Goal: Task Accomplishment & Management: Use online tool/utility

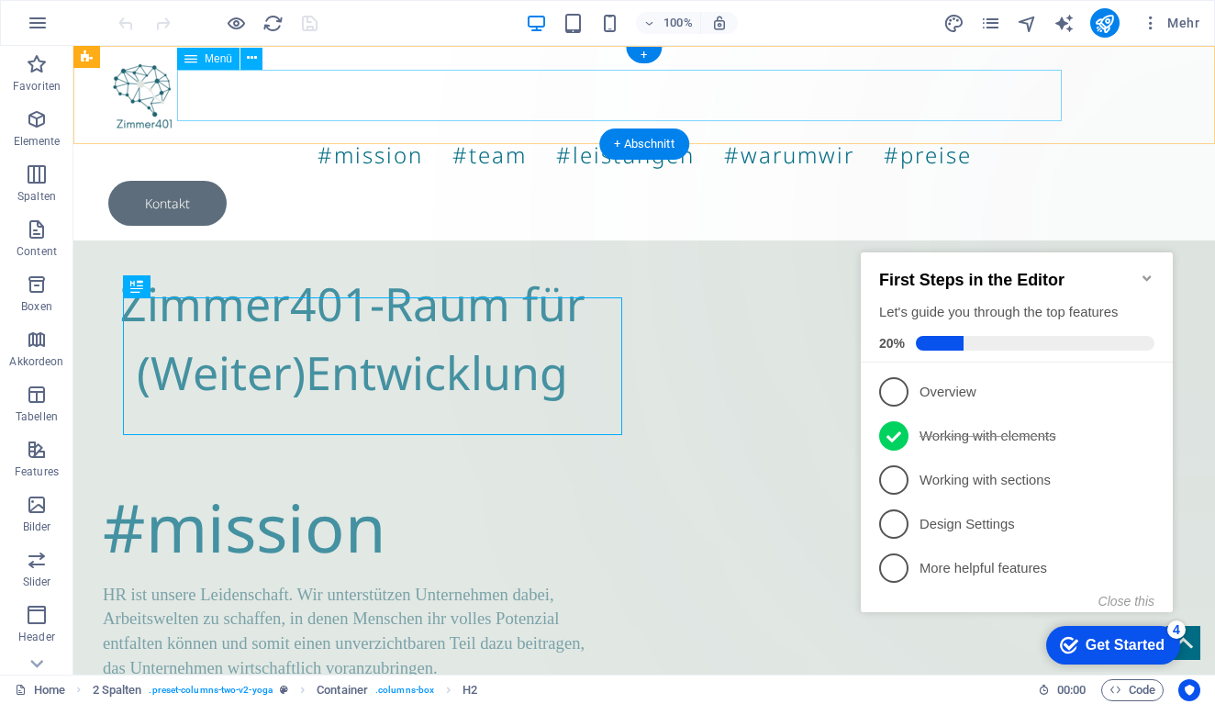
click at [600, 129] on nav "#mission #team #leistungen #warumwir #preise" at bounding box center [643, 154] width 1071 height 51
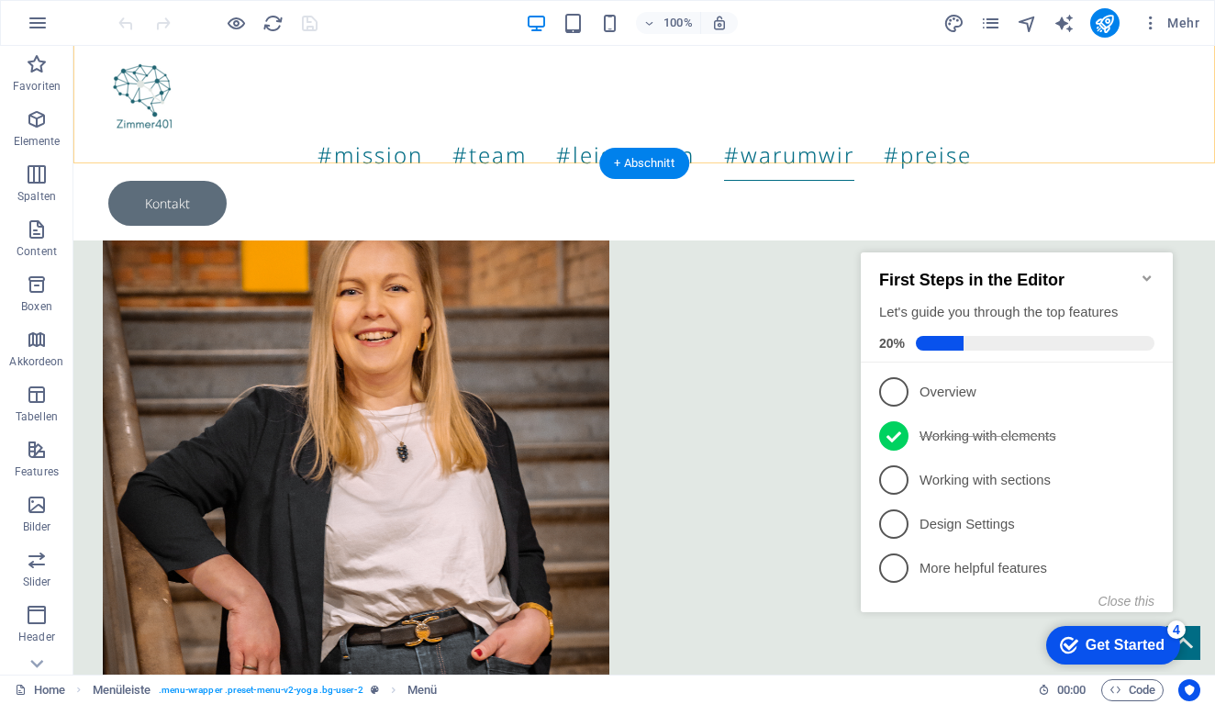
scroll to position [2592, 0]
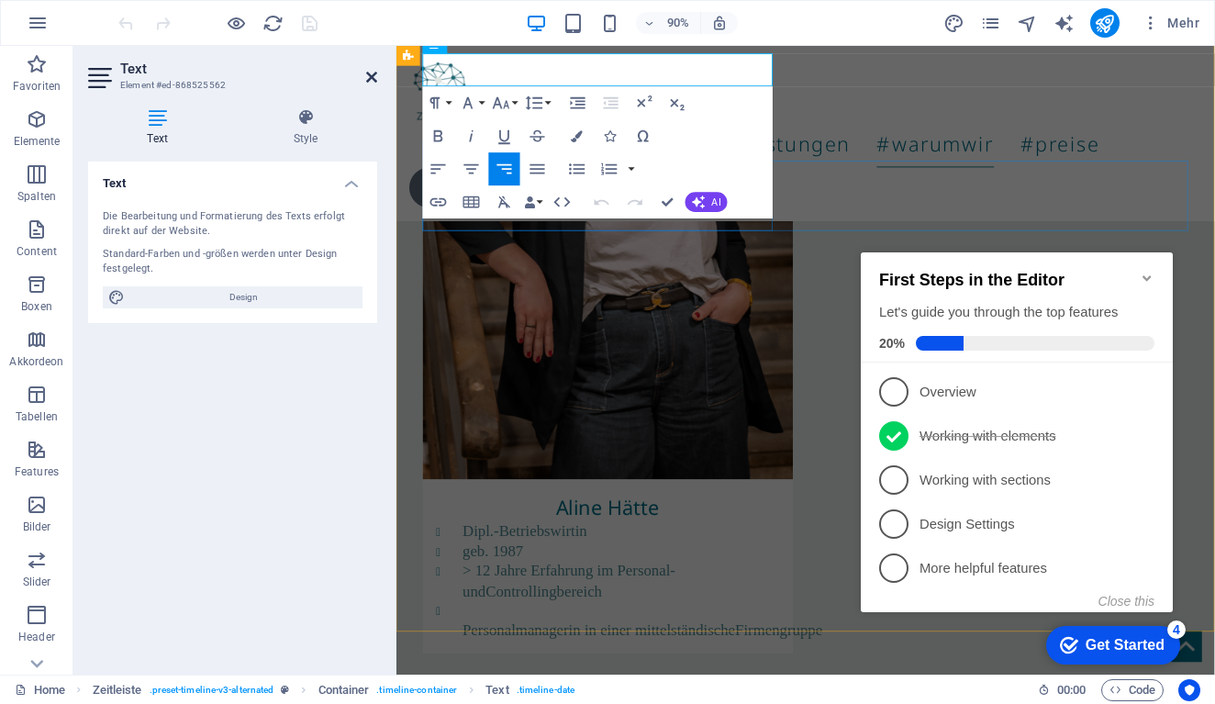
click at [372, 73] on icon at bounding box center [371, 77] width 11 height 15
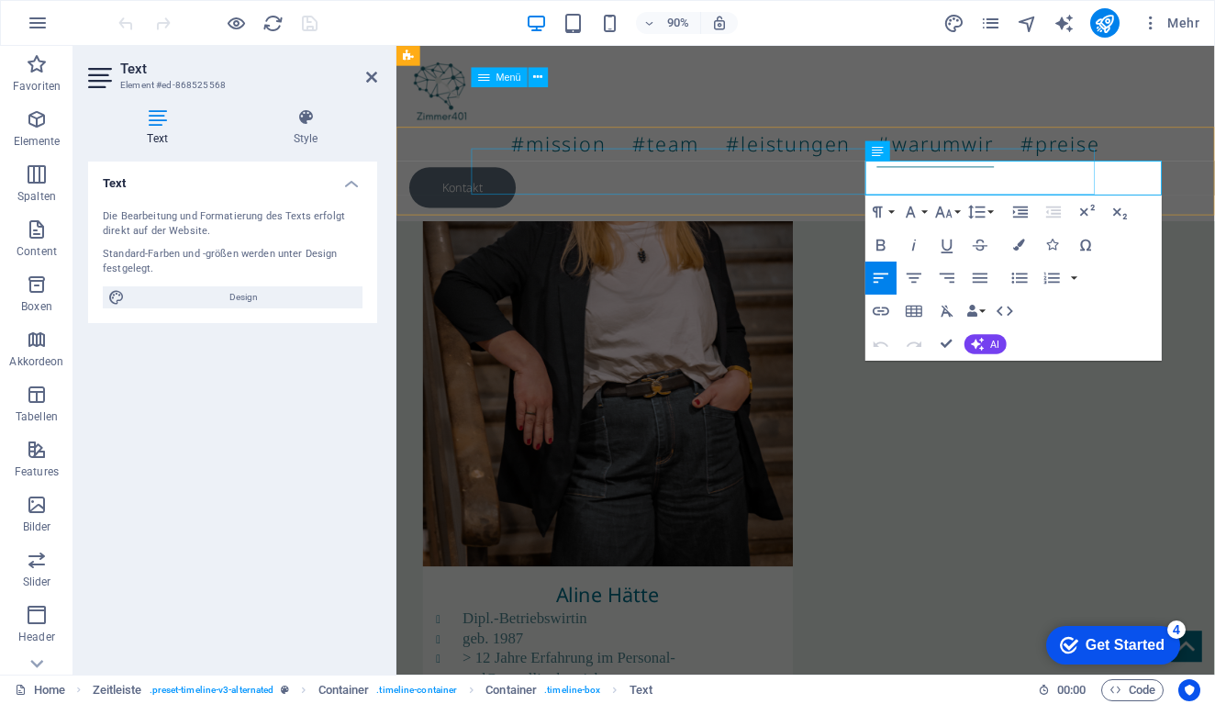
scroll to position [2460, 0]
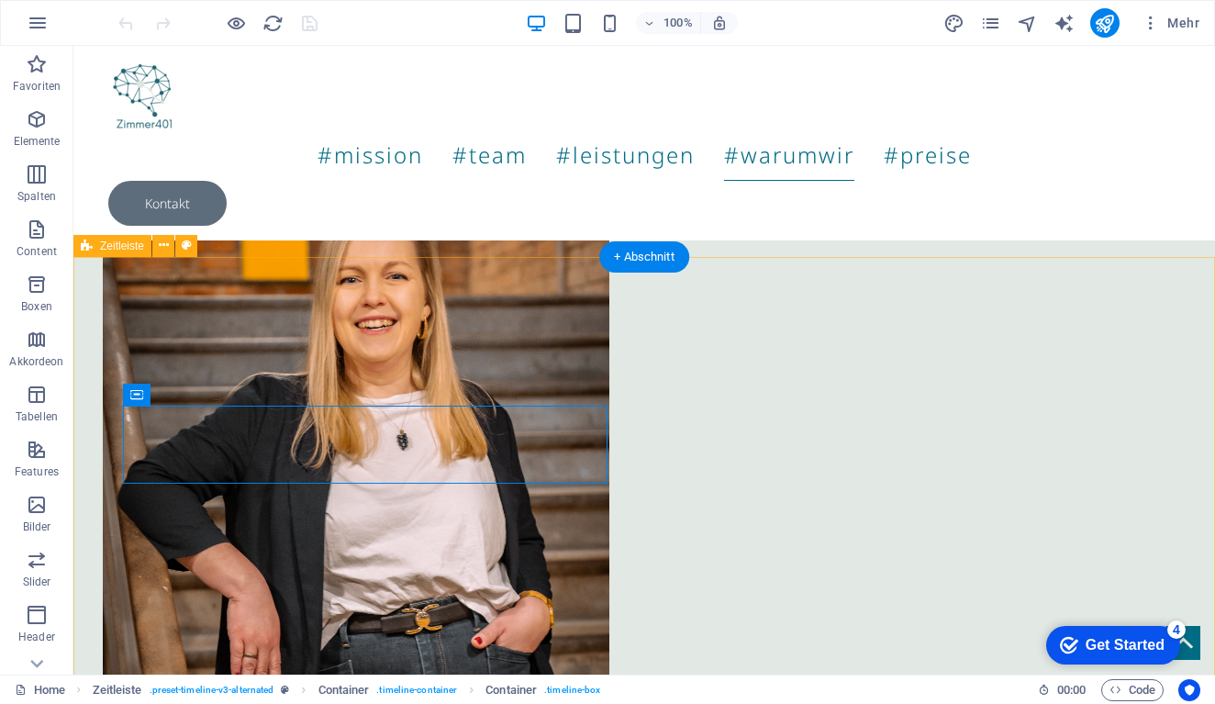
scroll to position [2521, 0]
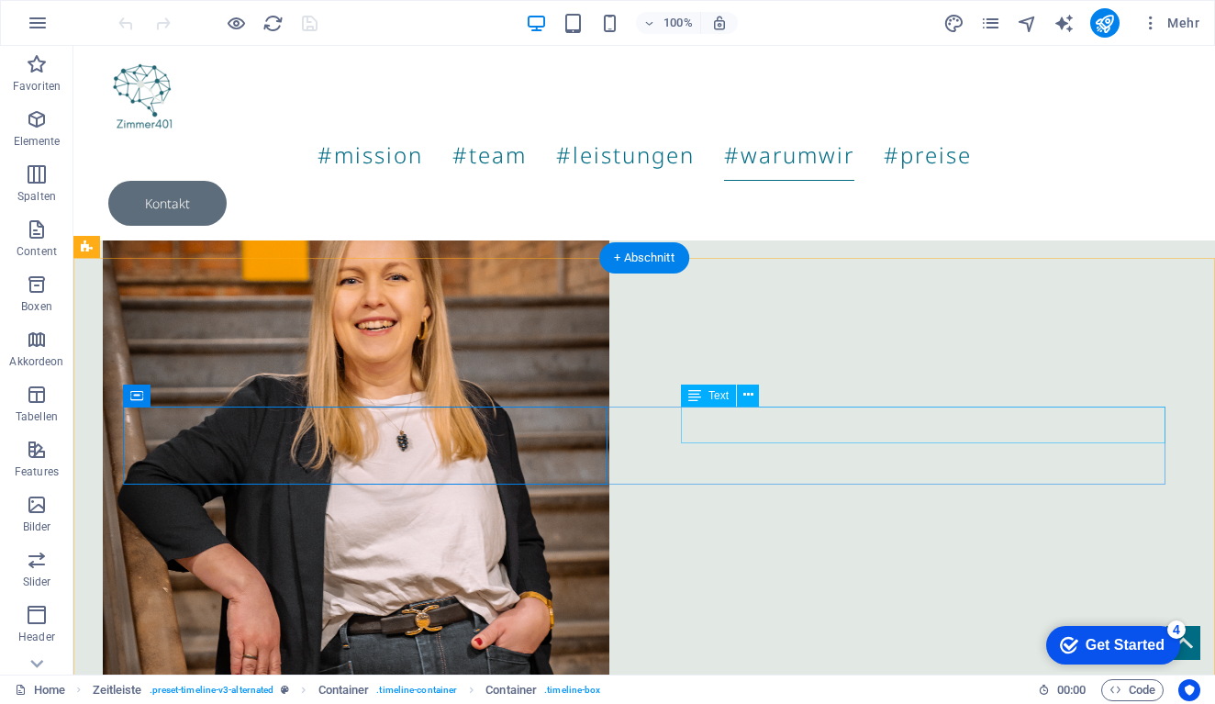
click at [720, 398] on span "Text" at bounding box center [718, 395] width 20 height 11
click at [748, 394] on icon at bounding box center [748, 394] width 10 height 19
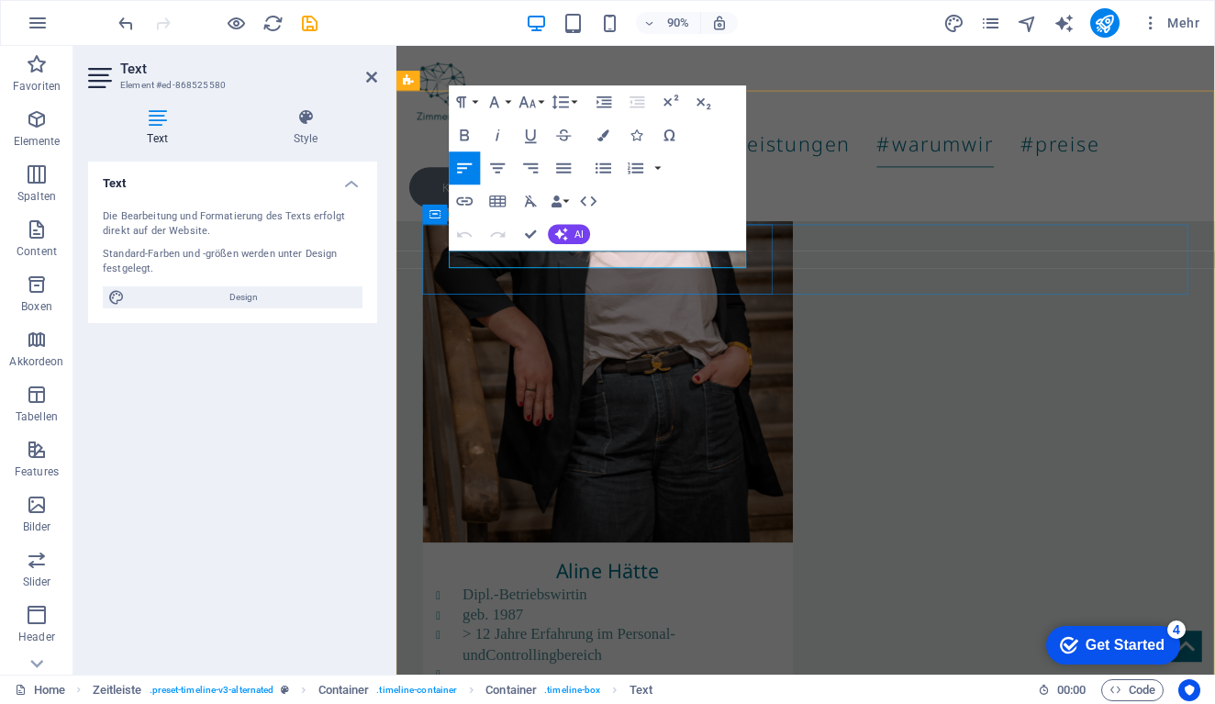
drag, startPoint x: 739, startPoint y: 284, endPoint x: 426, endPoint y: 283, distance: 313.7
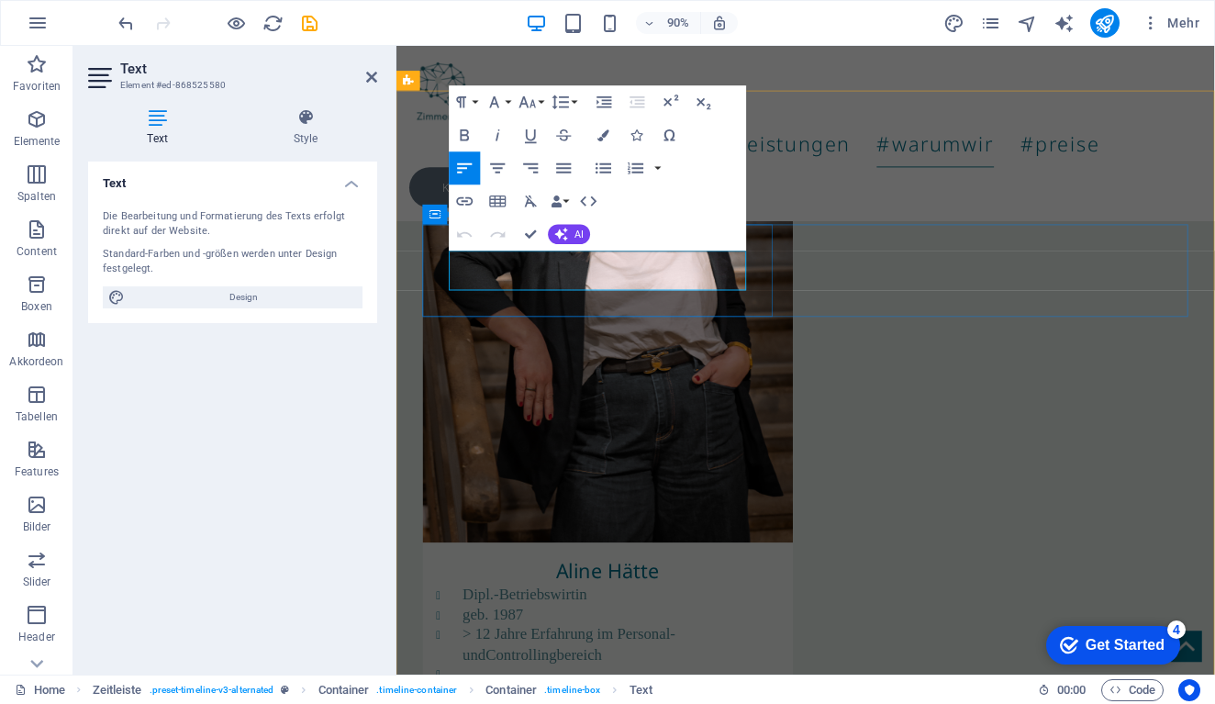
drag, startPoint x: 602, startPoint y: 308, endPoint x: 454, endPoint y: 282, distance: 150.1
click at [462, 138] on icon "button" at bounding box center [465, 136] width 20 height 20
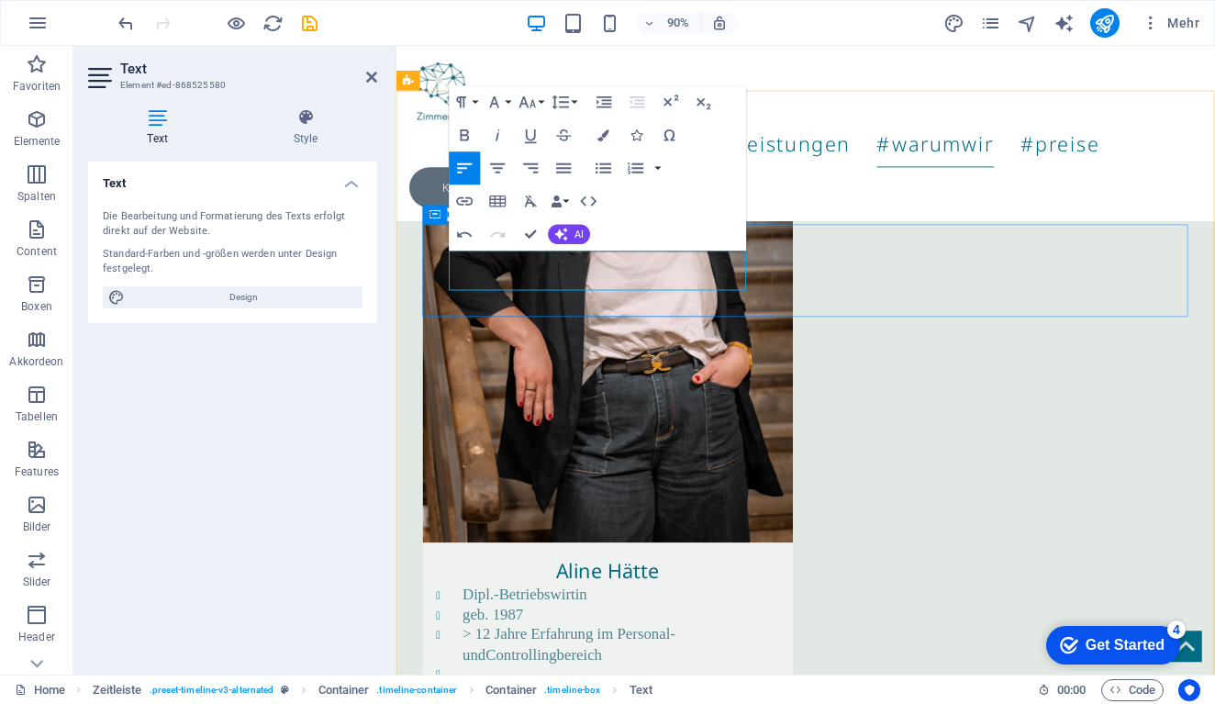
drag, startPoint x: 70, startPoint y: 238, endPoint x: 58, endPoint y: 239, distance: 12.0
drag, startPoint x: 92, startPoint y: 239, endPoint x: 68, endPoint y: 238, distance: 23.9
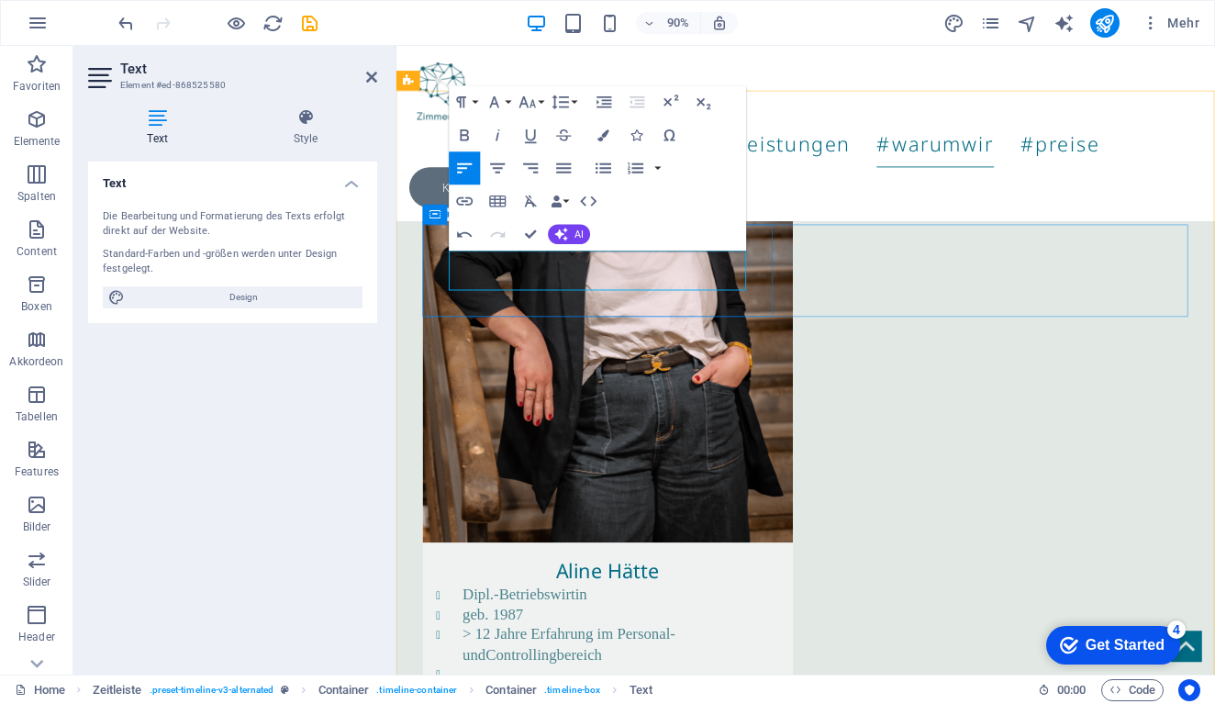
drag, startPoint x: 68, startPoint y: 238, endPoint x: 59, endPoint y: 236, distance: 9.4
click at [463, 136] on icon "button" at bounding box center [465, 135] width 9 height 12
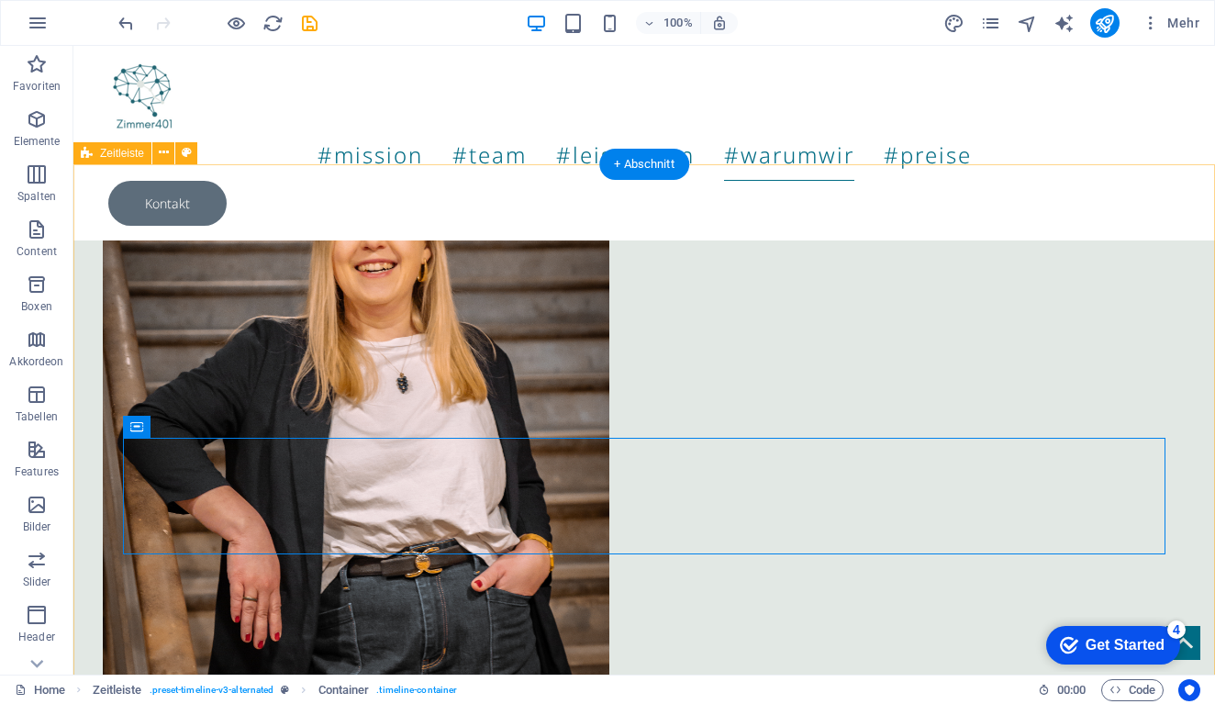
scroll to position [2615, 0]
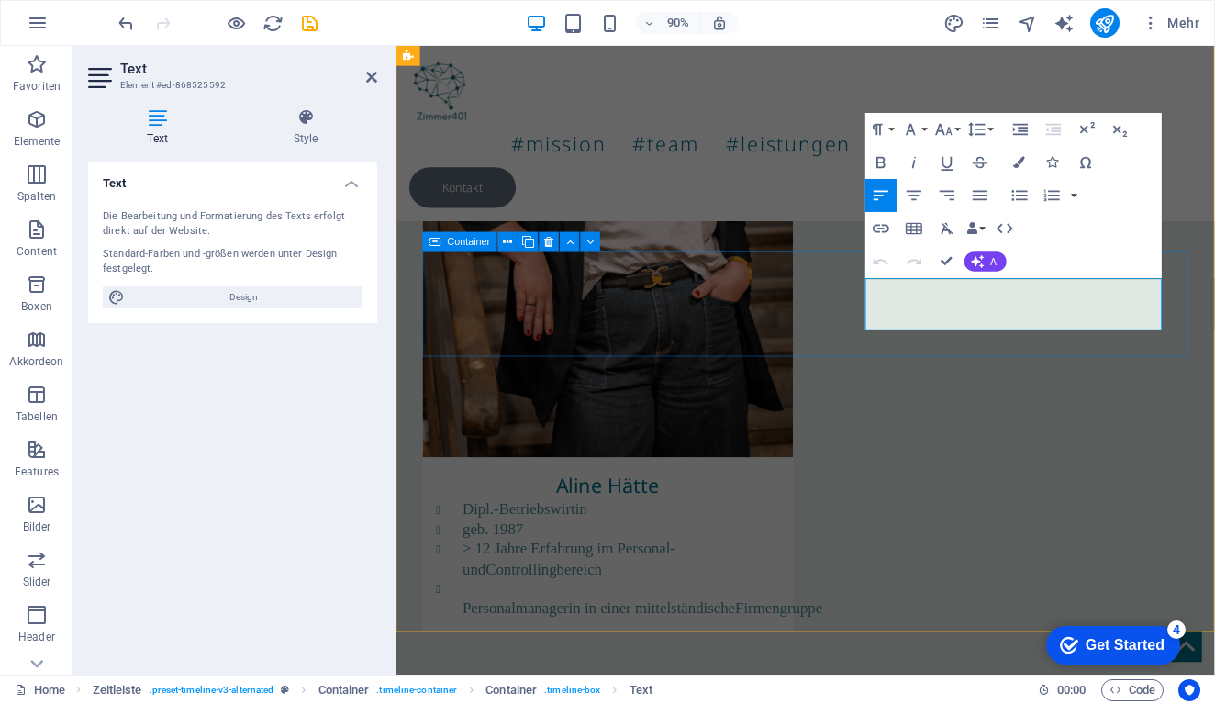
drag, startPoint x: 1212, startPoint y: 352, endPoint x: 880, endPoint y: 313, distance: 334.4
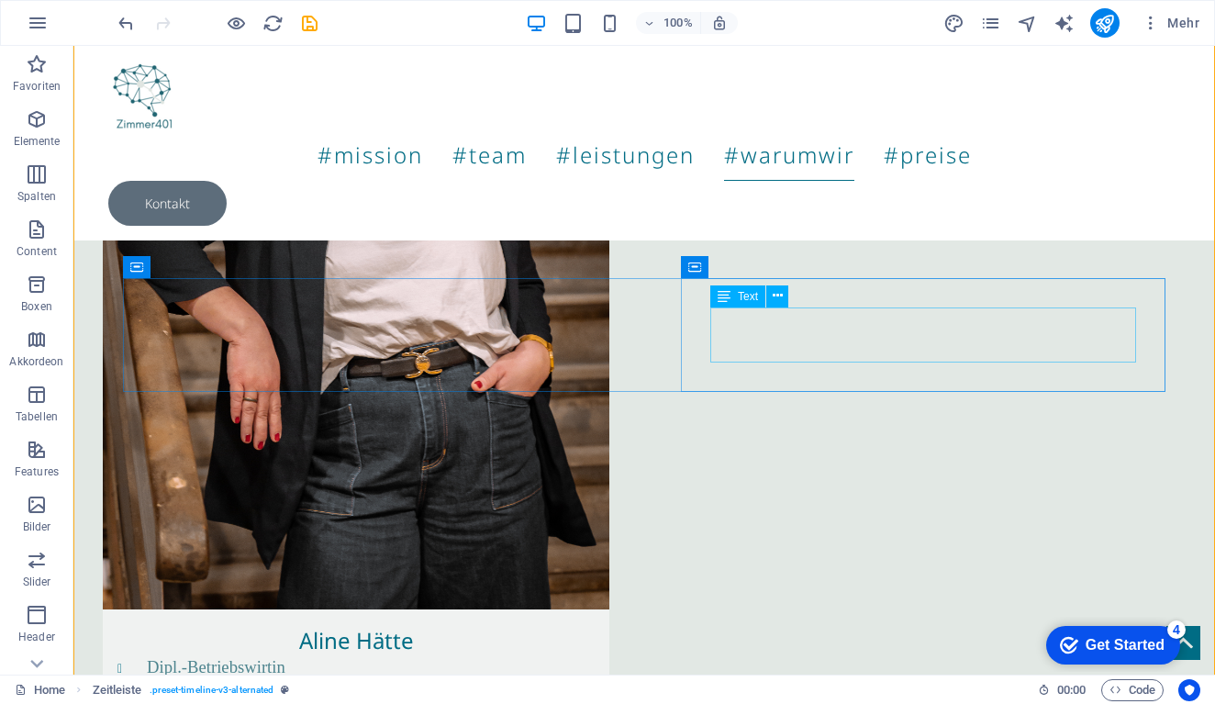
scroll to position [2783, 0]
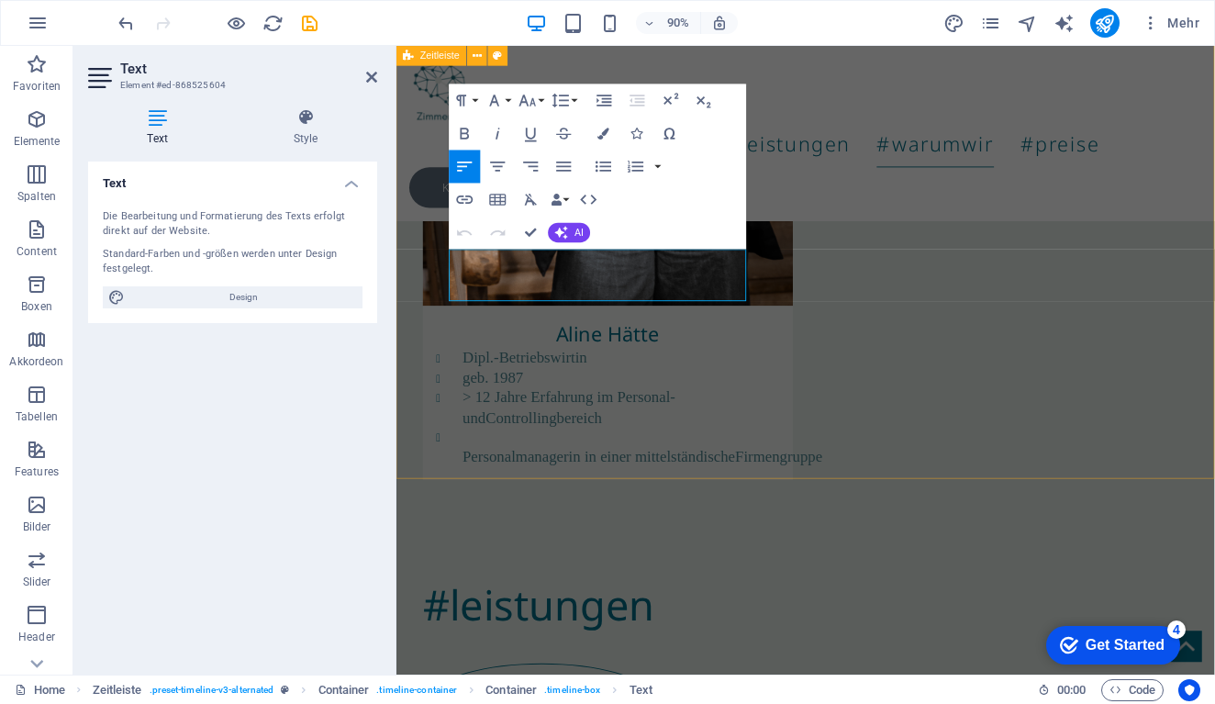
drag, startPoint x: 745, startPoint y: 315, endPoint x: 408, endPoint y: 283, distance: 338.1
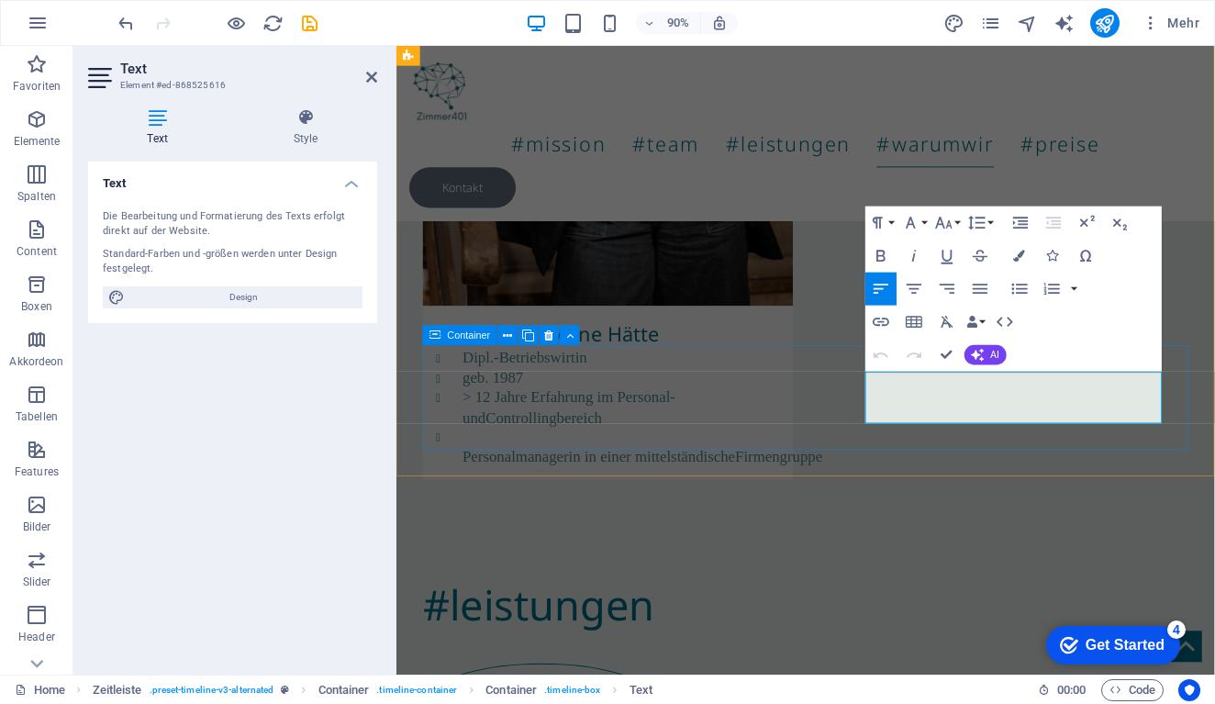
drag, startPoint x: 1203, startPoint y: 455, endPoint x: 861, endPoint y: 407, distance: 344.6
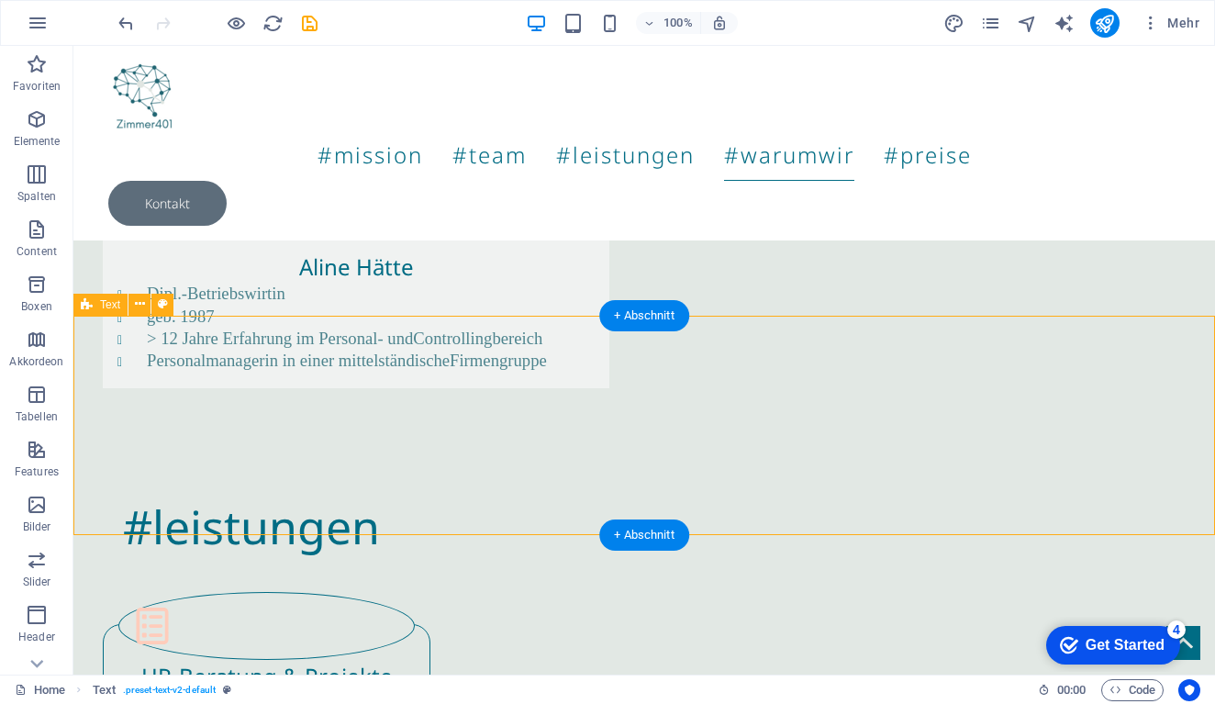
scroll to position [3166, 0]
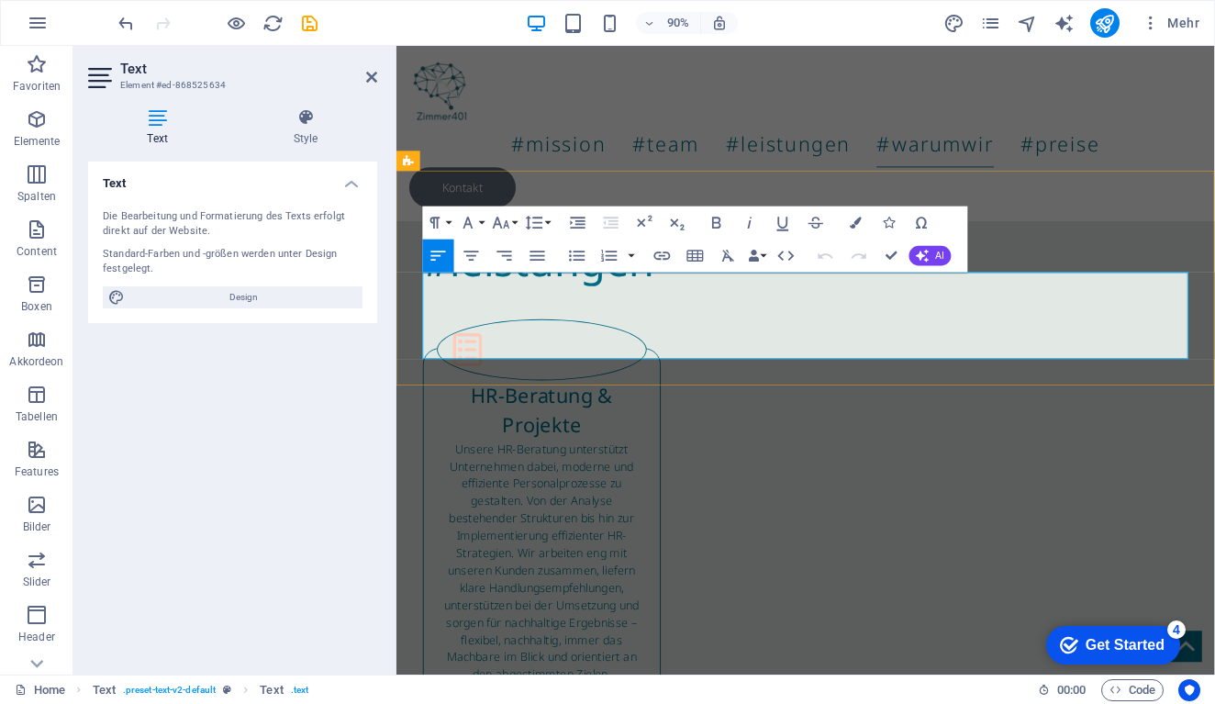
drag, startPoint x: 711, startPoint y: 386, endPoint x: 651, endPoint y: 534, distance: 159.3
click at [650, 530] on div "#mission #team #leistungen #warumwir #preise Kontakt Ziehe hier Inhalte hinein …" at bounding box center [850, 62] width 909 height 6364
drag, startPoint x: 712, startPoint y: 384, endPoint x: 402, endPoint y: 309, distance: 319.1
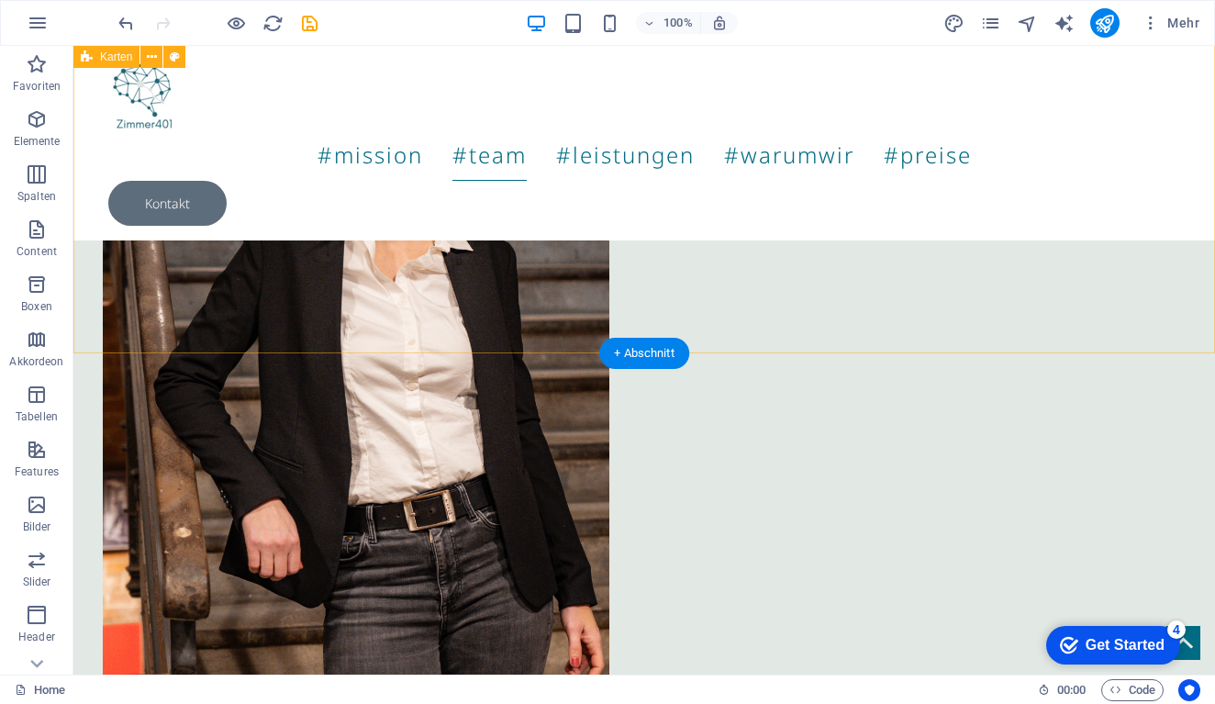
scroll to position [1701, 0]
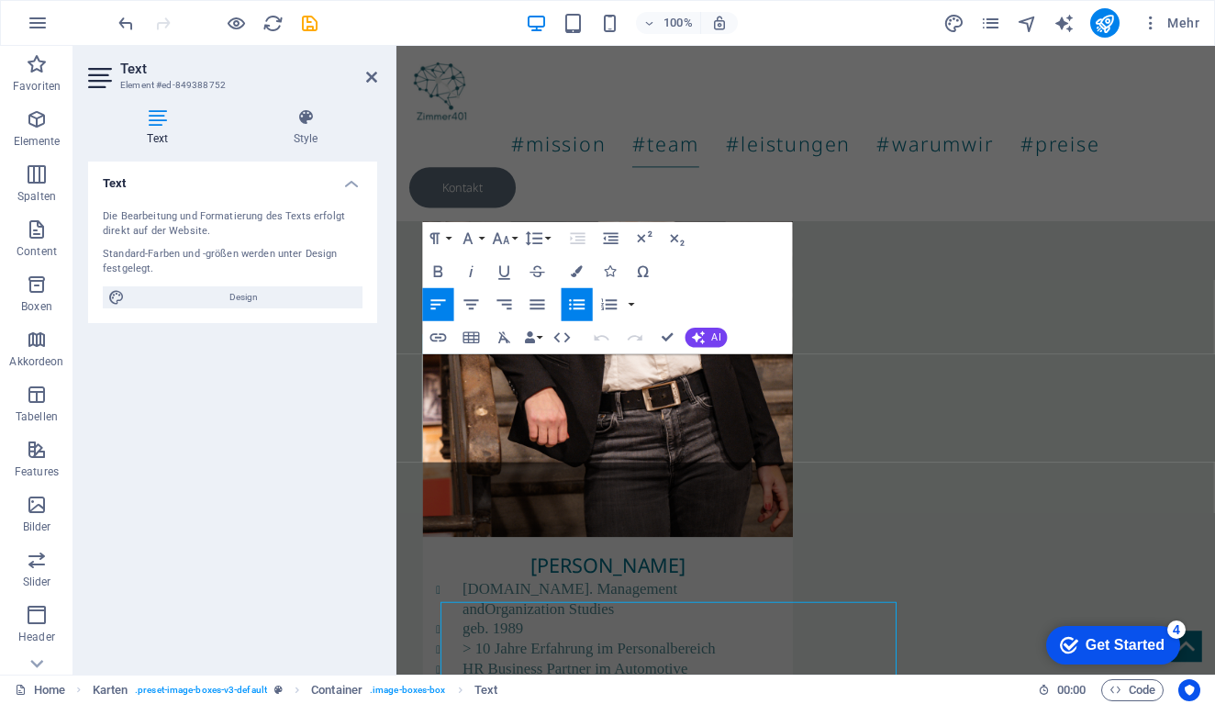
scroll to position [1311, 0]
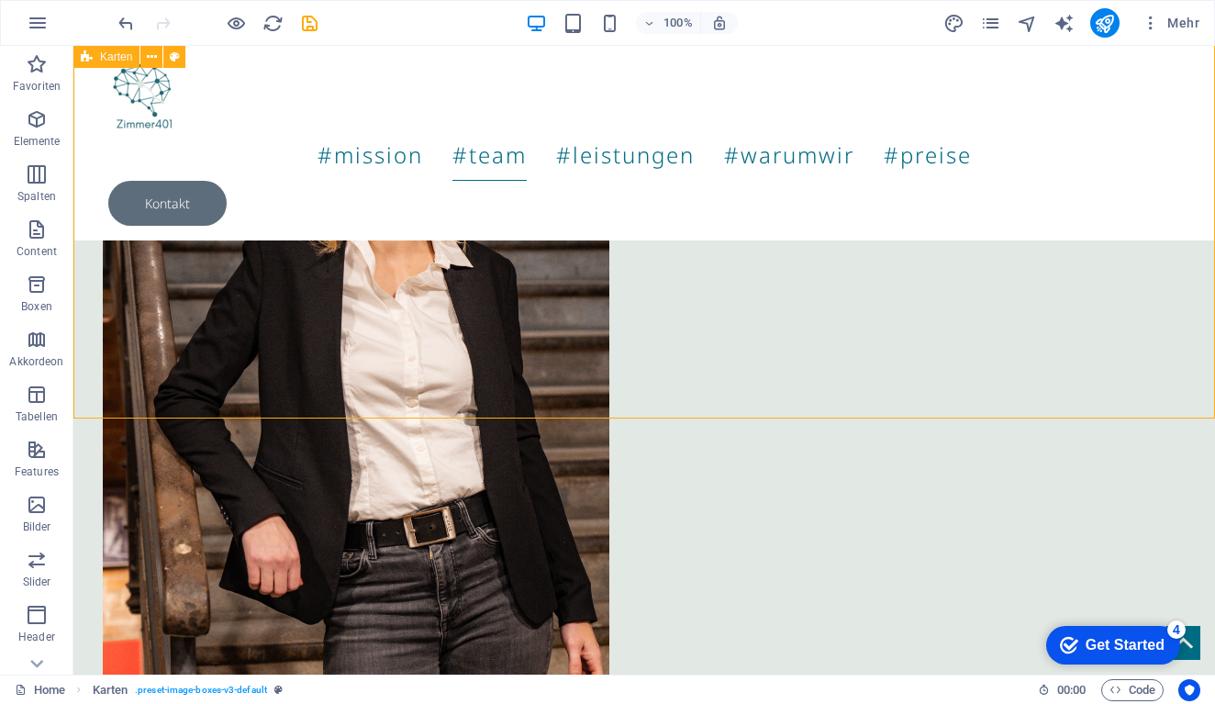
scroll to position [1739, 0]
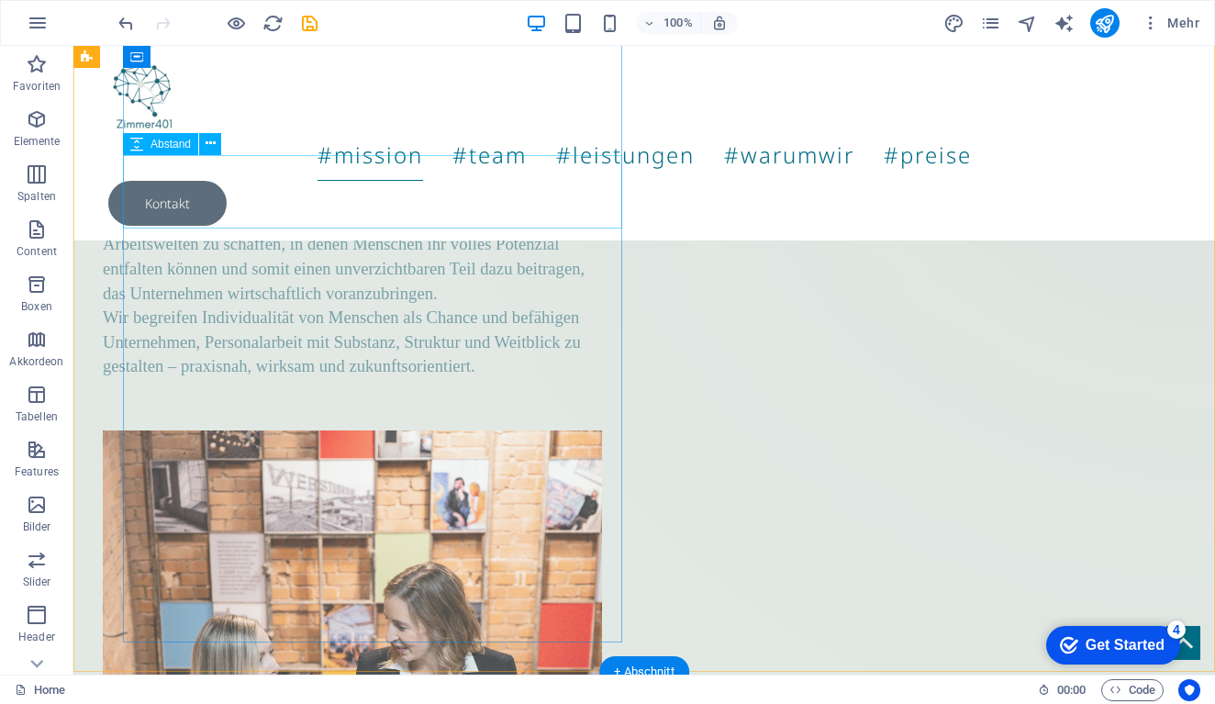
scroll to position [280, 0]
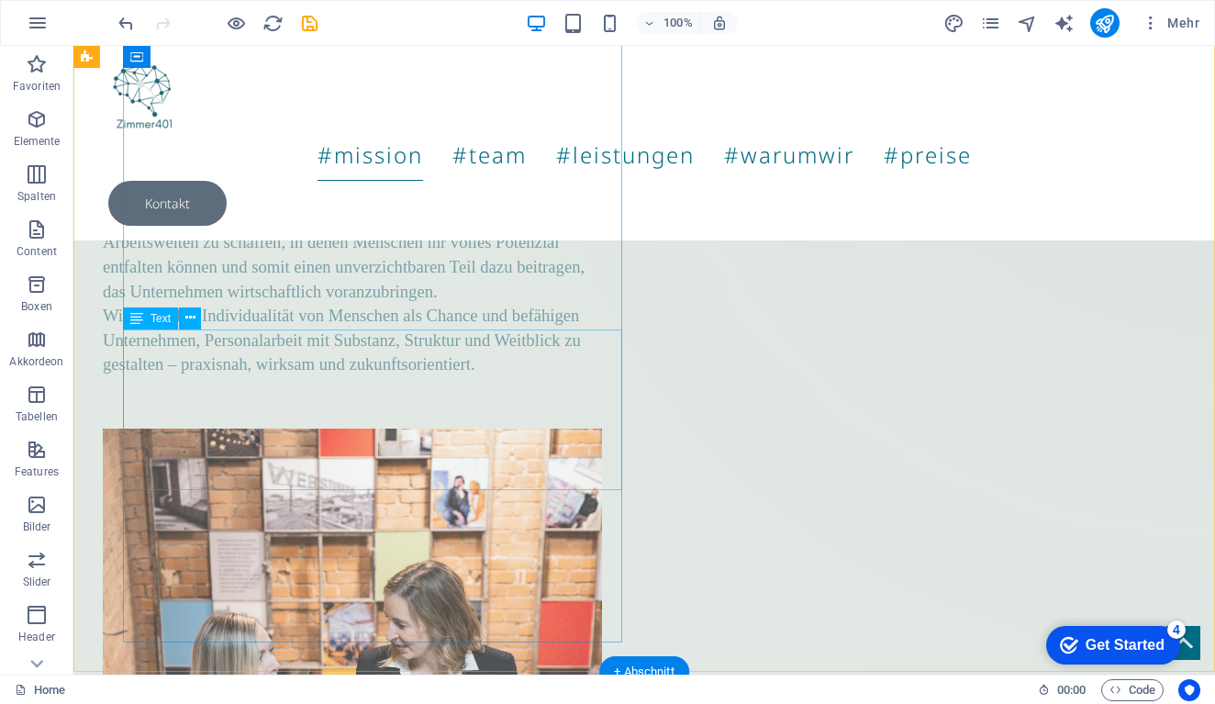
click at [464, 377] on div "HR ist unsere Leidenschaft. Wir unterstützen Unternehmen dabei, Arbeitswelten z…" at bounding box center [352, 291] width 499 height 171
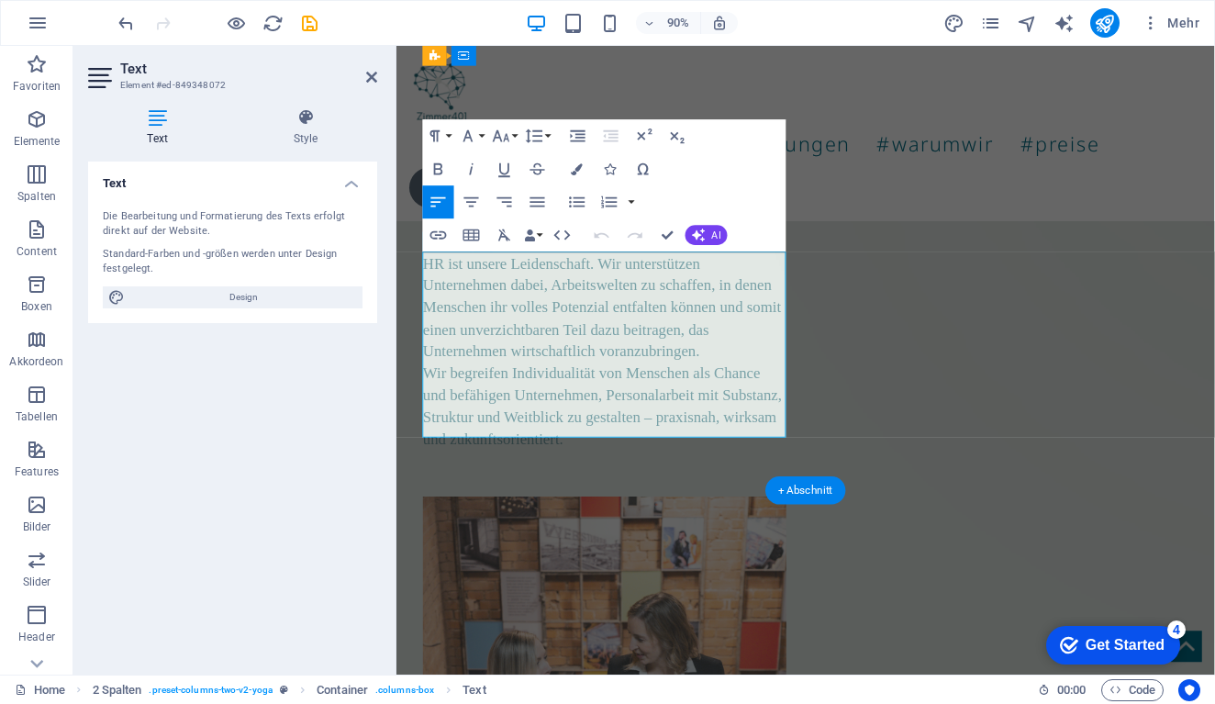
click at [757, 379] on p "HR ist unsere Leidenschaft. Wir unterstützen Unternehmen dabei, Arbeitswelten z…" at bounding box center [628, 336] width 404 height 122
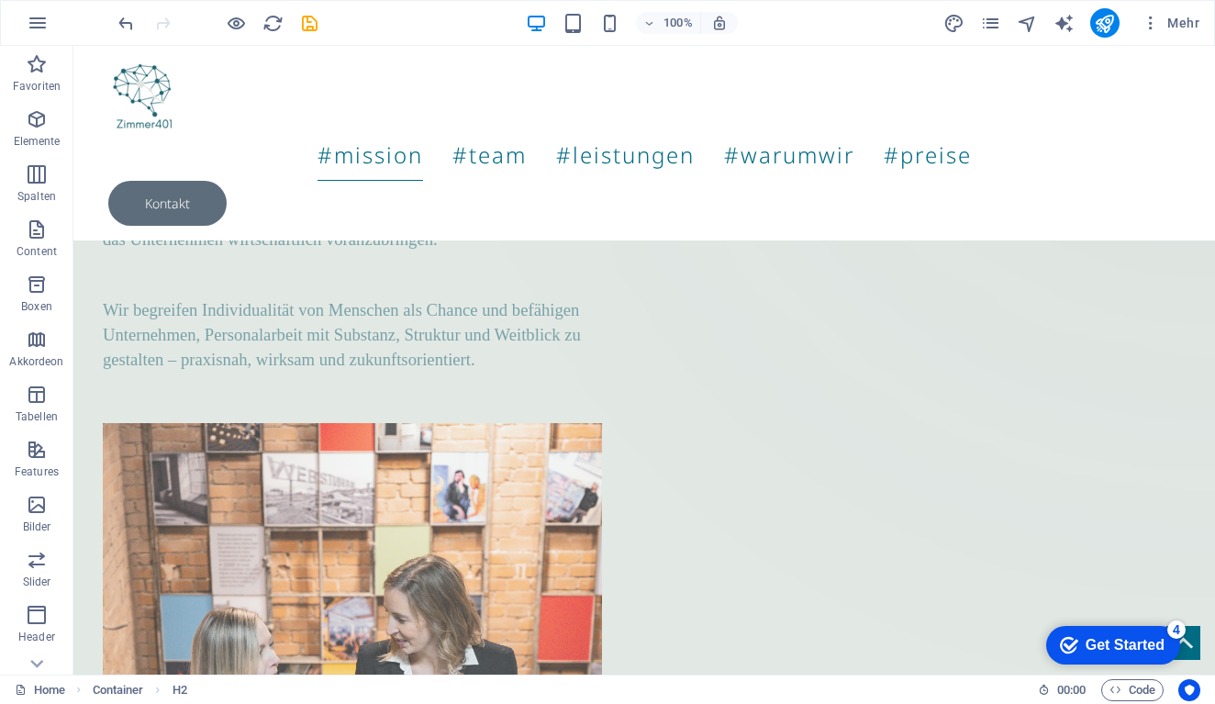
scroll to position [334, 0]
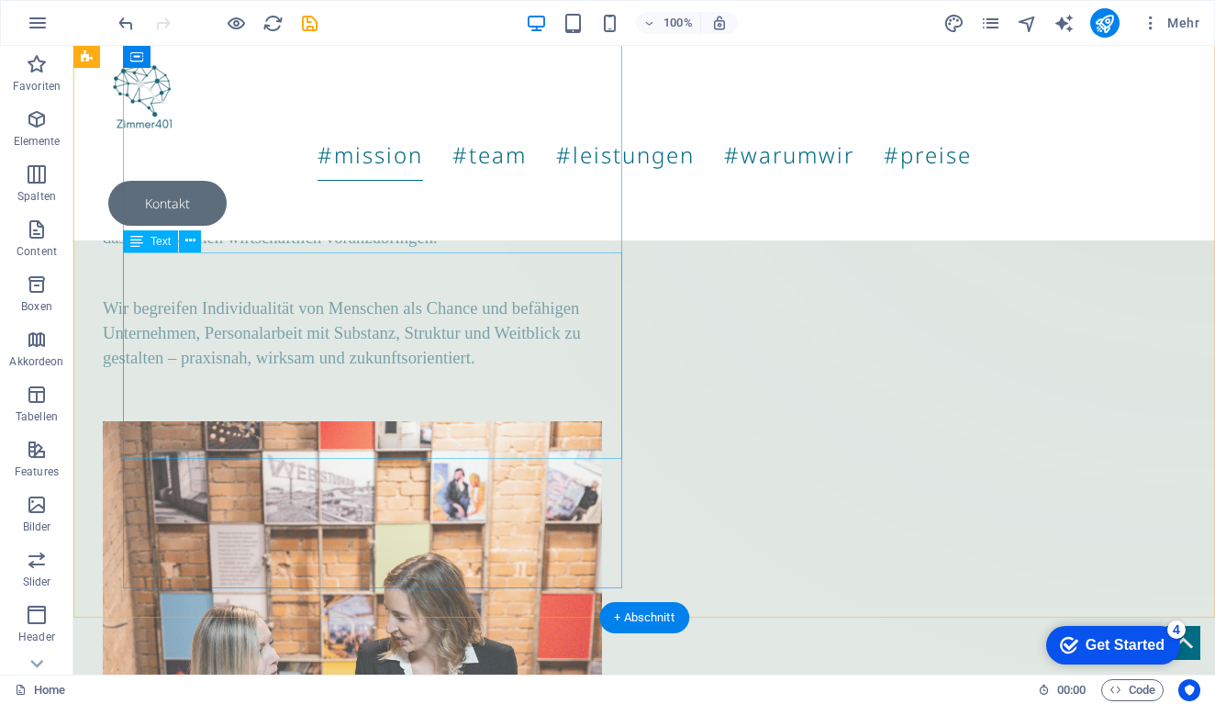
click at [426, 342] on div "HR ist unsere Leidenschaft. Wir unterstützen Unternehmen dabei, Arbeitswelten z…" at bounding box center [352, 260] width 499 height 217
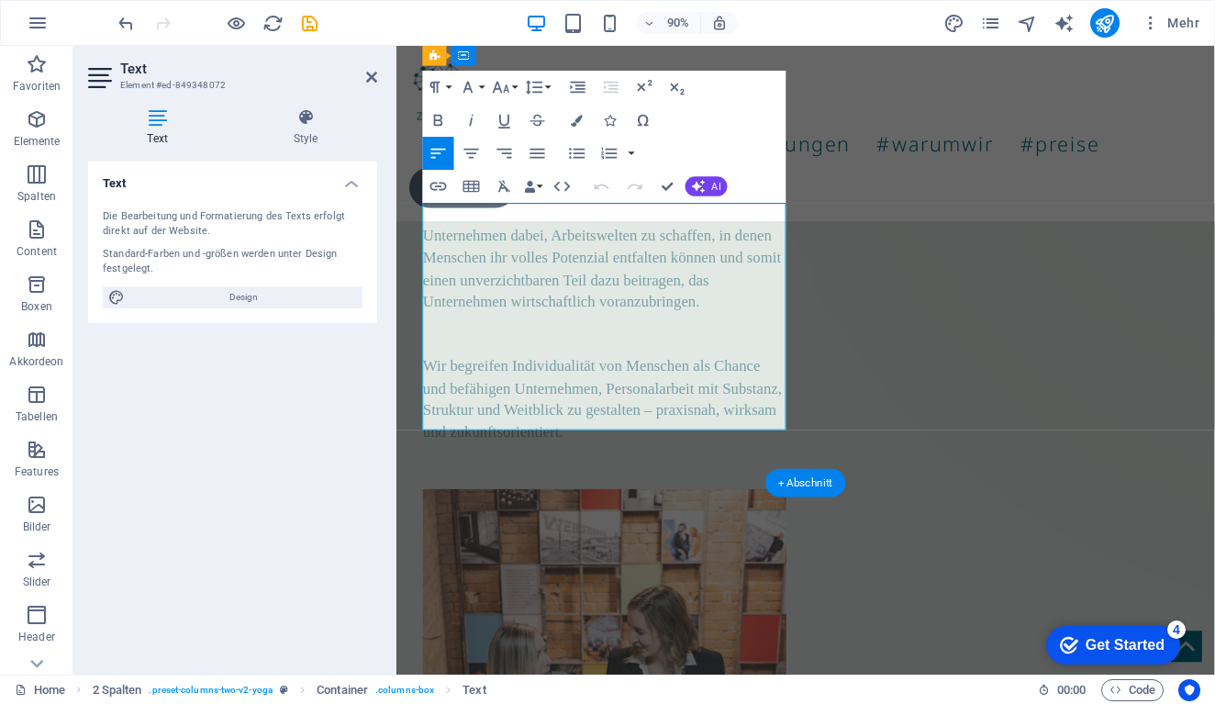
click at [495, 356] on p at bounding box center [628, 355] width 404 height 24
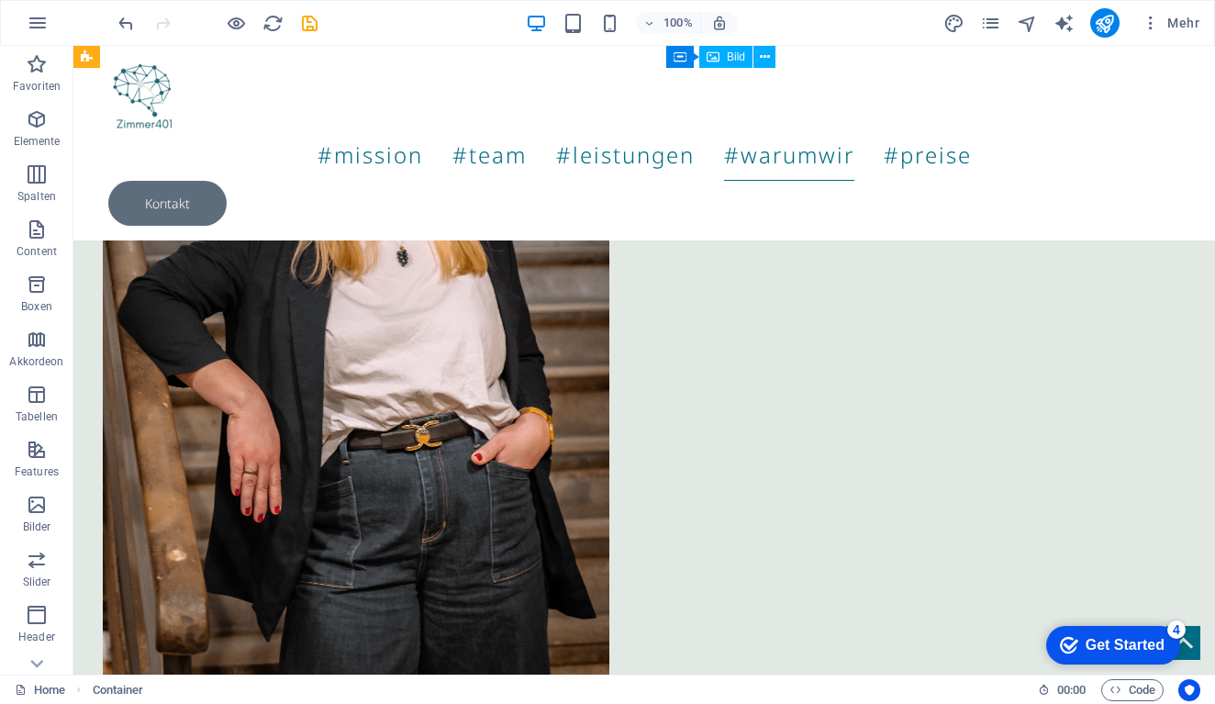
scroll to position [2905, 0]
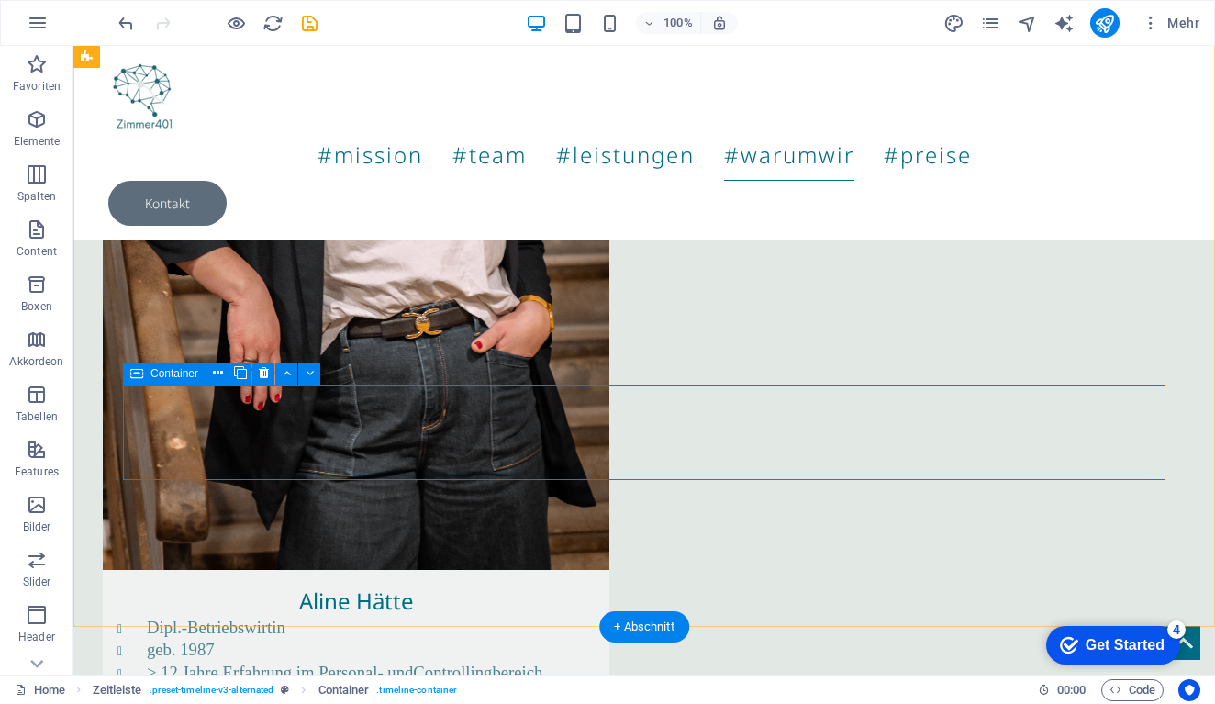
click at [250, 373] on icon at bounding box center [251, 372] width 10 height 19
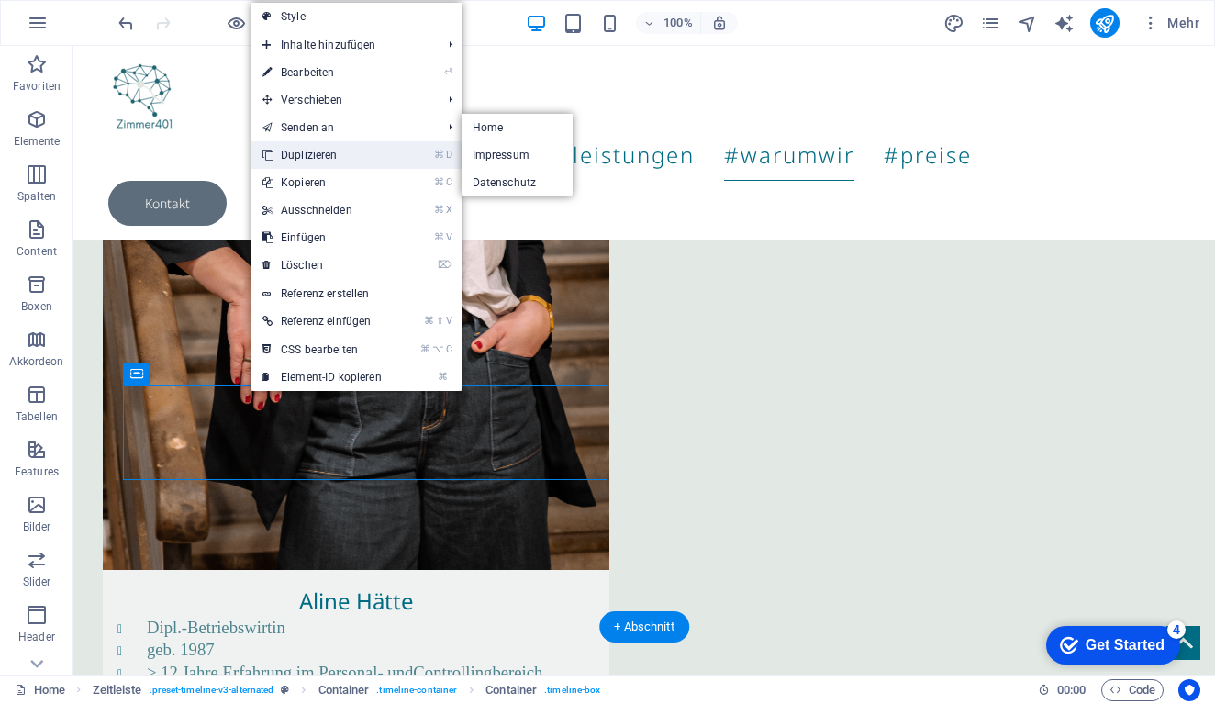
click at [329, 152] on link "⌘ D Duplizieren" at bounding box center [321, 155] width 141 height 28
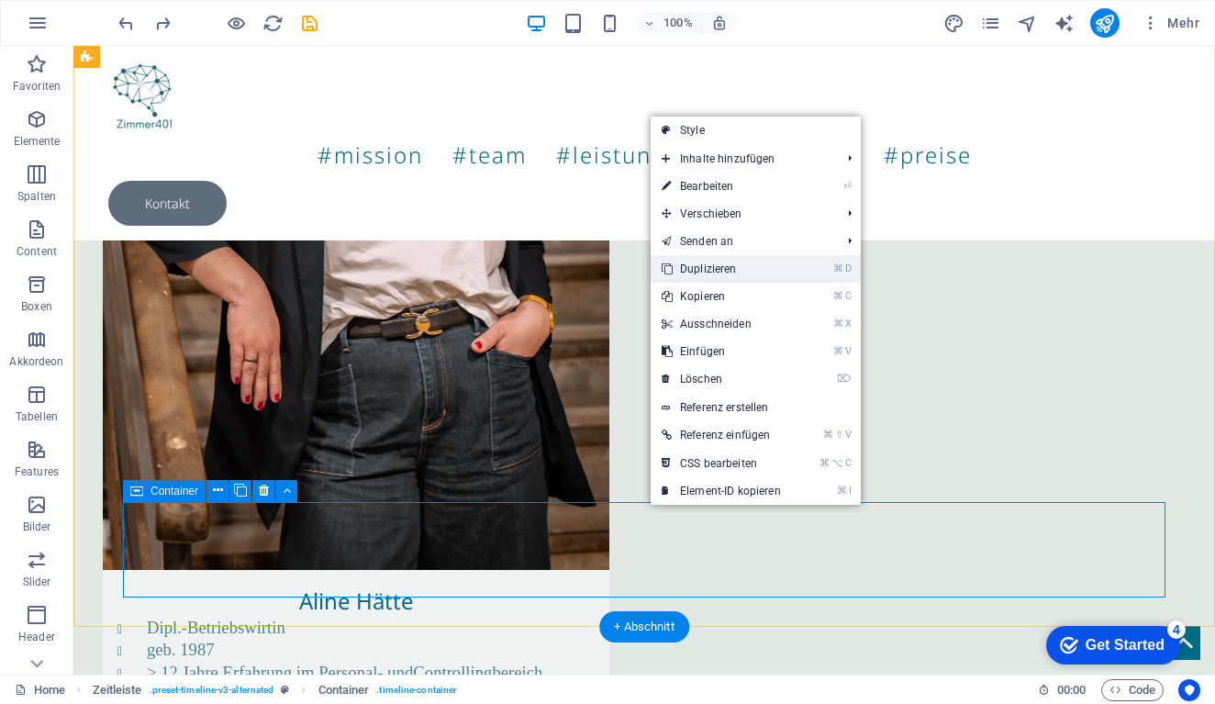
click at [702, 264] on link "⌘ D Duplizieren" at bounding box center [720, 269] width 141 height 28
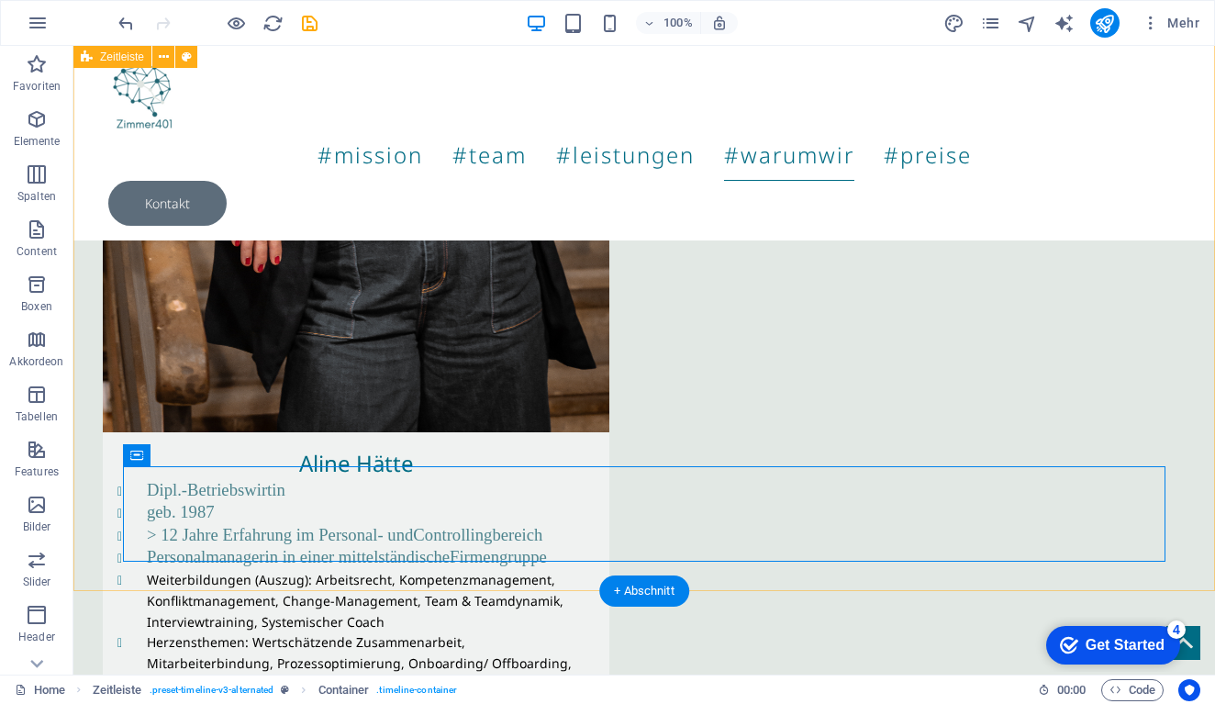
scroll to position [3071, 0]
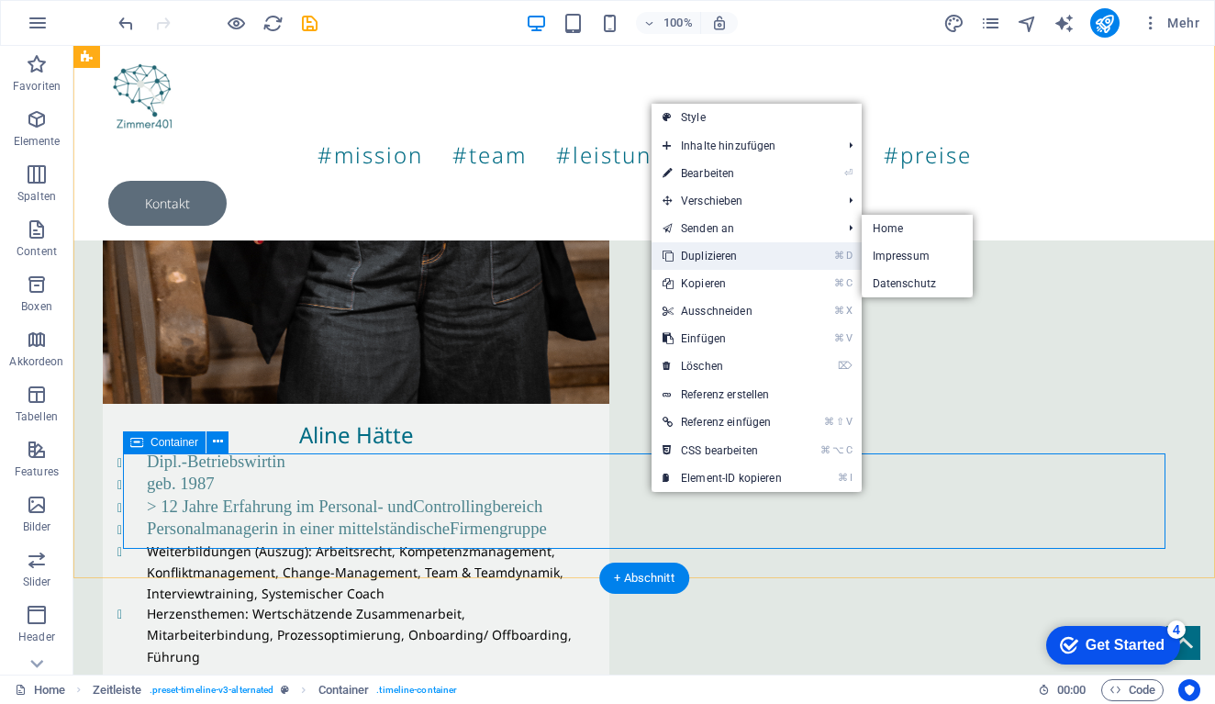
click at [698, 250] on link "⌘ D Duplizieren" at bounding box center [721, 256] width 141 height 28
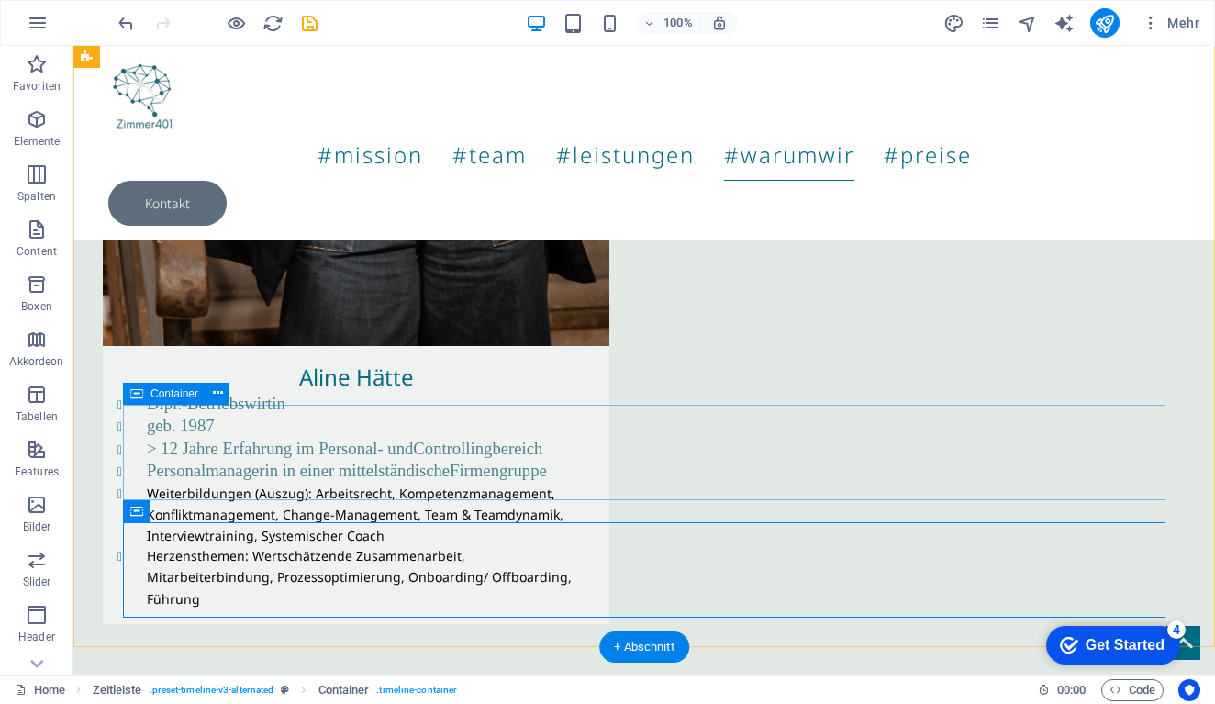
scroll to position [3135, 0]
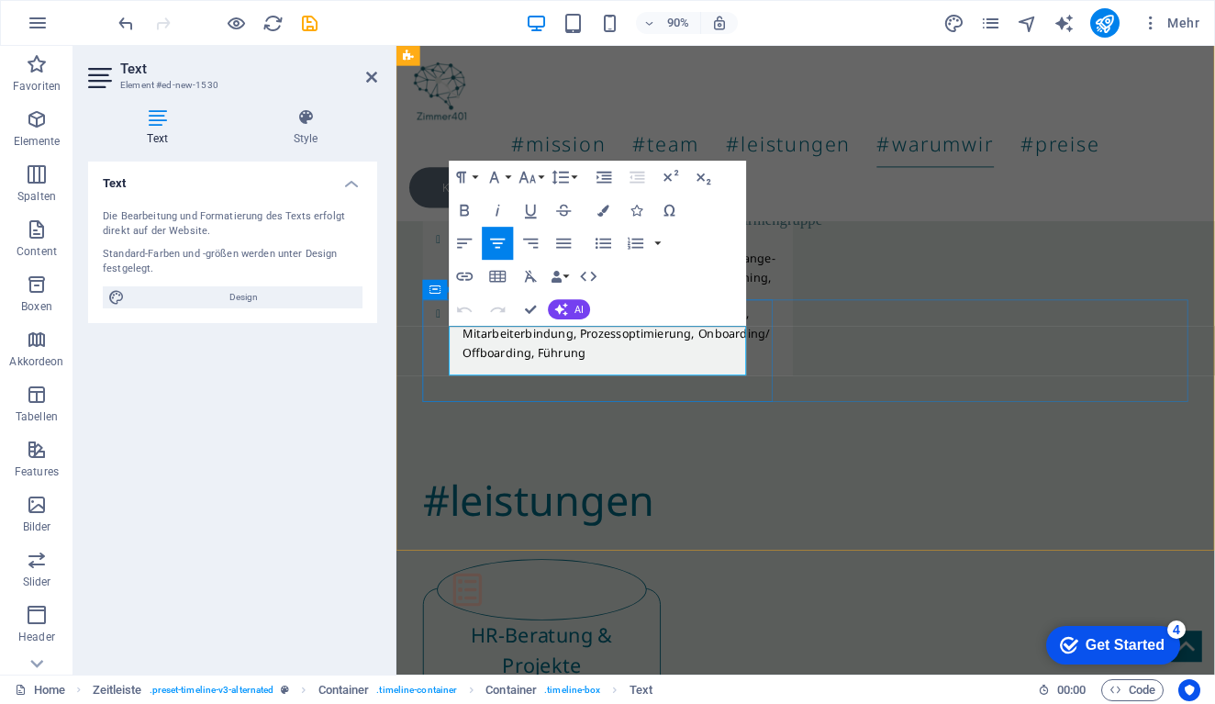
drag, startPoint x: 669, startPoint y: 398, endPoint x: 497, endPoint y: 354, distance: 177.1
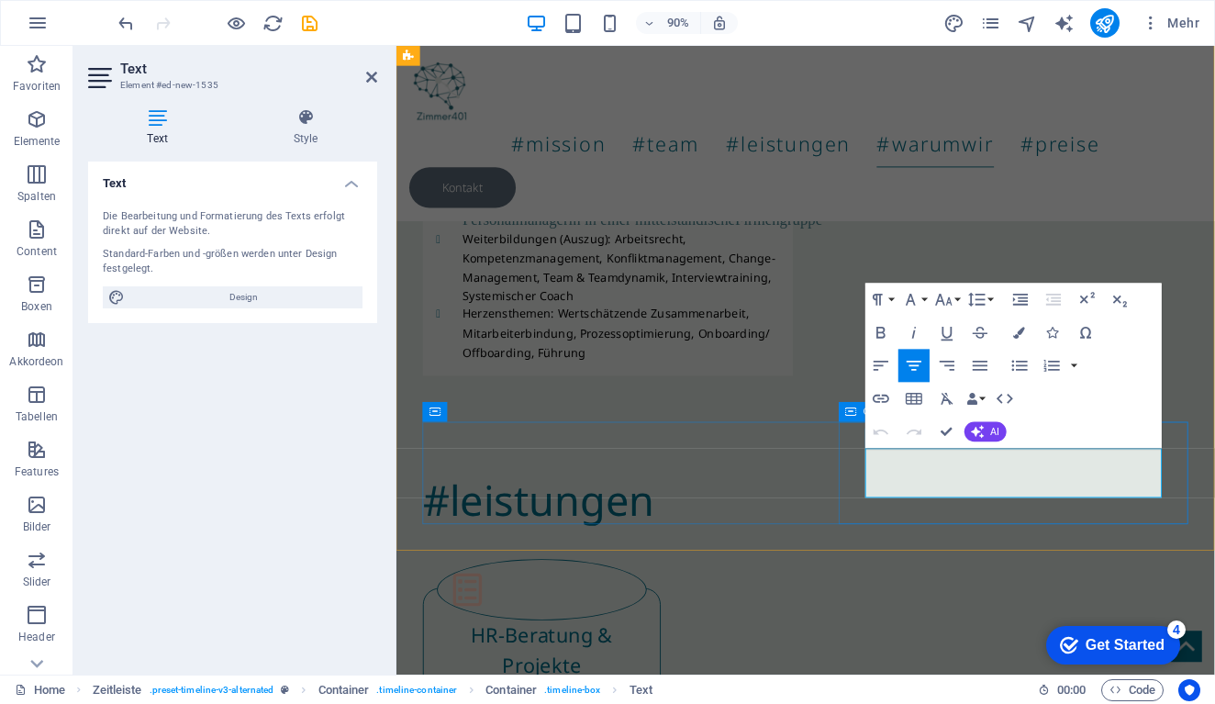
drag, startPoint x: 1113, startPoint y: 539, endPoint x: 893, endPoint y: 497, distance: 224.2
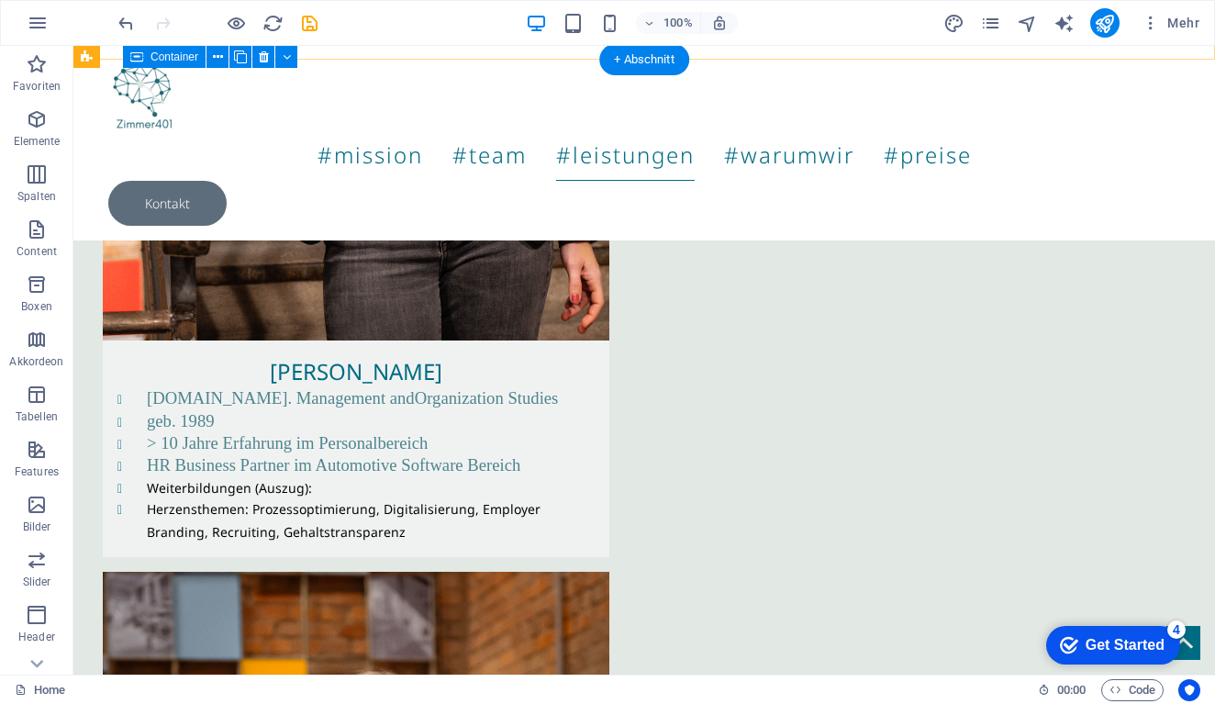
scroll to position [2141, 0]
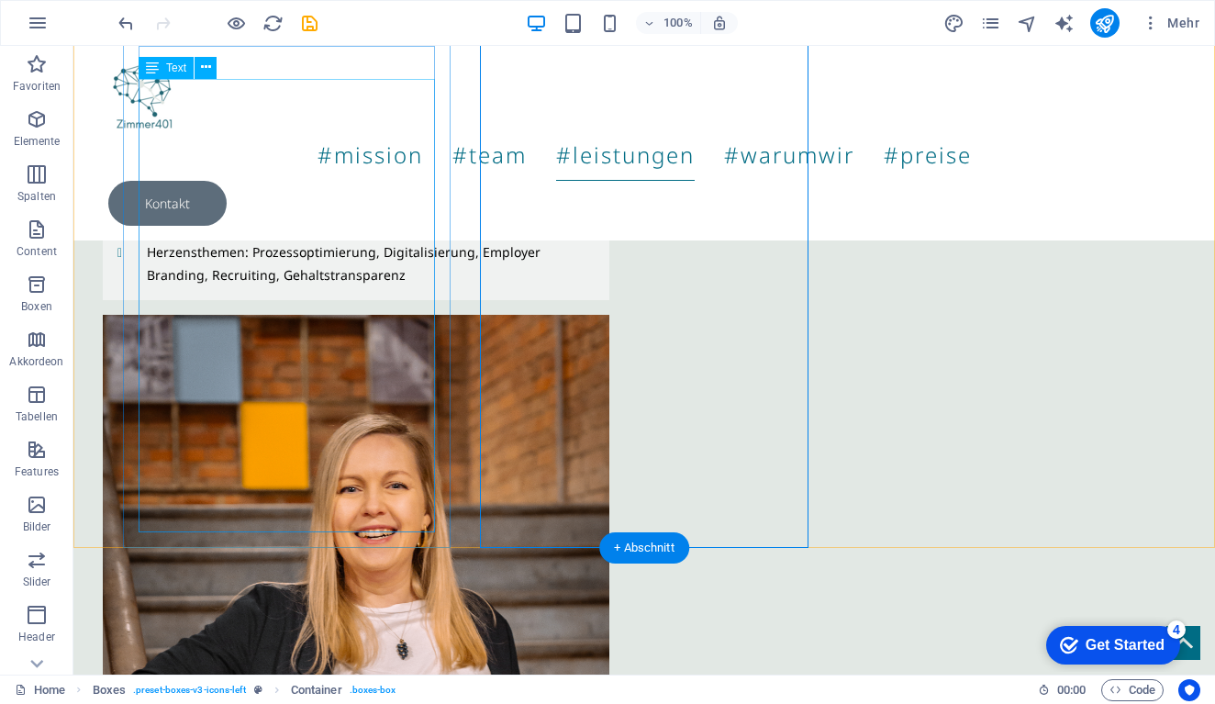
scroll to position [2404, 0]
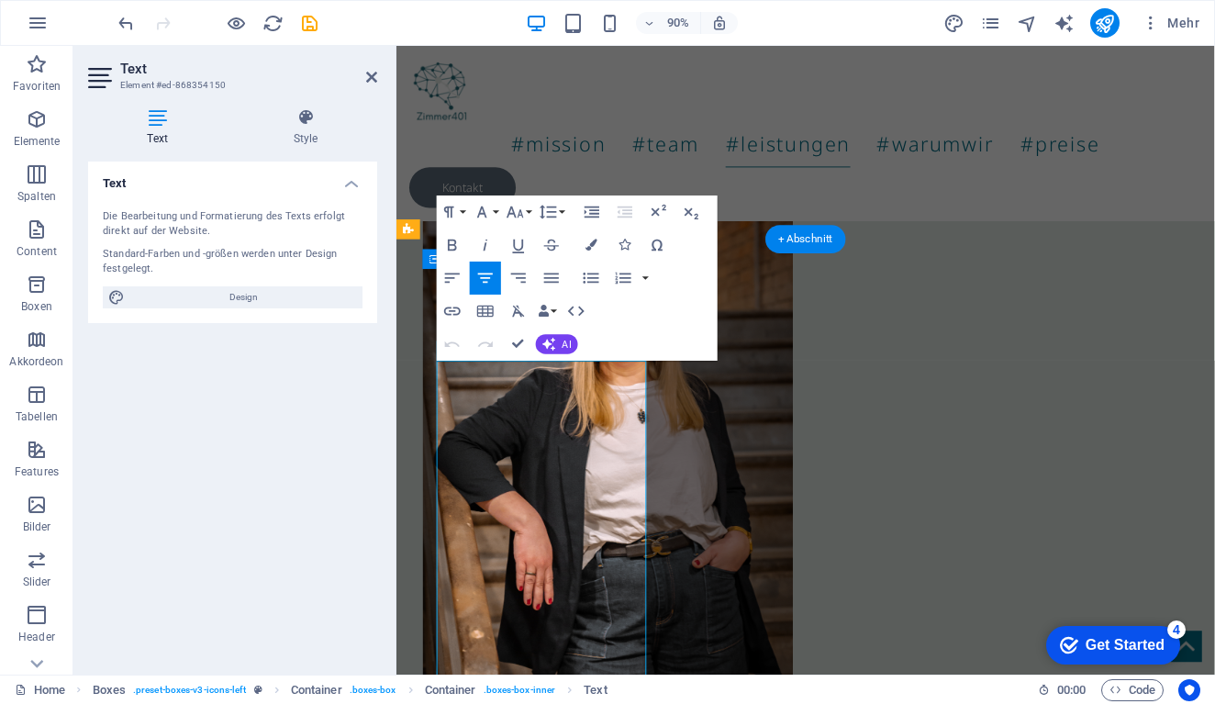
scroll to position [1947, 0]
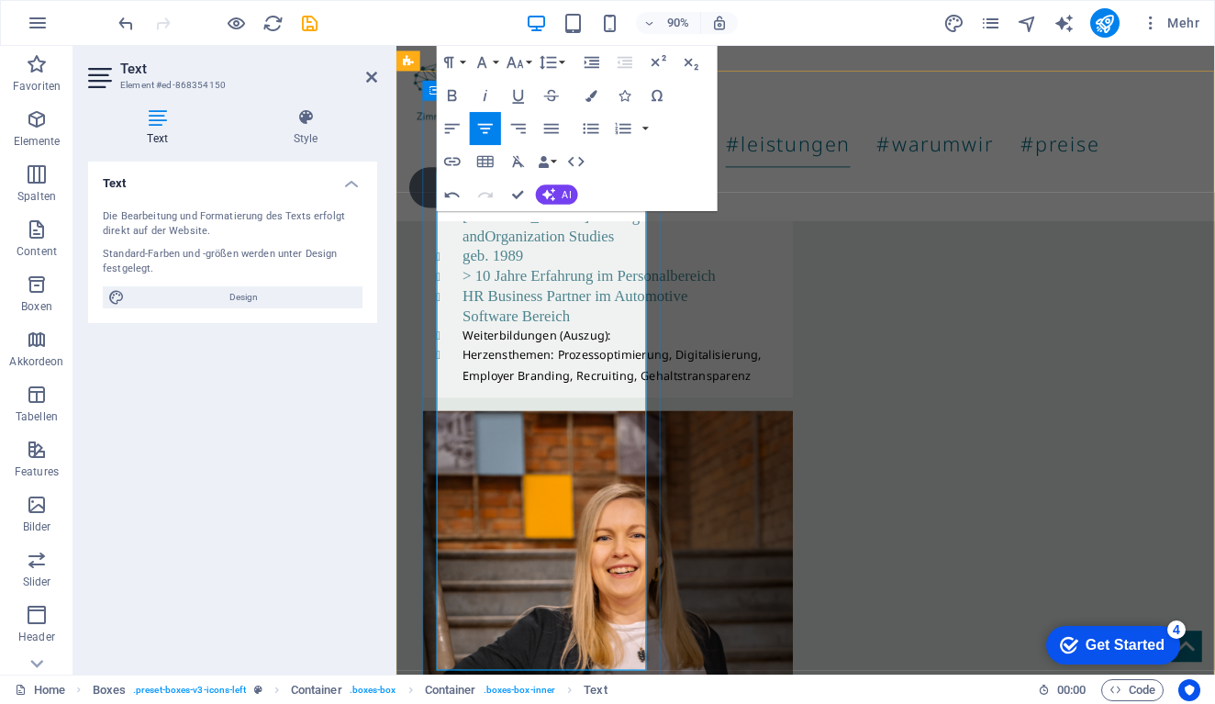
scroll to position [2139, 0]
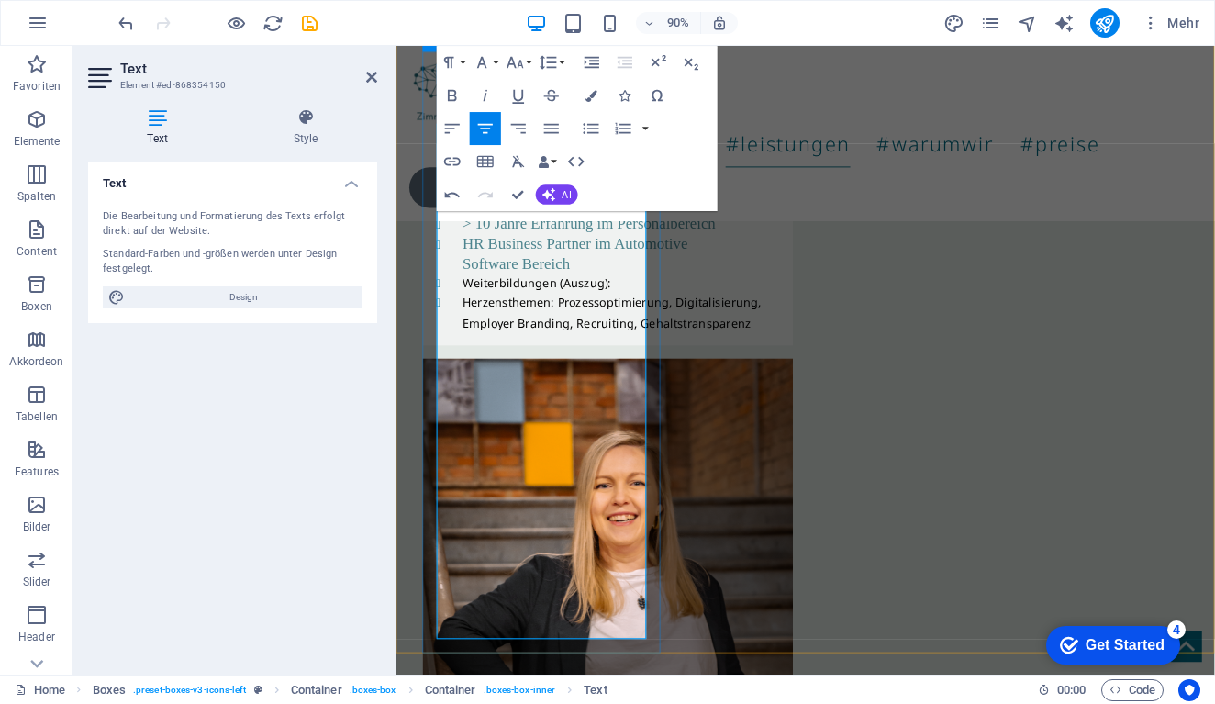
scroll to position [2216, 0]
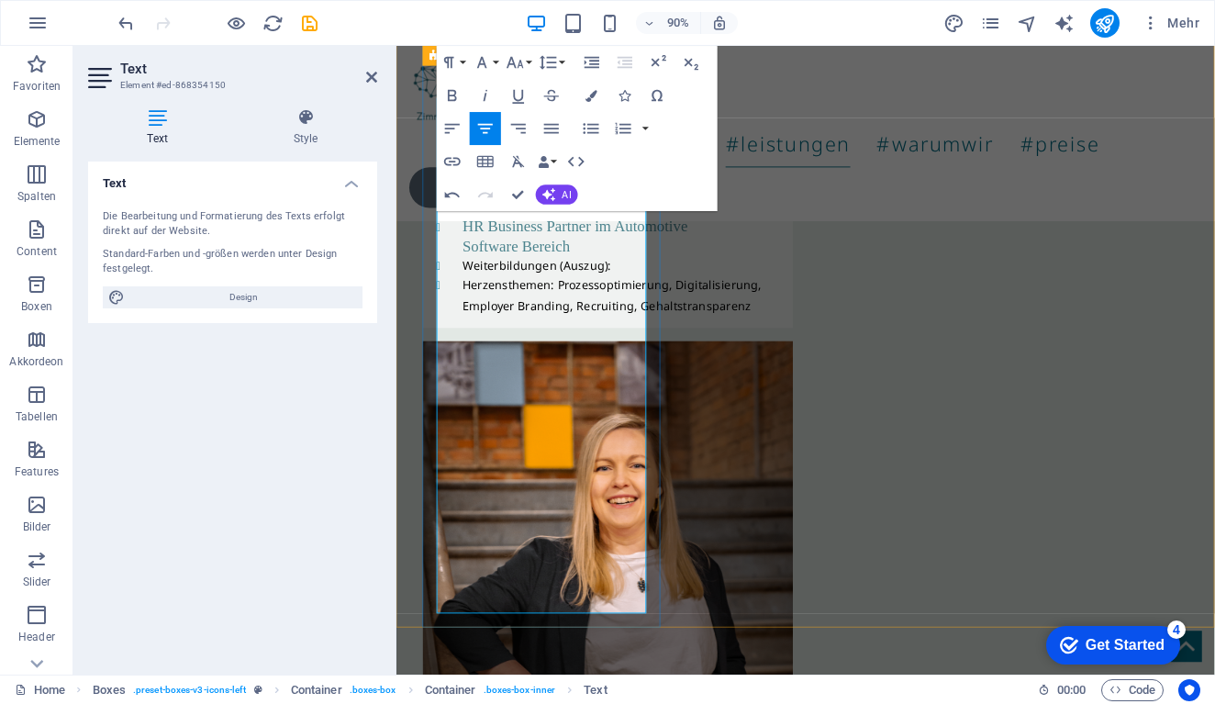
drag, startPoint x: 499, startPoint y: 652, endPoint x: 440, endPoint y: 470, distance: 191.8
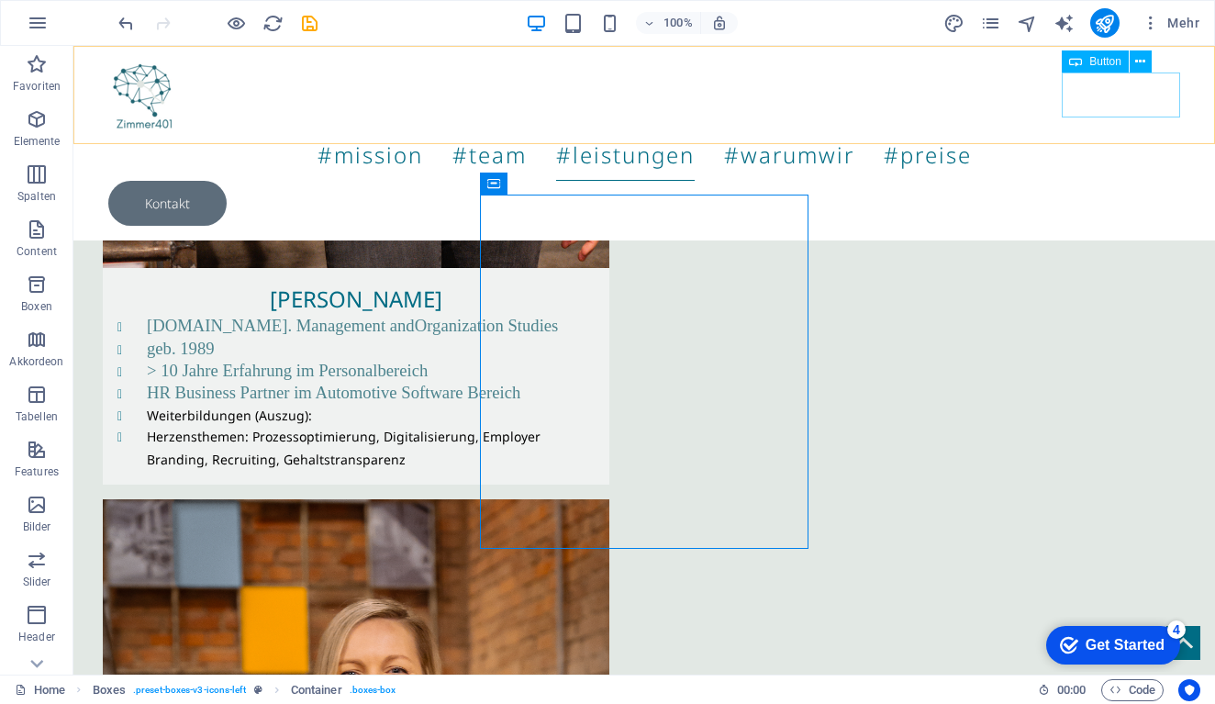
click at [1129, 181] on div "Kontakt" at bounding box center [643, 203] width 1071 height 45
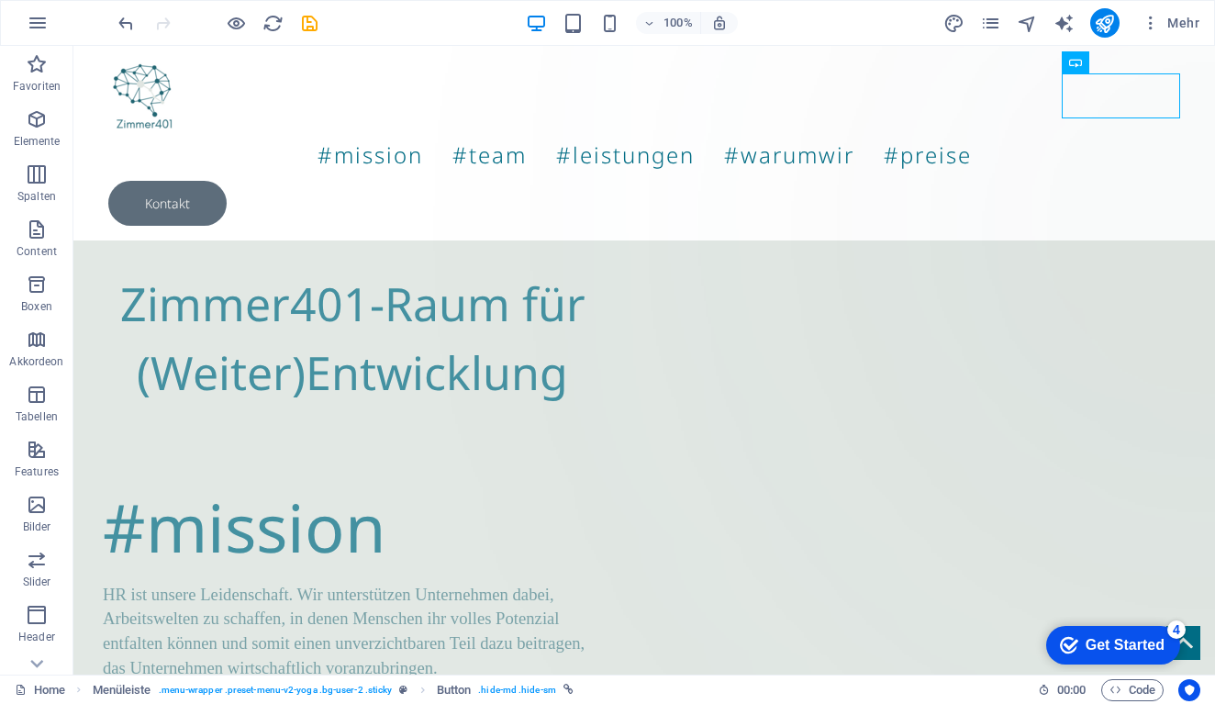
scroll to position [0, 0]
click at [1126, 181] on div "Kontakt" at bounding box center [643, 203] width 1071 height 45
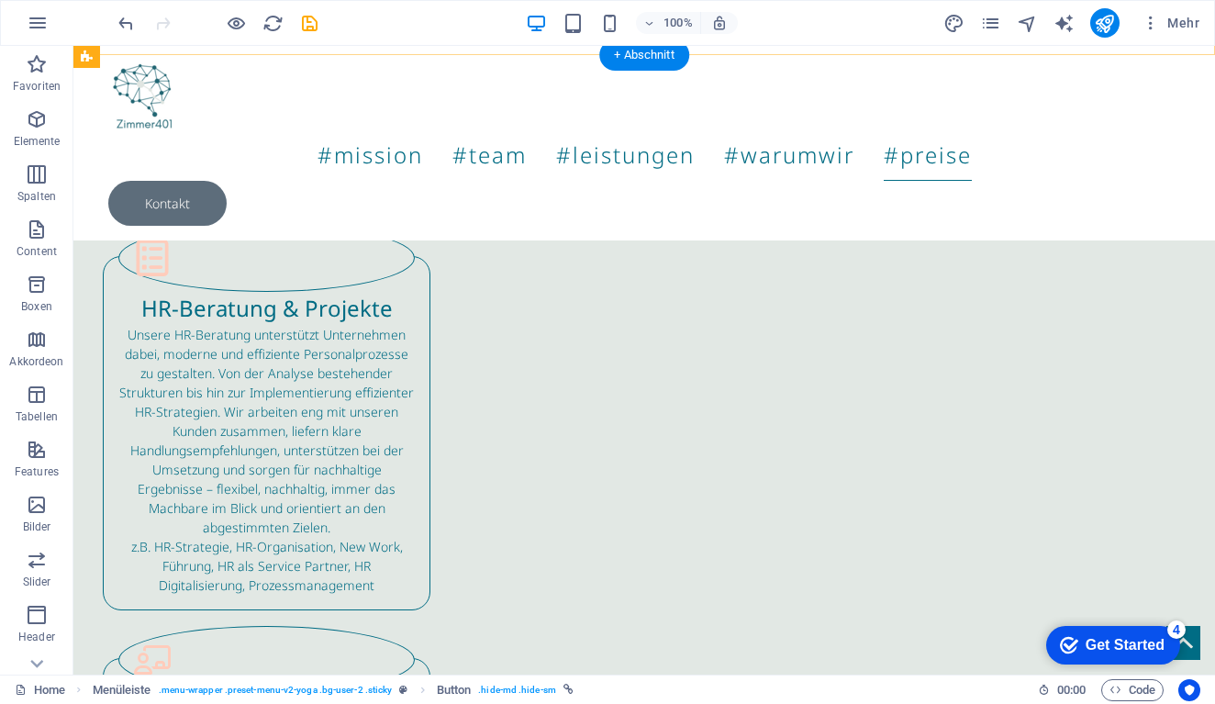
scroll to position [3769, 0]
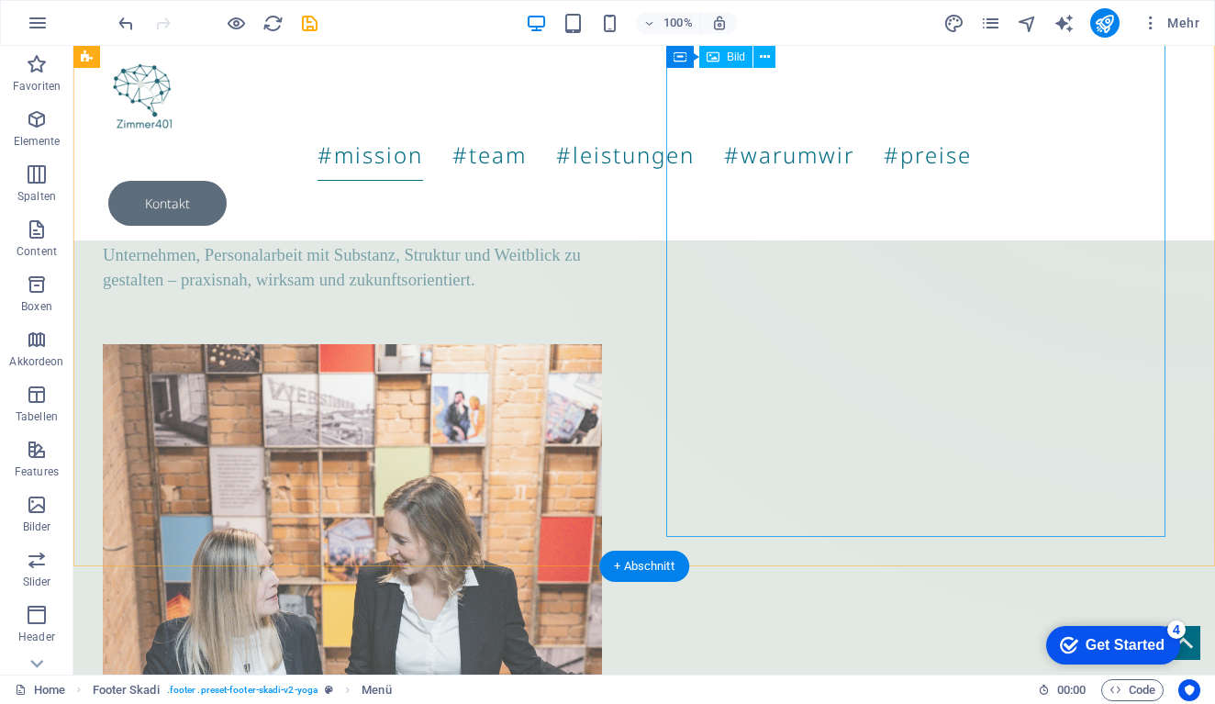
scroll to position [385, 0]
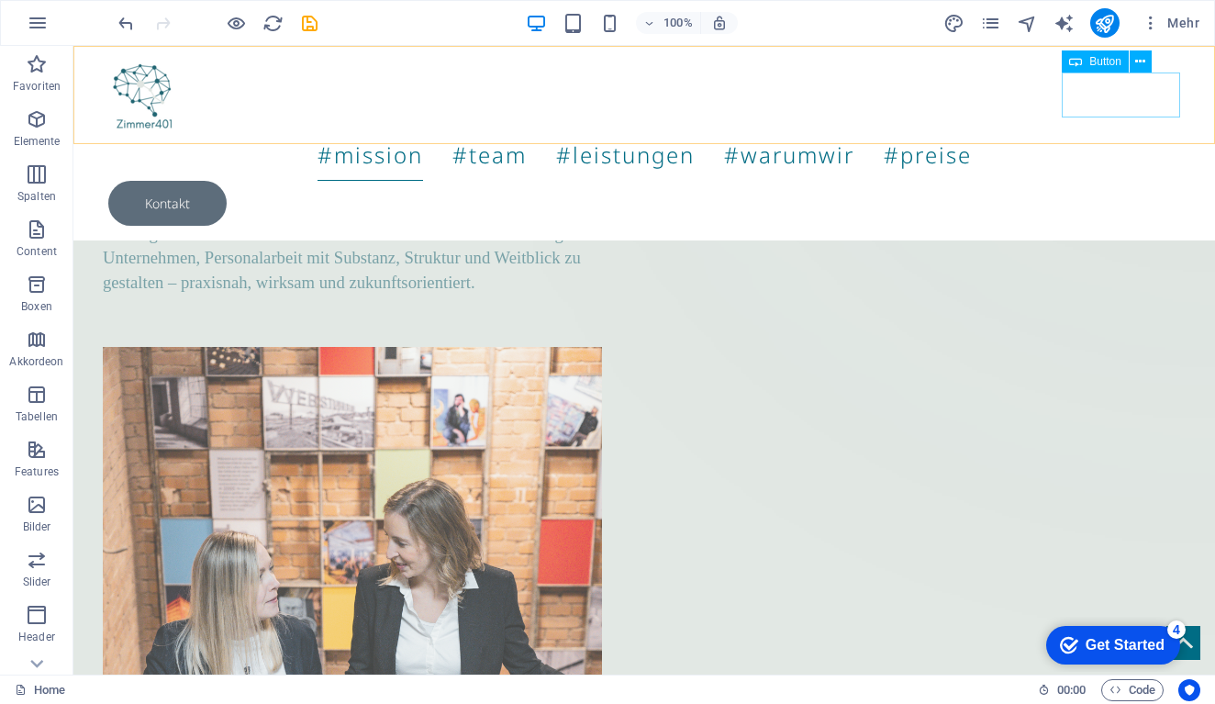
click at [1115, 181] on div "Kontakt" at bounding box center [643, 203] width 1071 height 45
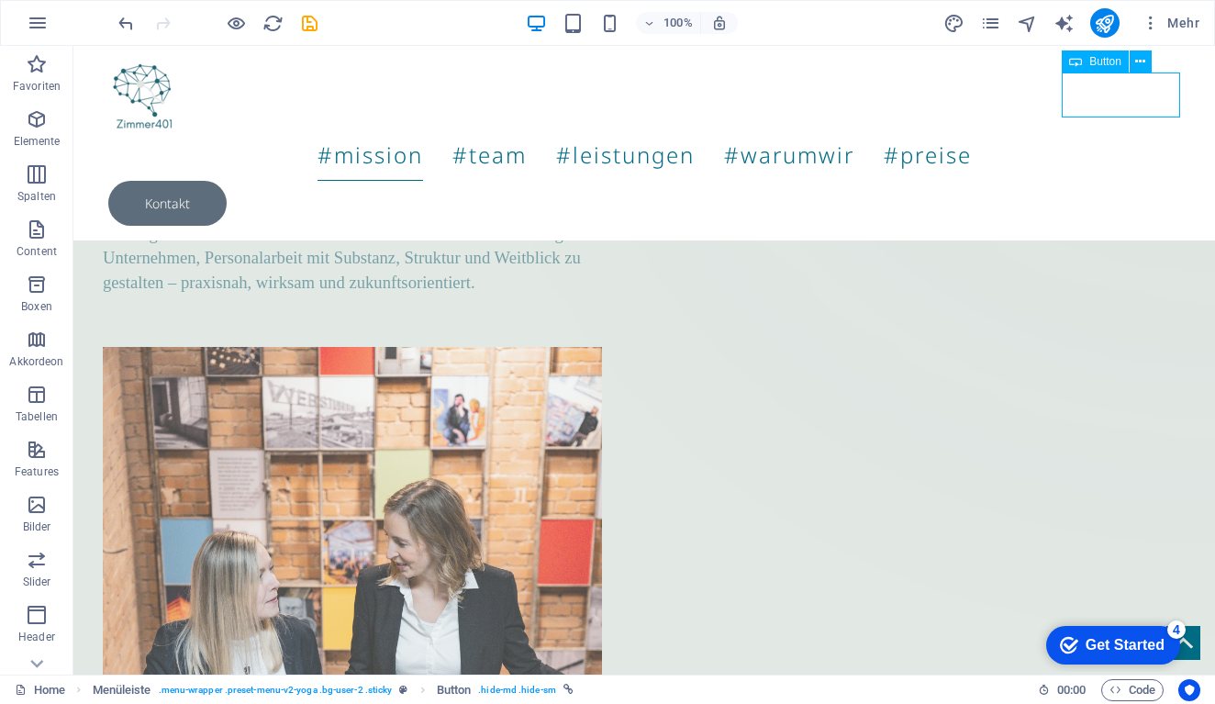
click at [1115, 181] on div "Kontakt" at bounding box center [643, 203] width 1071 height 45
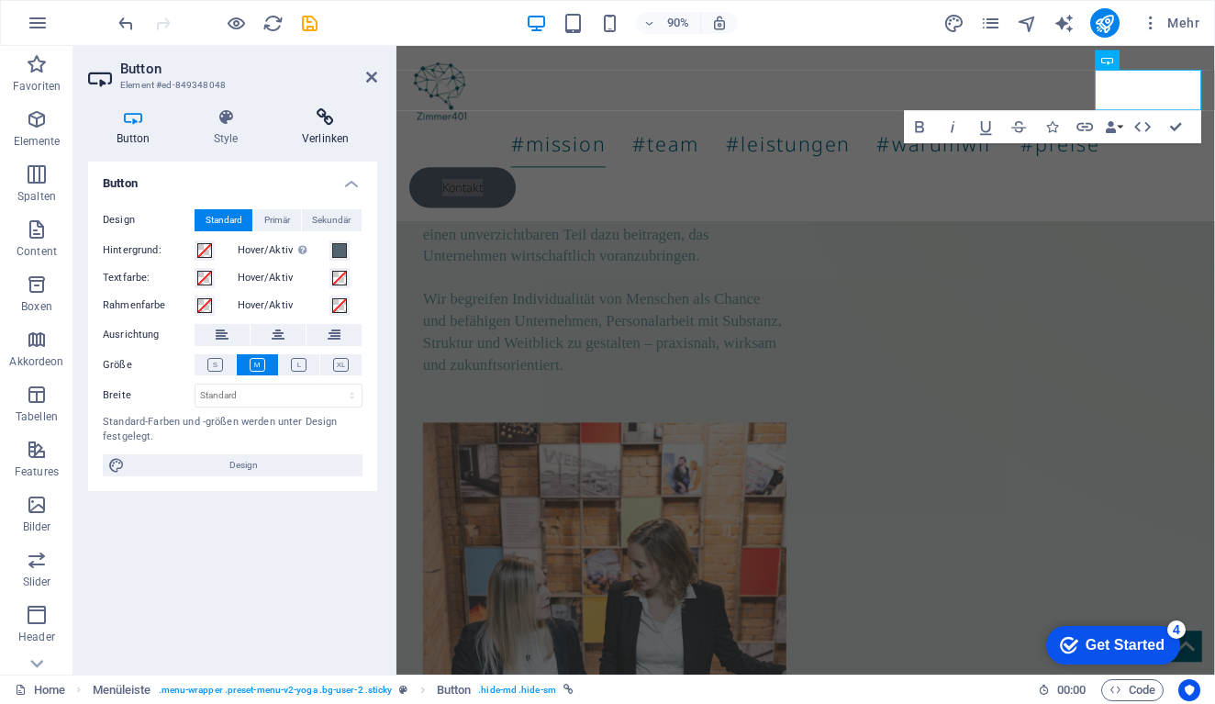
click at [336, 114] on icon at bounding box center [325, 117] width 104 height 18
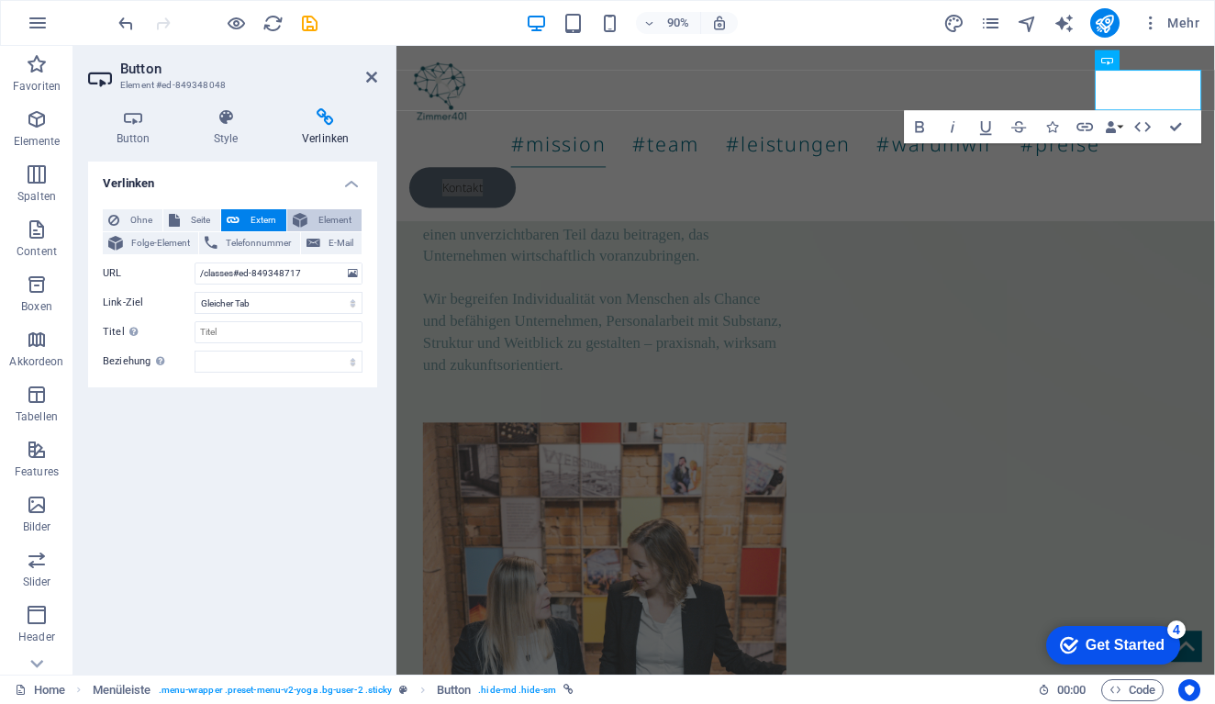
click at [310, 218] on button "Element" at bounding box center [324, 220] width 74 height 22
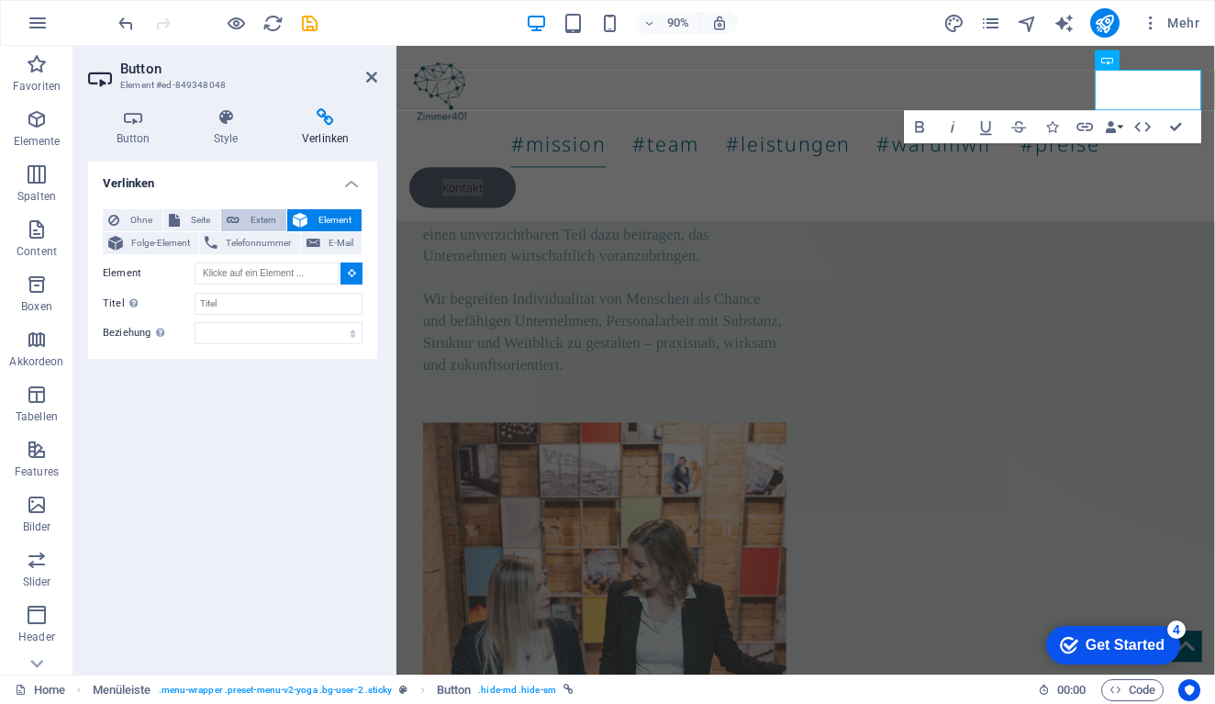
click at [271, 215] on span "Extern" at bounding box center [263, 220] width 36 height 22
select select "blank"
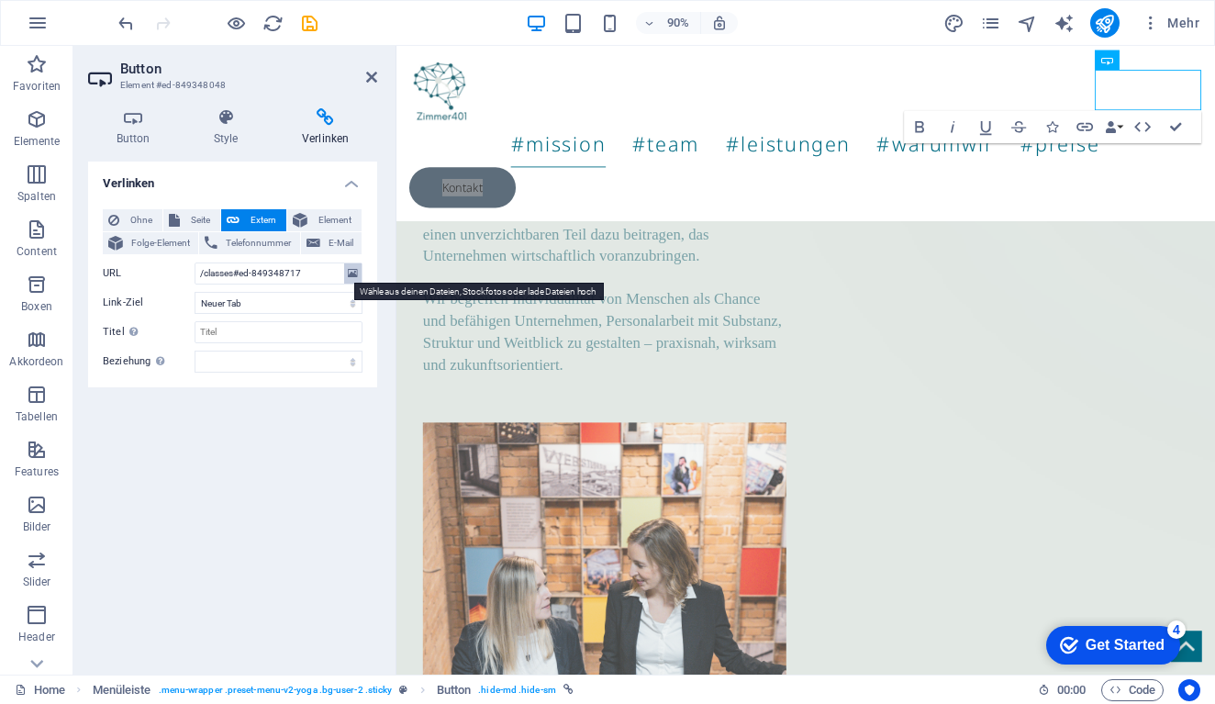
click at [358, 272] on button at bounding box center [352, 273] width 17 height 20
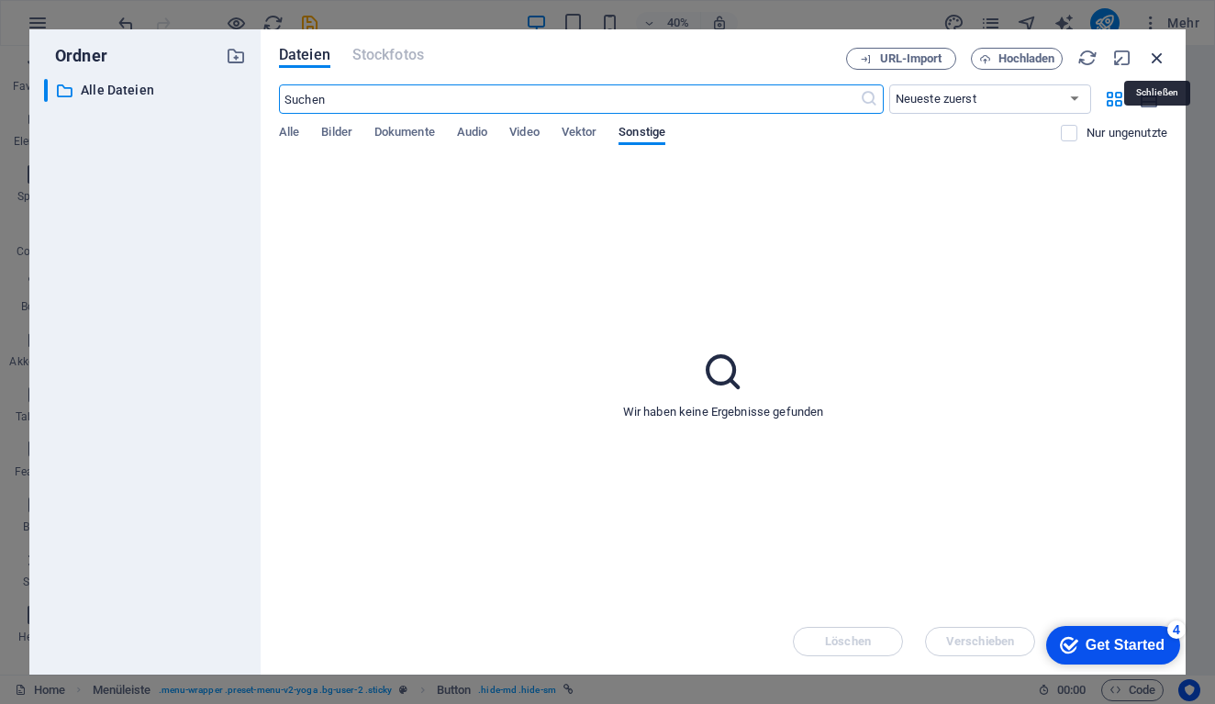
click at [1157, 54] on icon "button" at bounding box center [1157, 58] width 20 height 20
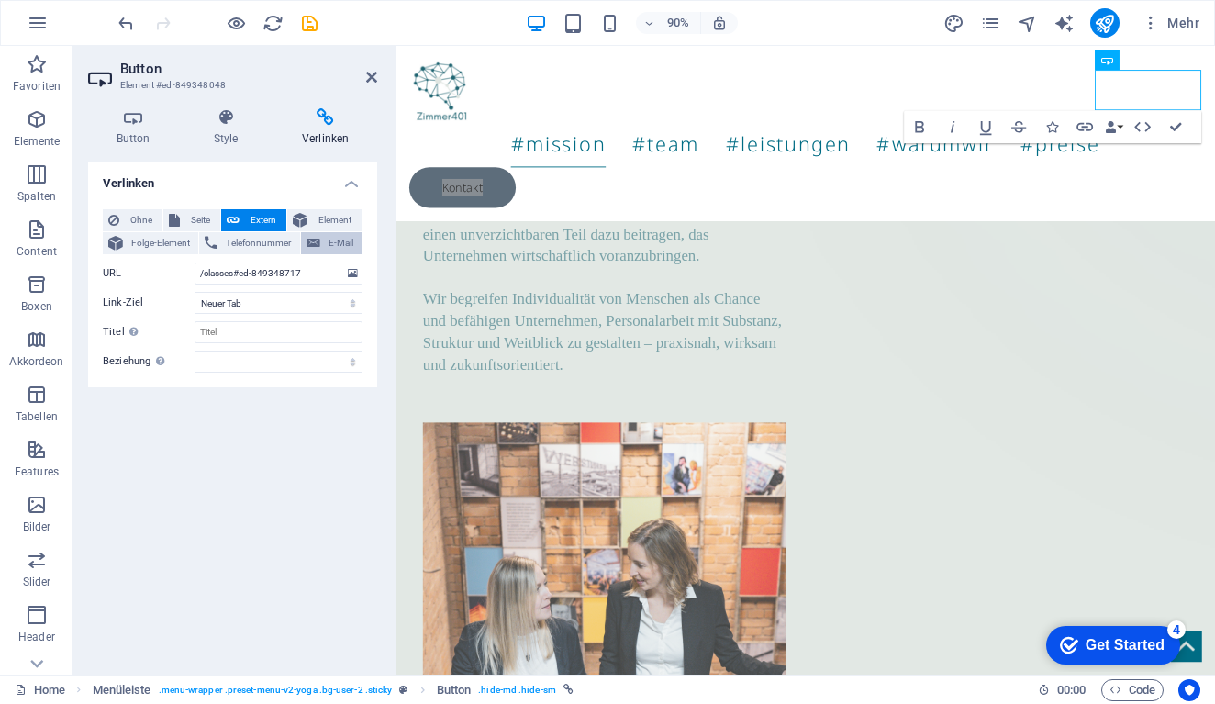
click at [350, 232] on span "E-Mail" at bounding box center [341, 243] width 30 height 22
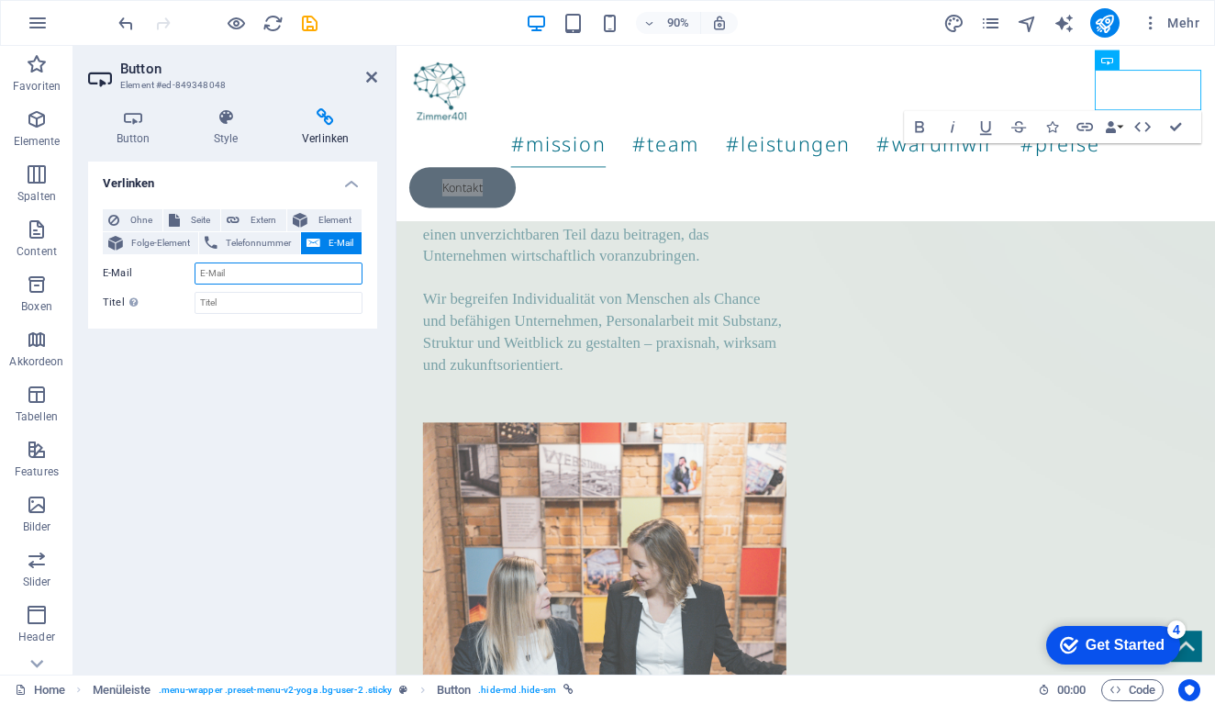
click at [225, 273] on input "E-Mail" at bounding box center [278, 273] width 168 height 22
click at [103, 465] on div "Verlinken Ohne Seite Extern Element Folge-Element Telefonnummer E-Mail Seite Ho…" at bounding box center [232, 410] width 289 height 498
click at [242, 269] on input "E-Mail" at bounding box center [278, 273] width 168 height 22
click at [226, 271] on input "hallo" at bounding box center [278, 273] width 168 height 22
type input "[EMAIL_ADDRESS][DOMAIN_NAME]"
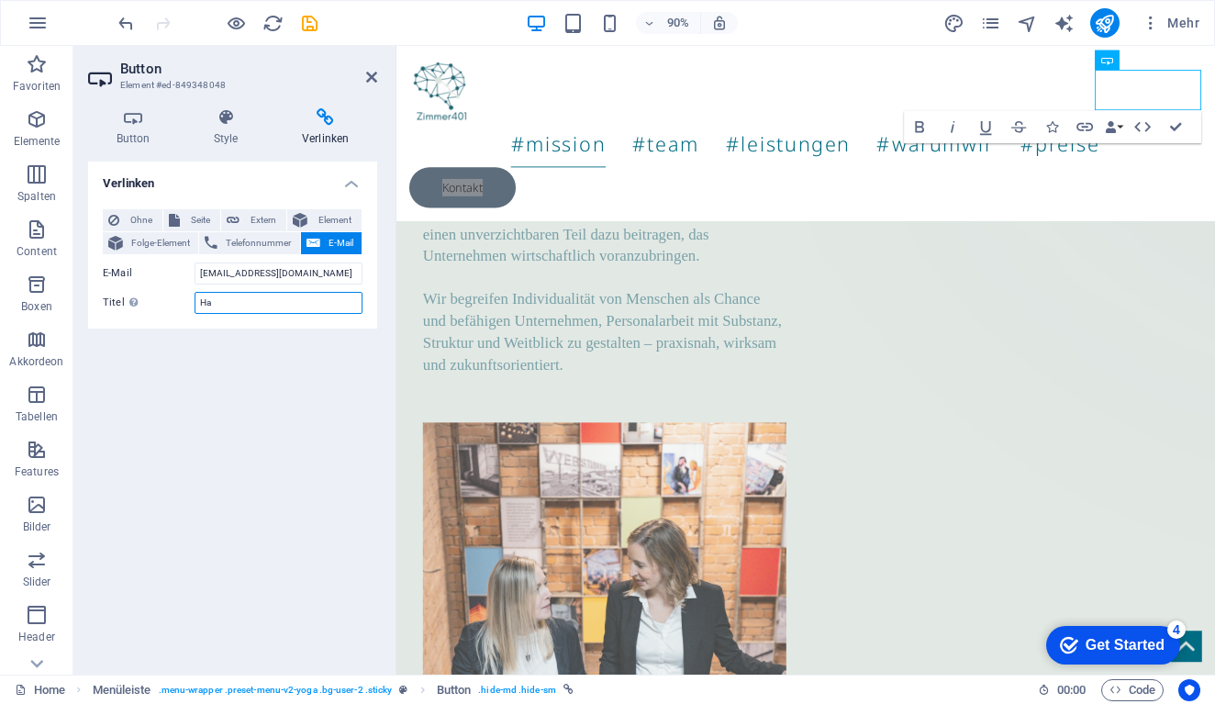
type input "H"
type input "Kontaktanfrage Zimmer401"
click at [230, 472] on div "Verlinken Ohne Seite Extern Element Folge-Element Telefonnummer E-Mail Seite Ho…" at bounding box center [232, 410] width 289 height 498
click at [371, 74] on icon at bounding box center [371, 77] width 11 height 15
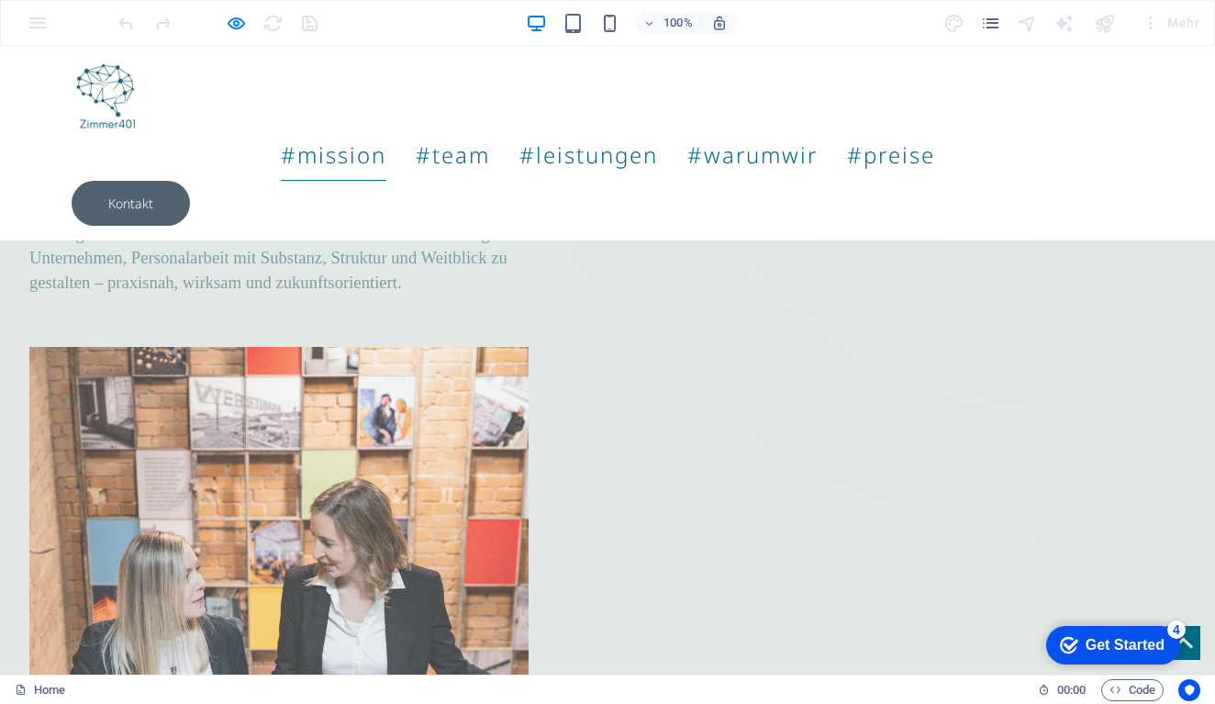
click at [190, 181] on link "Kontakt" at bounding box center [131, 203] width 118 height 45
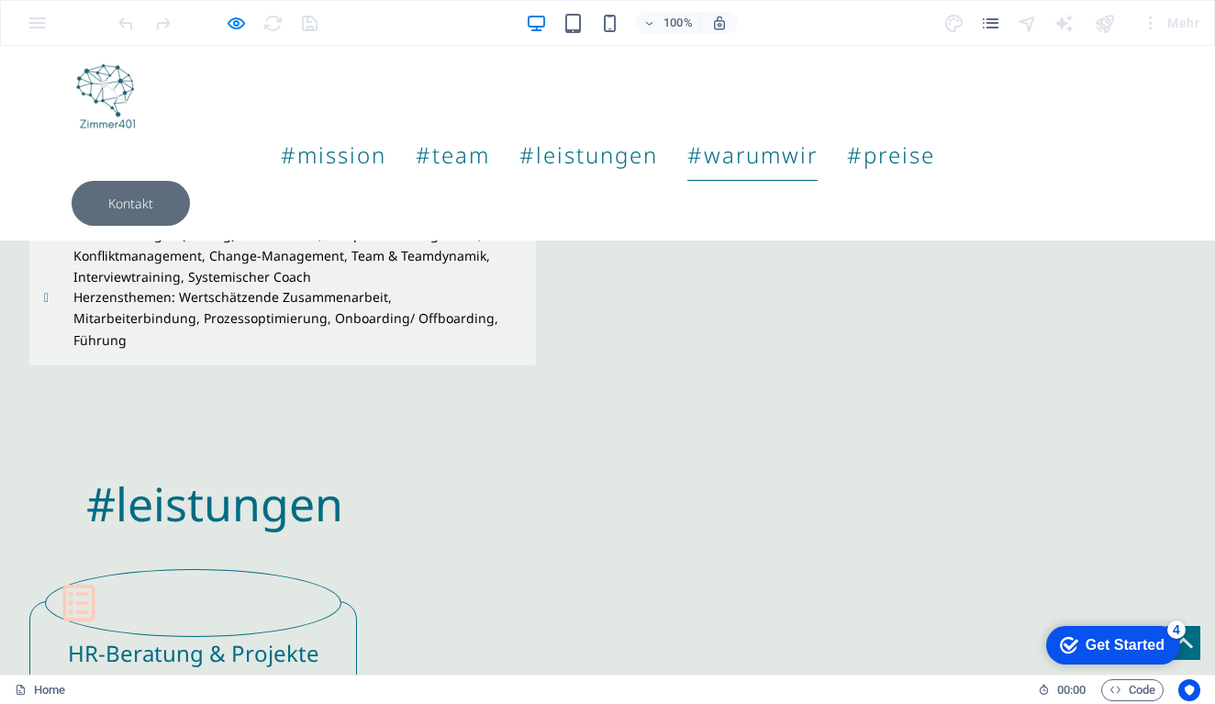
scroll to position [3394, 0]
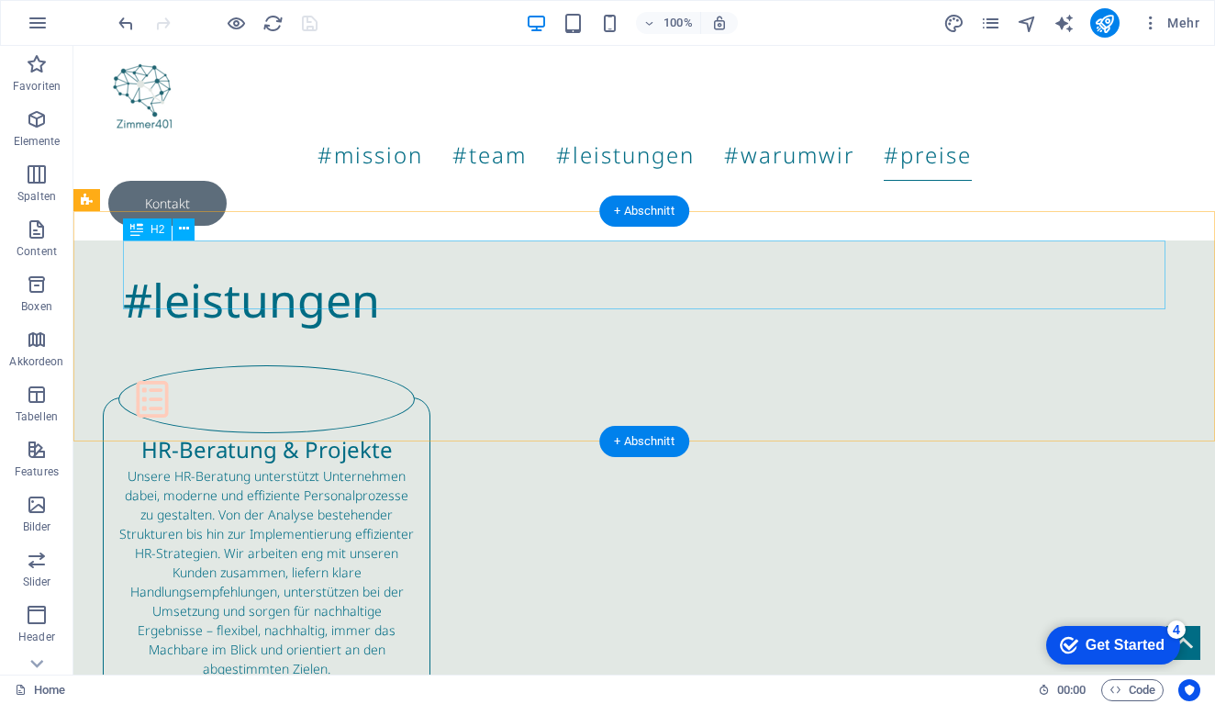
scroll to position [3659, 0]
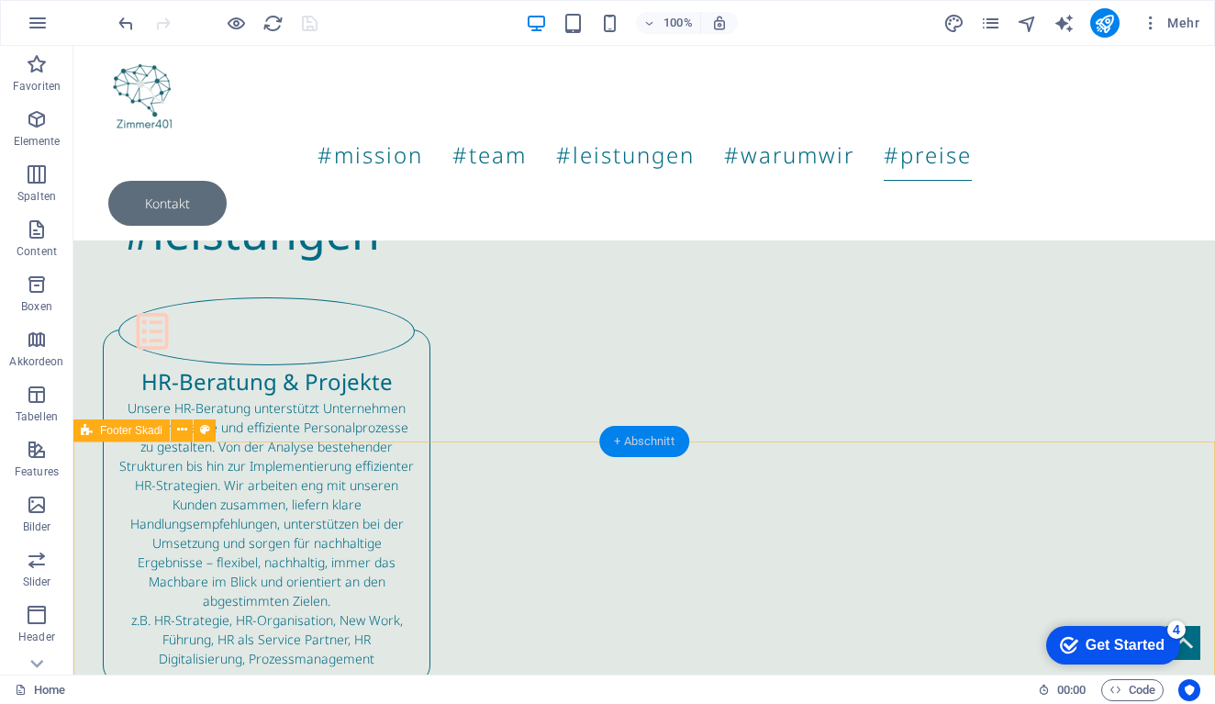
click at [629, 445] on div "+ Abschnitt" at bounding box center [644, 441] width 90 height 31
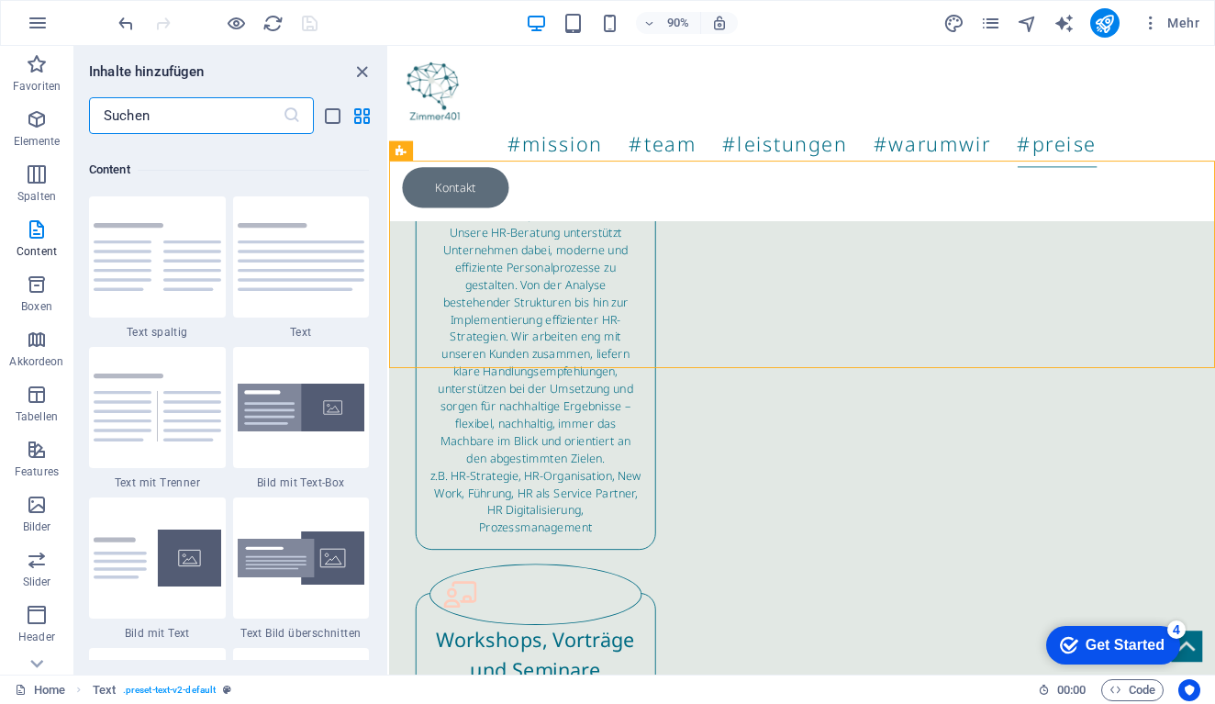
scroll to position [3241, 0]
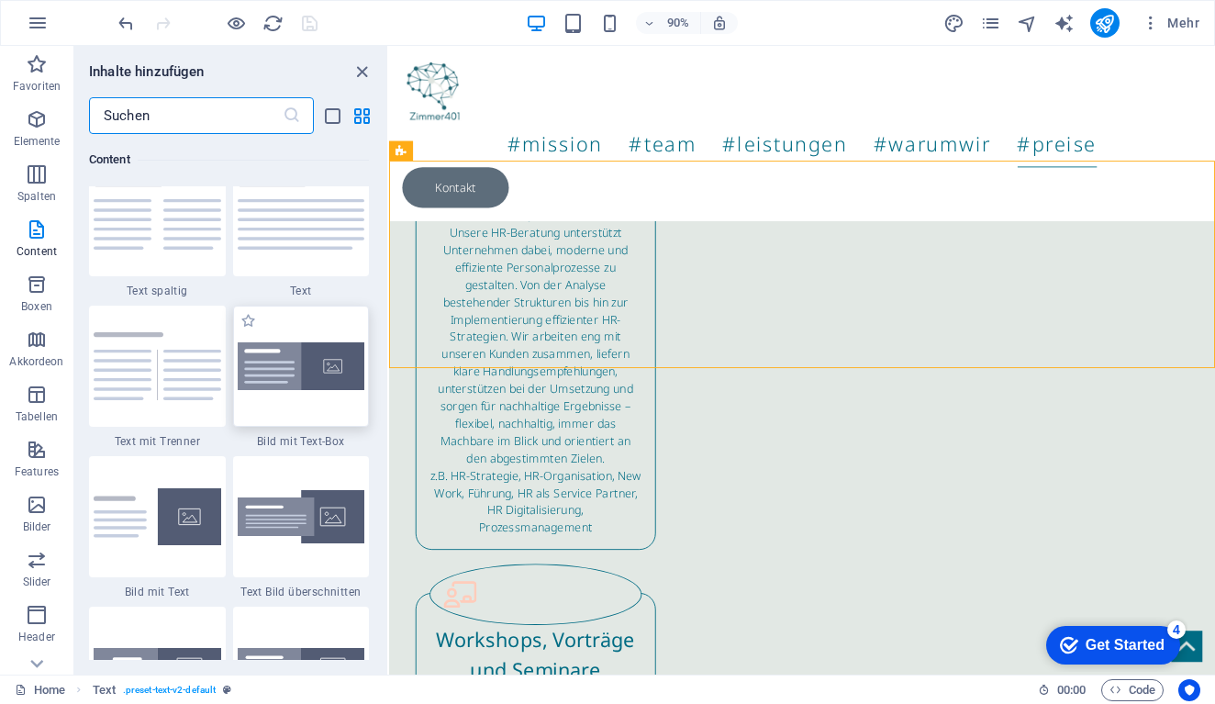
click at [332, 383] on img at bounding box center [302, 366] width 128 height 49
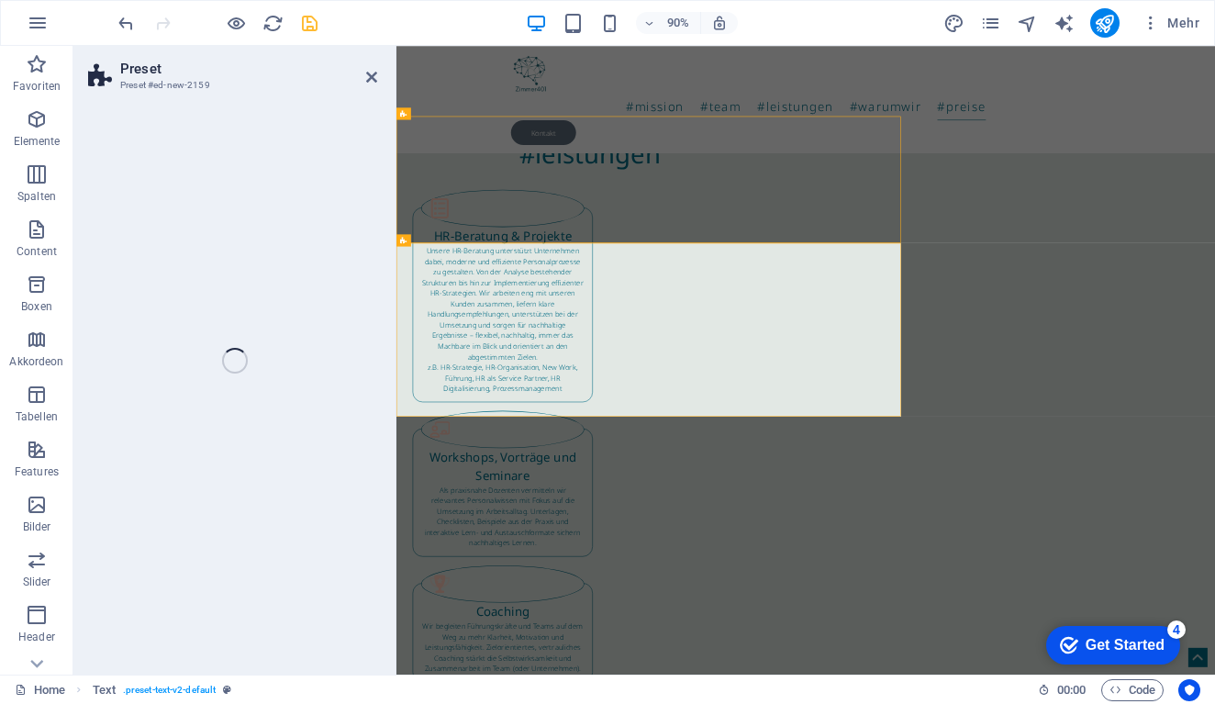
select select "rem"
select select "px"
select select "preset-text-with-image-v4-boxed"
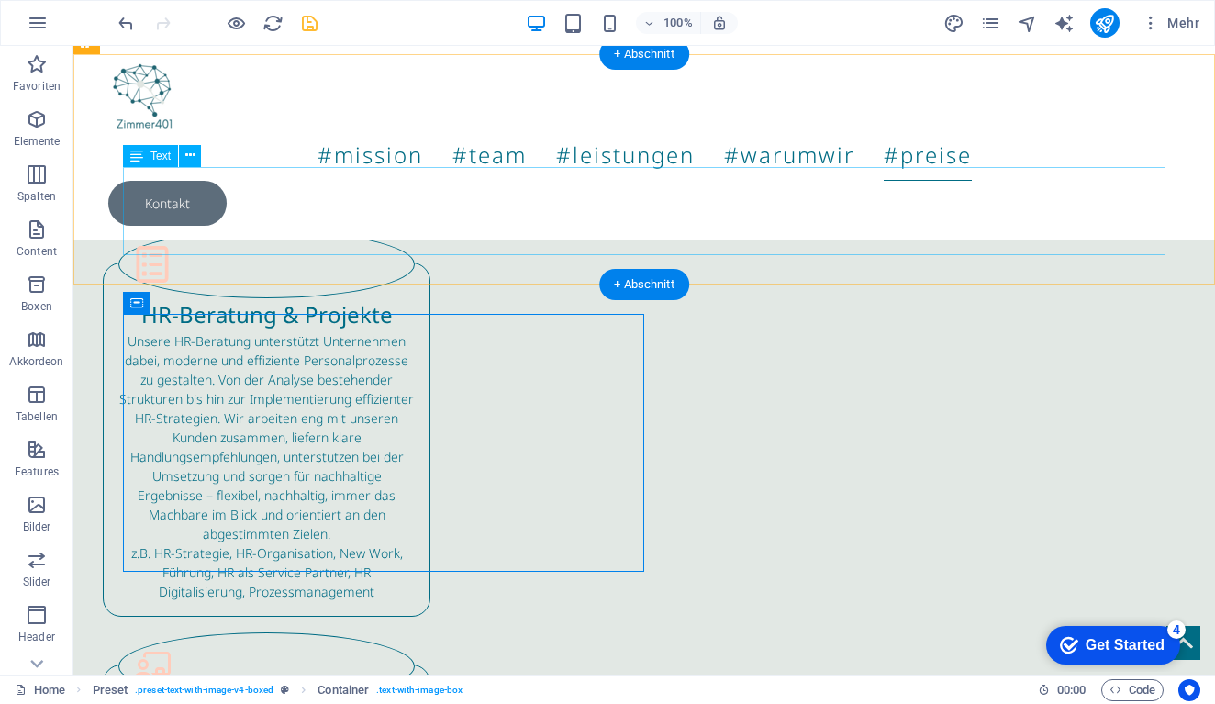
scroll to position [3862, 0]
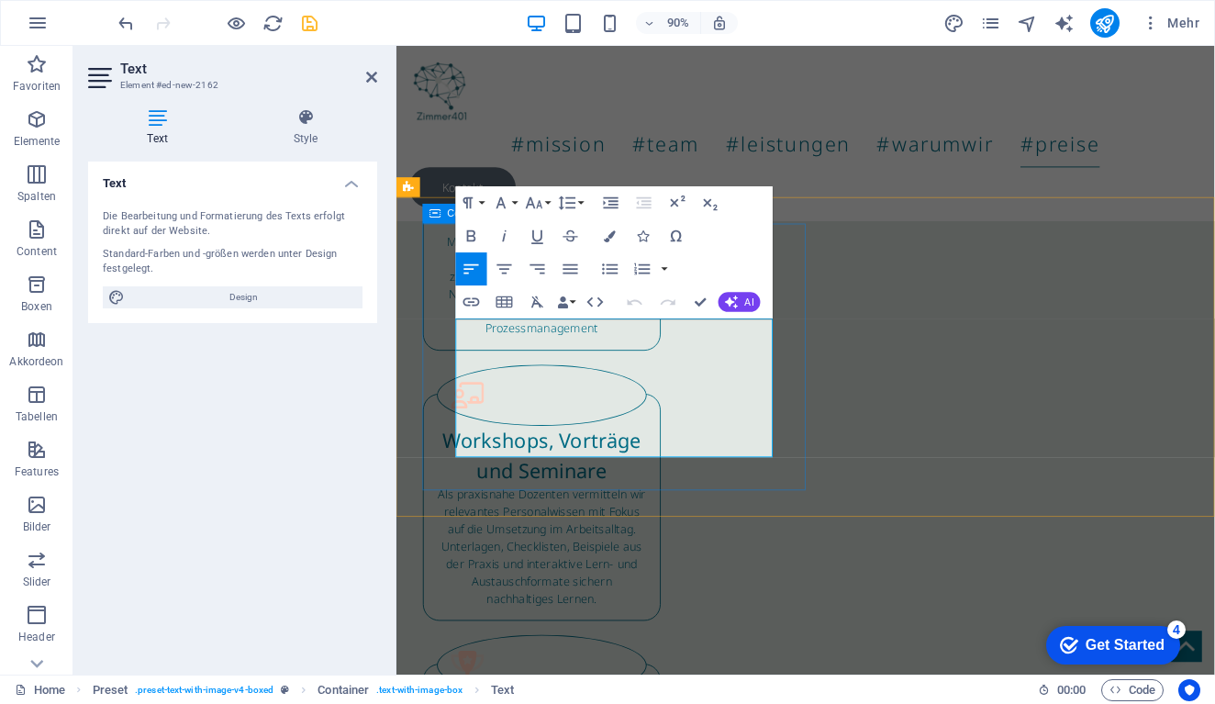
drag, startPoint x: 554, startPoint y: 492, endPoint x: 450, endPoint y: 349, distance: 177.3
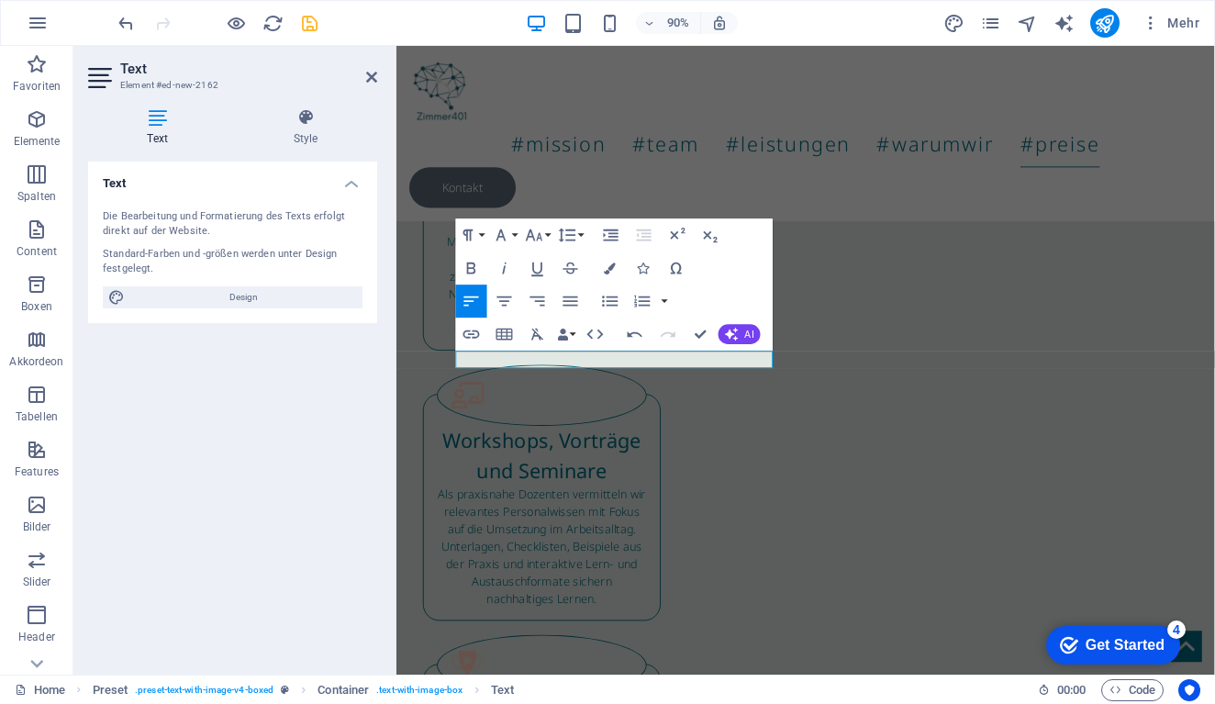
scroll to position [3826, 0]
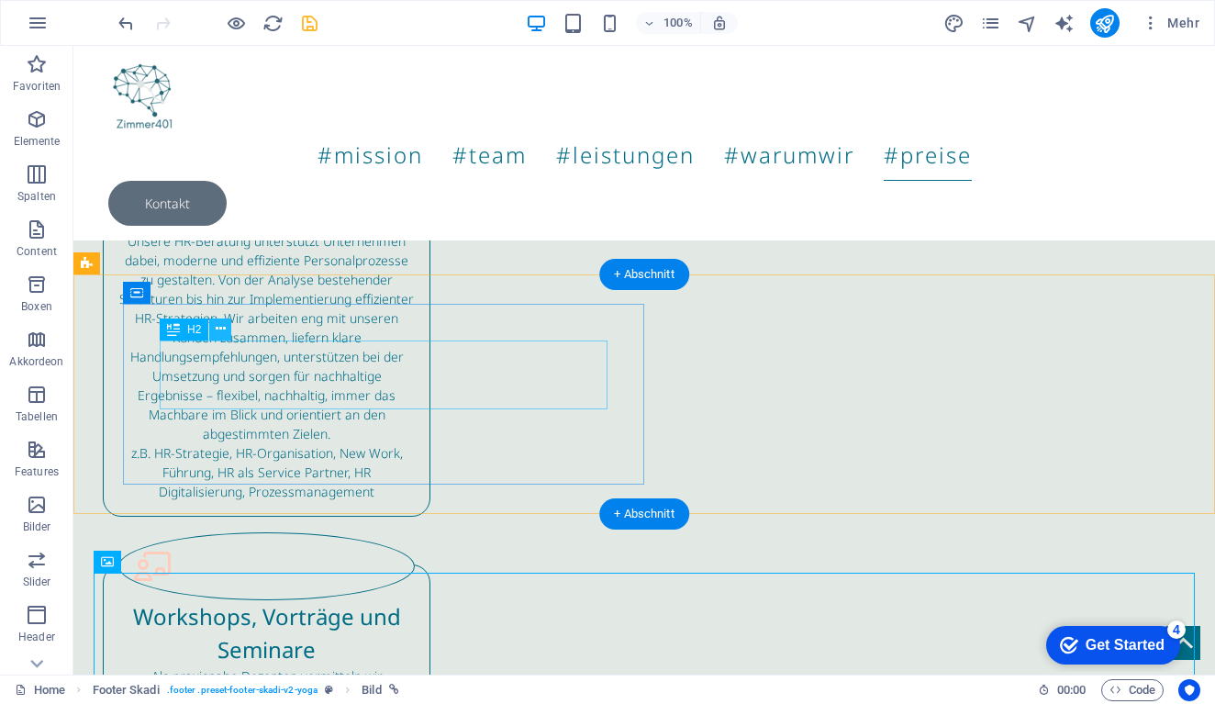
click at [221, 333] on icon at bounding box center [221, 328] width 10 height 19
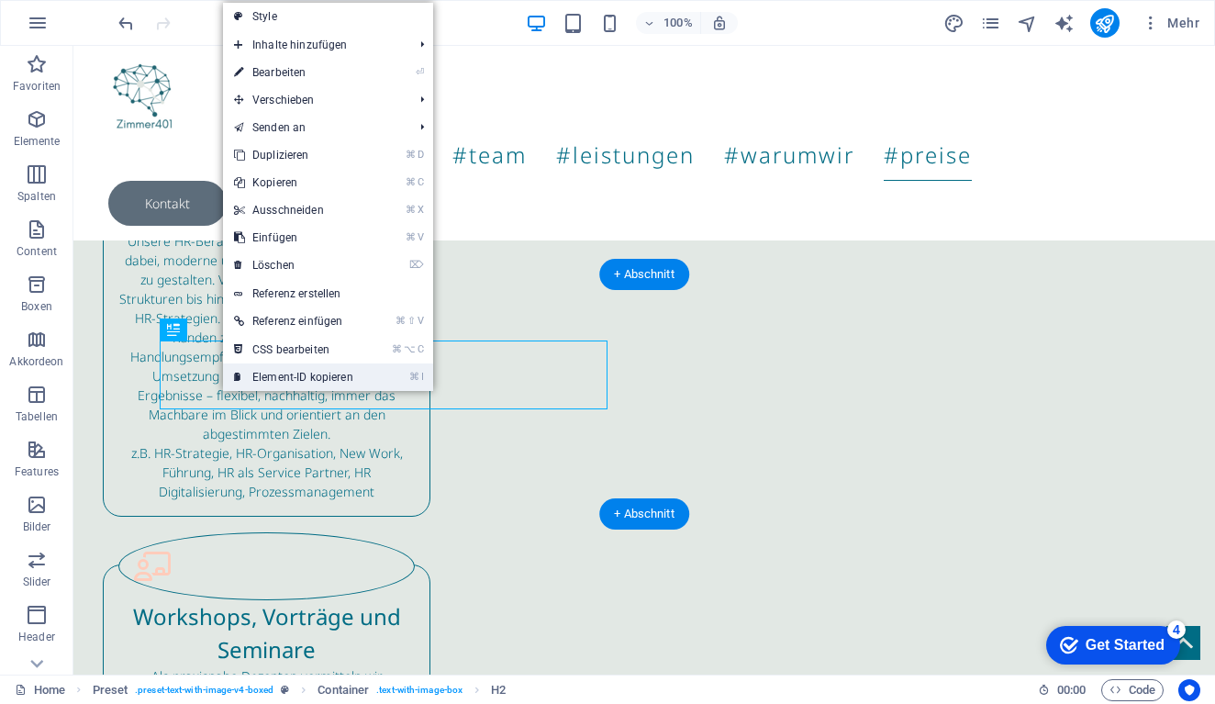
click at [266, 381] on link "⌘ I Element-ID kopieren" at bounding box center [293, 377] width 141 height 28
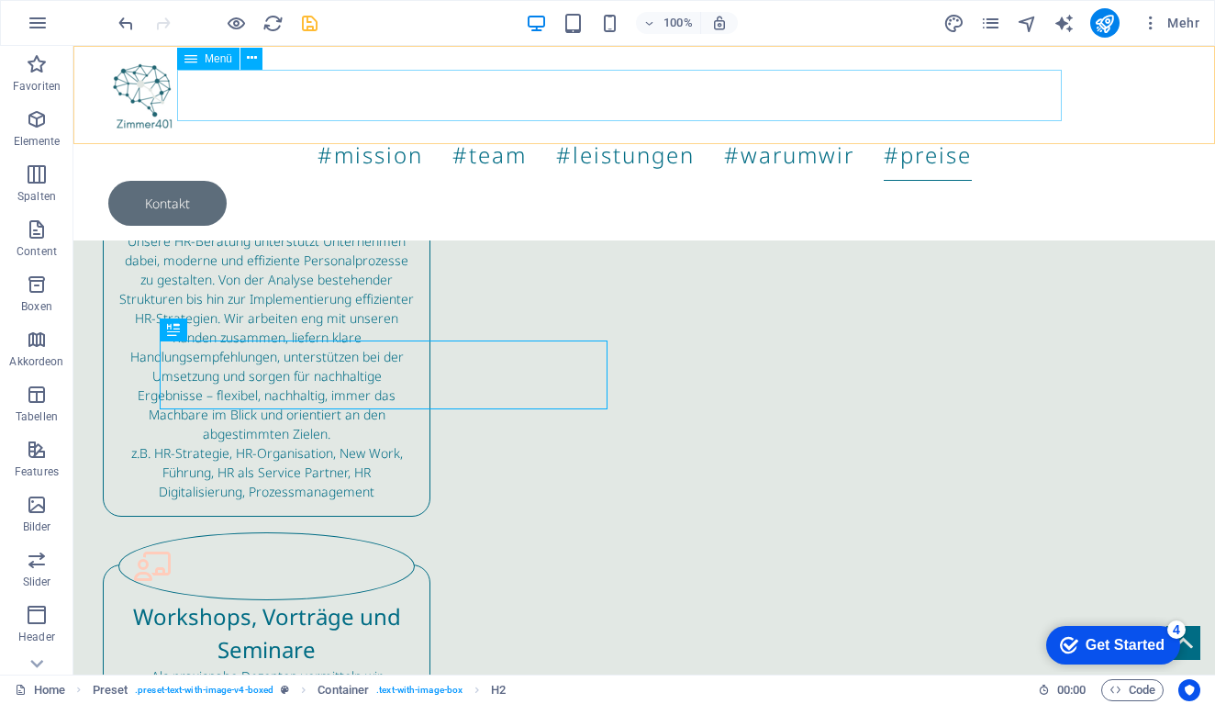
click at [968, 129] on nav "#mission #team #leistungen #warumwir #preise" at bounding box center [643, 154] width 1071 height 51
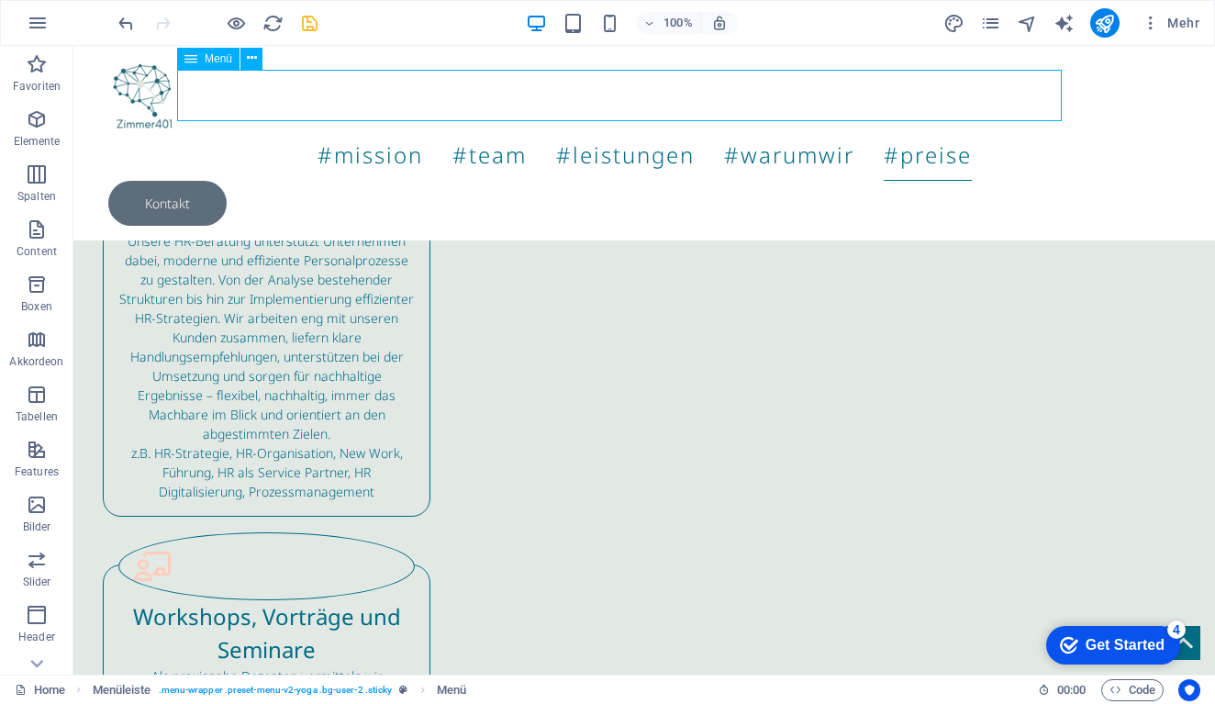
click at [968, 129] on nav "#mission #team #leistungen #warumwir #preise" at bounding box center [643, 154] width 1071 height 51
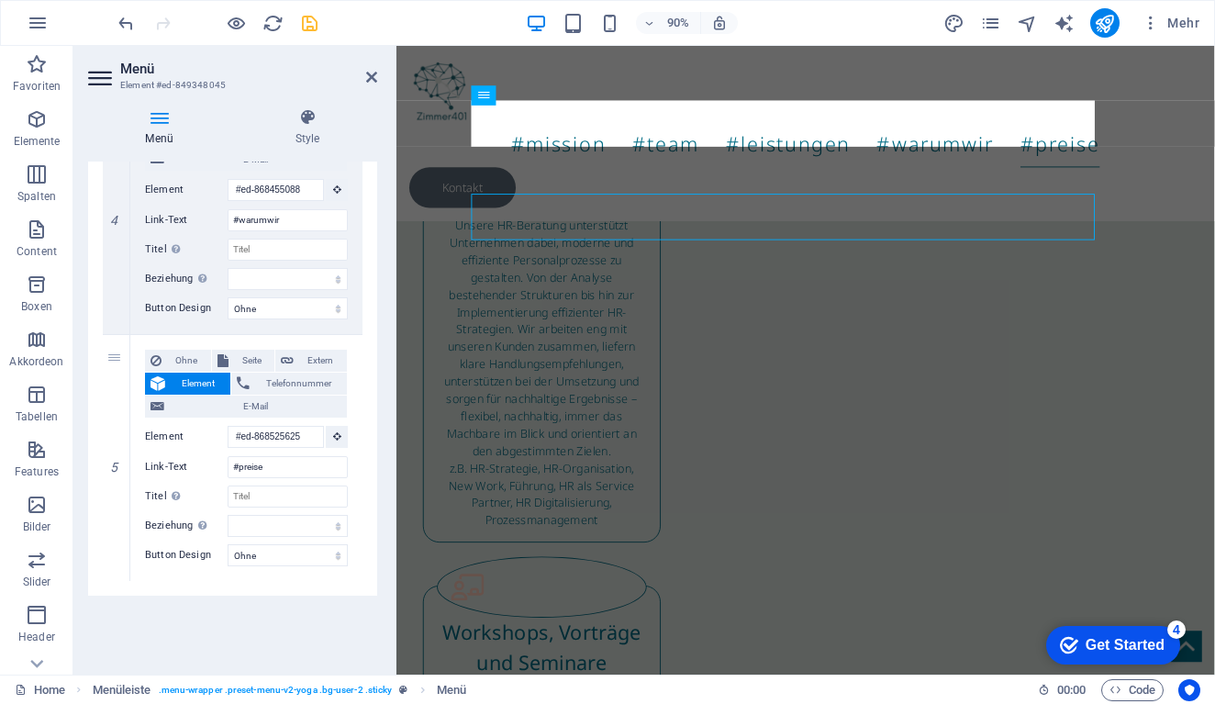
scroll to position [3630, 0]
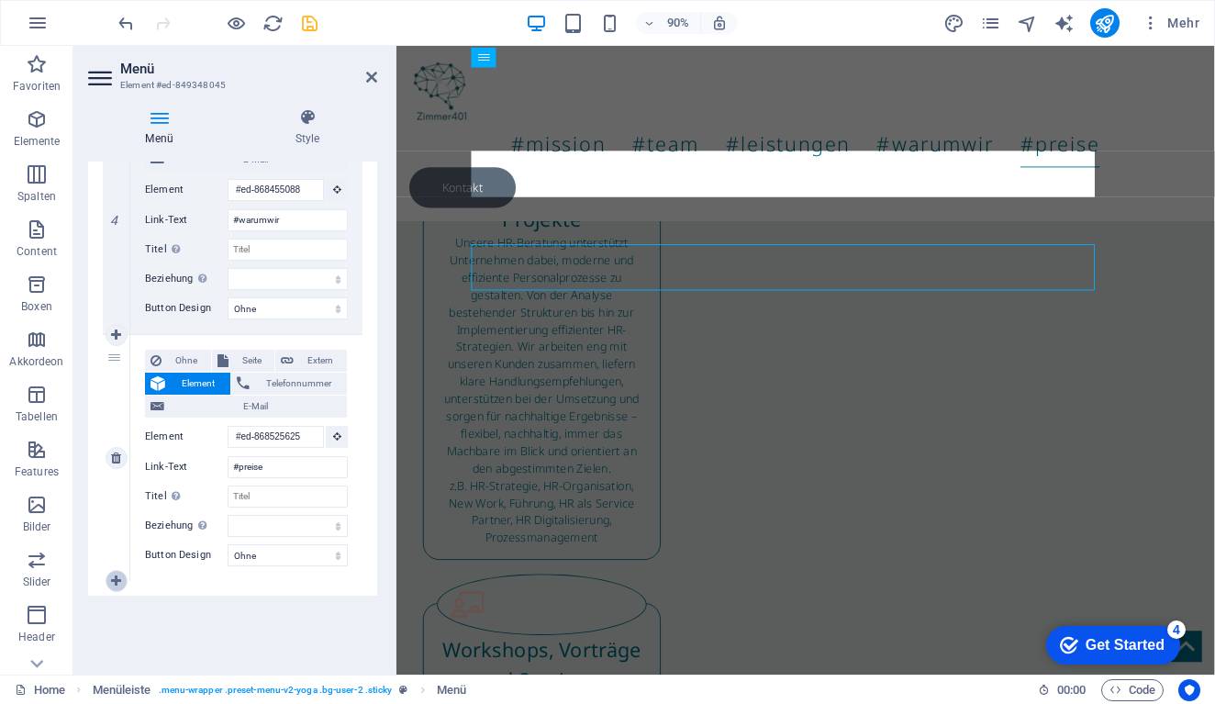
click at [117, 571] on link at bounding box center [116, 581] width 22 height 22
select select
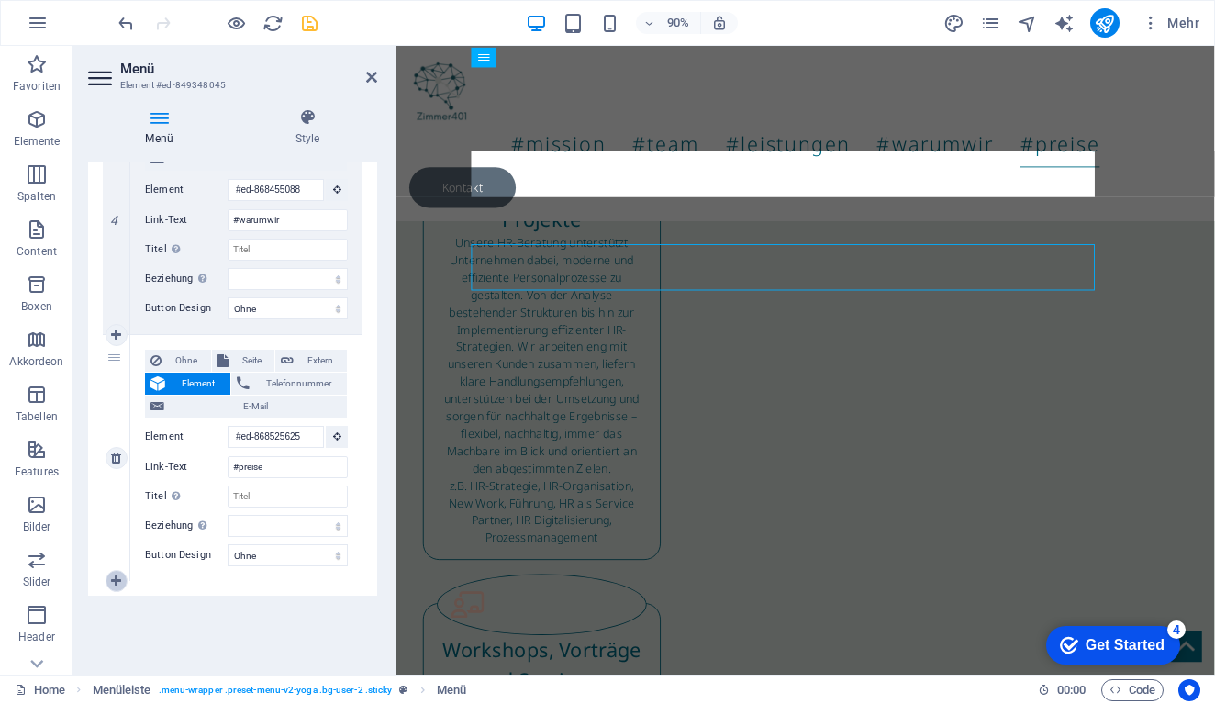
select select
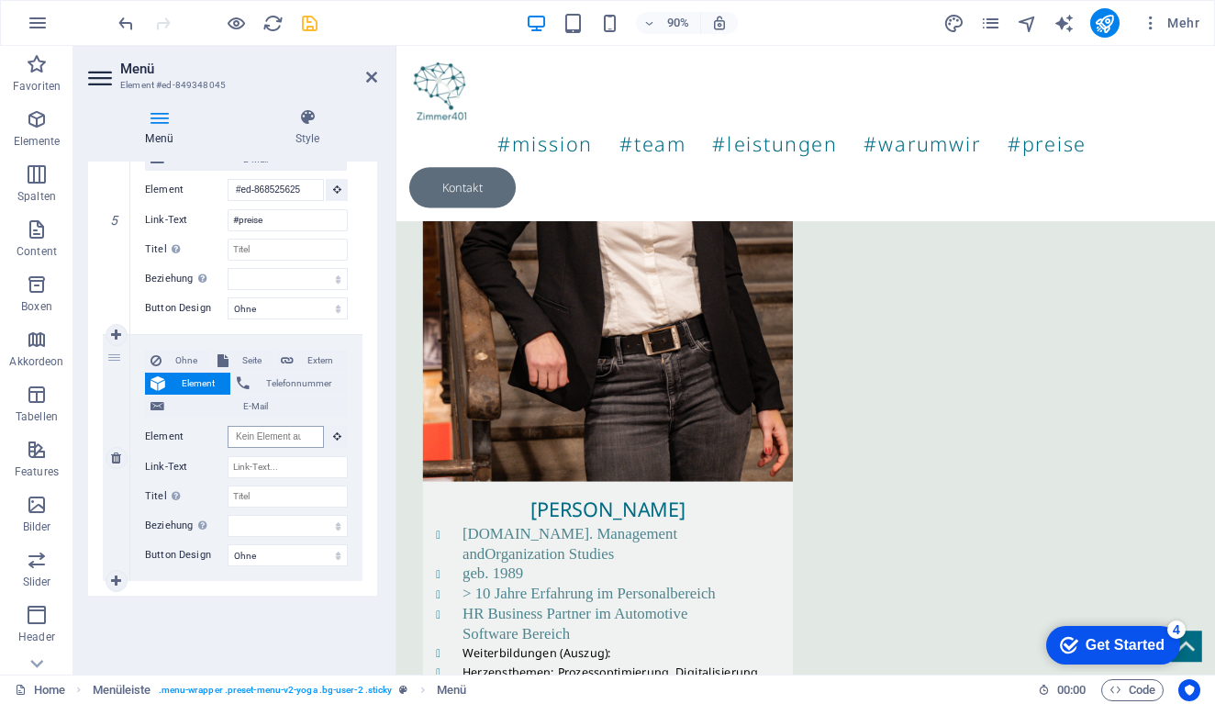
scroll to position [0, 0]
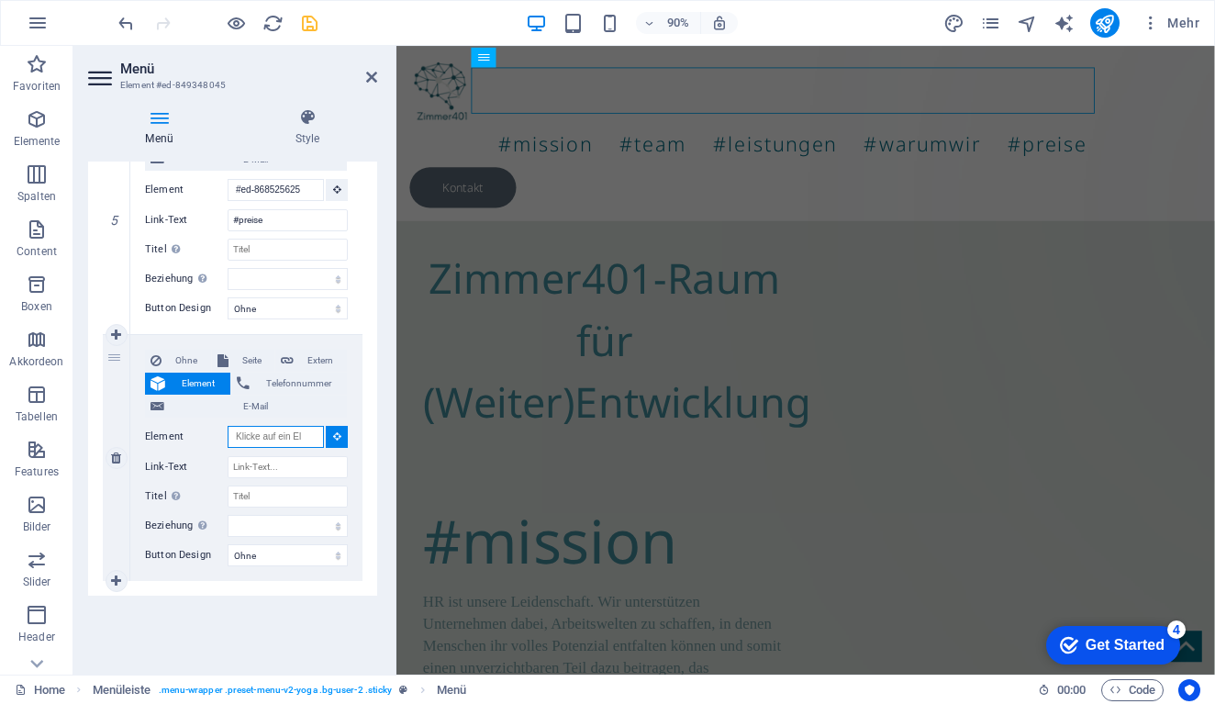
click at [255, 437] on input "Element" at bounding box center [276, 437] width 96 height 22
paste input "#ed-new-2161"
type input "#ed-new-2161"
select select
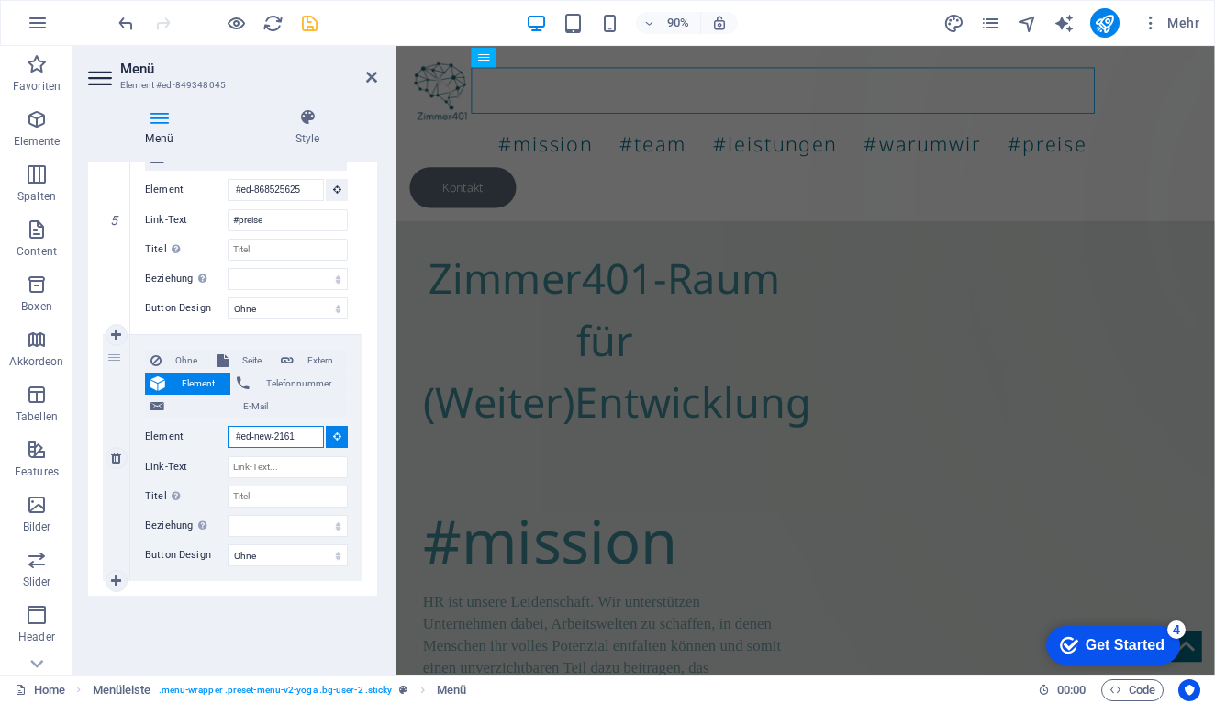
select select
type input "#ed-new-2161"
select select
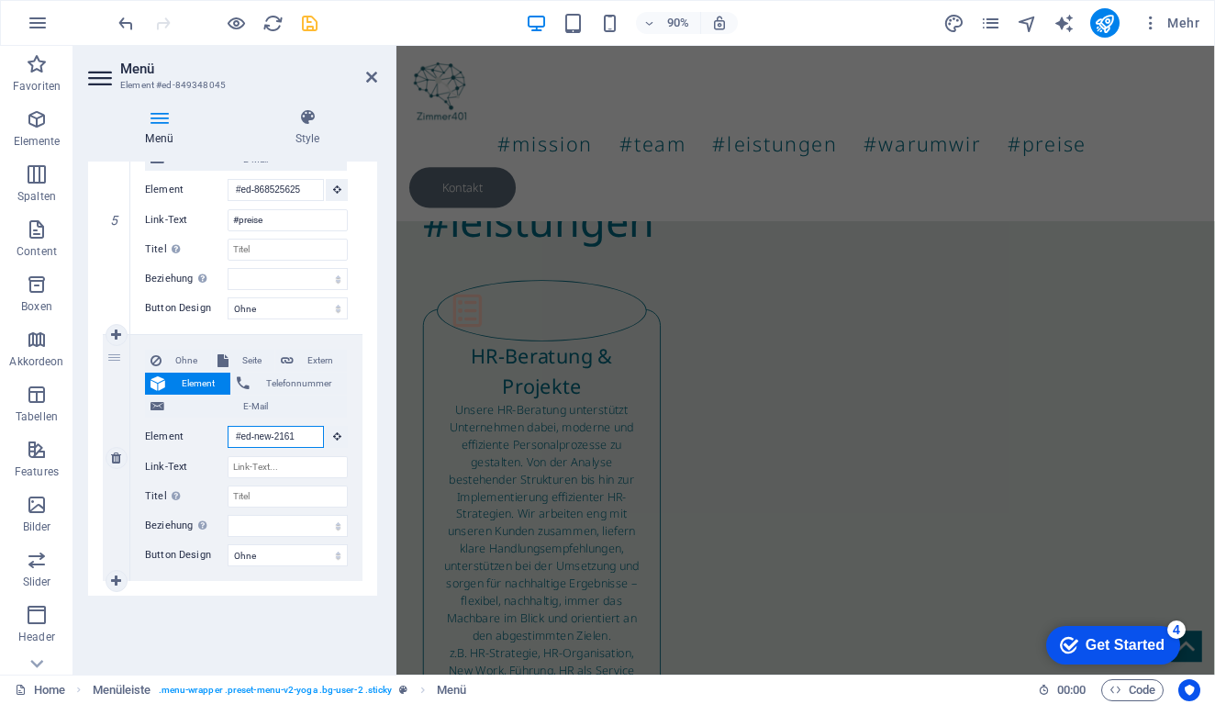
scroll to position [3434, 0]
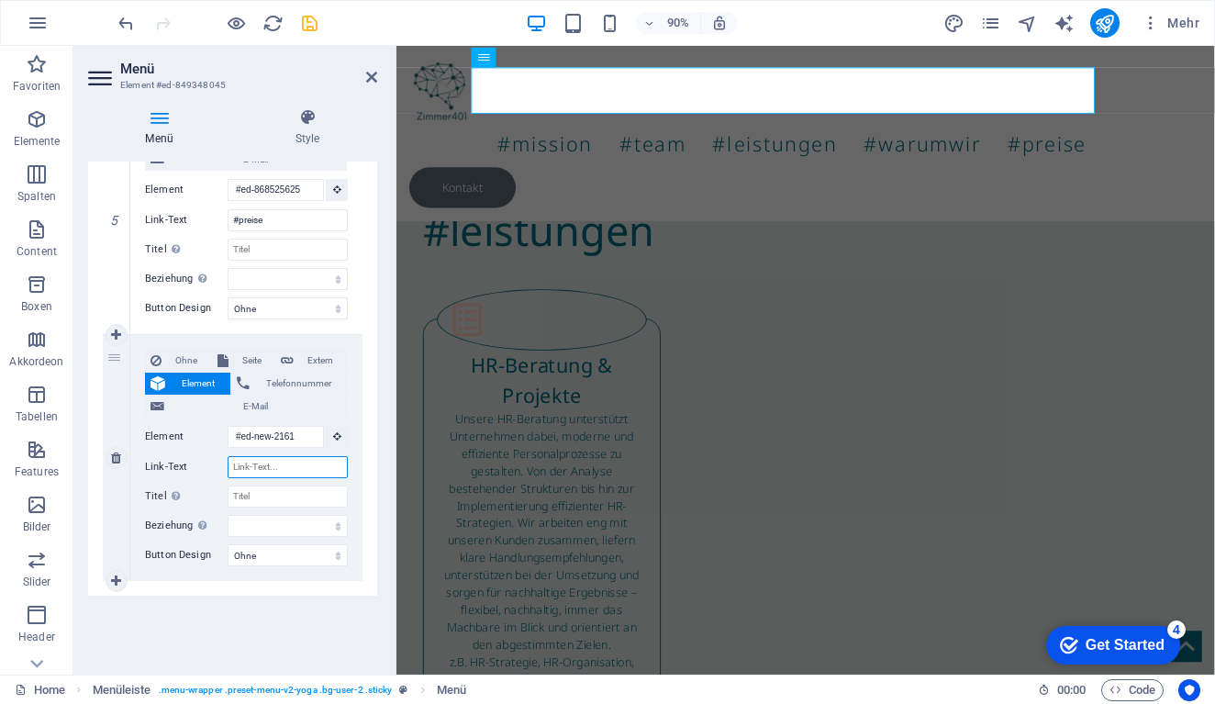
click at [260, 474] on input "Link-Text" at bounding box center [288, 467] width 120 height 22
type input "Ko"
select select
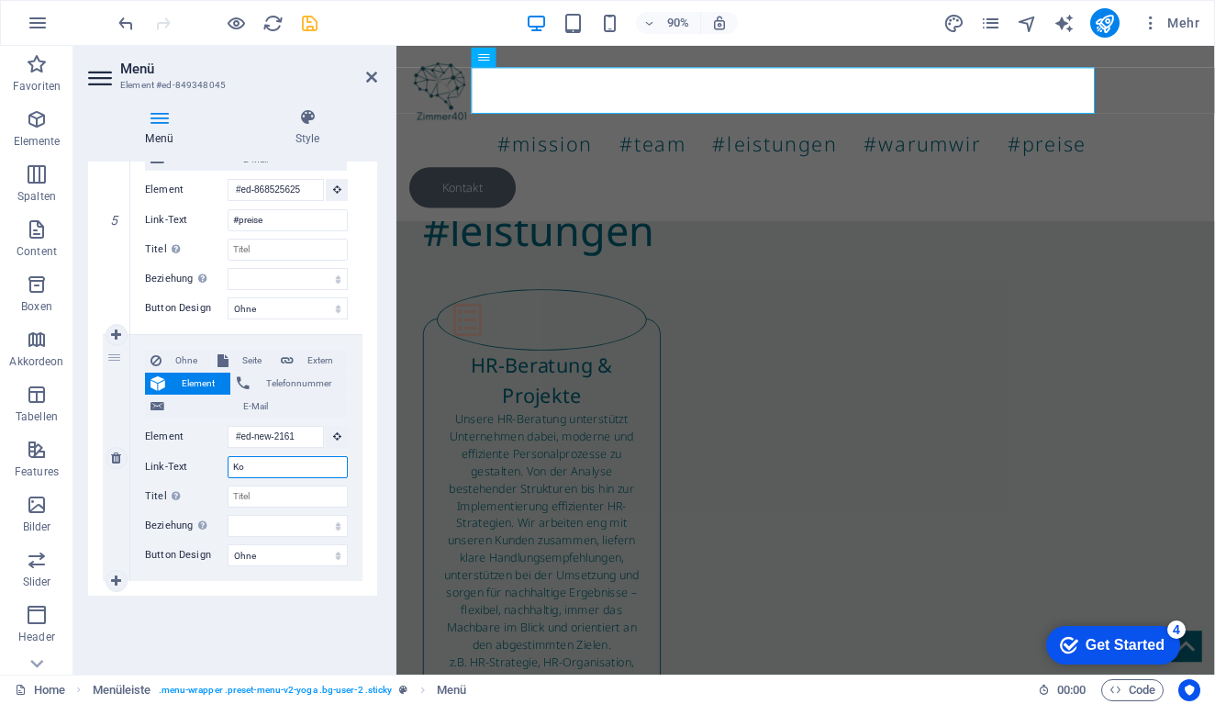
select select
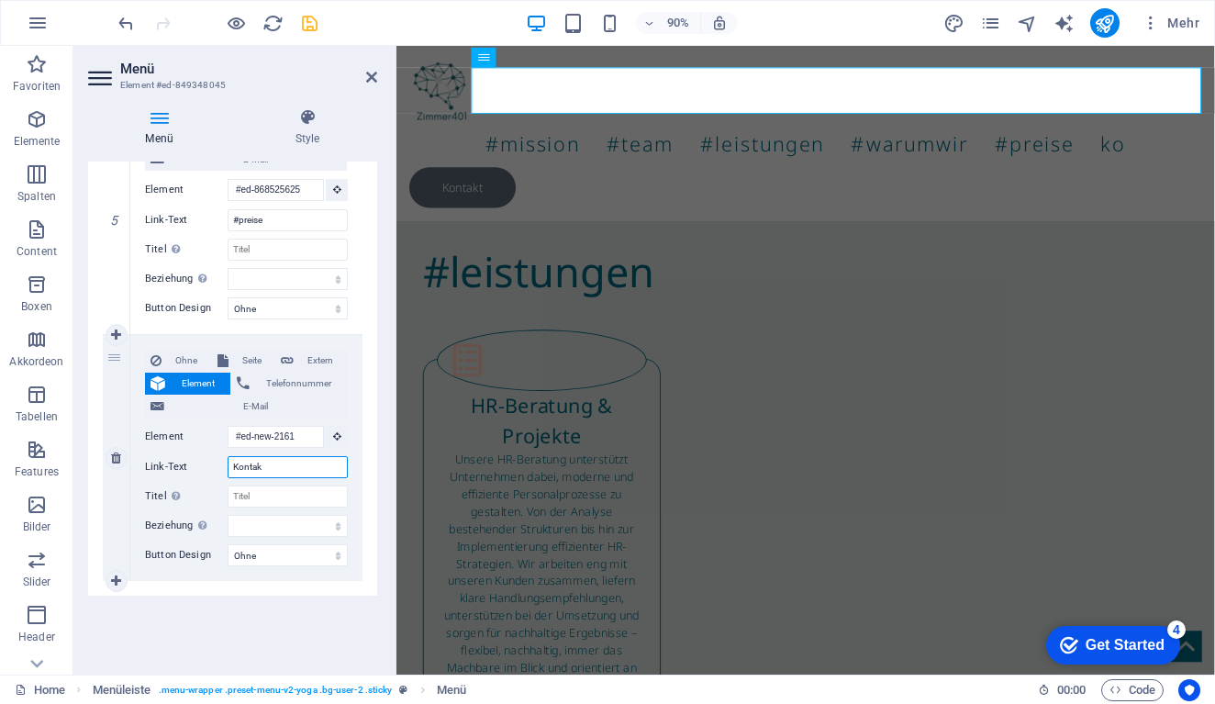
type input "Kontakt"
select select
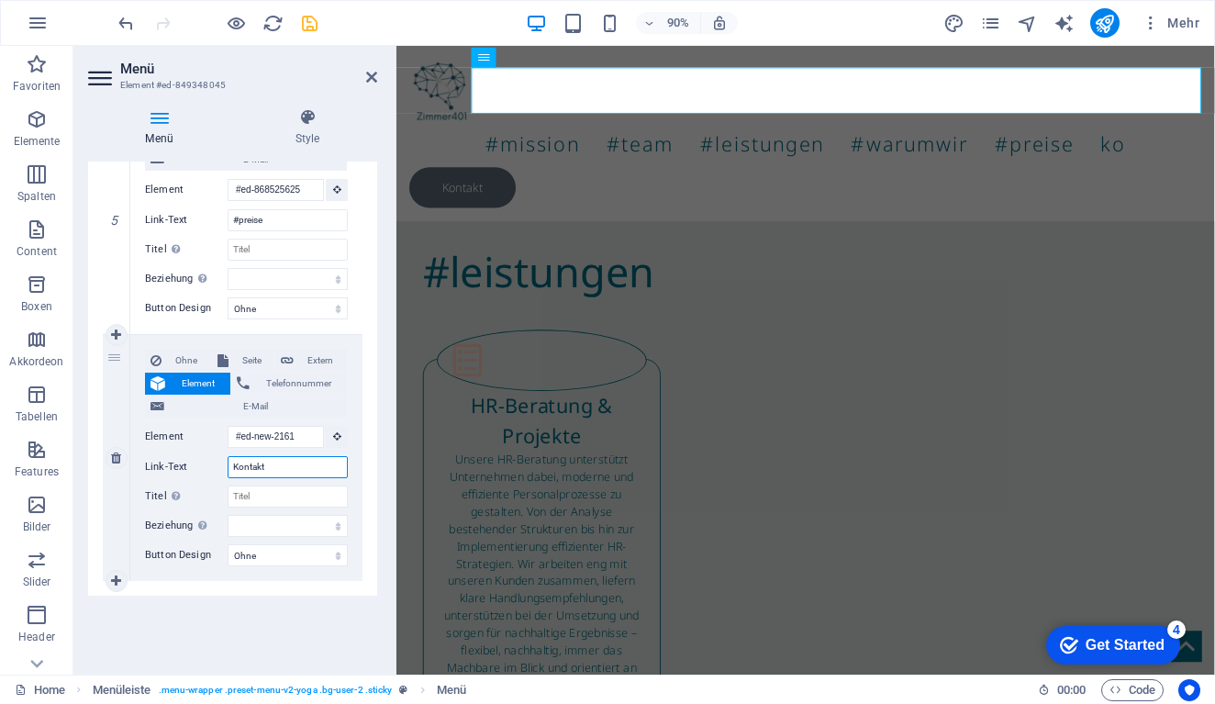
select select
type input "K"
select select
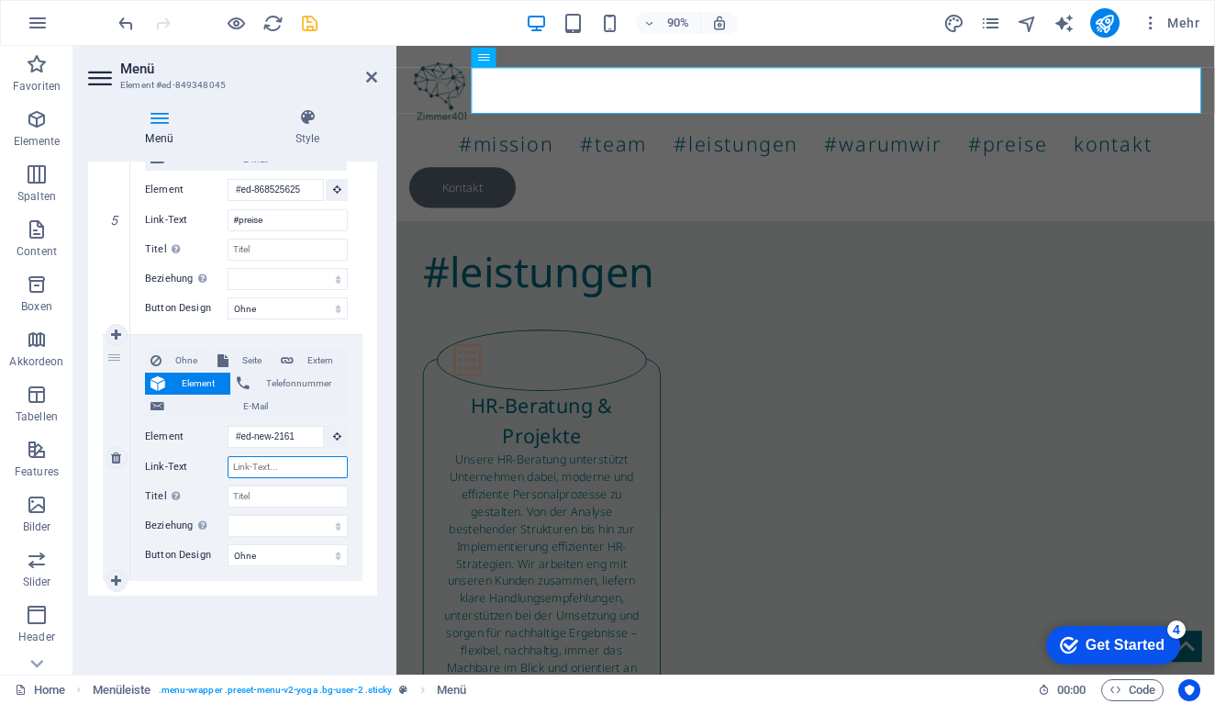
select select
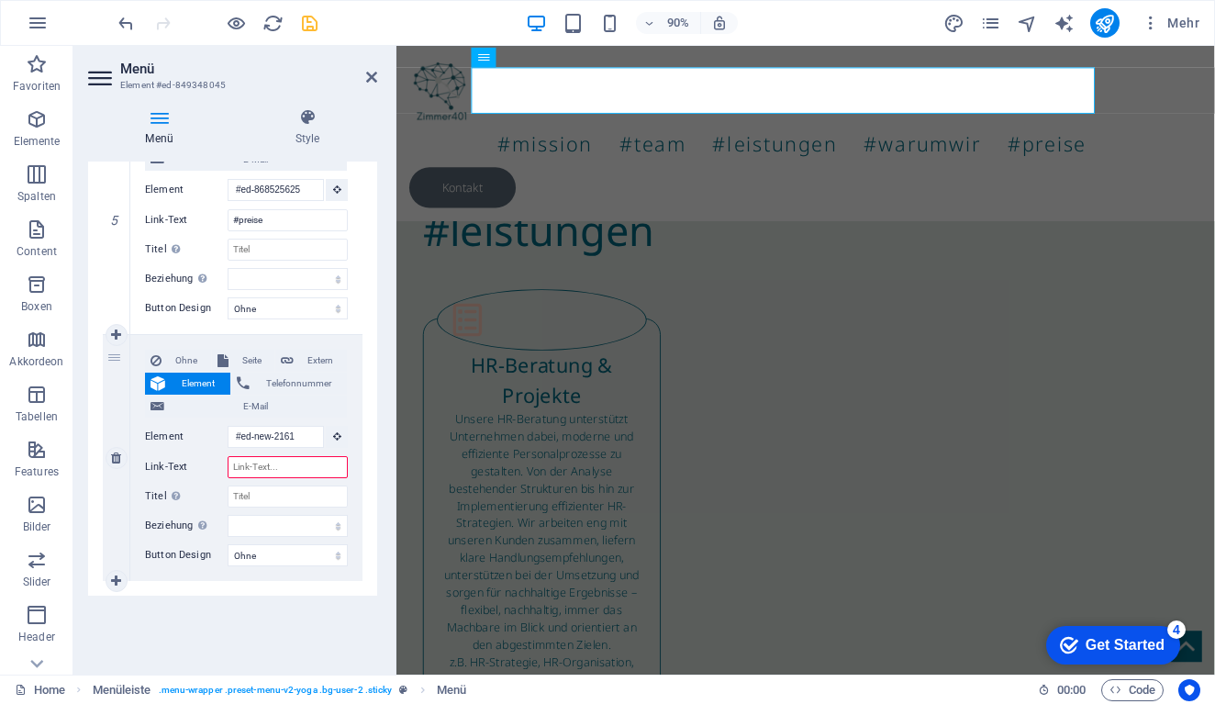
type input "l"
type input "#"
select select
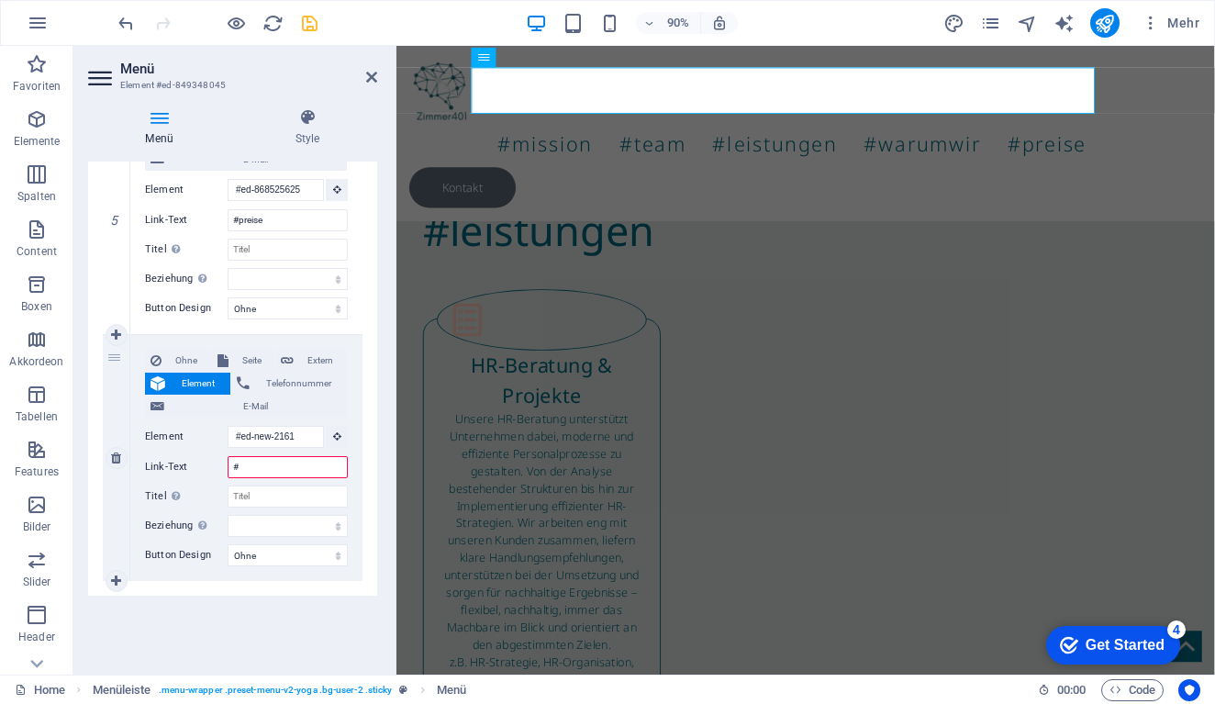
select select
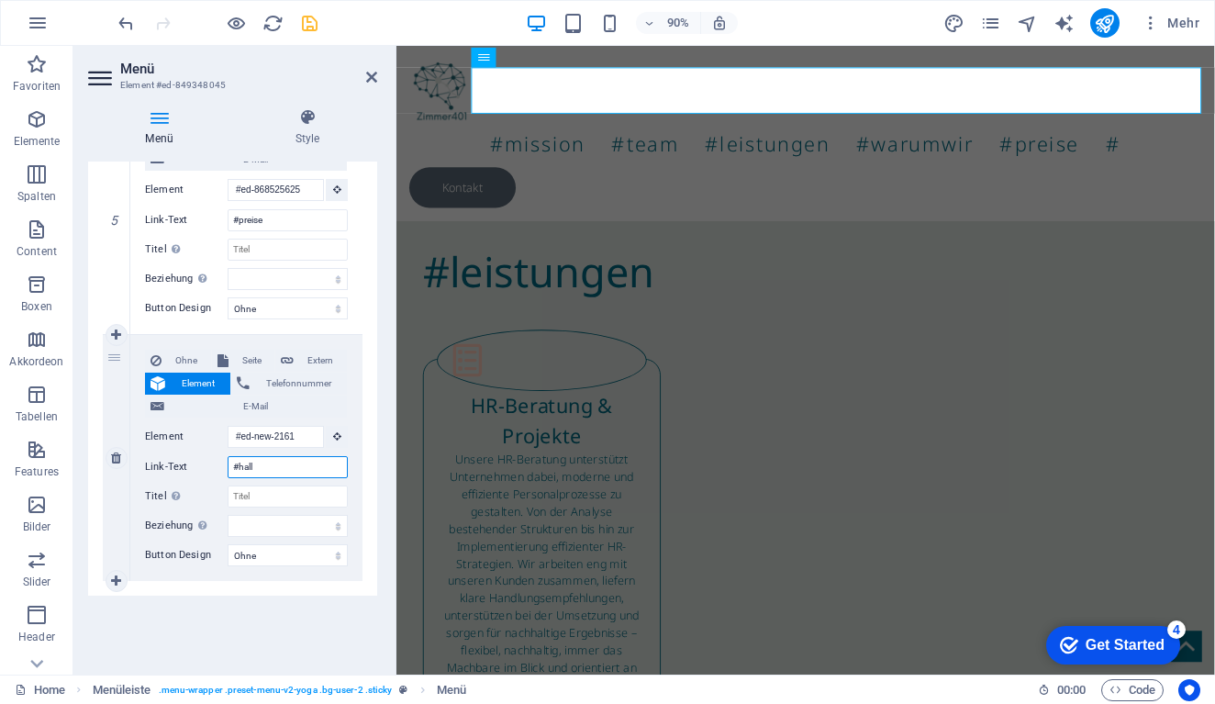
type input "#hallo"
select select
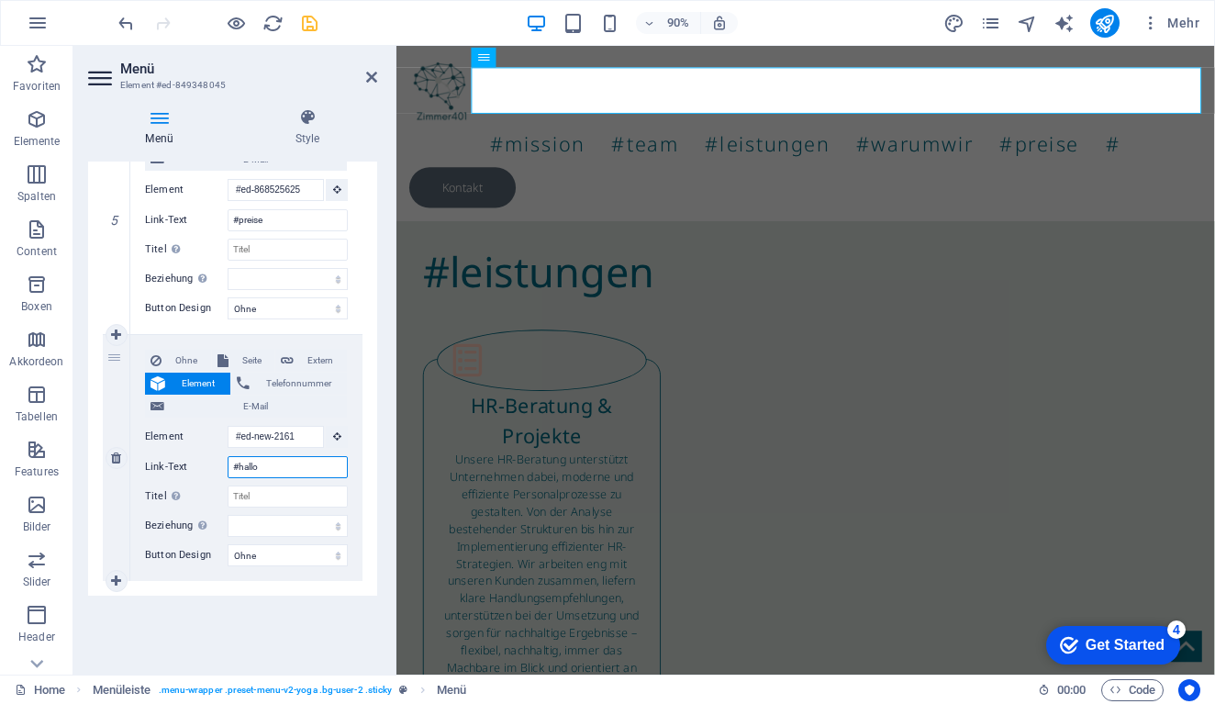
select select
type input "#ha"
select select
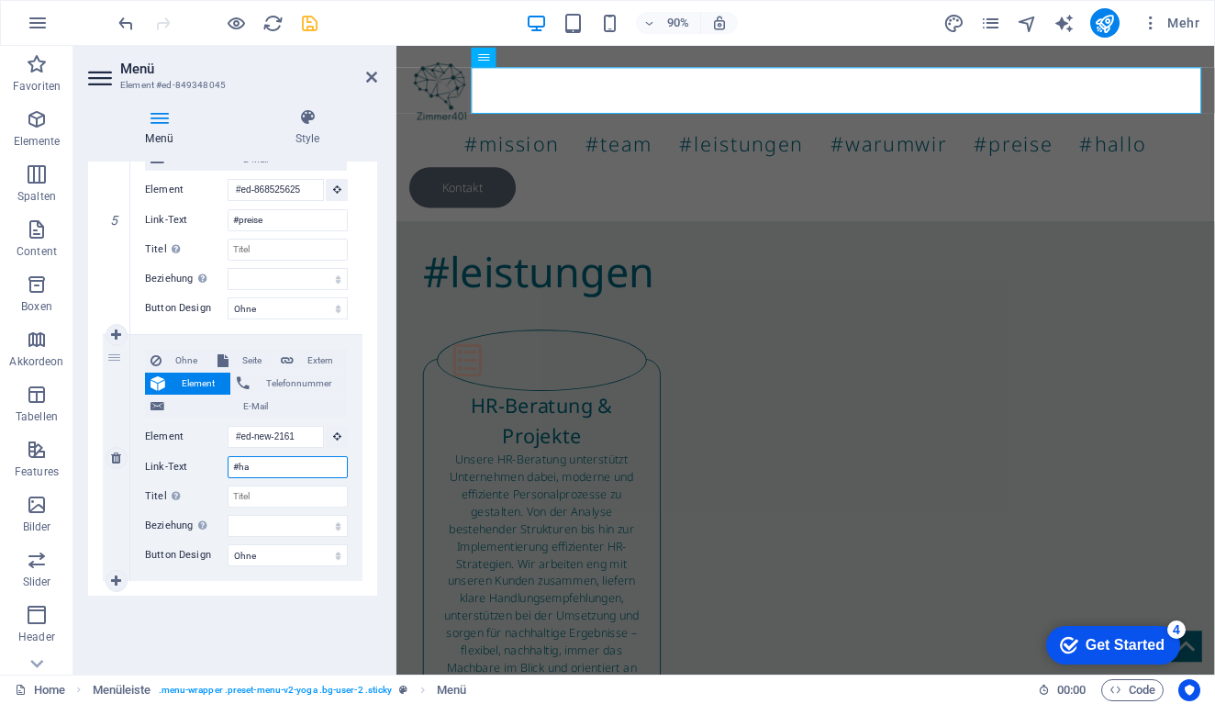
select select
type input "#"
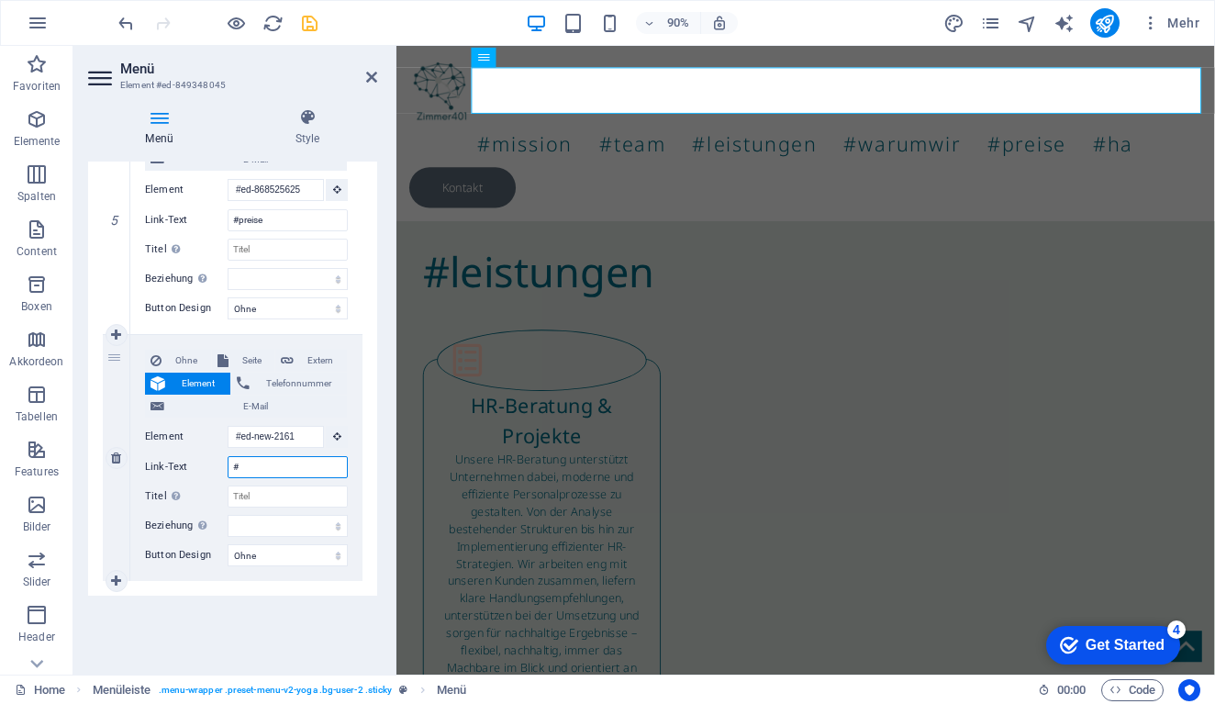
select select
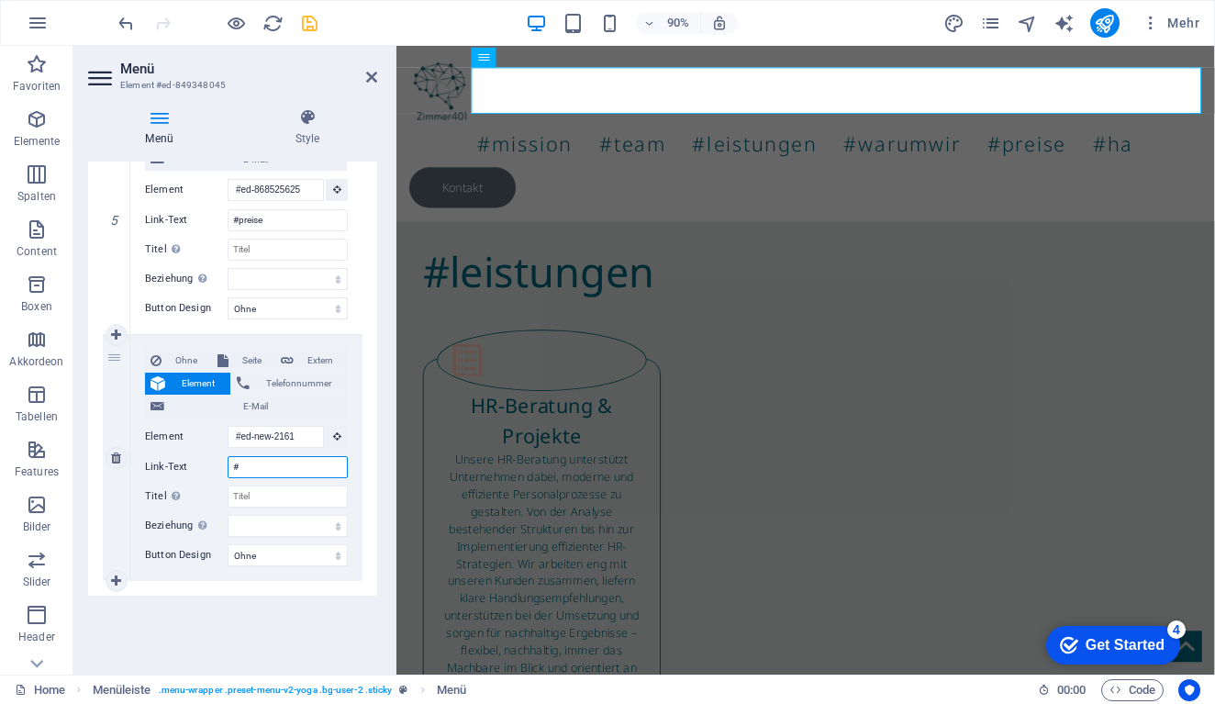
select select
type input "#Kon"
select select
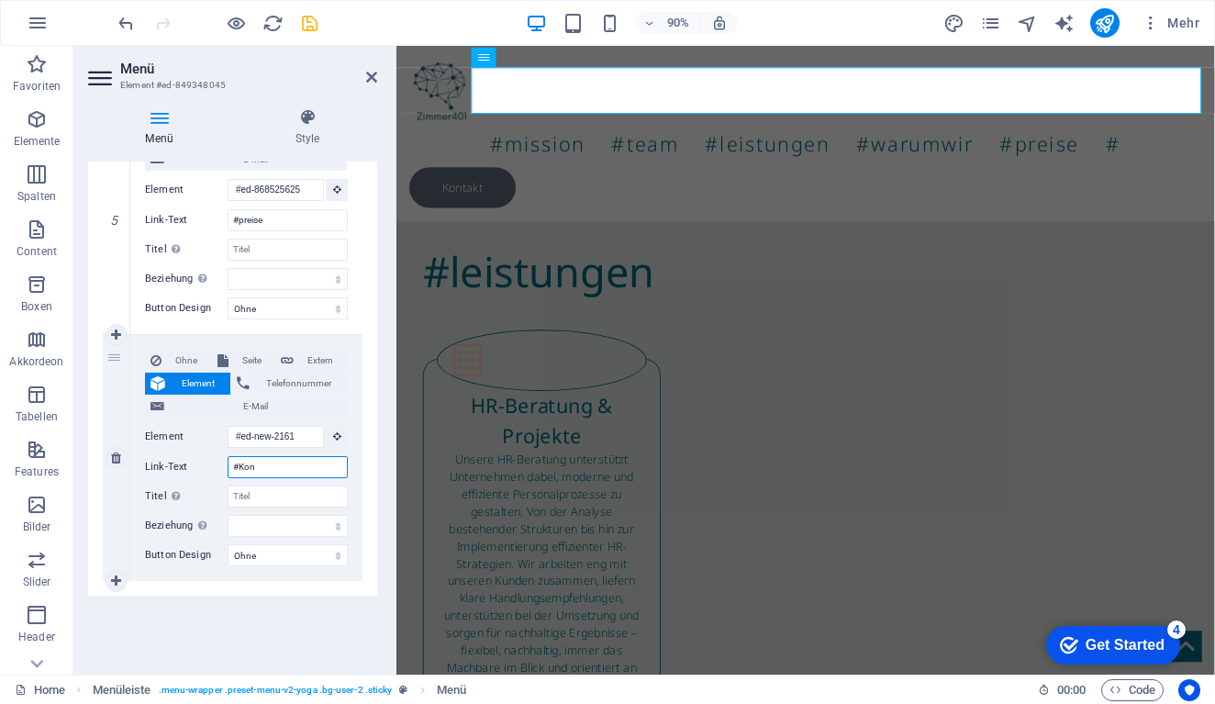
select select
type input "#K"
select select
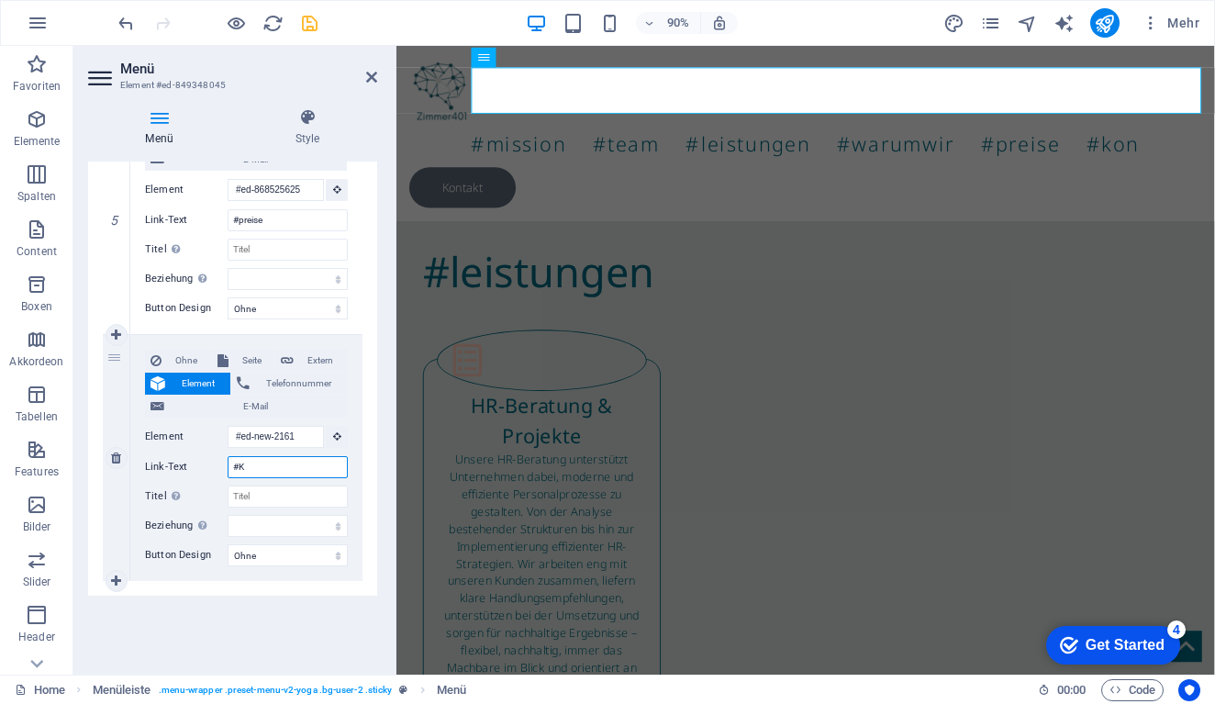
select select
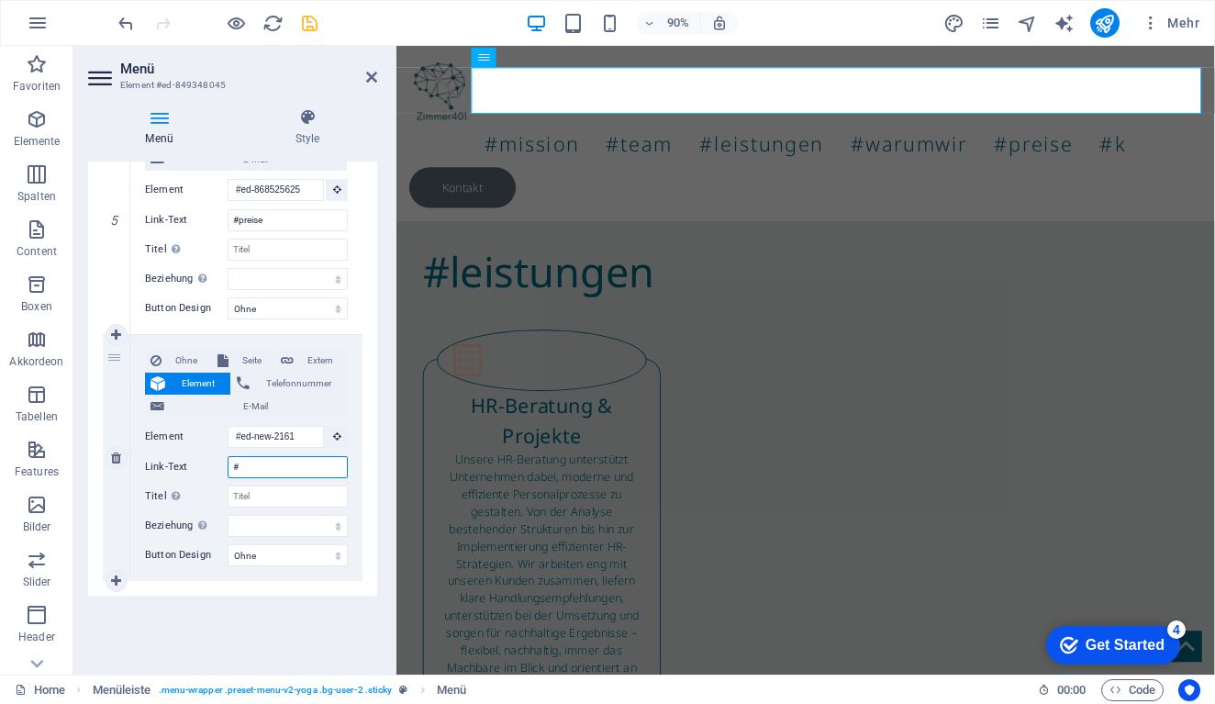
type input "#k"
select select
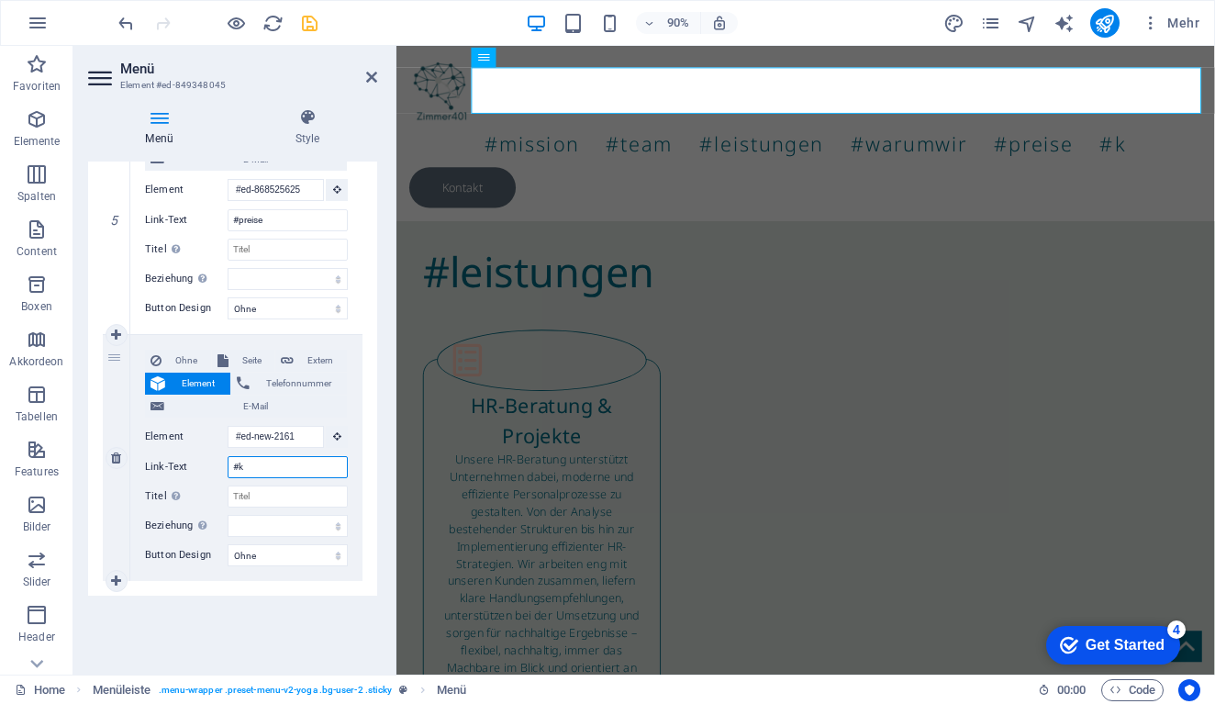
select select
type input "#kontakt"
select select
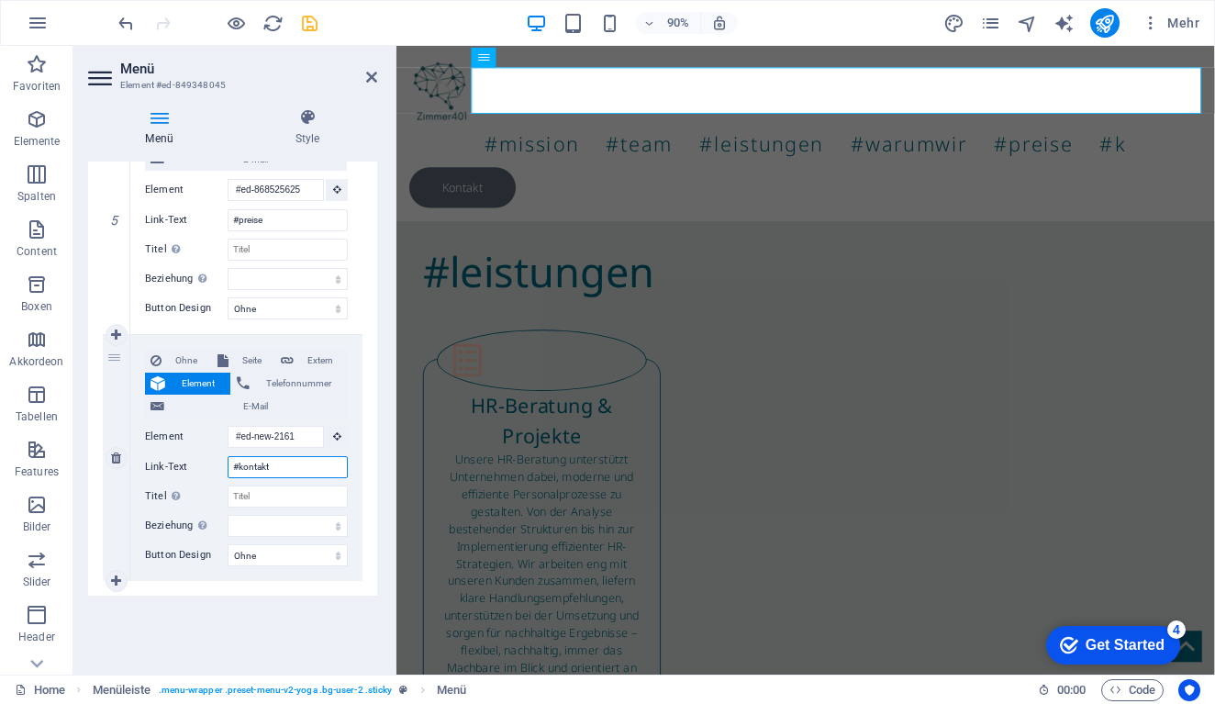
select select
type input "#kontakt"
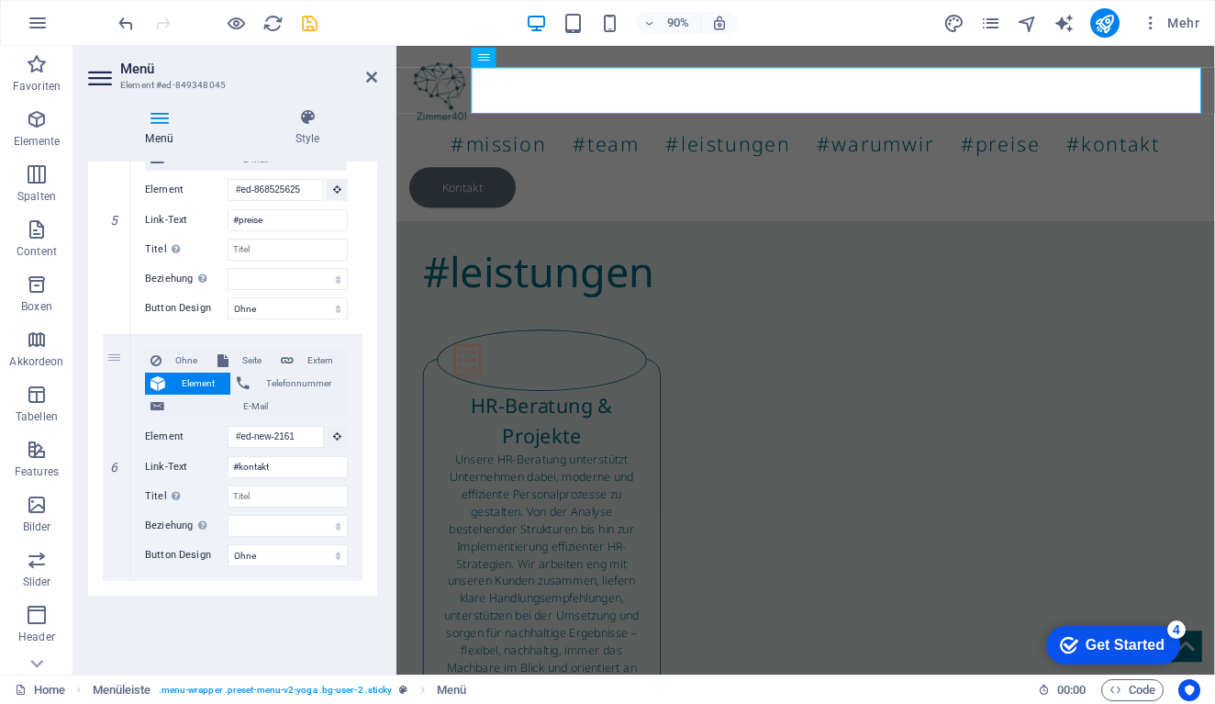
click at [176, 603] on div "Menü Automatisch Benutzerdefiniert Erstelle individuelle Menüpunkte für dieses …" at bounding box center [232, 410] width 289 height 498
click at [625, 167] on div "#mission #team #leistungen #warumwir #preise #kontakt Kontakt" at bounding box center [850, 143] width 909 height 194
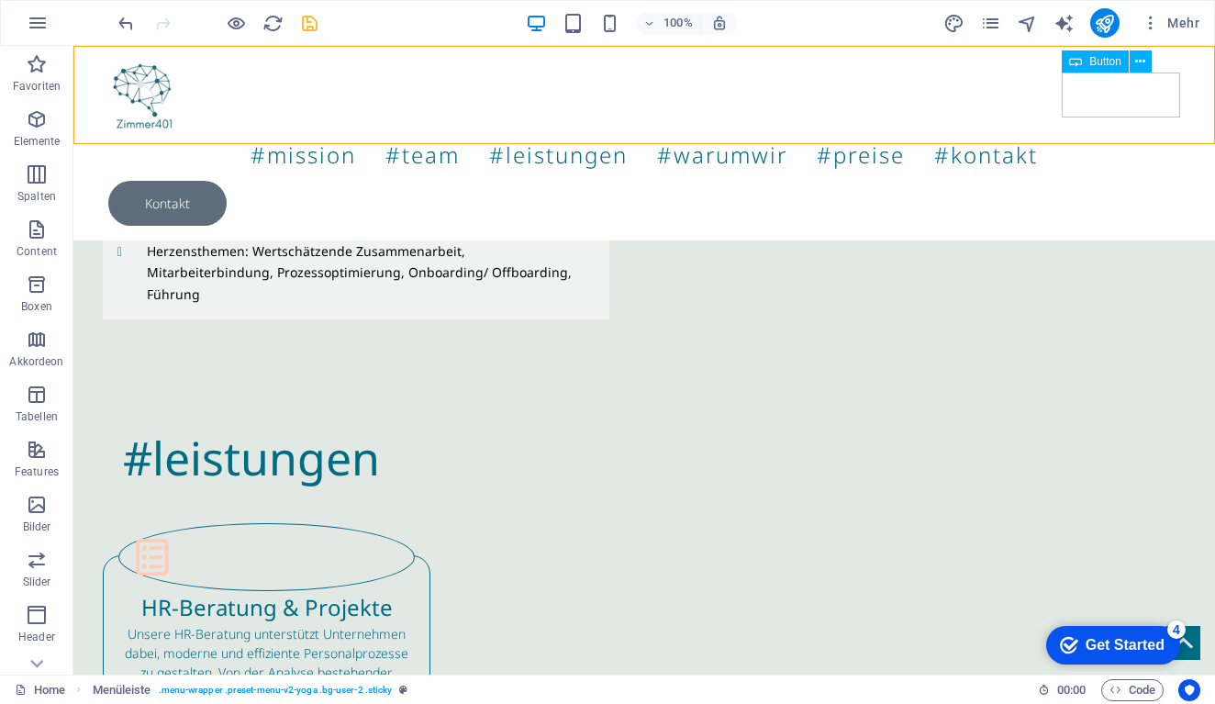
click at [1132, 181] on div "Kontakt" at bounding box center [643, 203] width 1071 height 45
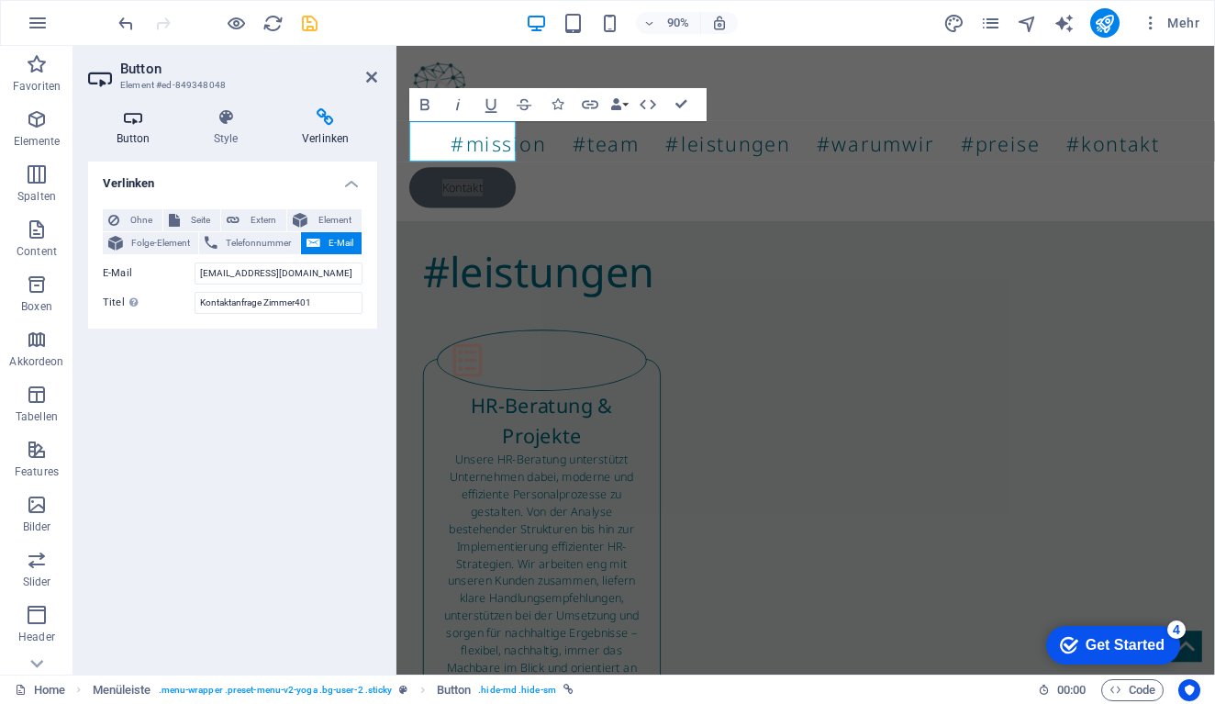
click at [139, 124] on icon at bounding box center [133, 117] width 90 height 18
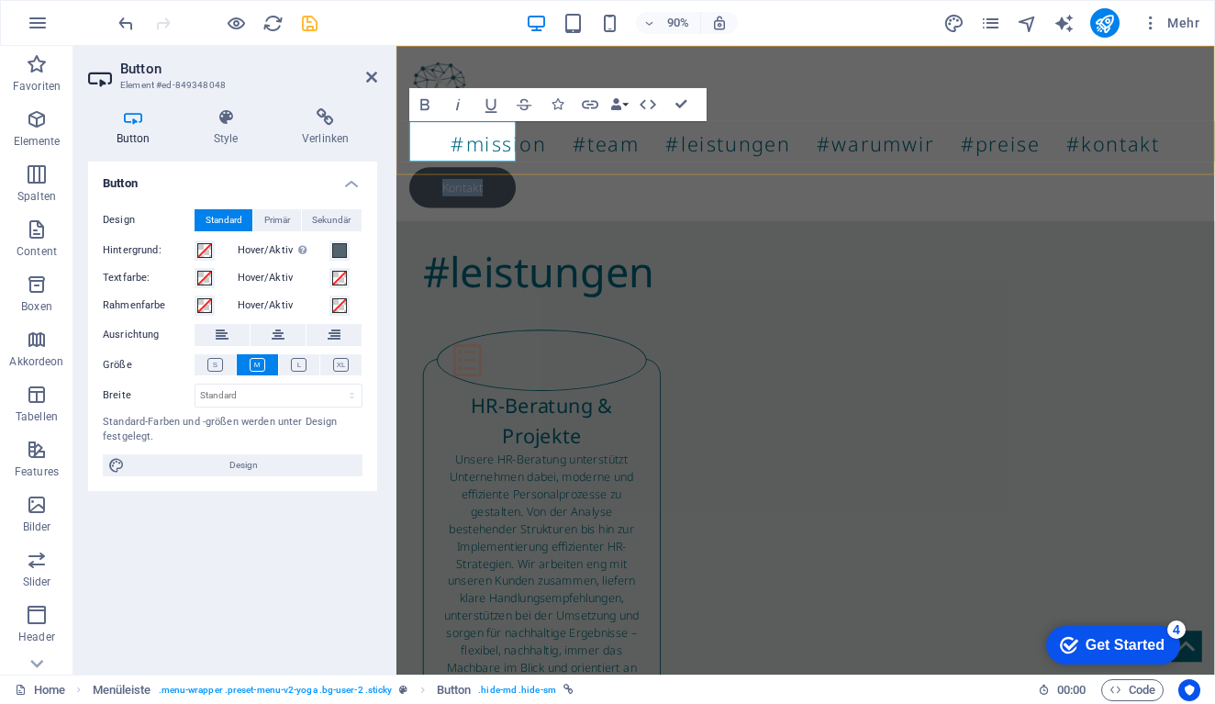
click at [476, 181] on link "Kontakt" at bounding box center [470, 203] width 118 height 45
click at [239, 636] on div "Button Design Standard Primär Sekundär Hintergrund: Hover/Aktiv Wechsle in den …" at bounding box center [232, 410] width 289 height 498
click at [369, 70] on link at bounding box center [371, 78] width 11 height 16
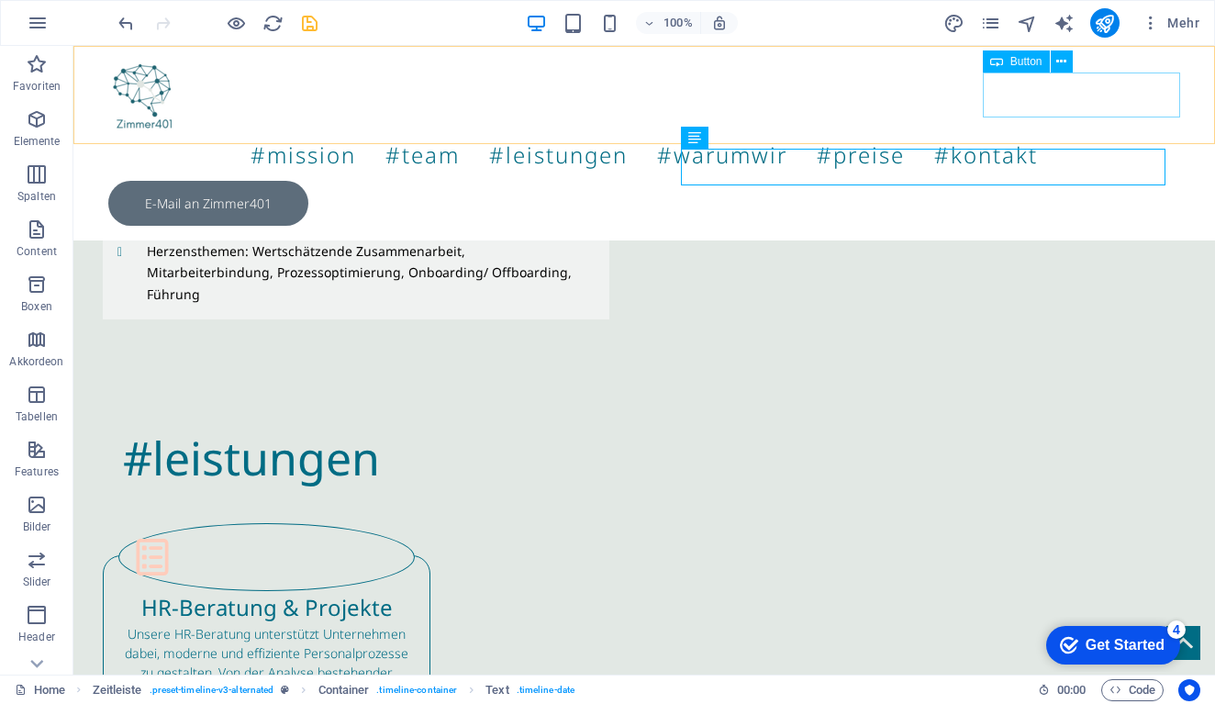
click at [1003, 181] on div "E-Mail an Zimmer401" at bounding box center [643, 203] width 1071 height 45
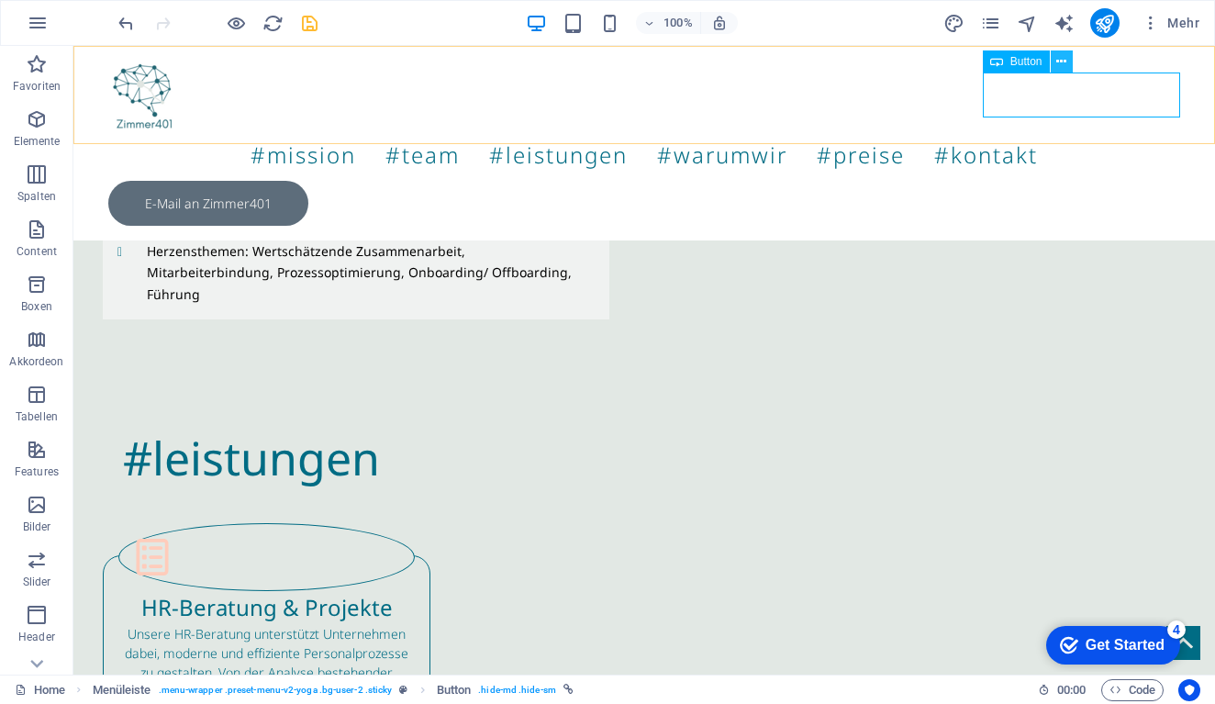
click at [1067, 61] on button at bounding box center [1061, 61] width 22 height 22
click at [1055, 64] on button at bounding box center [1061, 61] width 22 height 22
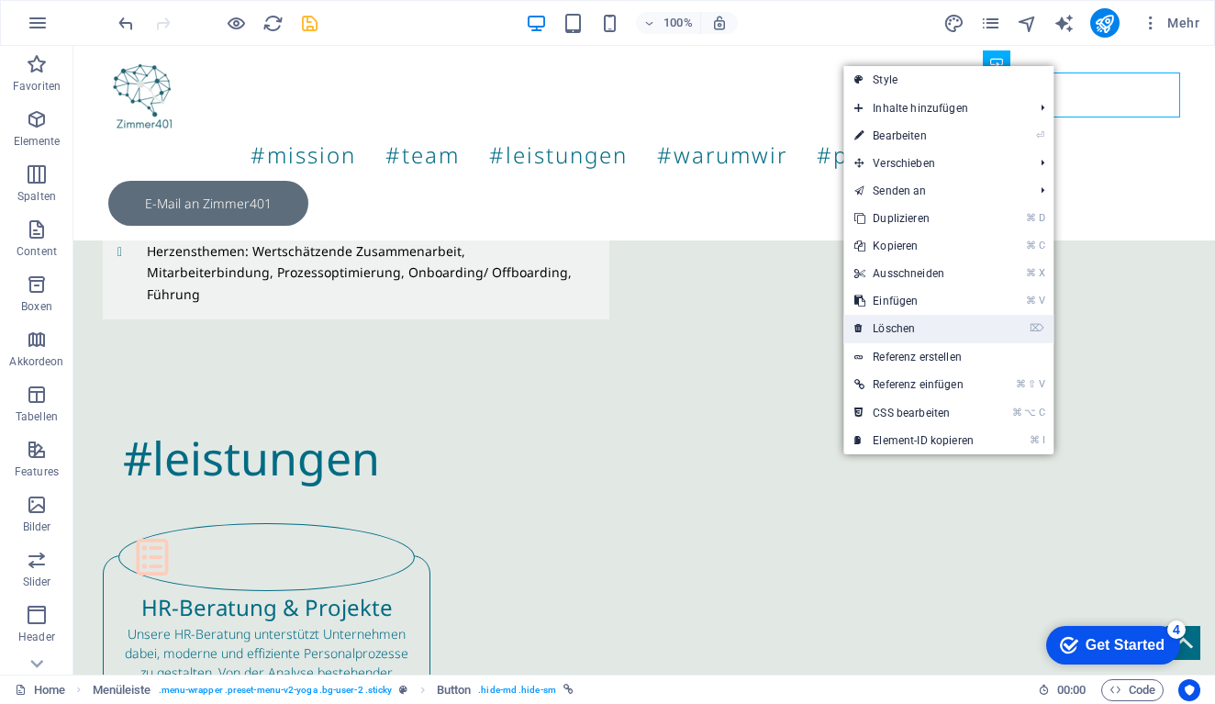
click at [953, 325] on link "⌦ Löschen" at bounding box center [913, 329] width 141 height 28
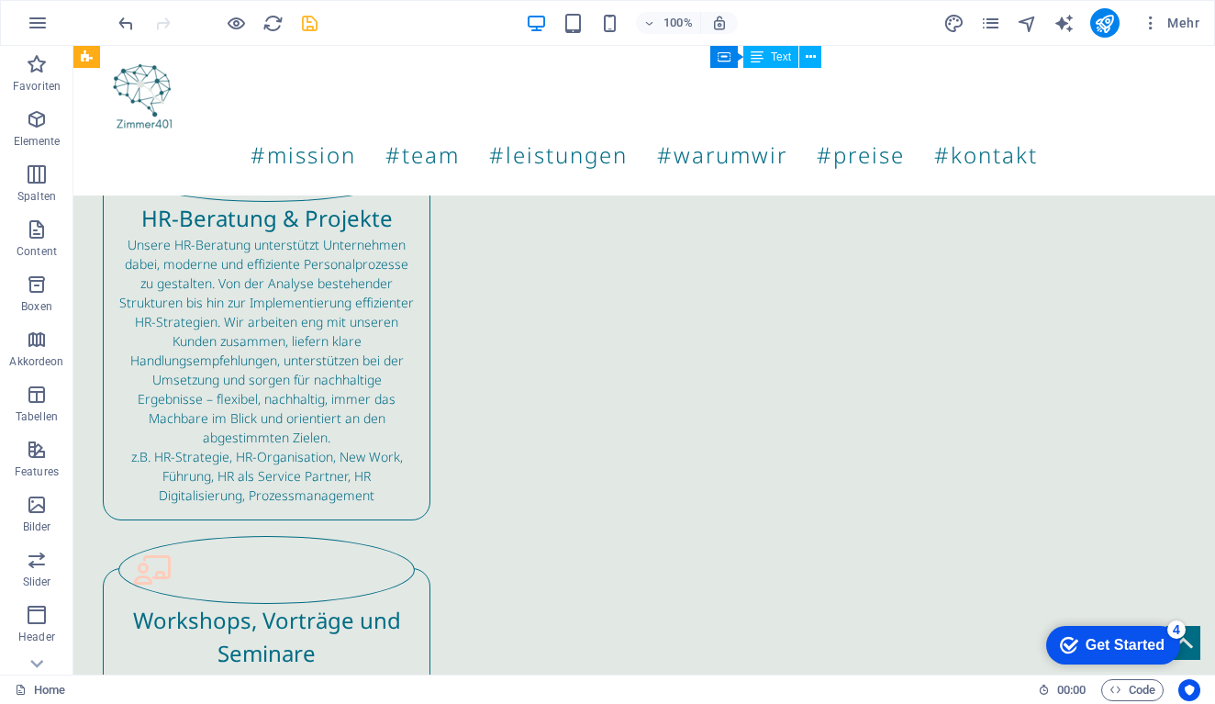
scroll to position [3769, 0]
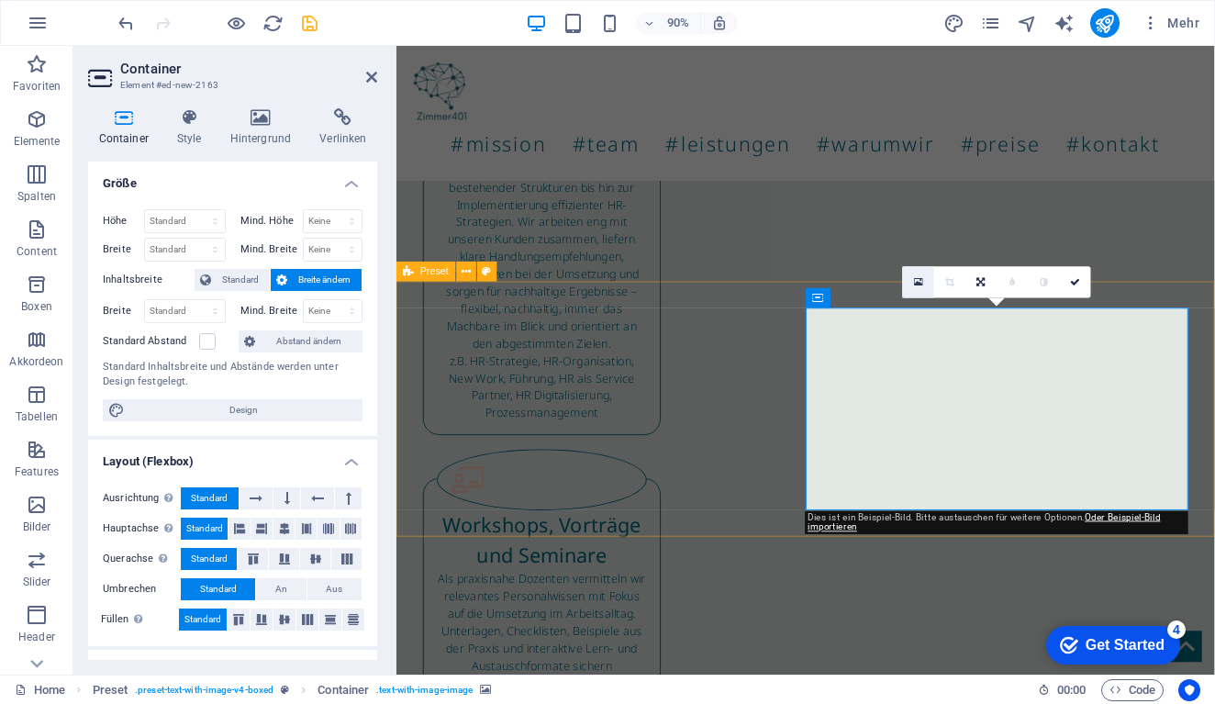
click at [918, 276] on link at bounding box center [918, 282] width 31 height 31
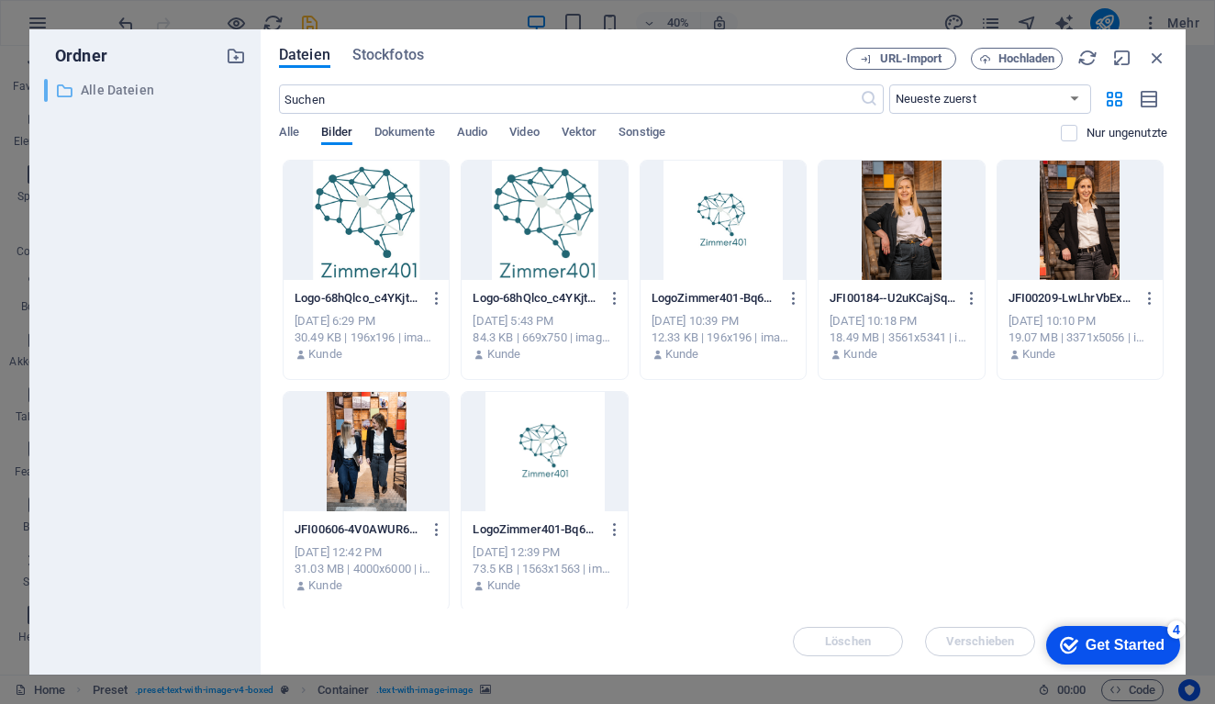
click at [106, 93] on p "Alle Dateien" at bounding box center [146, 90] width 131 height 21
click at [102, 86] on p "Alle Dateien" at bounding box center [146, 90] width 131 height 21
click at [1163, 54] on icon "button" at bounding box center [1157, 58] width 20 height 20
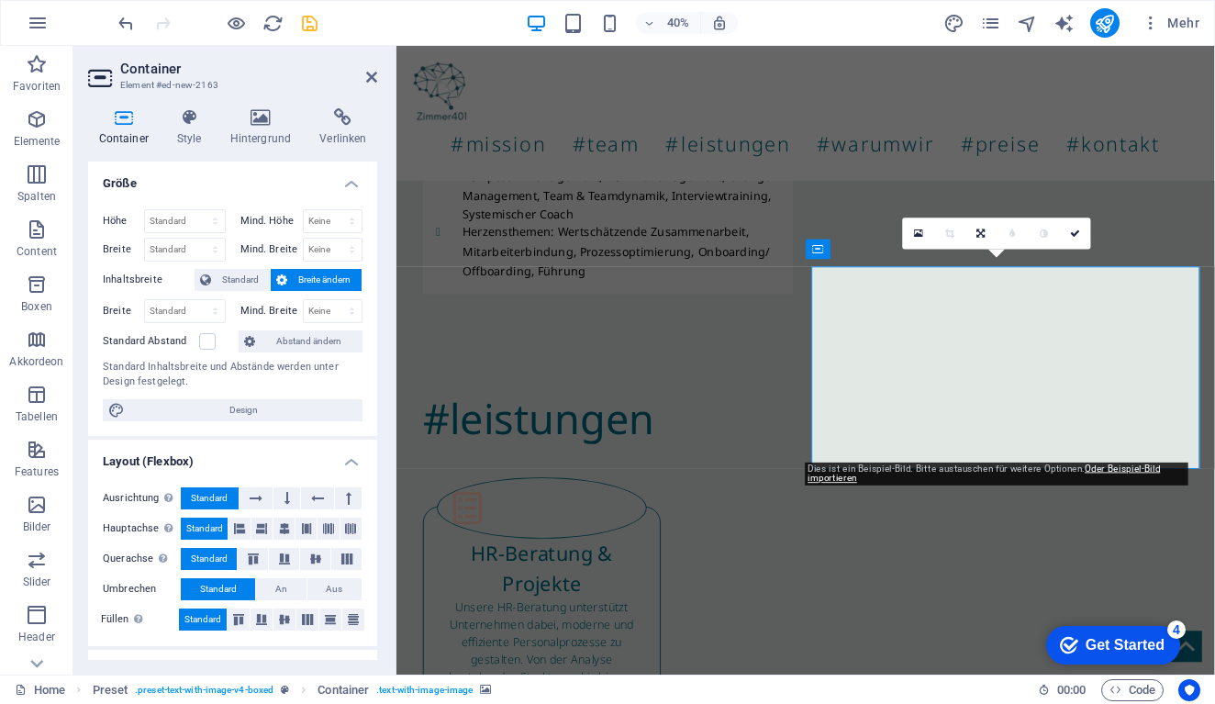
scroll to position [3823, 0]
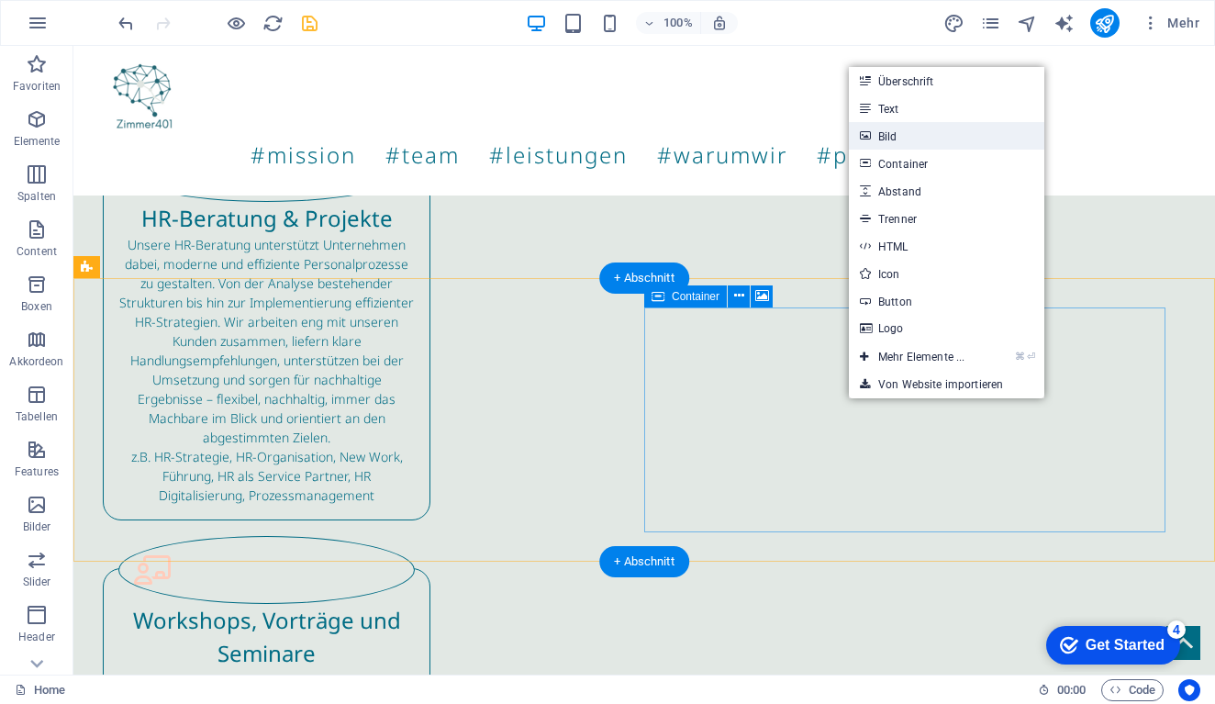
click at [887, 128] on link "Bild" at bounding box center [946, 136] width 195 height 28
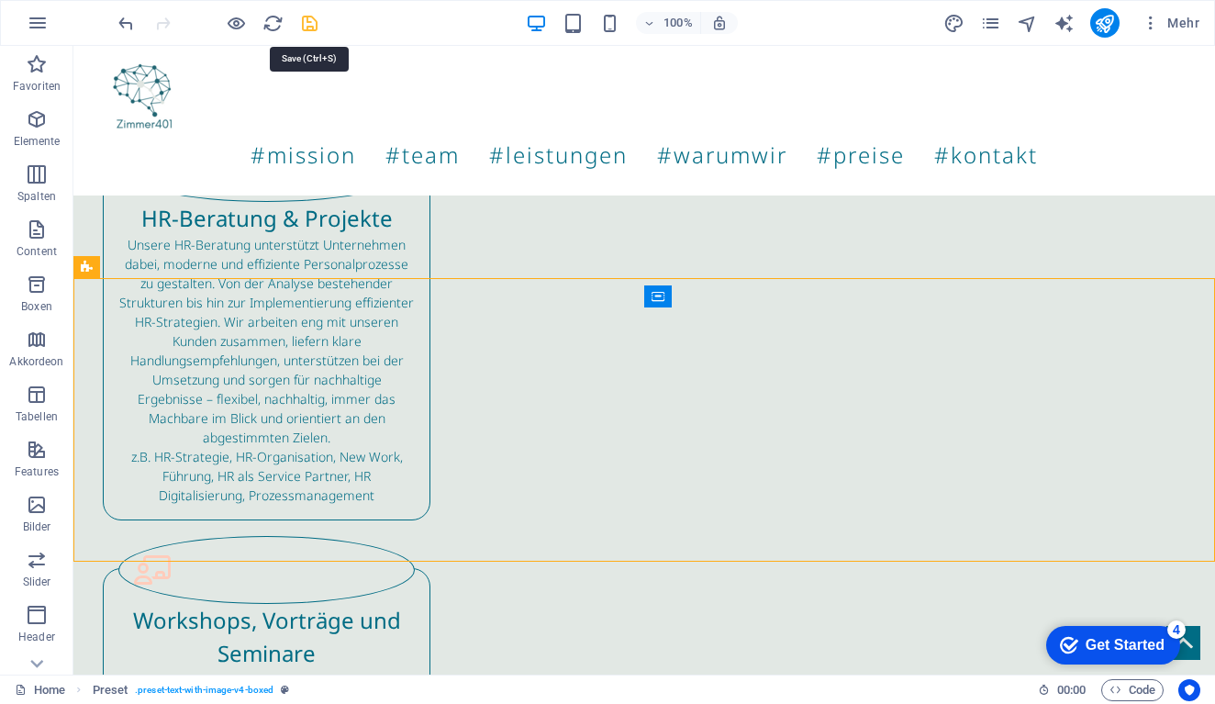
click at [306, 18] on icon "save" at bounding box center [309, 23] width 21 height 21
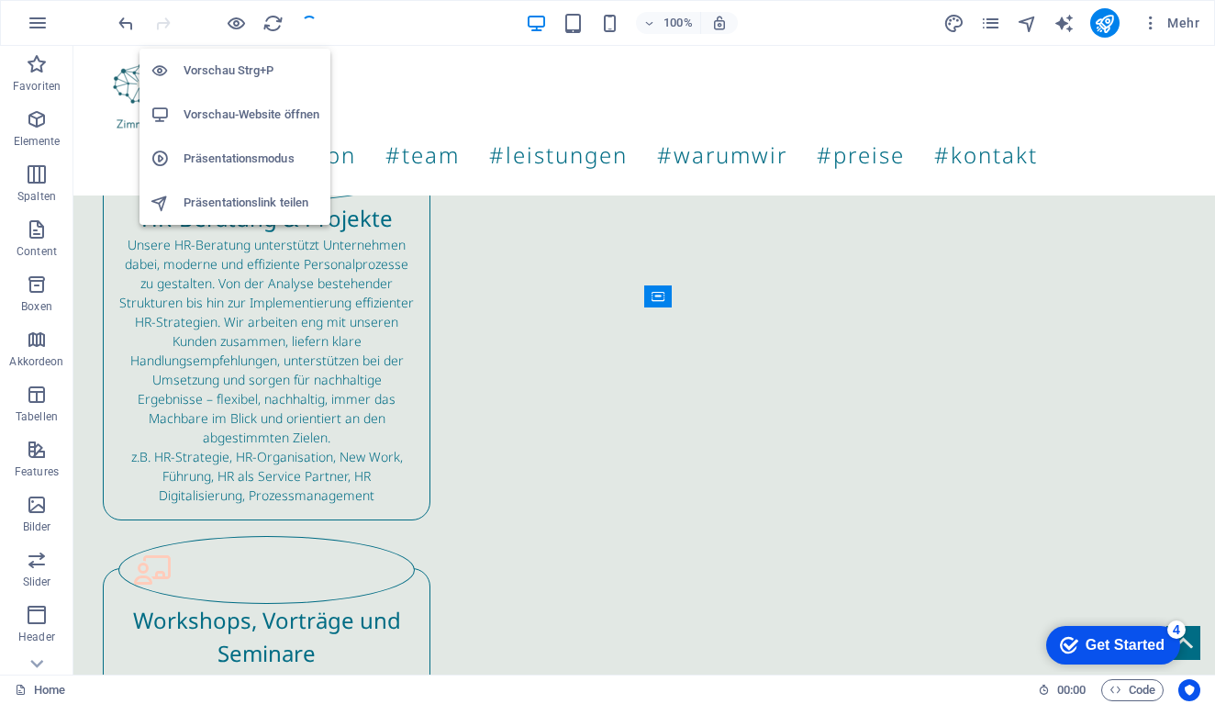
click at [224, 24] on div at bounding box center [217, 22] width 205 height 29
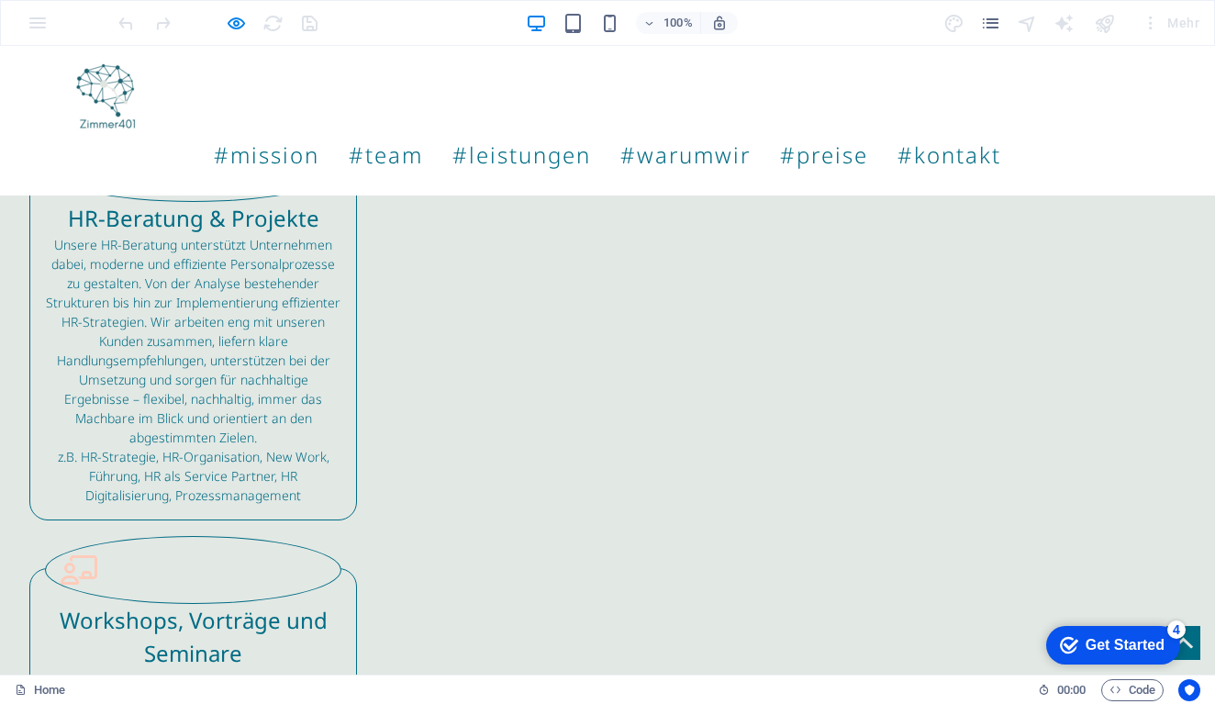
click at [236, 11] on div at bounding box center [217, 22] width 205 height 29
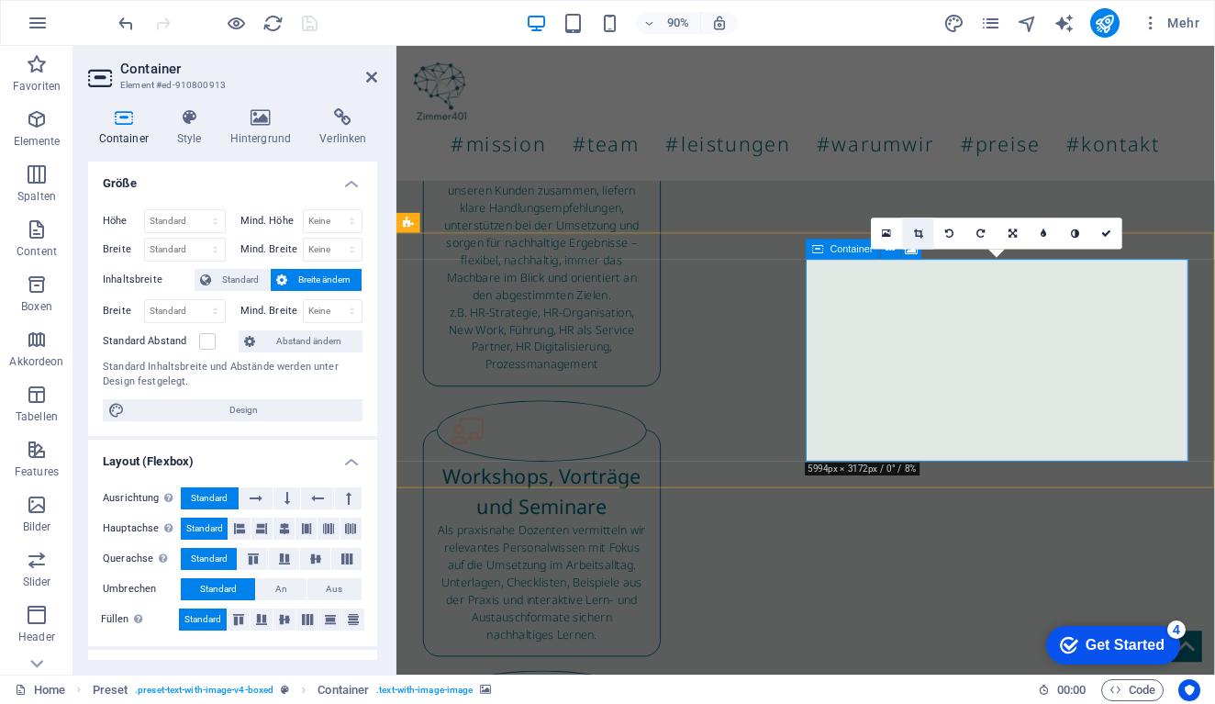
click at [918, 232] on icon at bounding box center [918, 233] width 9 height 10
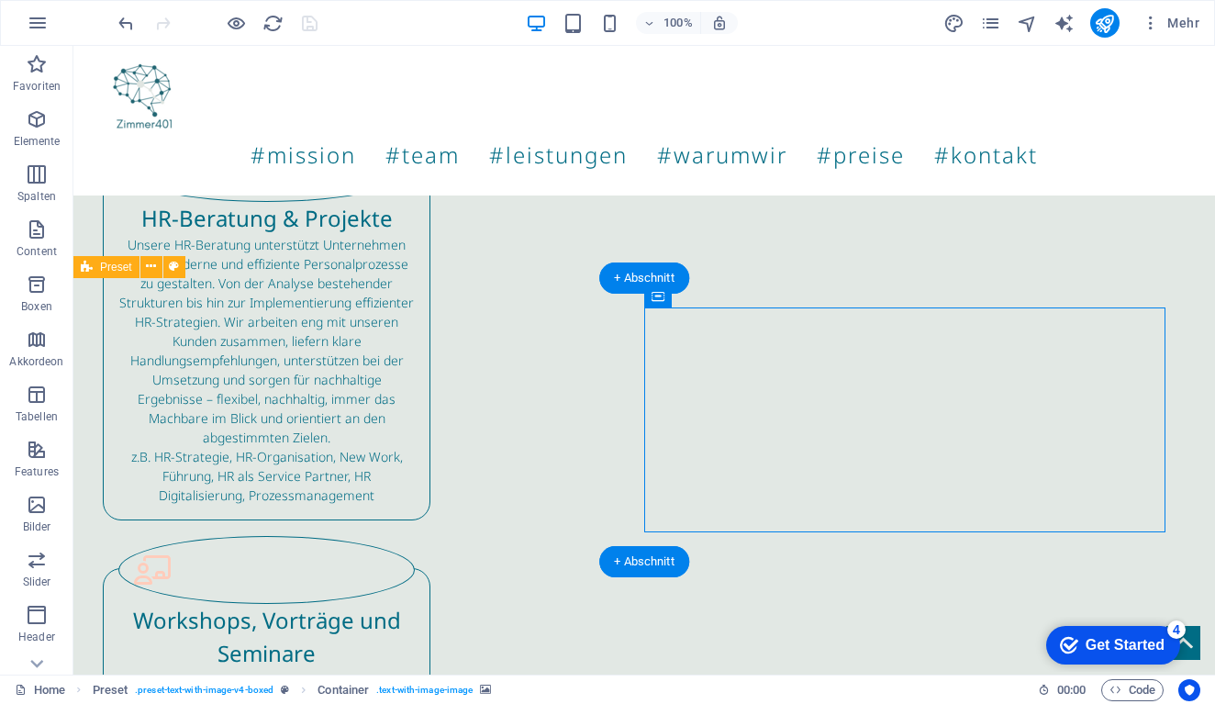
drag, startPoint x: 905, startPoint y: 494, endPoint x: 907, endPoint y: 527, distance: 33.1
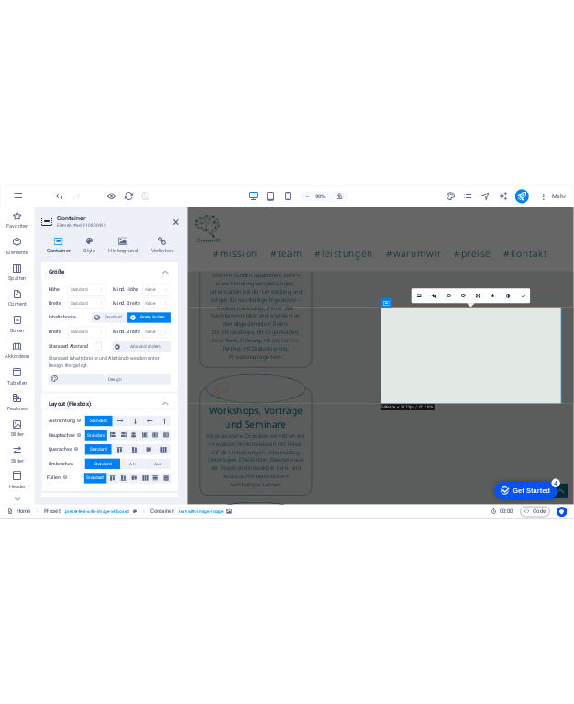
scroll to position [0, 0]
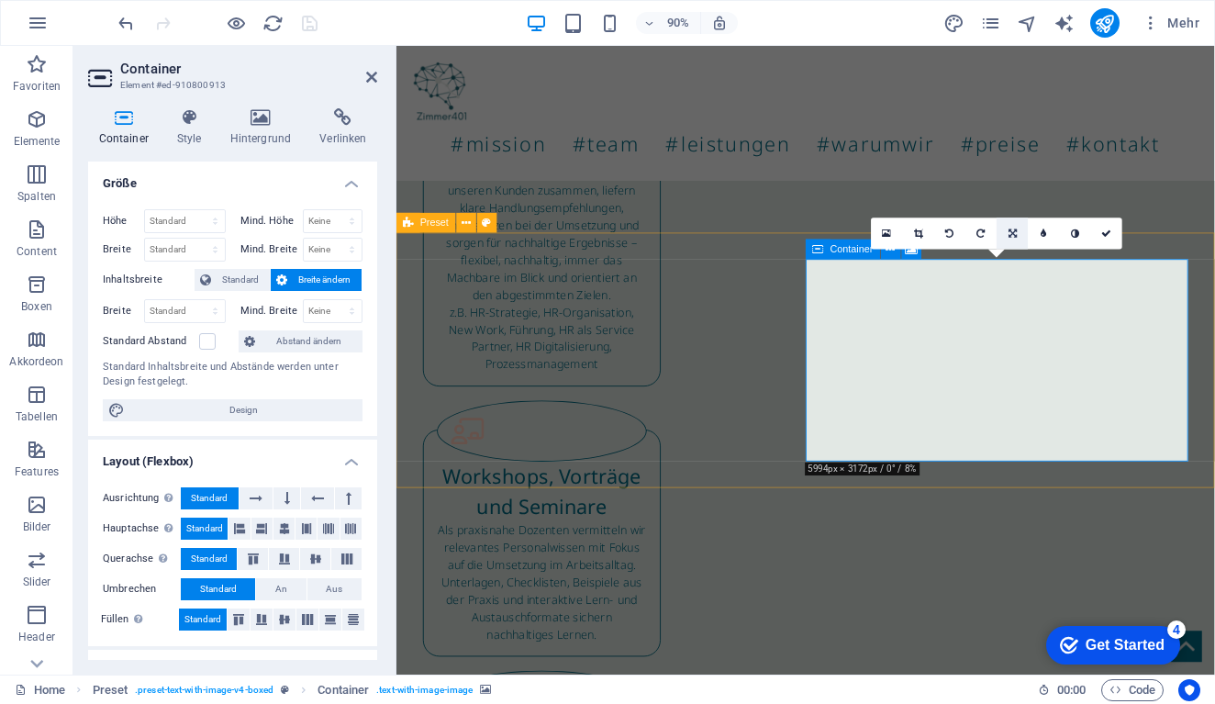
click at [1016, 228] on link at bounding box center [1012, 233] width 31 height 31
click at [1017, 272] on link at bounding box center [1012, 265] width 31 height 31
click at [1014, 231] on icon at bounding box center [1012, 233] width 10 height 10
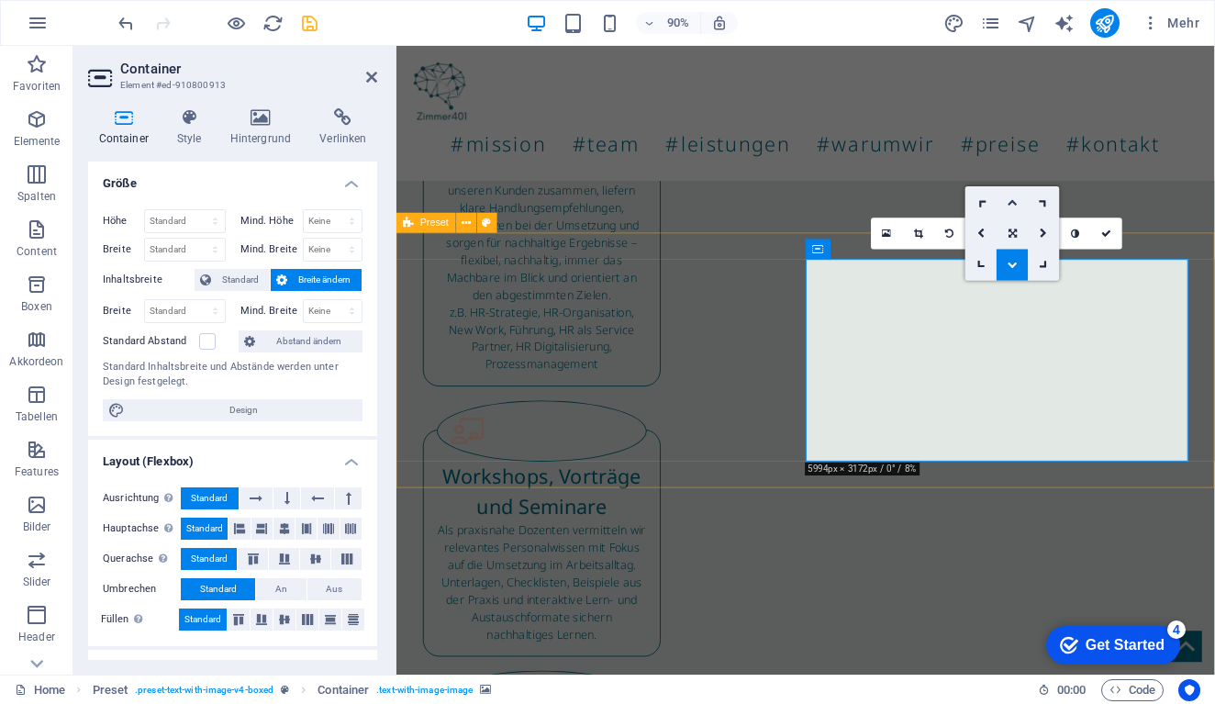
click at [1012, 194] on link at bounding box center [1012, 201] width 31 height 31
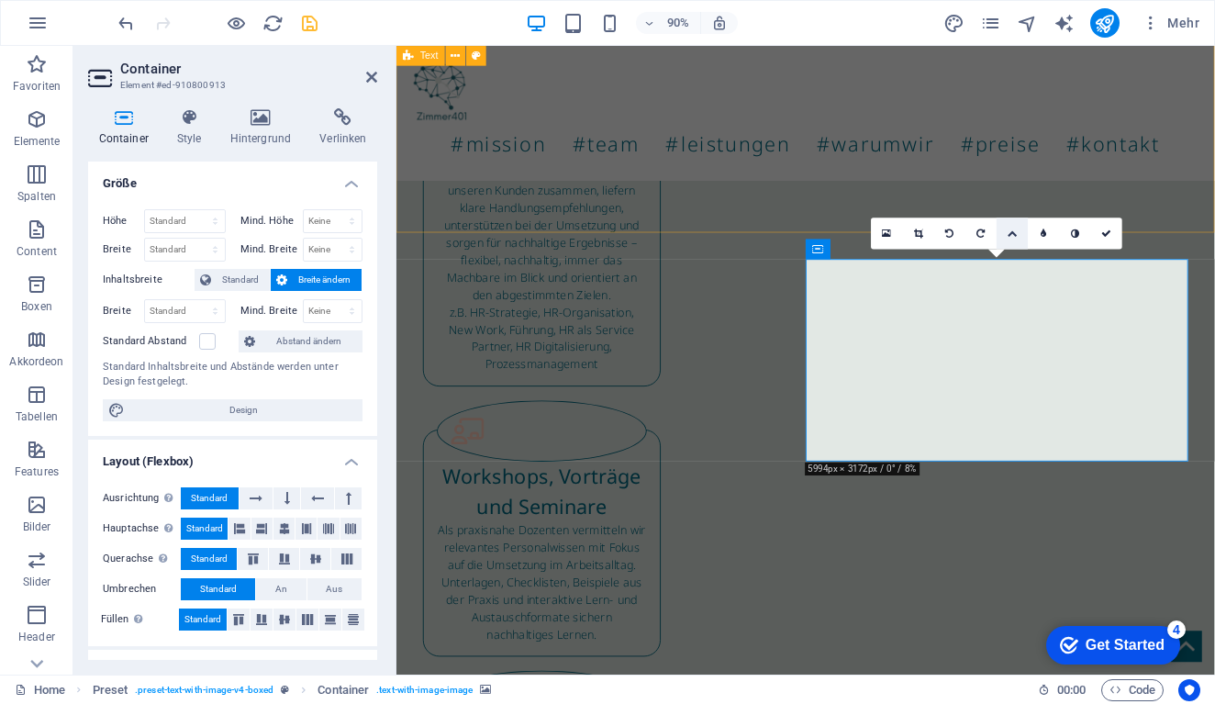
click at [1018, 231] on link at bounding box center [1012, 233] width 31 height 31
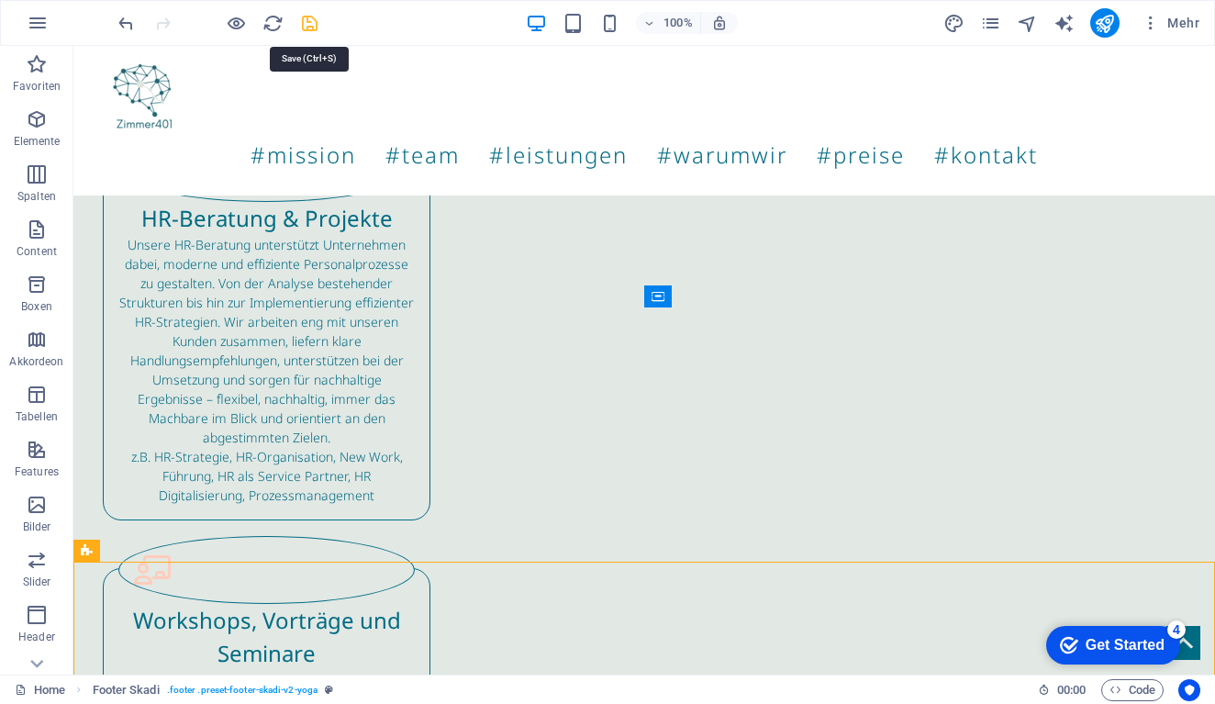
click at [305, 18] on icon "save" at bounding box center [309, 23] width 21 height 21
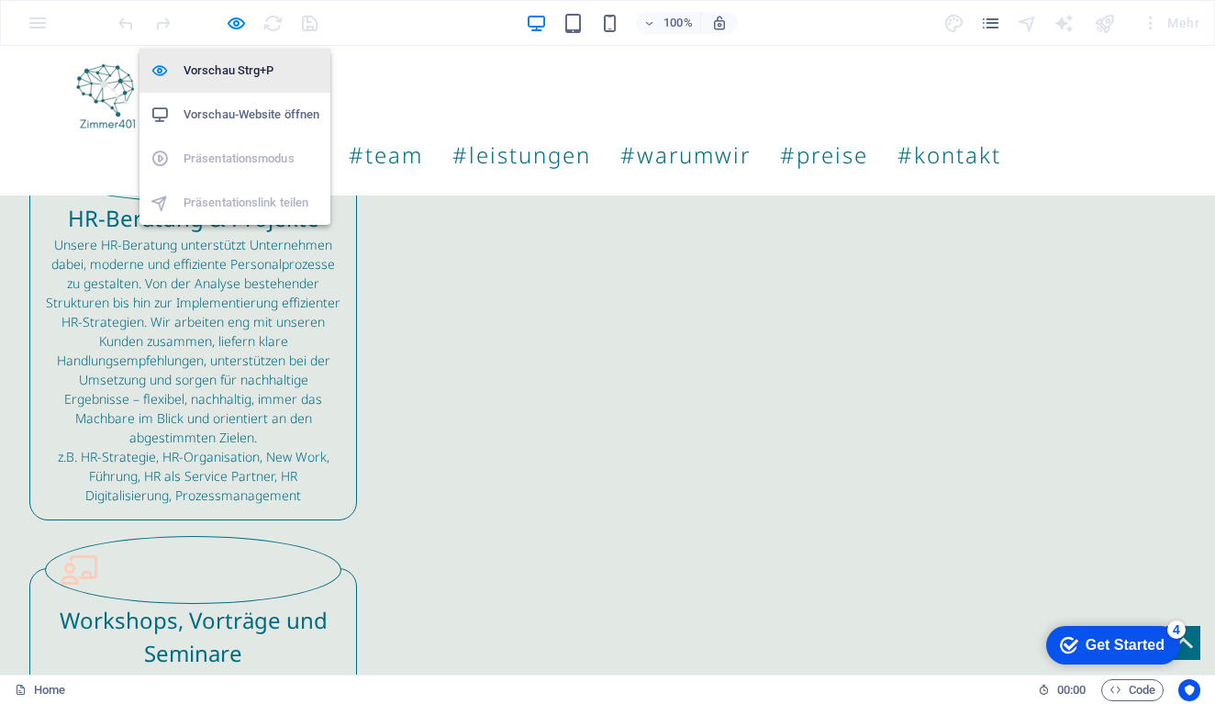
click at [248, 55] on li "Vorschau Strg+P" at bounding box center [234, 71] width 191 height 44
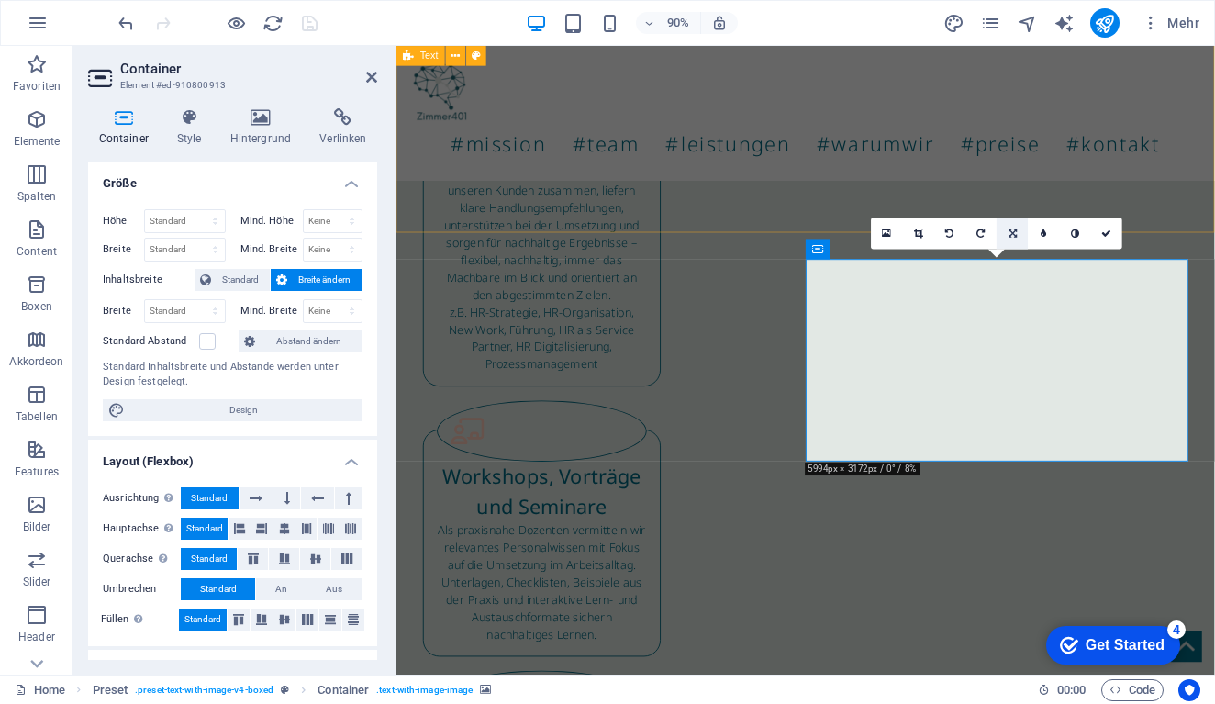
click at [1003, 234] on link at bounding box center [1012, 233] width 31 height 31
click at [1013, 236] on icon at bounding box center [1012, 233] width 8 height 10
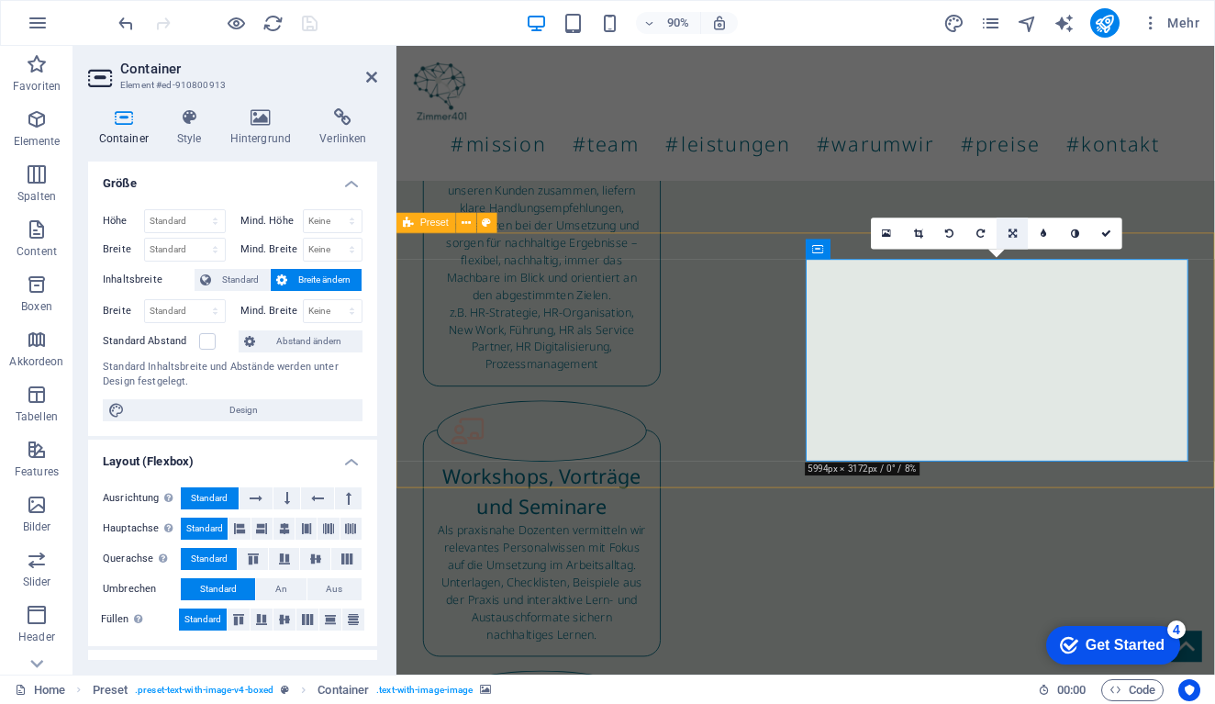
click at [1011, 235] on icon at bounding box center [1012, 233] width 8 height 10
click at [1013, 265] on icon at bounding box center [1012, 266] width 10 height 10
click at [1015, 229] on icon at bounding box center [1012, 233] width 10 height 10
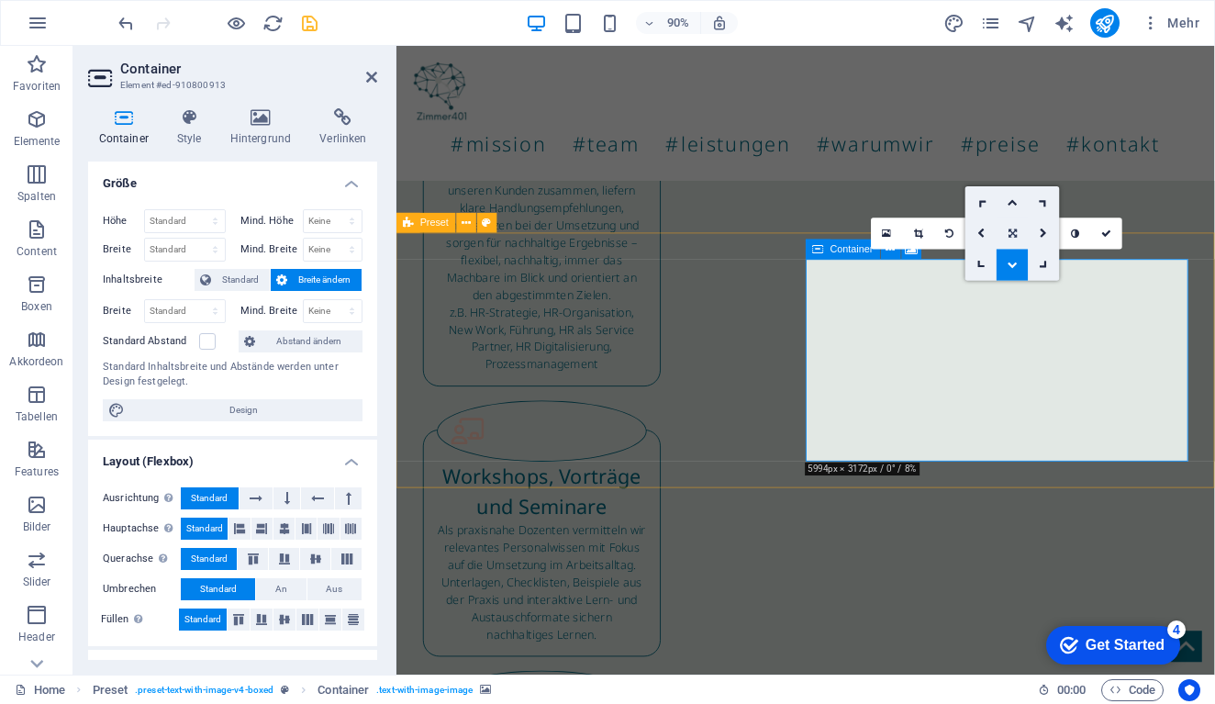
click at [1014, 238] on icon at bounding box center [1012, 233] width 8 height 10
click at [916, 228] on icon at bounding box center [918, 233] width 9 height 10
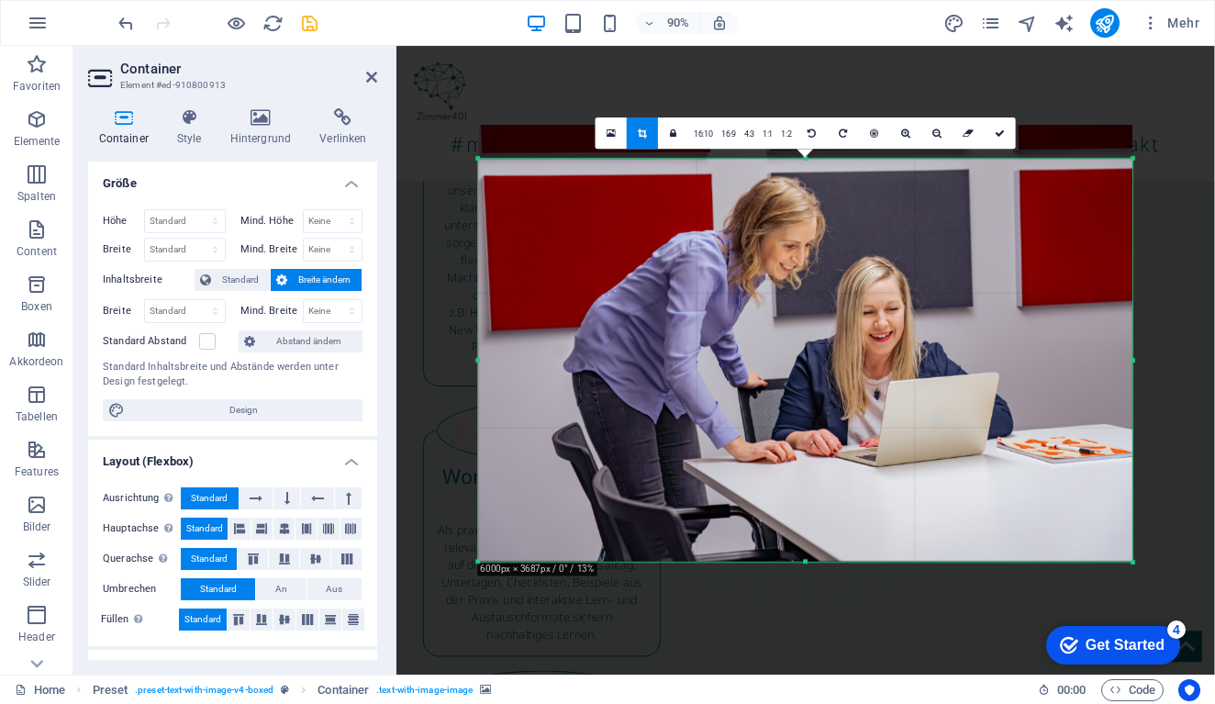
drag, startPoint x: 479, startPoint y: 140, endPoint x: 474, endPoint y: 180, distance: 39.7
click at [478, 180] on div "180 170 160 150 140 130 120 110 100 90 80 70 60 50 40 30 20 10 0 -10 -20 -30 -4…" at bounding box center [805, 360] width 655 height 404
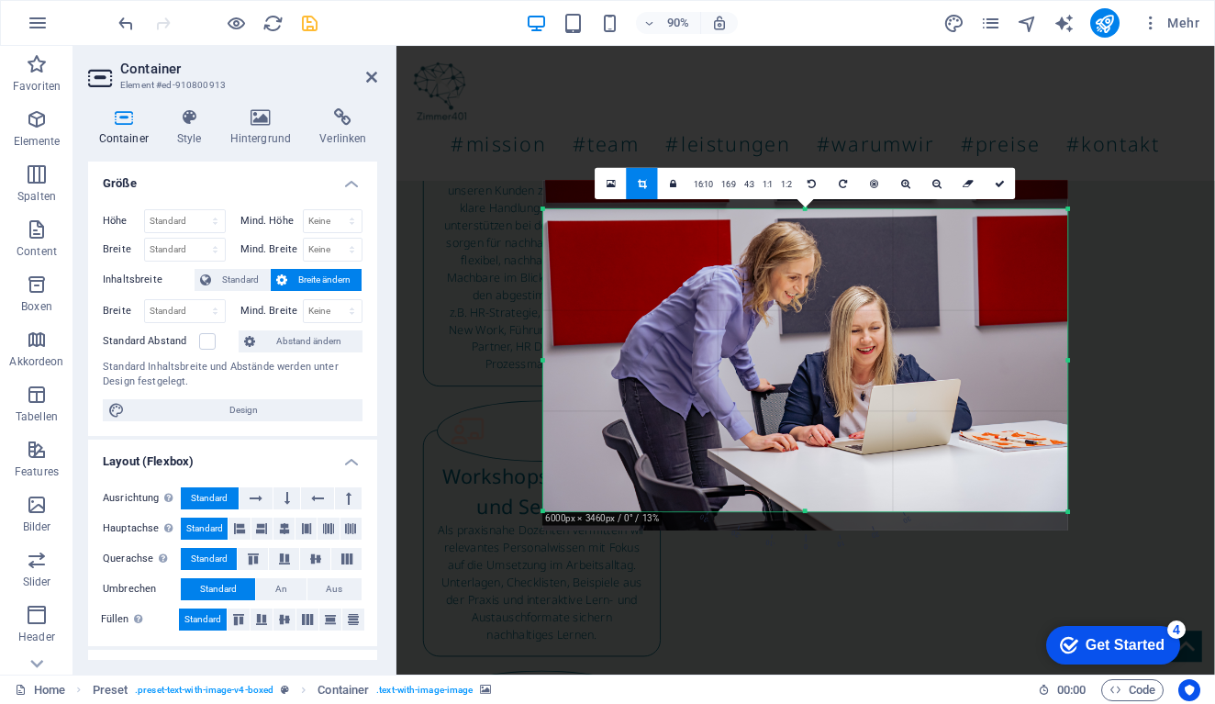
drag, startPoint x: 1135, startPoint y: 561, endPoint x: 993, endPoint y: 453, distance: 178.7
click at [993, 452] on div "180 170 160 150 140 130 120 110 100 90 80 70 60 50 40 30 20 10 0 -10 -20 -30 -4…" at bounding box center [805, 359] width 525 height 303
click at [998, 187] on icon at bounding box center [999, 183] width 10 height 10
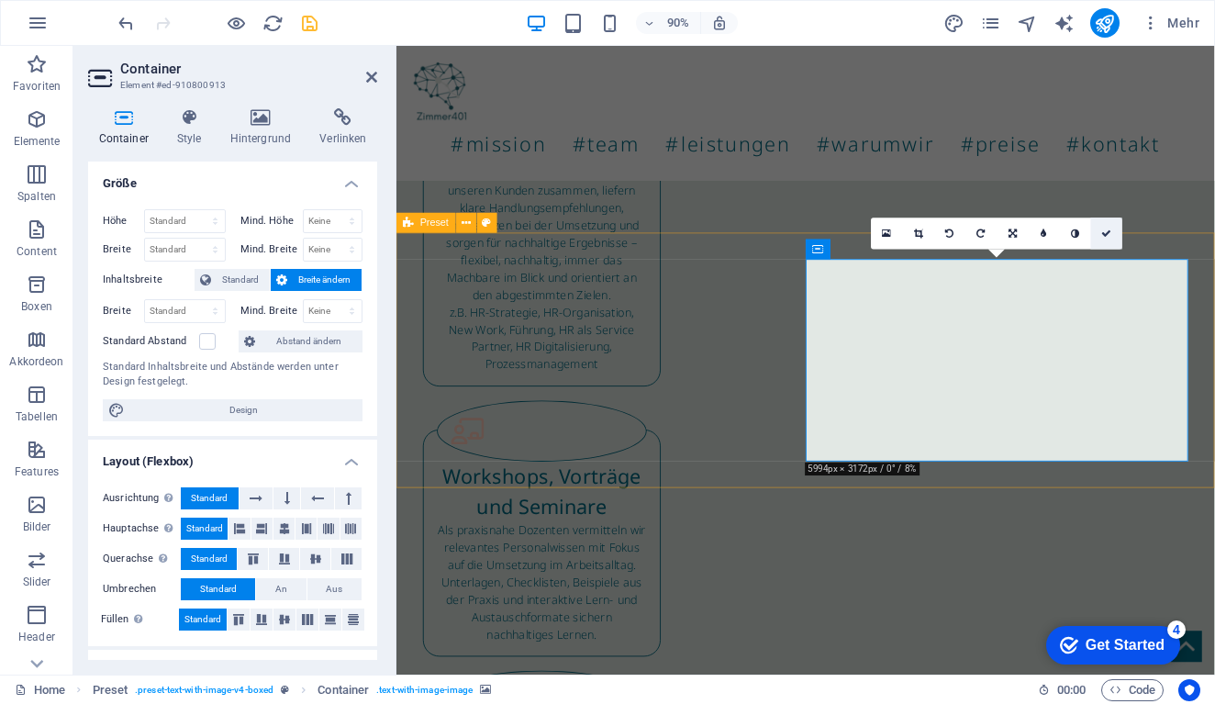
click at [1108, 231] on icon at bounding box center [1107, 233] width 10 height 10
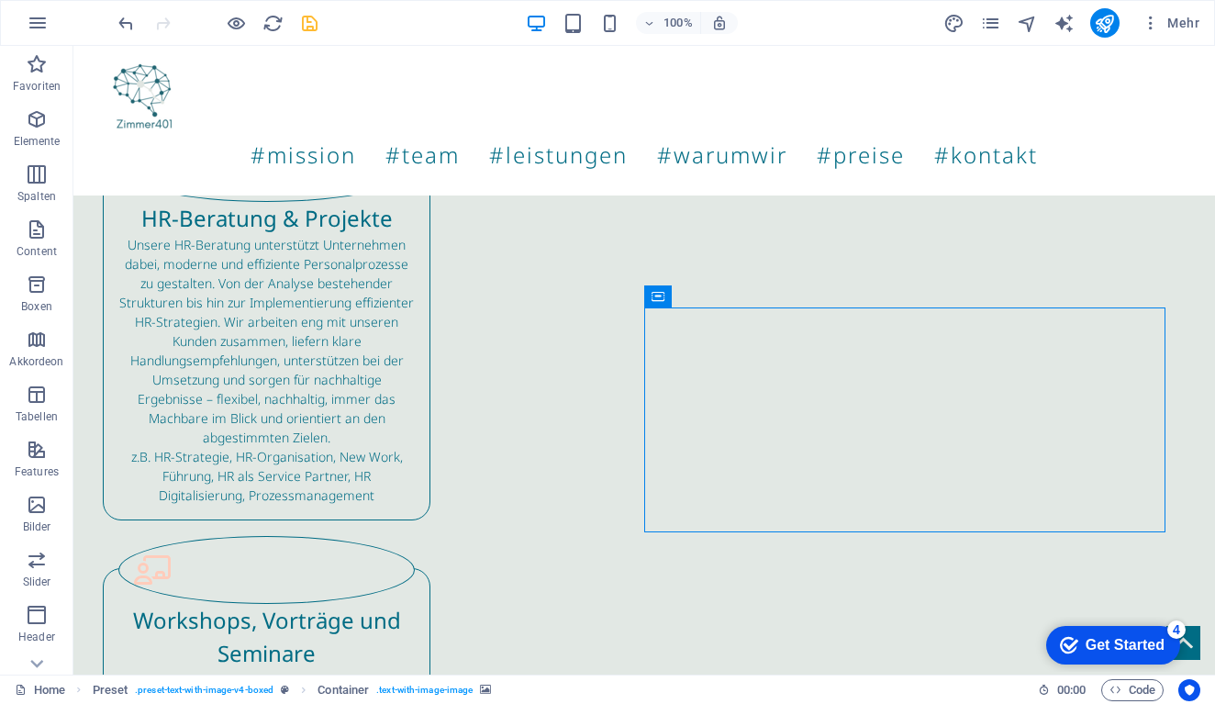
click at [313, 22] on icon "save" at bounding box center [309, 23] width 21 height 21
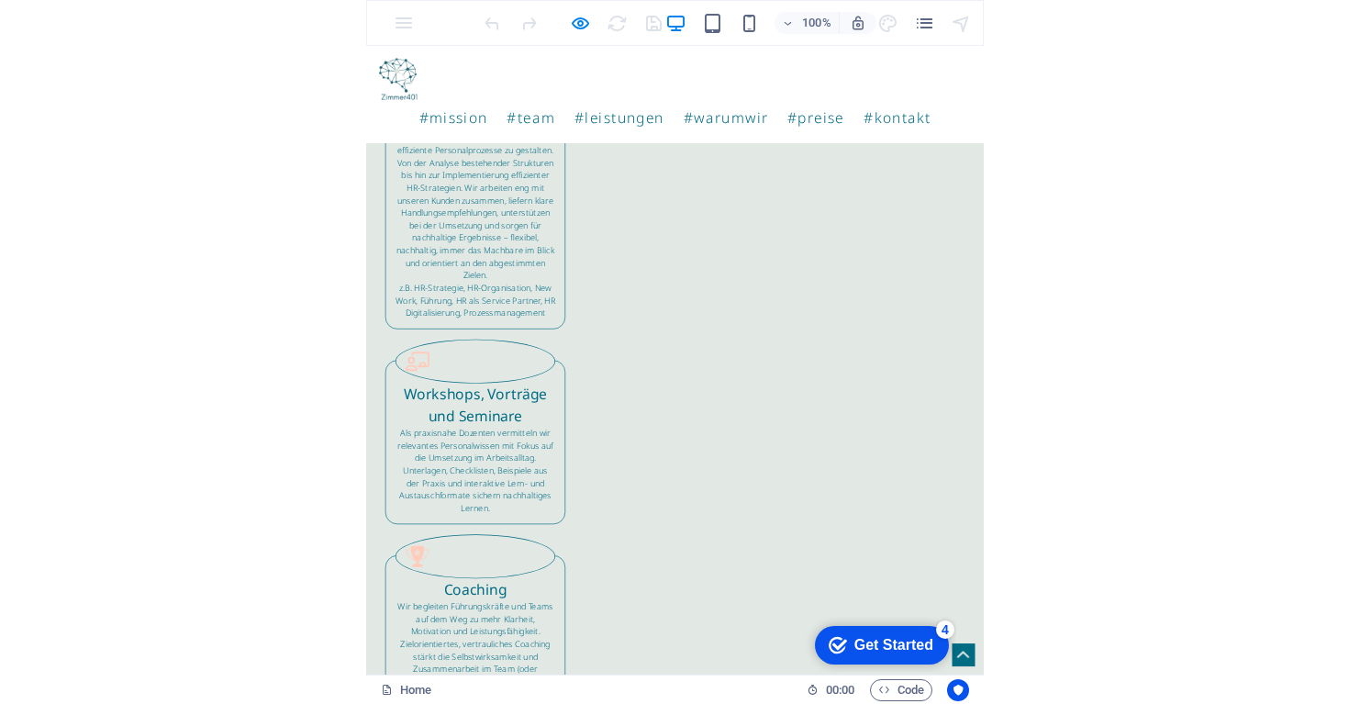
scroll to position [3685, 0]
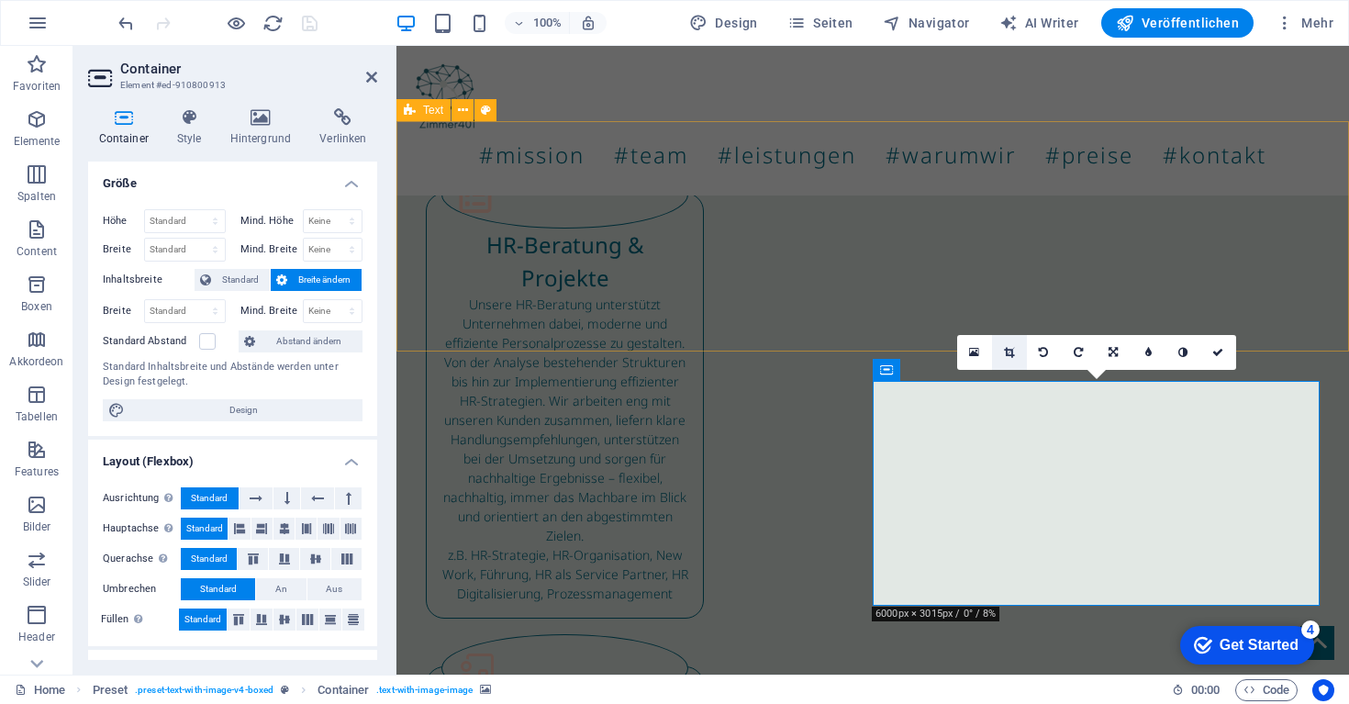
click at [1002, 355] on link at bounding box center [1009, 352] width 35 height 35
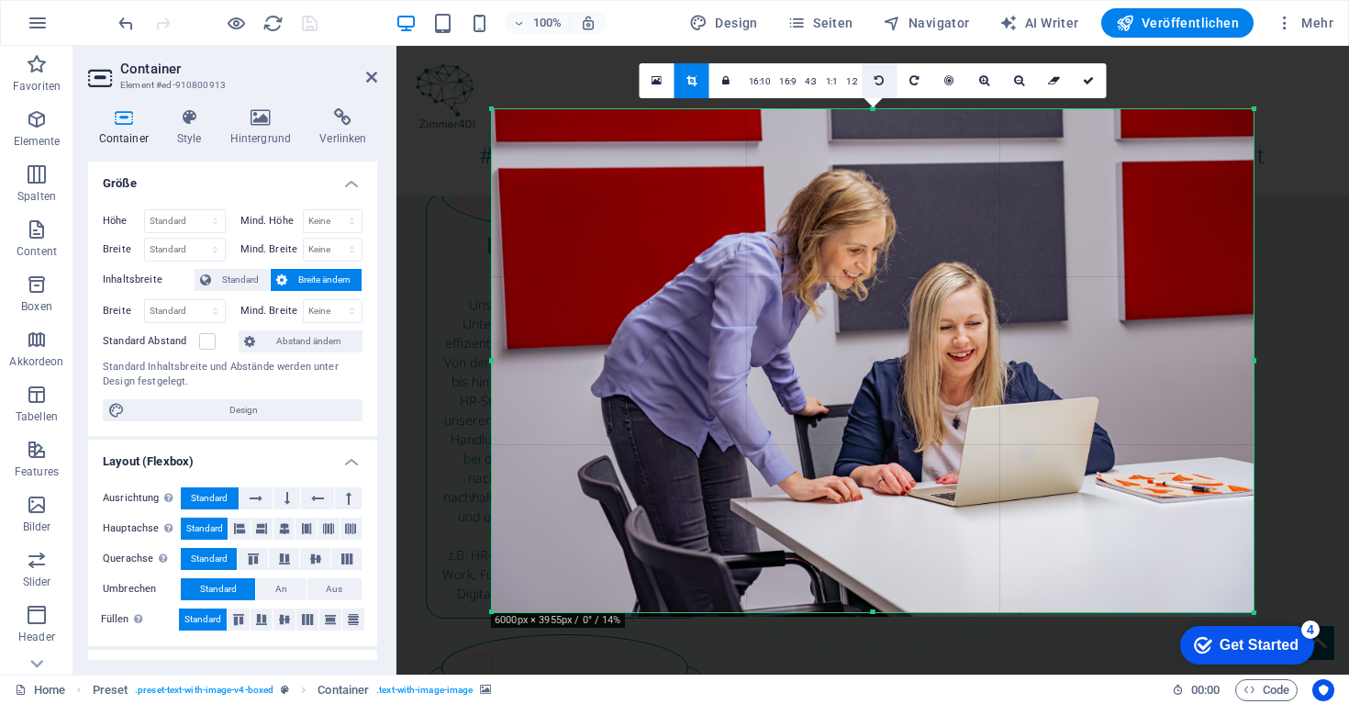
drag, startPoint x: 872, startPoint y: 142, endPoint x: 862, endPoint y: 68, distance: 75.0
click at [862, 109] on div "180 170 160 150 140 130 120 110 100 90 80 70 60 50 40 30 20 10 0 -10 -20 -30 -4…" at bounding box center [872, 360] width 761 height 503
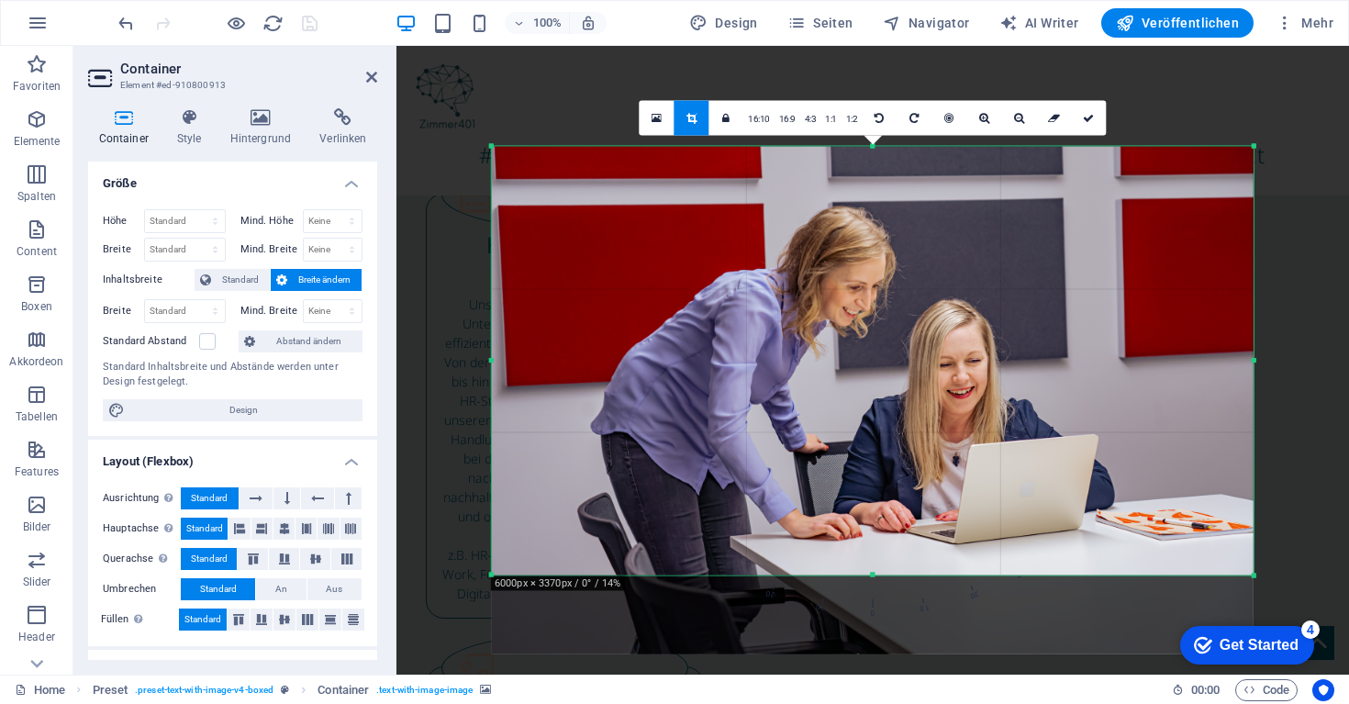
drag, startPoint x: 872, startPoint y: 609, endPoint x: 869, endPoint y: 533, distance: 76.2
click at [869, 533] on div "180 170 160 150 140 130 120 110 100 90 80 70 60 50 40 30 20 10 0 -10 -20 -30 -4…" at bounding box center [872, 360] width 761 height 428
click at [1084, 115] on icon at bounding box center [1088, 118] width 11 height 11
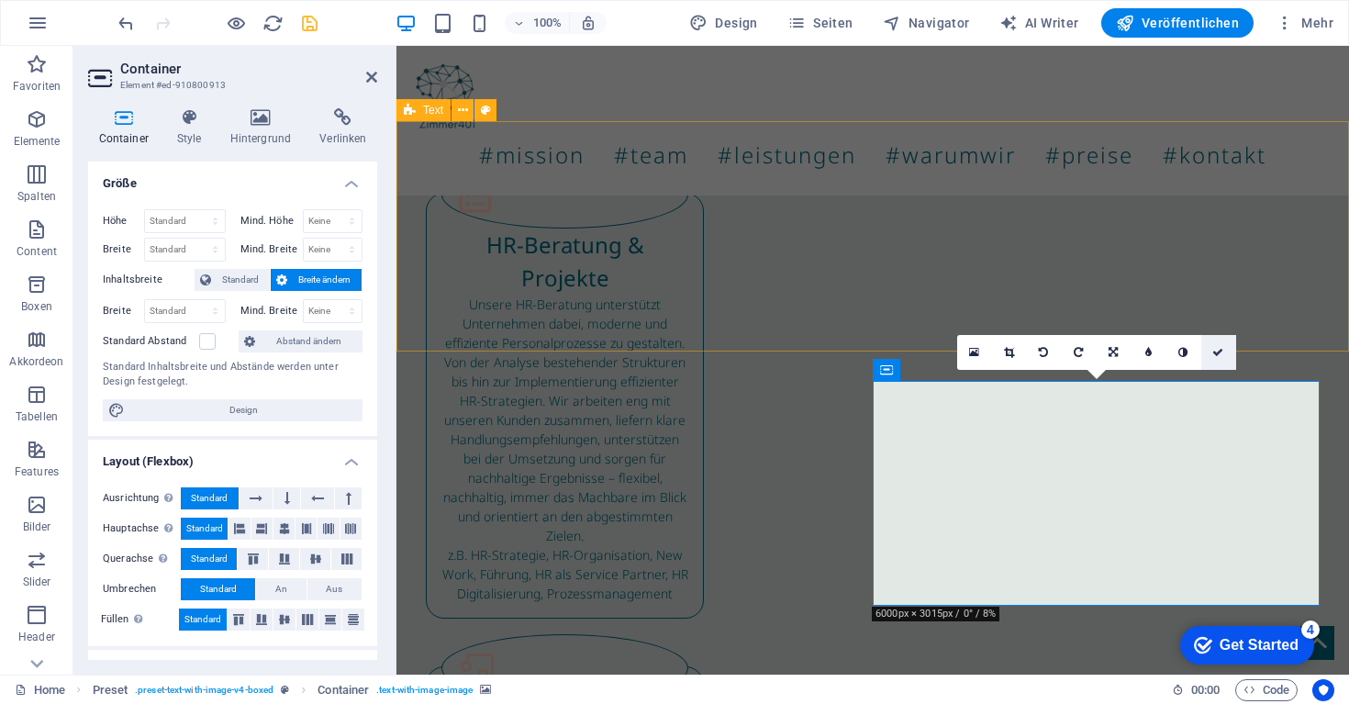
drag, startPoint x: 1224, startPoint y: 350, endPoint x: 1043, endPoint y: 265, distance: 199.8
click at [1214, 350] on icon at bounding box center [1217, 352] width 11 height 11
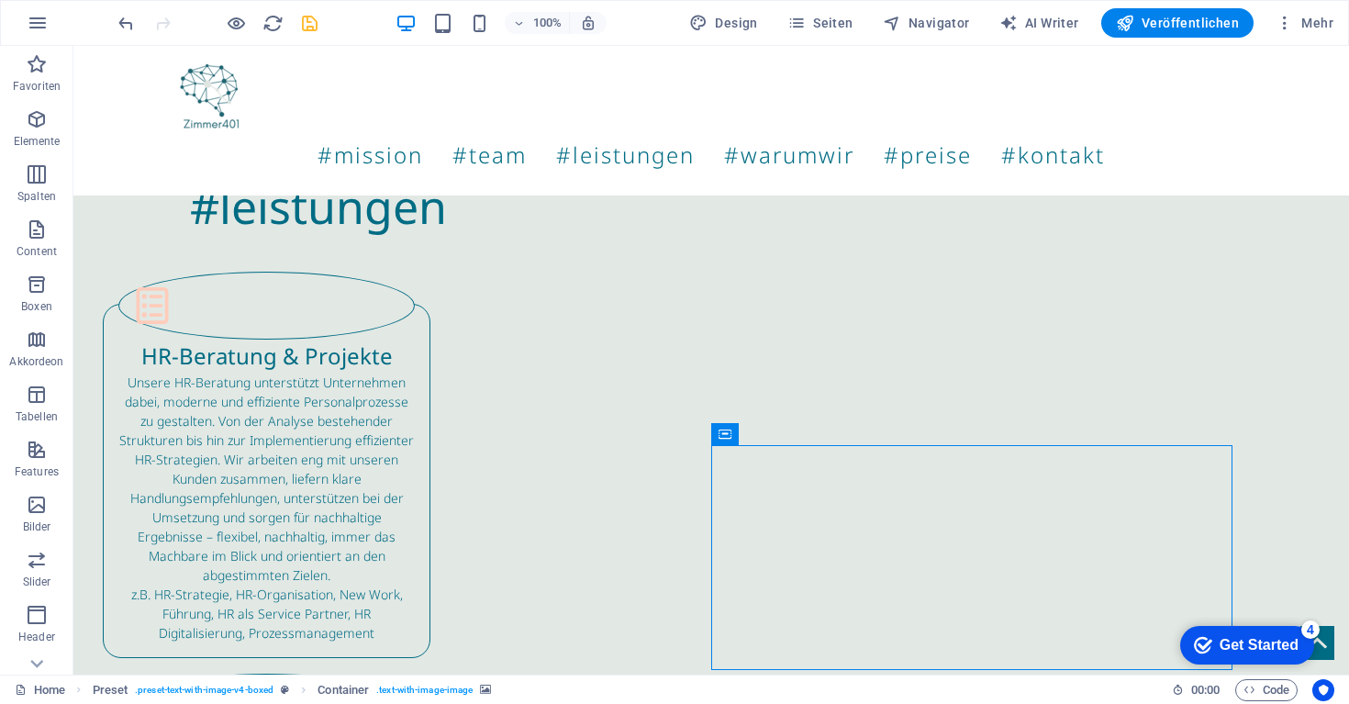
click at [314, 16] on icon "save" at bounding box center [309, 23] width 21 height 21
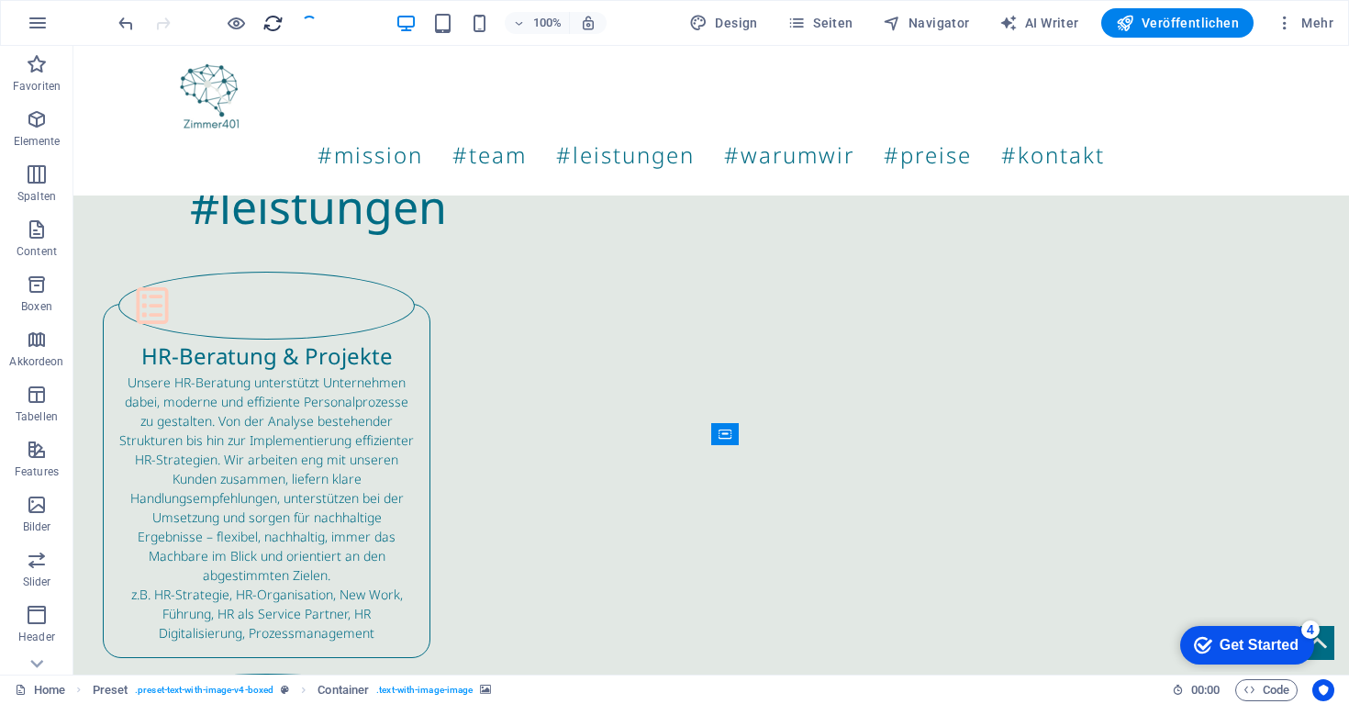
drag, startPoint x: 314, startPoint y: 16, endPoint x: 266, endPoint y: 18, distance: 47.8
click at [294, 16] on div at bounding box center [217, 22] width 205 height 29
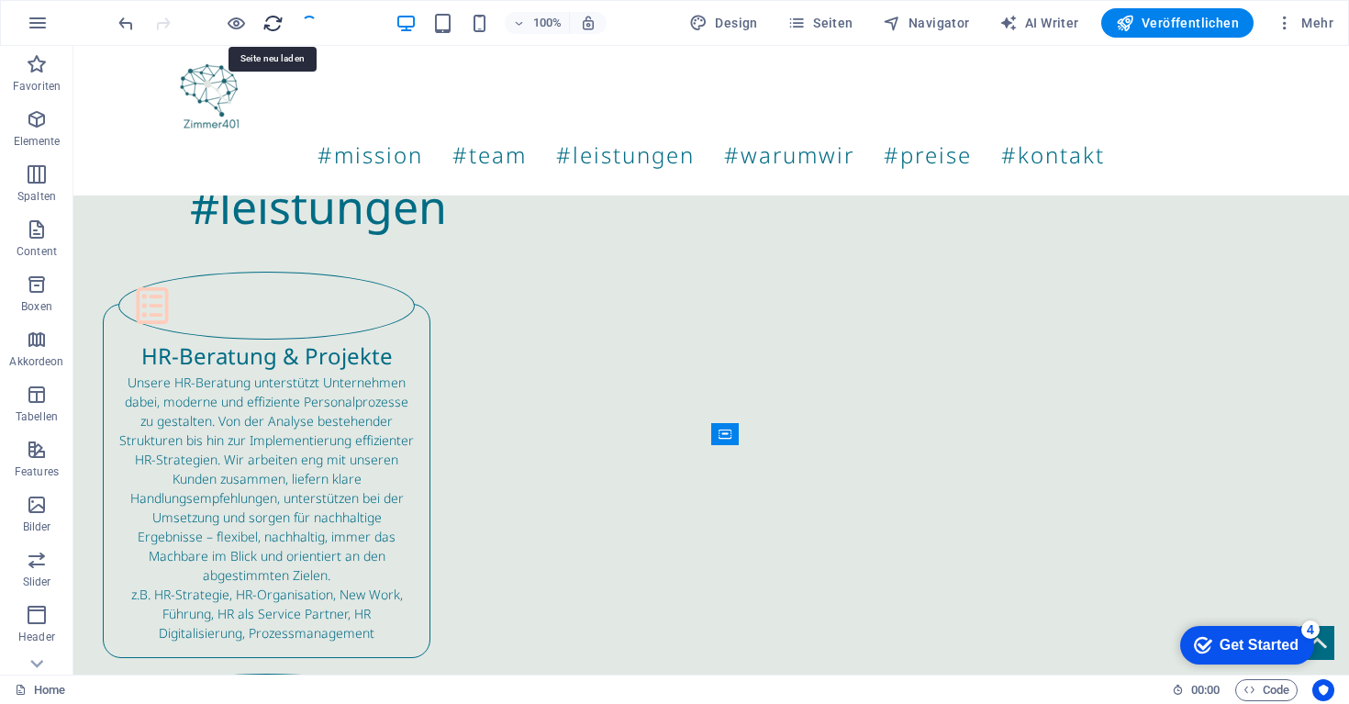
click at [265, 17] on icon "reload" at bounding box center [272, 23] width 21 height 21
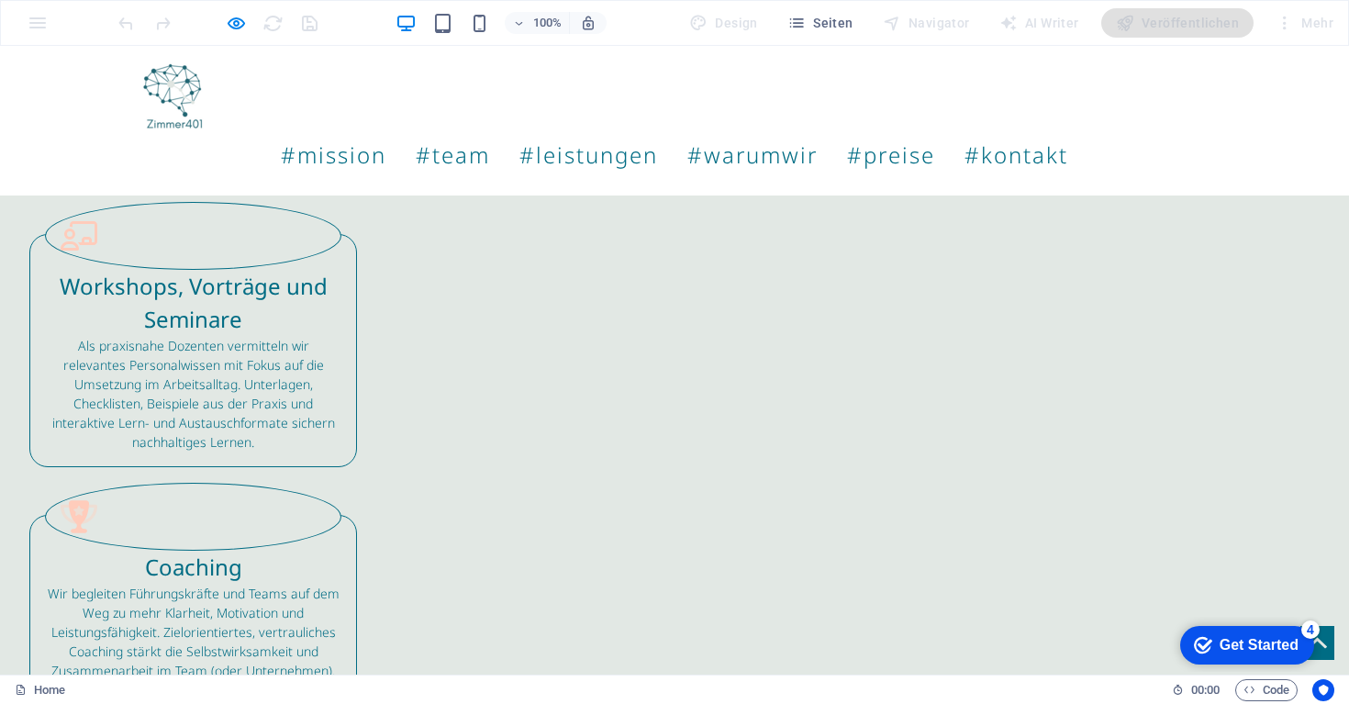
scroll to position [4156, 0]
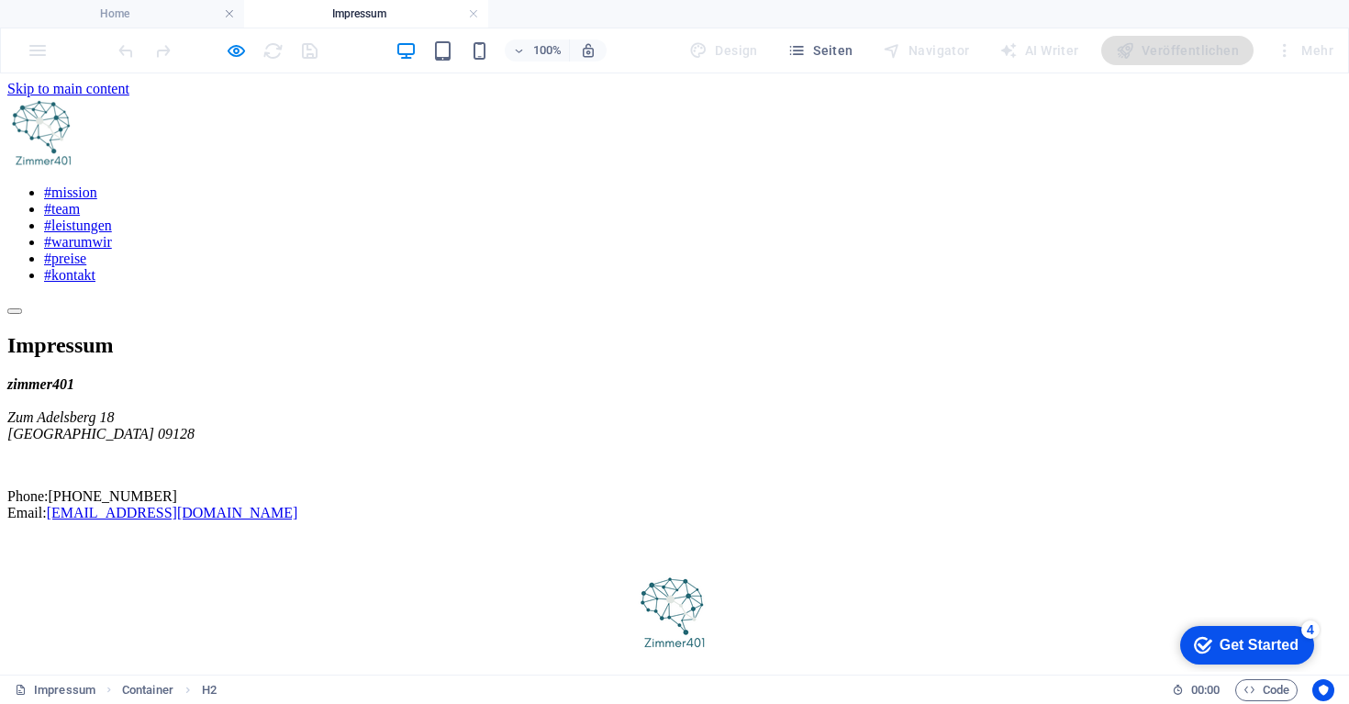
scroll to position [0, 0]
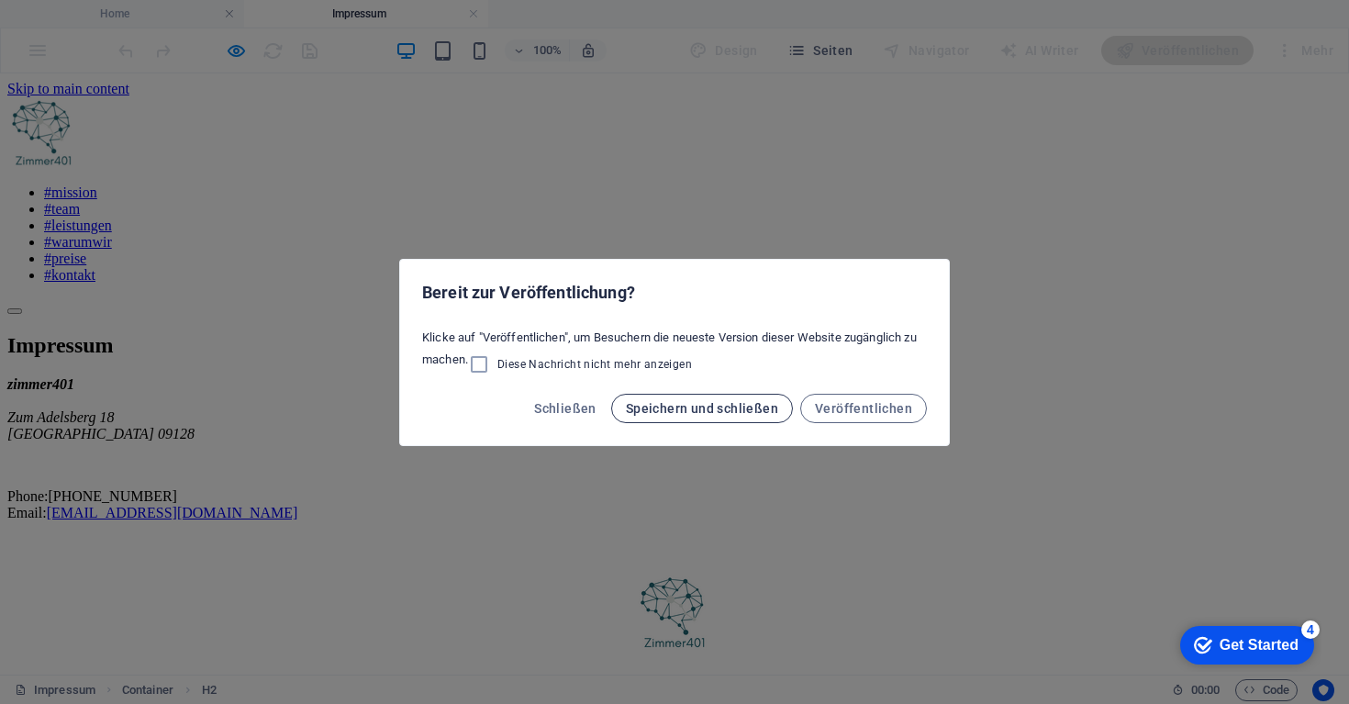
click at [654, 410] on span "Speichern und schließen" at bounding box center [702, 408] width 152 height 15
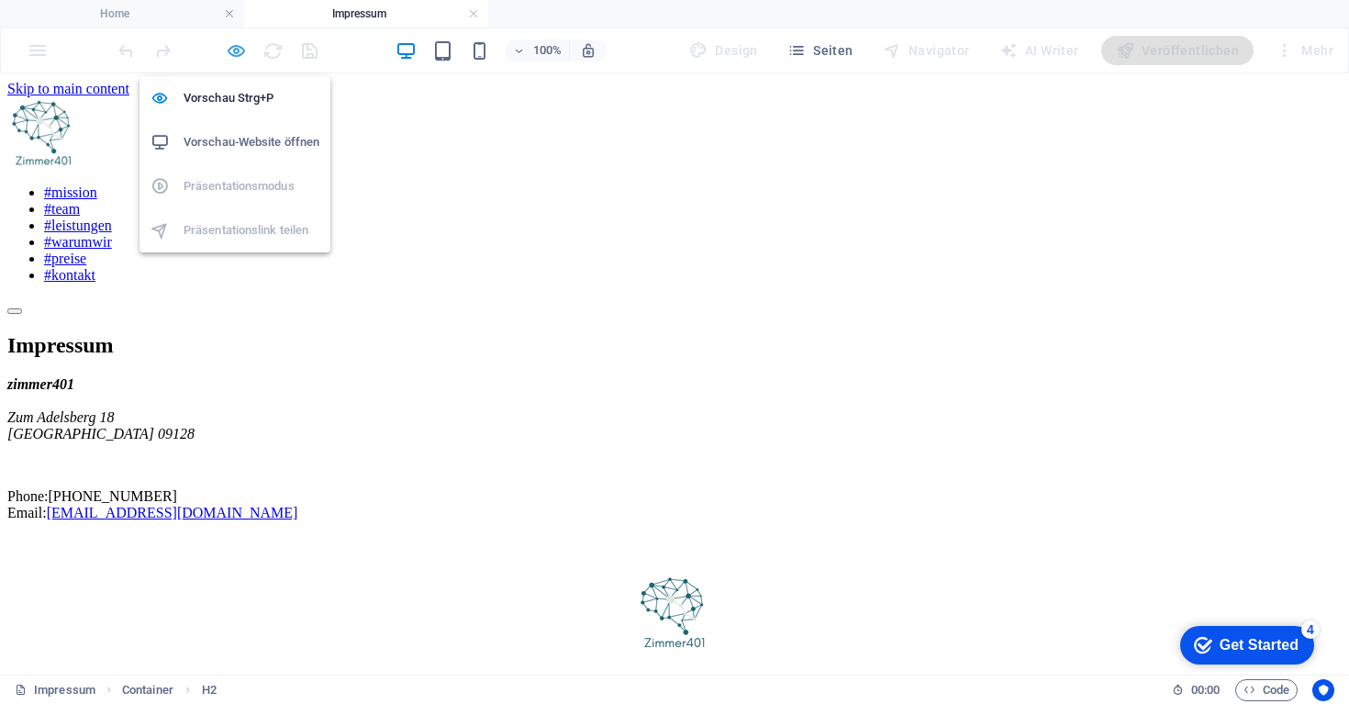
click at [239, 50] on icon "button" at bounding box center [236, 50] width 21 height 21
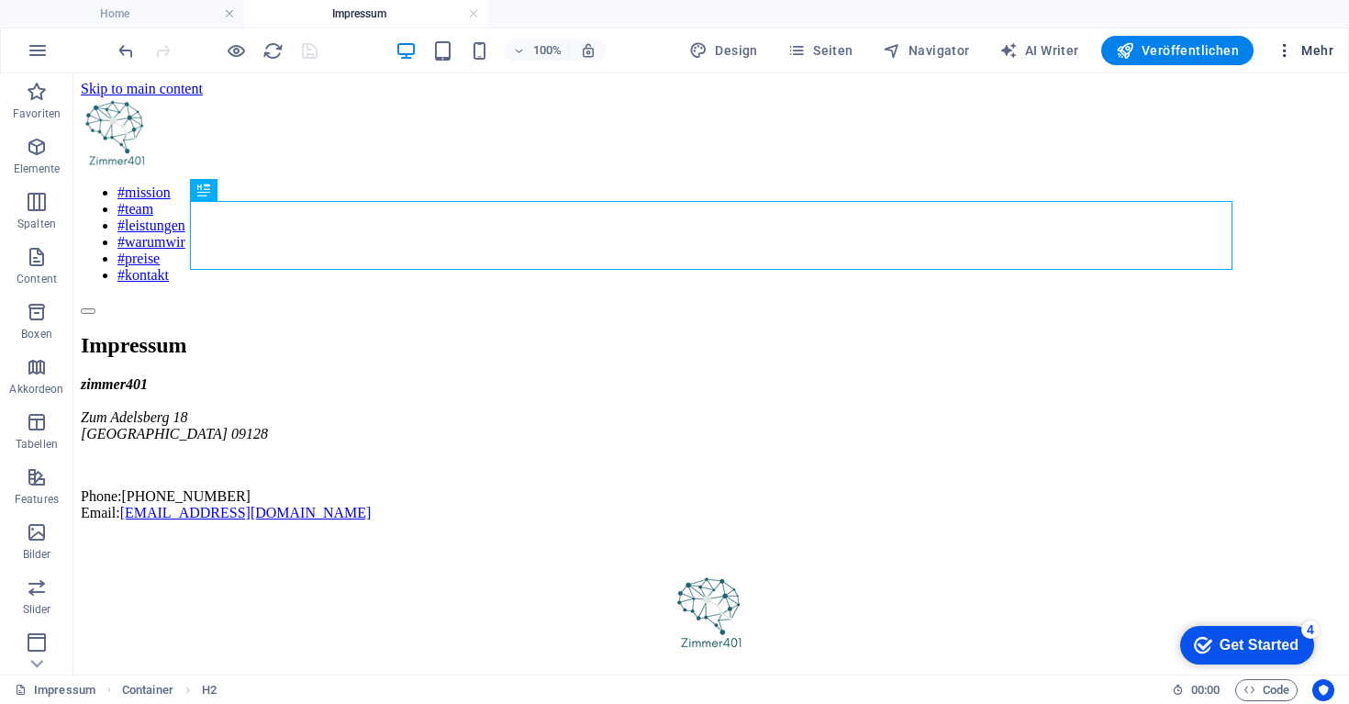
click at [1214, 47] on icon "button" at bounding box center [1284, 50] width 18 height 18
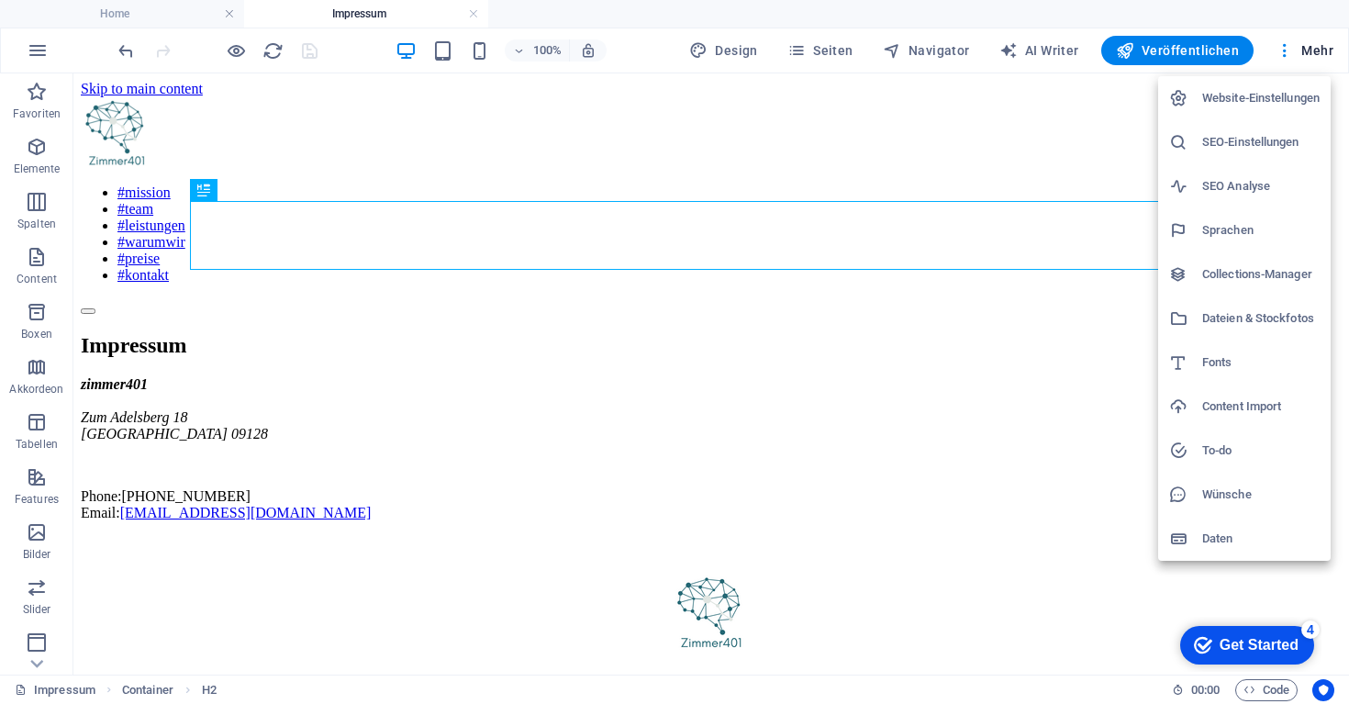
click at [1007, 347] on div at bounding box center [674, 352] width 1349 height 704
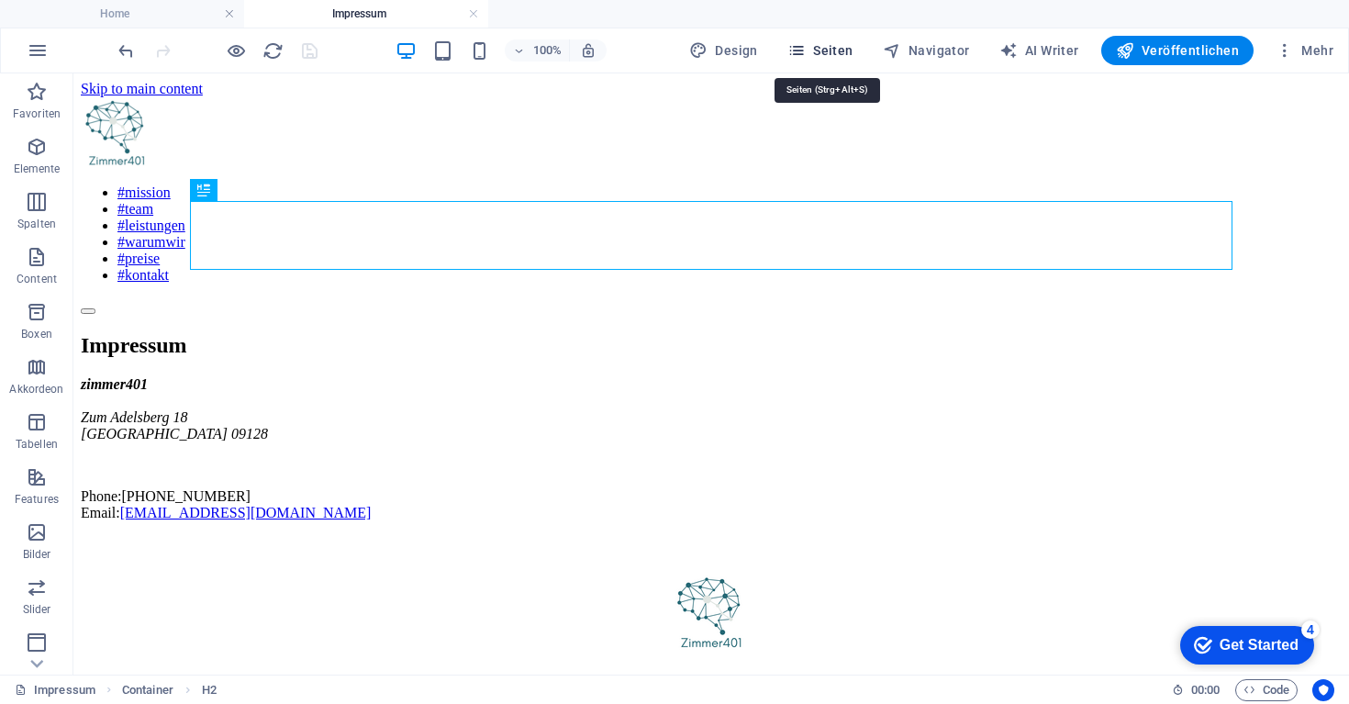
click at [825, 49] on span "Seiten" at bounding box center [820, 50] width 66 height 18
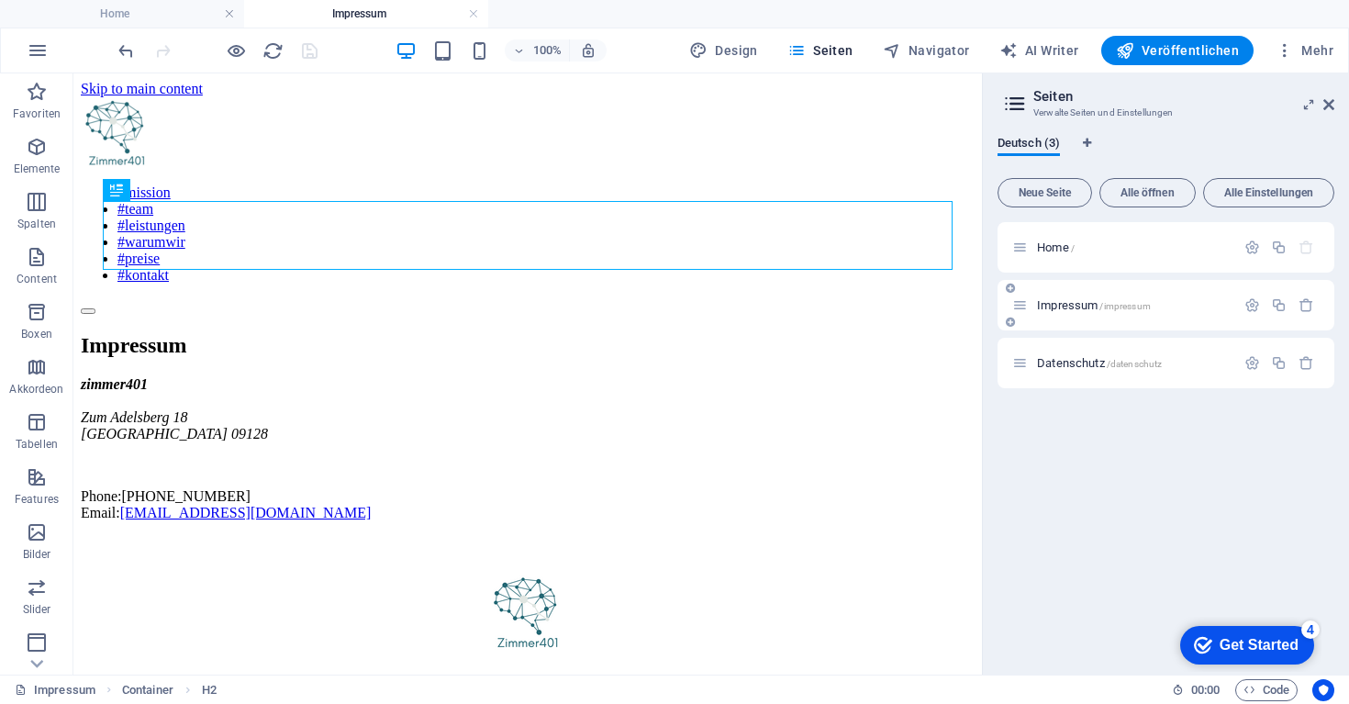
click at [1094, 314] on div "Impressum /impressum" at bounding box center [1123, 304] width 223 height 21
click at [1093, 313] on div "Impressum /impressum" at bounding box center [1123, 304] width 223 height 21
click at [1023, 304] on icon at bounding box center [1020, 305] width 16 height 16
click at [1066, 299] on span "Impressum /impressum" at bounding box center [1094, 305] width 114 height 14
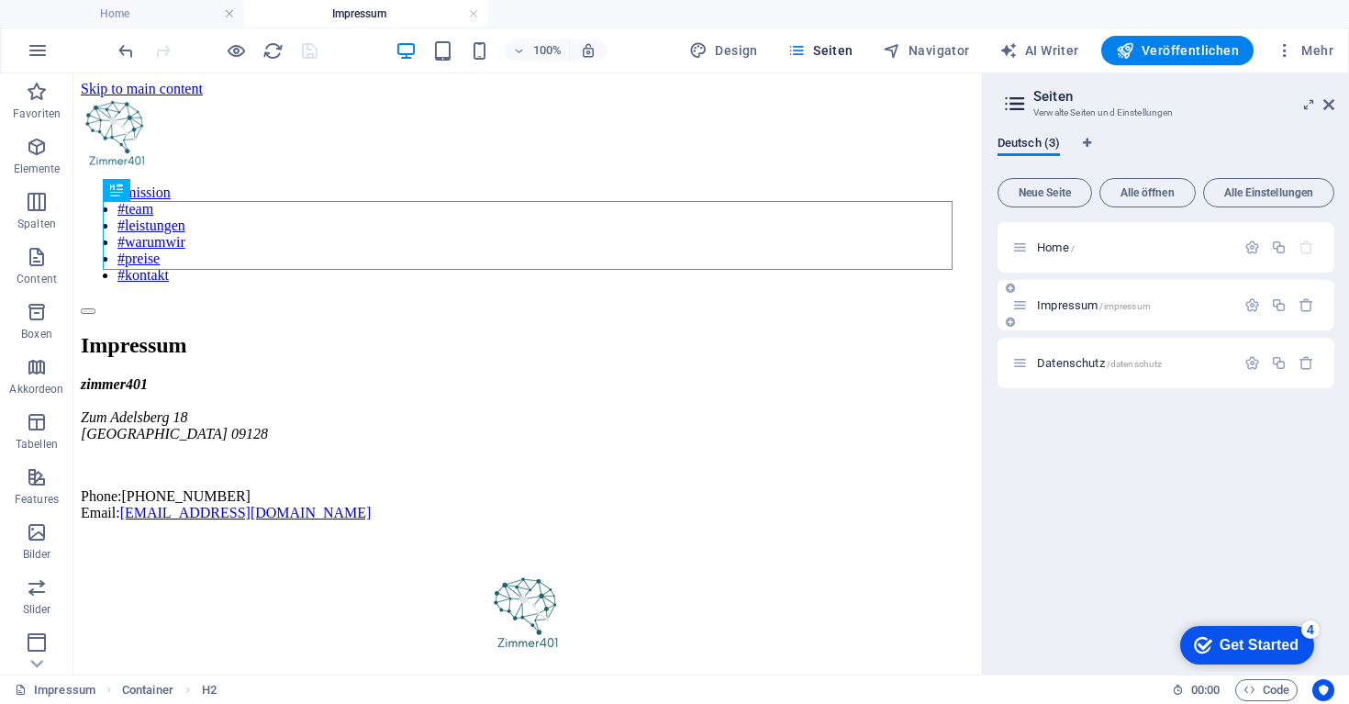
click at [1066, 299] on span "Impressum /impressum" at bounding box center [1094, 305] width 114 height 14
click at [1062, 357] on span "Datenschutz /datenschutz" at bounding box center [1099, 363] width 125 height 14
click at [1062, 357] on div "Home / Impressum /impressum Datenschutz /datenschutz" at bounding box center [1165, 441] width 337 height 438
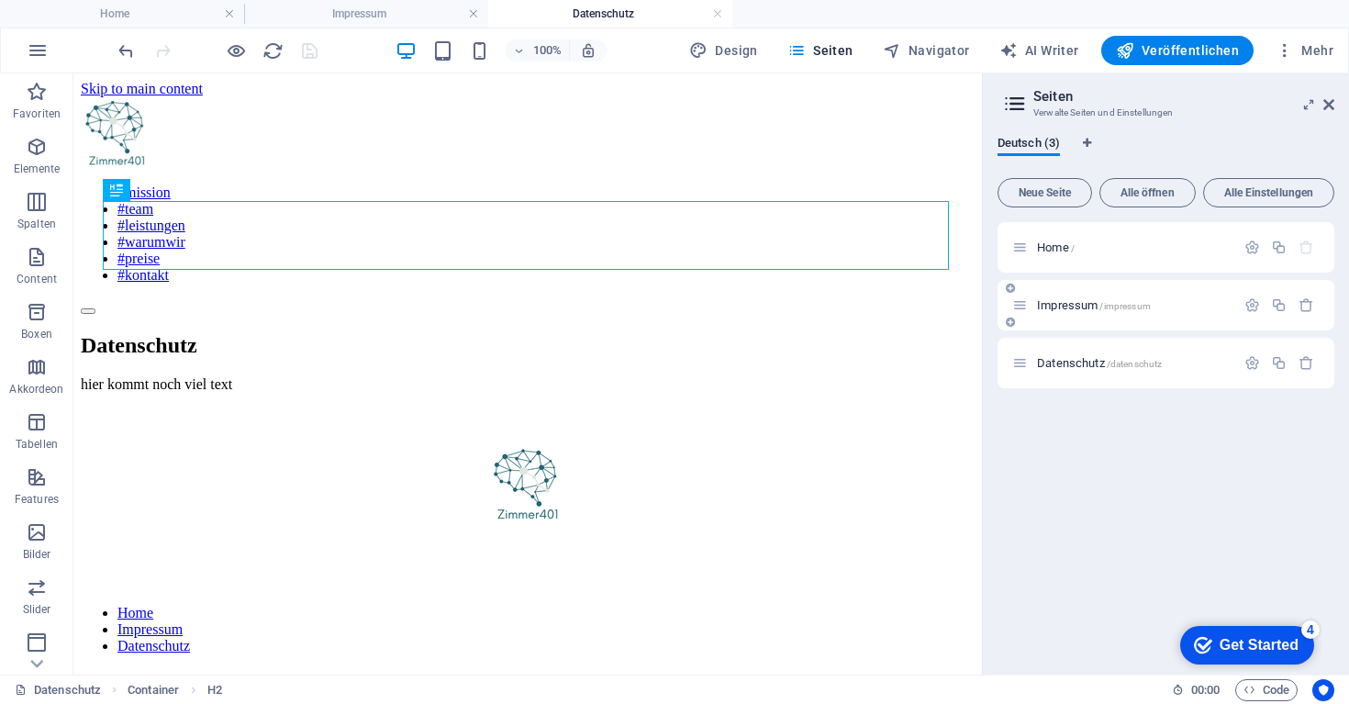
click at [1079, 305] on span "Impressum /impressum" at bounding box center [1094, 305] width 114 height 14
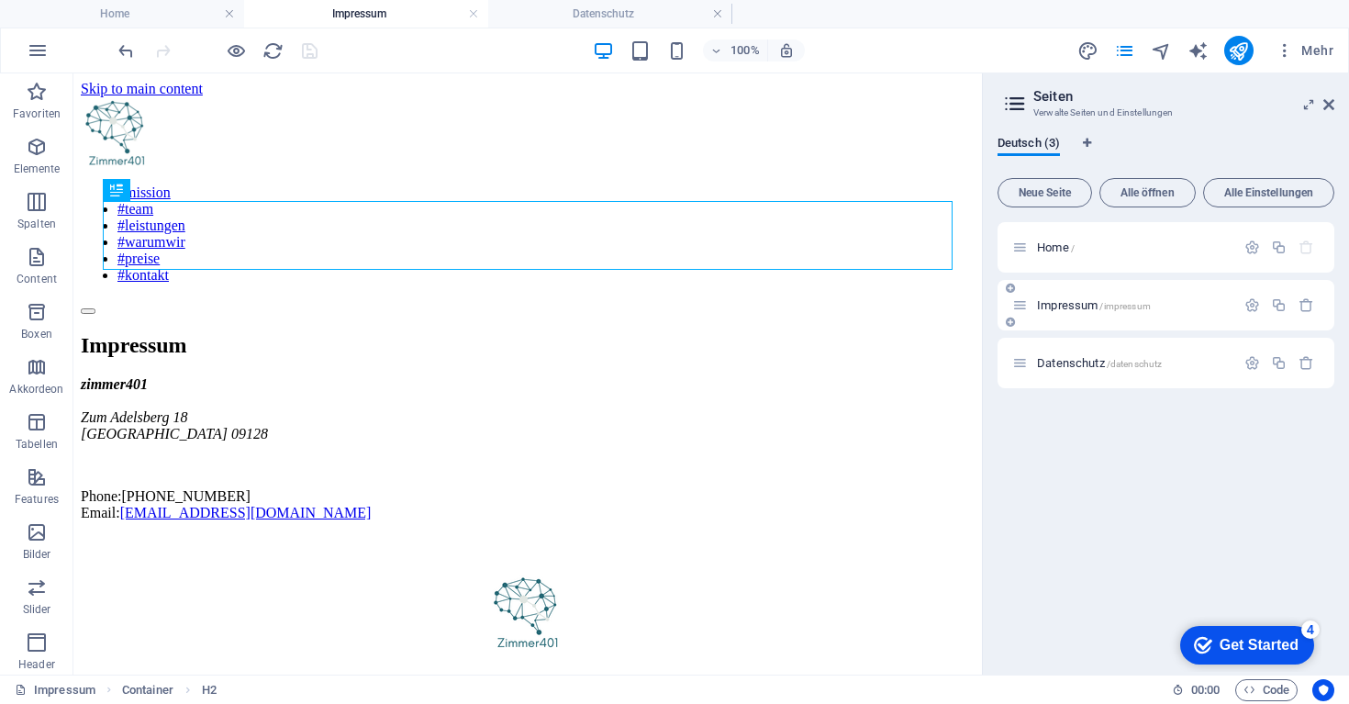
click at [1079, 305] on span "Impressum /impressum" at bounding box center [1094, 305] width 114 height 14
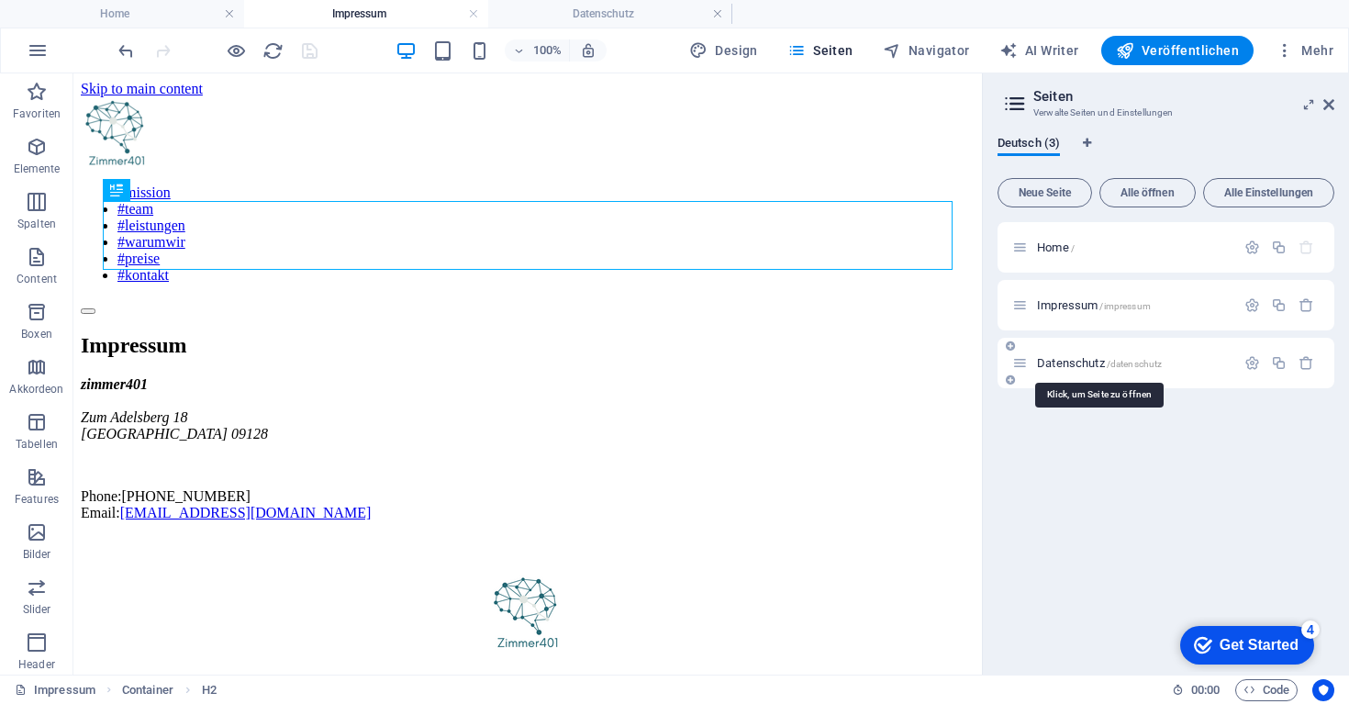
click at [1071, 358] on span "Datenschutz /datenschutz" at bounding box center [1099, 363] width 125 height 14
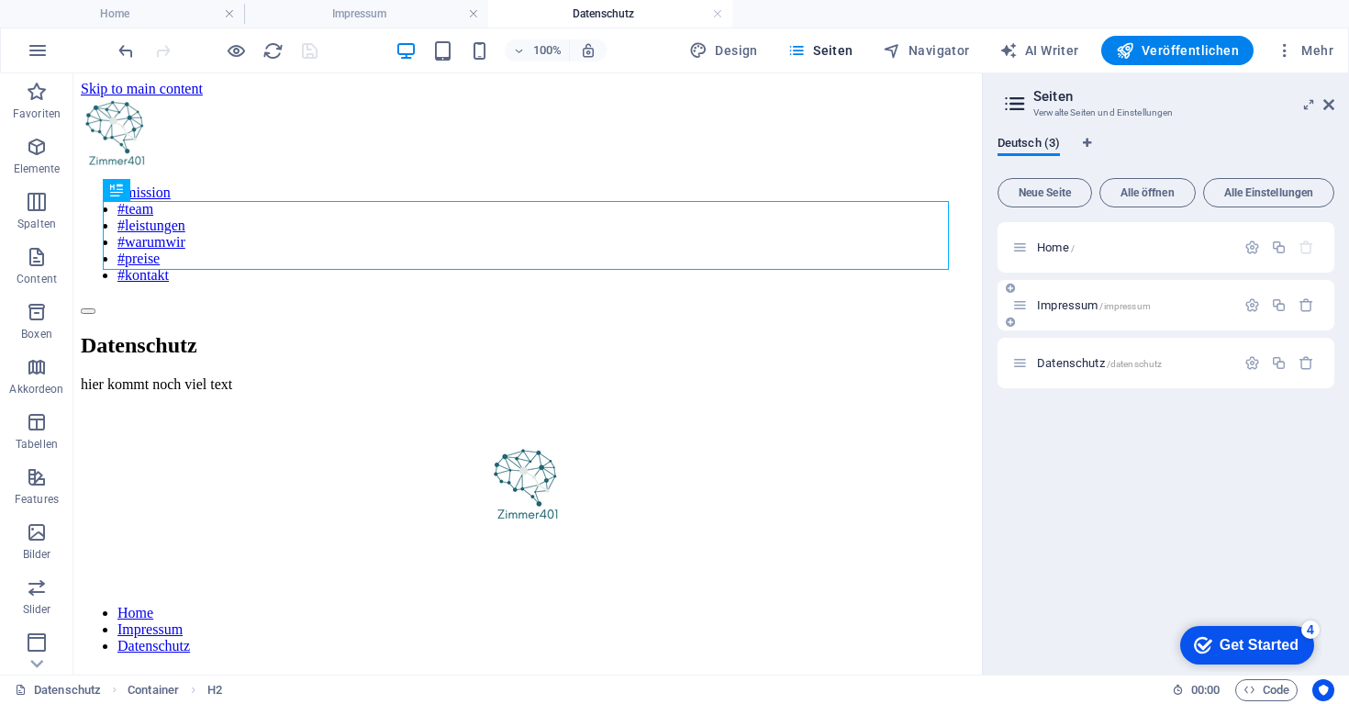
click at [1138, 298] on div "Impressum /impressum" at bounding box center [1123, 304] width 223 height 21
click at [1090, 307] on span "Impressum /impressum" at bounding box center [1094, 305] width 114 height 14
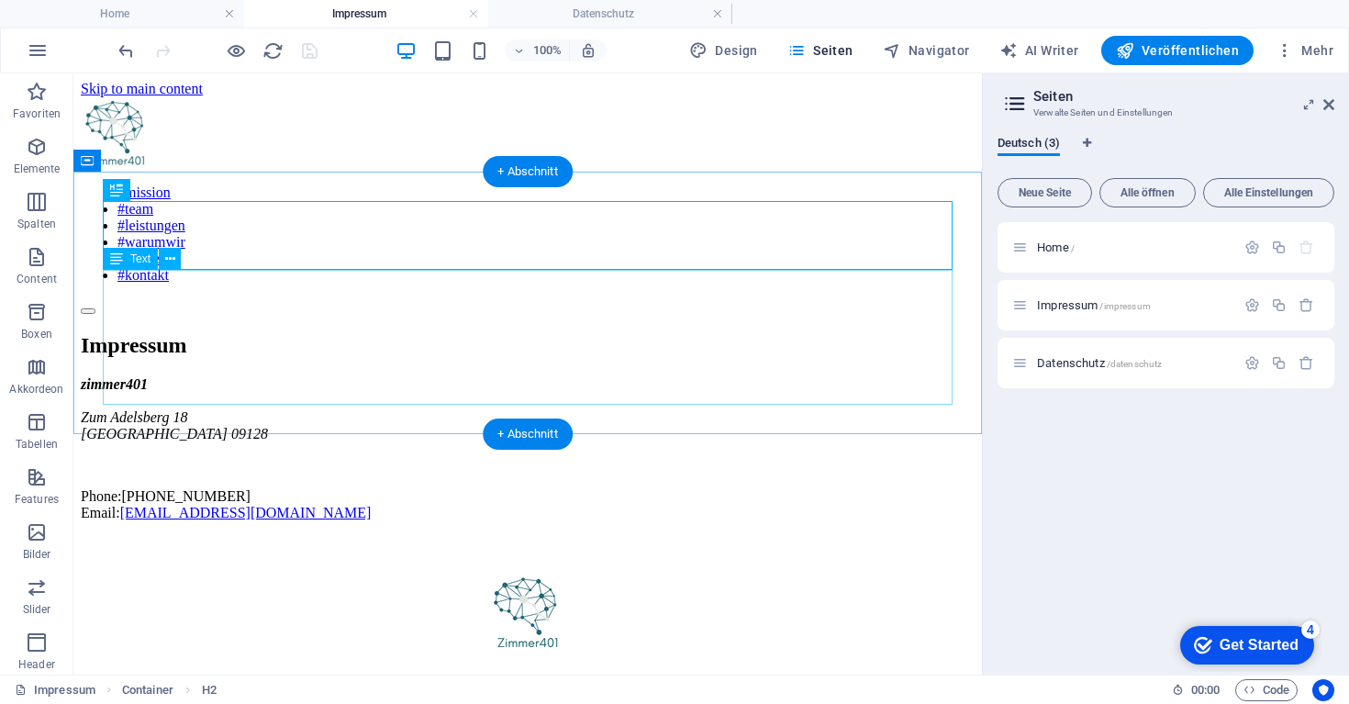
click at [269, 376] on div "zimmer401 [STREET_ADDRESS] Phone: [PHONE_NUMBER] Email: [EMAIL_ADDRESS][DOMAIN_…" at bounding box center [528, 448] width 894 height 145
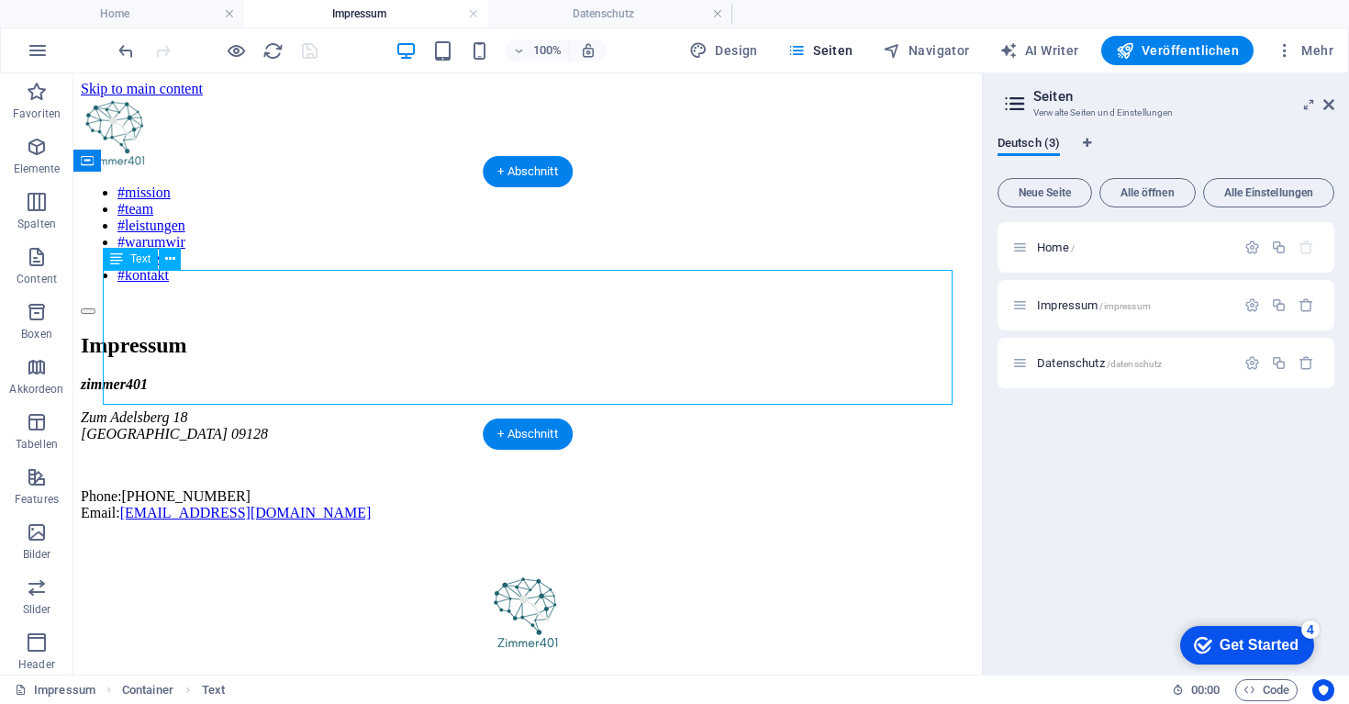
click at [231, 376] on div "zimmer401 [STREET_ADDRESS] Phone: [PHONE_NUMBER] Email: [EMAIL_ADDRESS][DOMAIN_…" at bounding box center [528, 448] width 894 height 145
click at [264, 395] on div "zimmer401 [STREET_ADDRESS] Phone: [PHONE_NUMBER] Email: [EMAIL_ADDRESS][DOMAIN_…" at bounding box center [528, 448] width 894 height 145
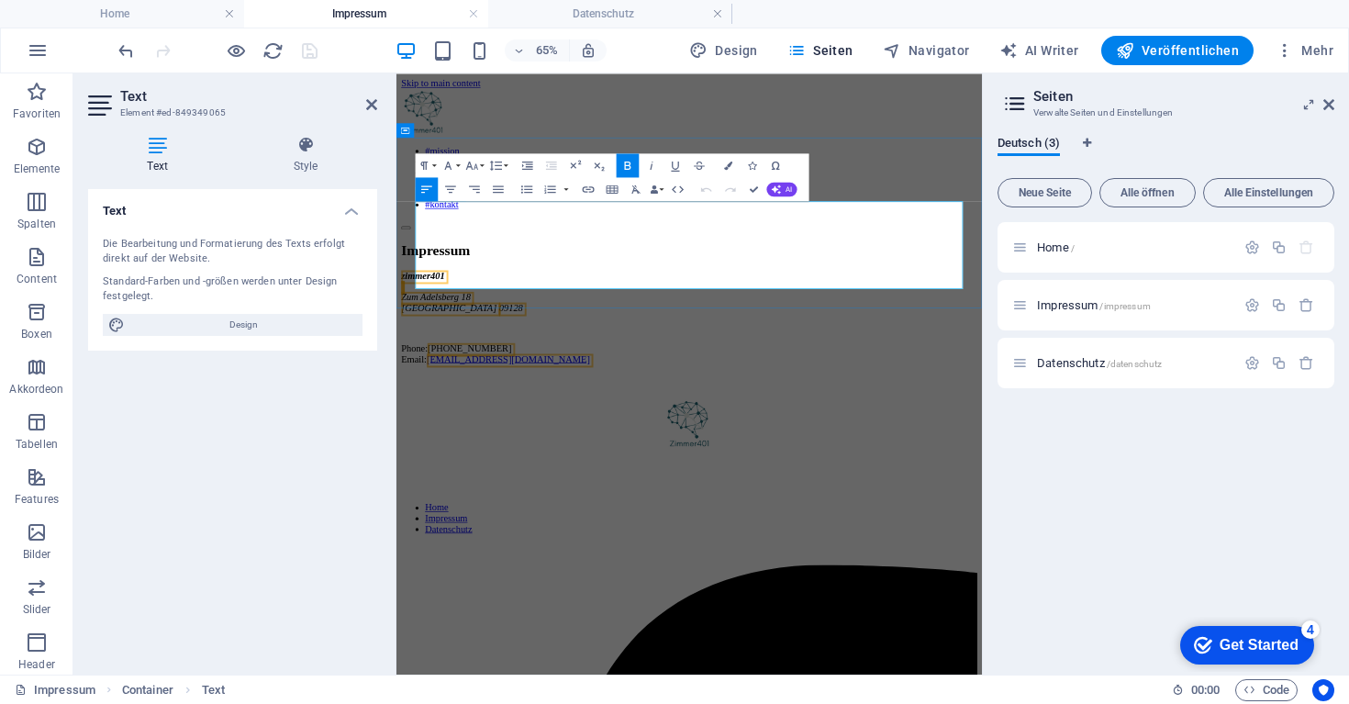
click at [598, 488] on p "Phone: [PHONE_NUMBER] Email: [EMAIL_ADDRESS][DOMAIN_NAME]" at bounding box center [847, 504] width 886 height 33
click at [618, 488] on p "Phone: [PHONE_NUMBER] Email: [EMAIL_ADDRESS][DOMAIN_NAME]" at bounding box center [847, 504] width 886 height 33
click at [591, 488] on p "Phone: [PHONE_NUMBER] Email: [EMAIL_ADDRESS][DOMAIN_NAME]" at bounding box center [847, 504] width 886 height 33
drag, startPoint x: 605, startPoint y: 393, endPoint x: 433, endPoint y: 317, distance: 188.2
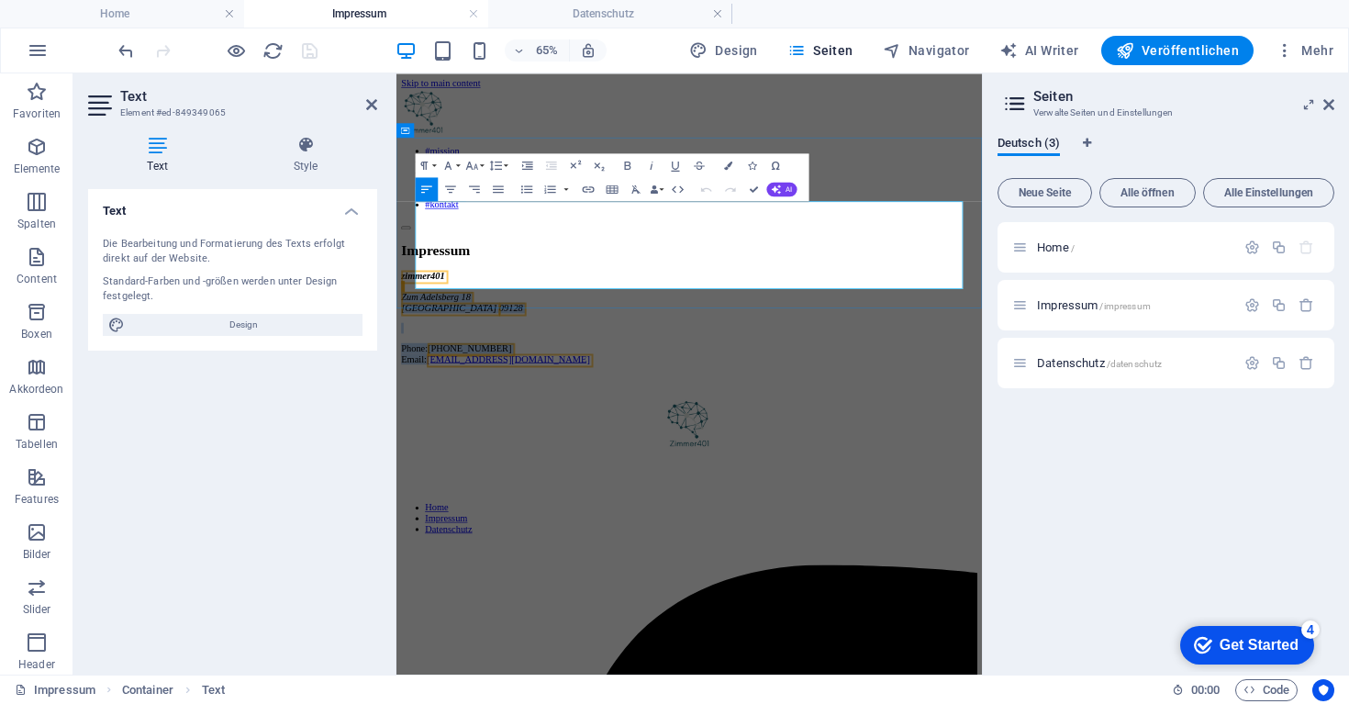
click at [433, 376] on div "zimmer401 [STREET_ADDRESS] Phone: [PHONE_NUMBER] Email: [EMAIL_ADDRESS][DOMAIN_…" at bounding box center [847, 448] width 886 height 145
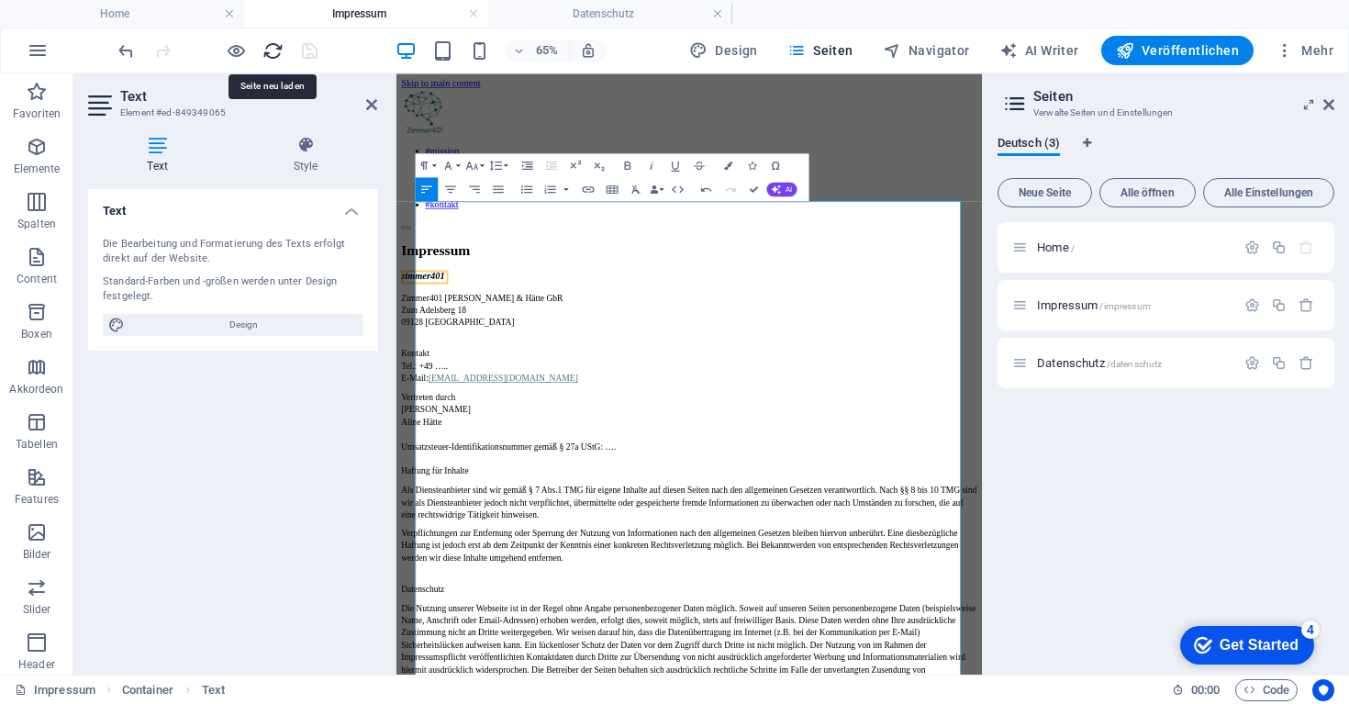
click at [262, 48] on icon "reload" at bounding box center [272, 50] width 21 height 21
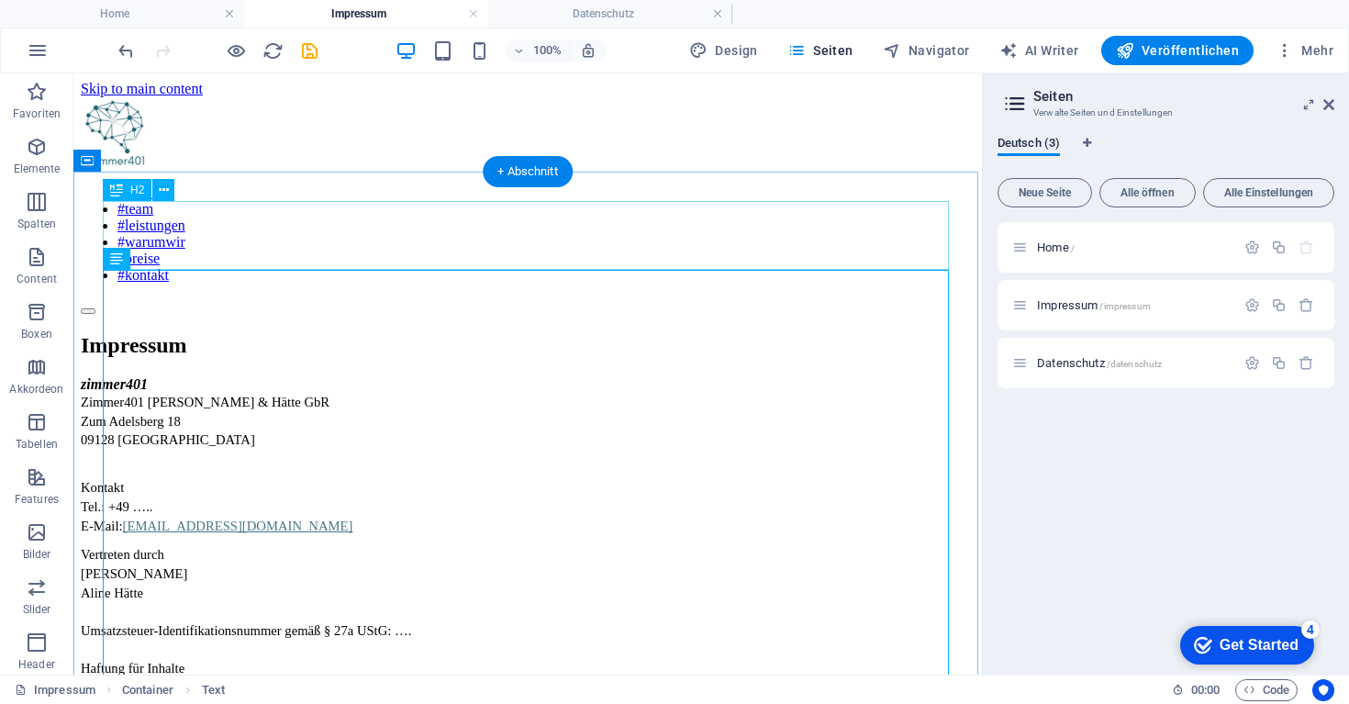
click at [768, 333] on div "Impressum" at bounding box center [528, 345] width 894 height 25
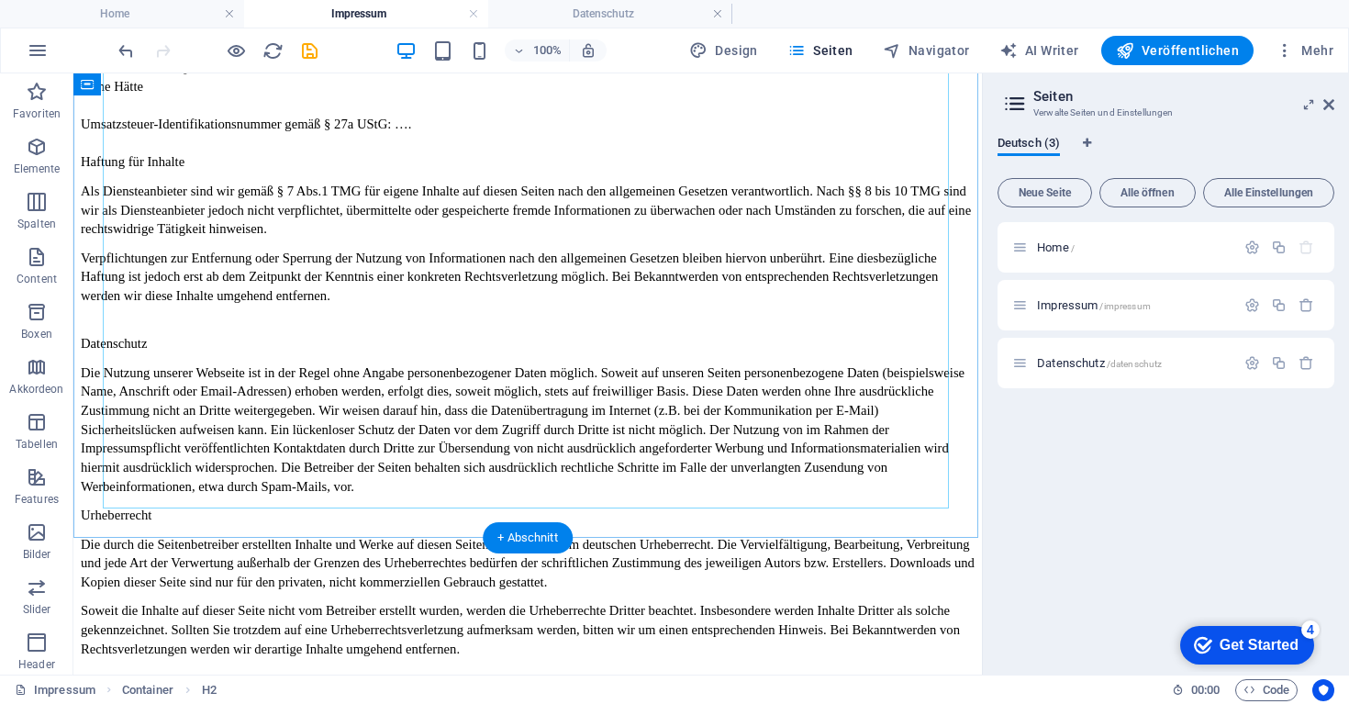
scroll to position [507, 0]
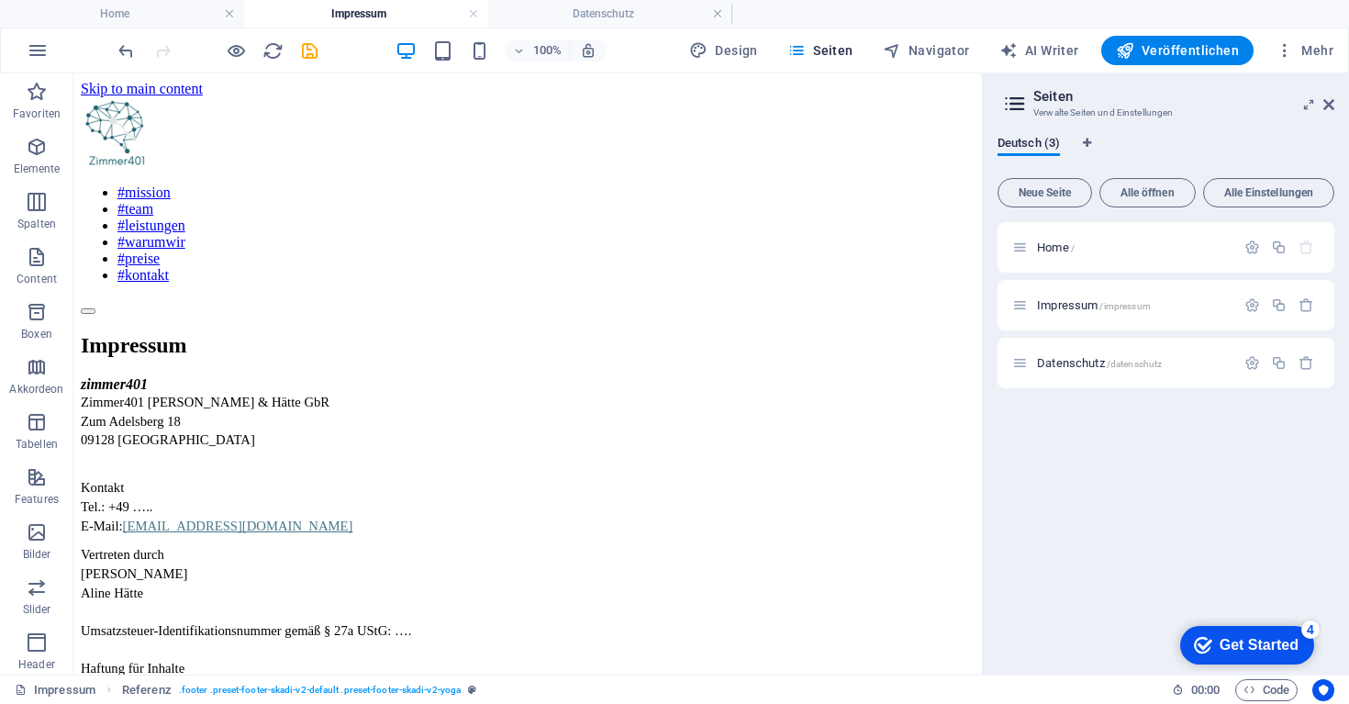
scroll to position [0, 0]
click at [1095, 355] on div "Datenschutz /datenschutz" at bounding box center [1123, 362] width 223 height 21
click at [1067, 366] on span "Datenschutz /datenschutz" at bounding box center [1099, 363] width 125 height 14
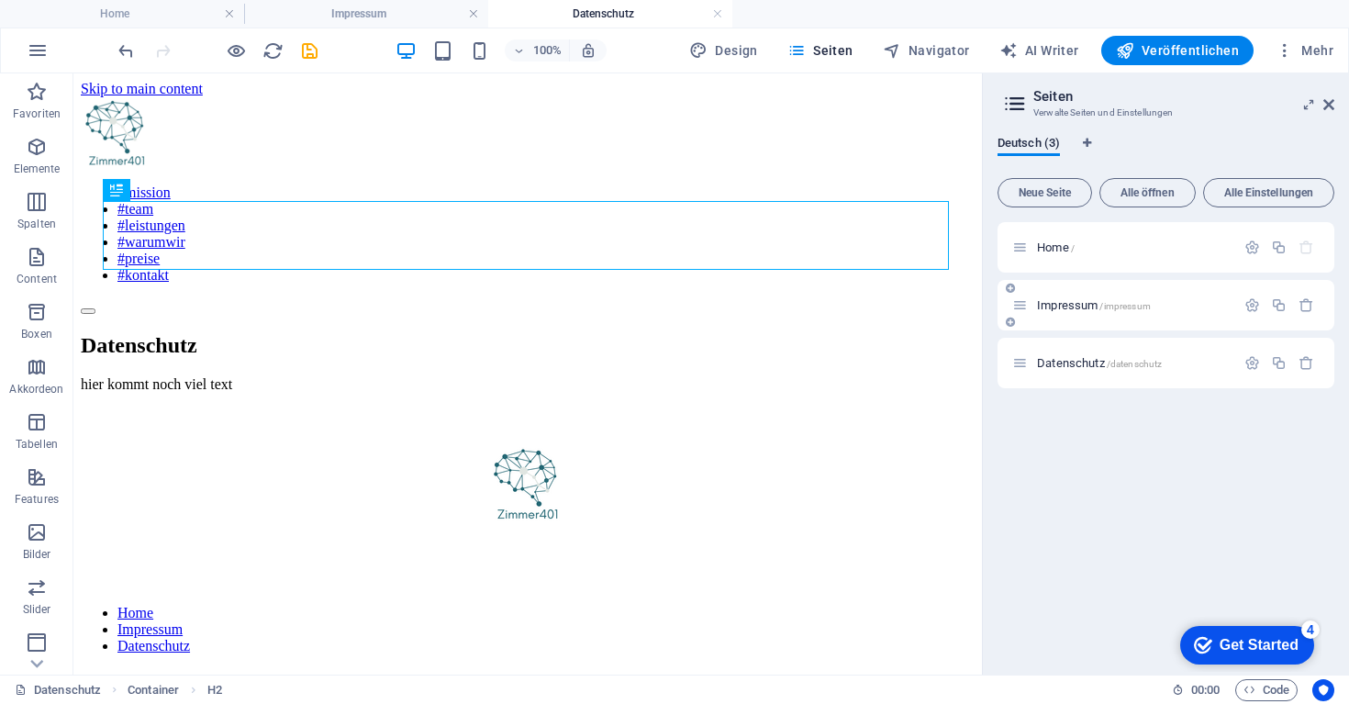
click at [1133, 312] on div "Impressum /impressum" at bounding box center [1123, 304] width 223 height 21
click at [1040, 304] on span "Impressum /impressum" at bounding box center [1094, 305] width 114 height 14
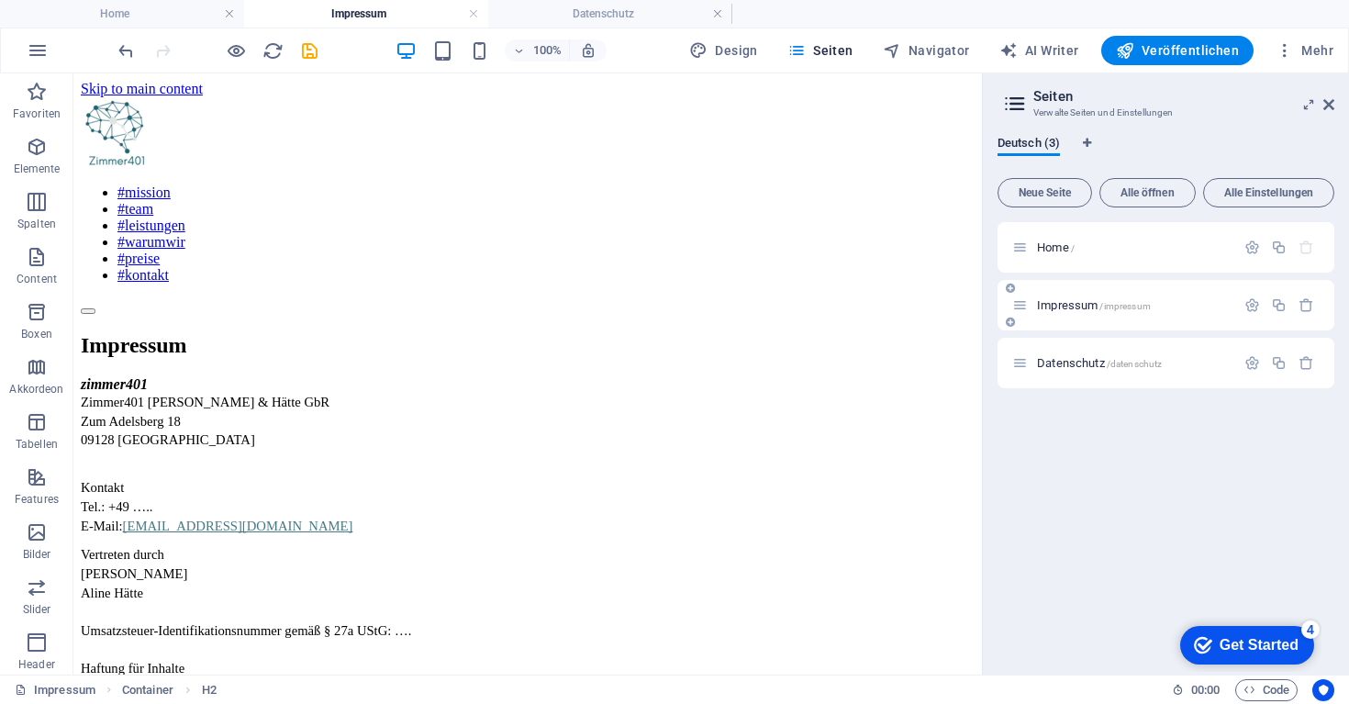
click at [1040, 304] on span "Impressum /impressum" at bounding box center [1094, 305] width 114 height 14
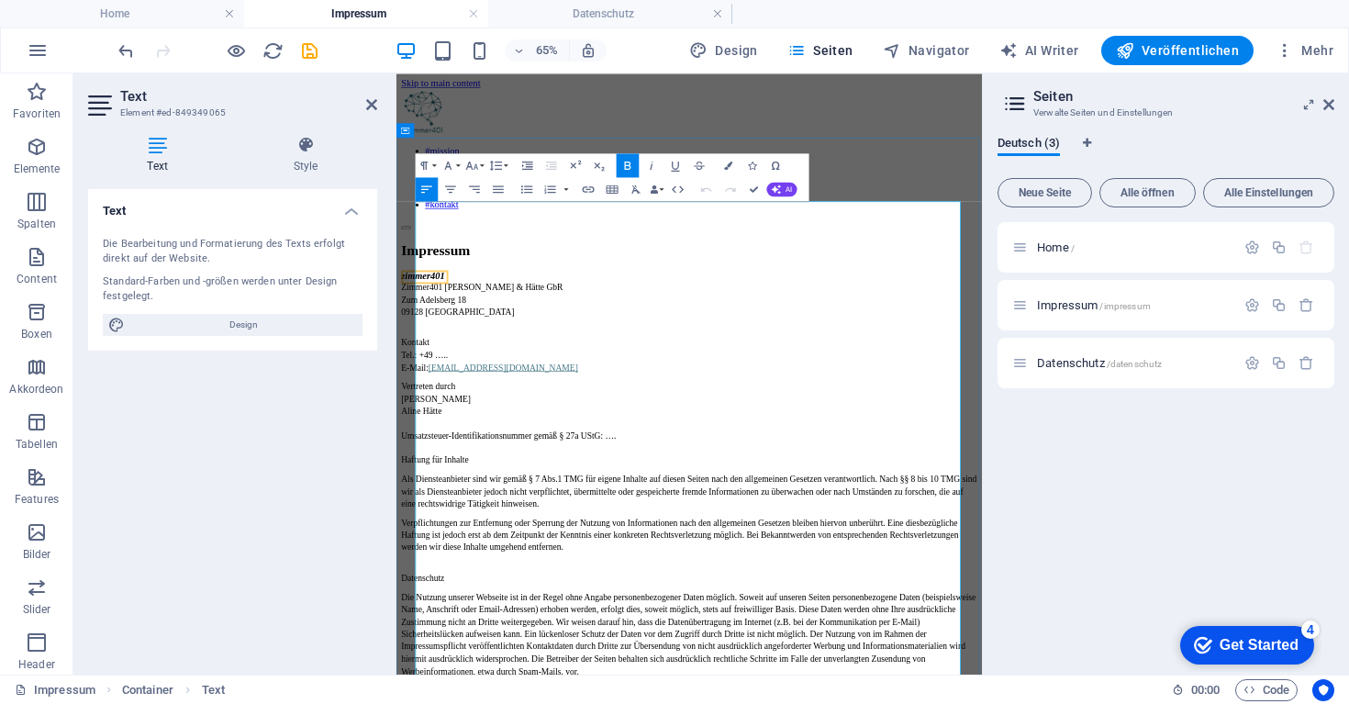
click at [496, 394] on span "Zimmer401 [PERSON_NAME] & Hätte GbR" at bounding box center [528, 401] width 249 height 15
click at [307, 449] on div "Text Die Bearbeitung und Formatierung des Texts erfolgt direkt auf der Website.…" at bounding box center [232, 424] width 289 height 471
click at [502, 394] on span "Zimmer401 - [PERSON_NAME] & Hätte GbR" at bounding box center [530, 401] width 253 height 15
click at [300, 471] on div "Text Die Bearbeitung und Formatierung des Texts erfolgt direkt auf der Website.…" at bounding box center [232, 424] width 289 height 471
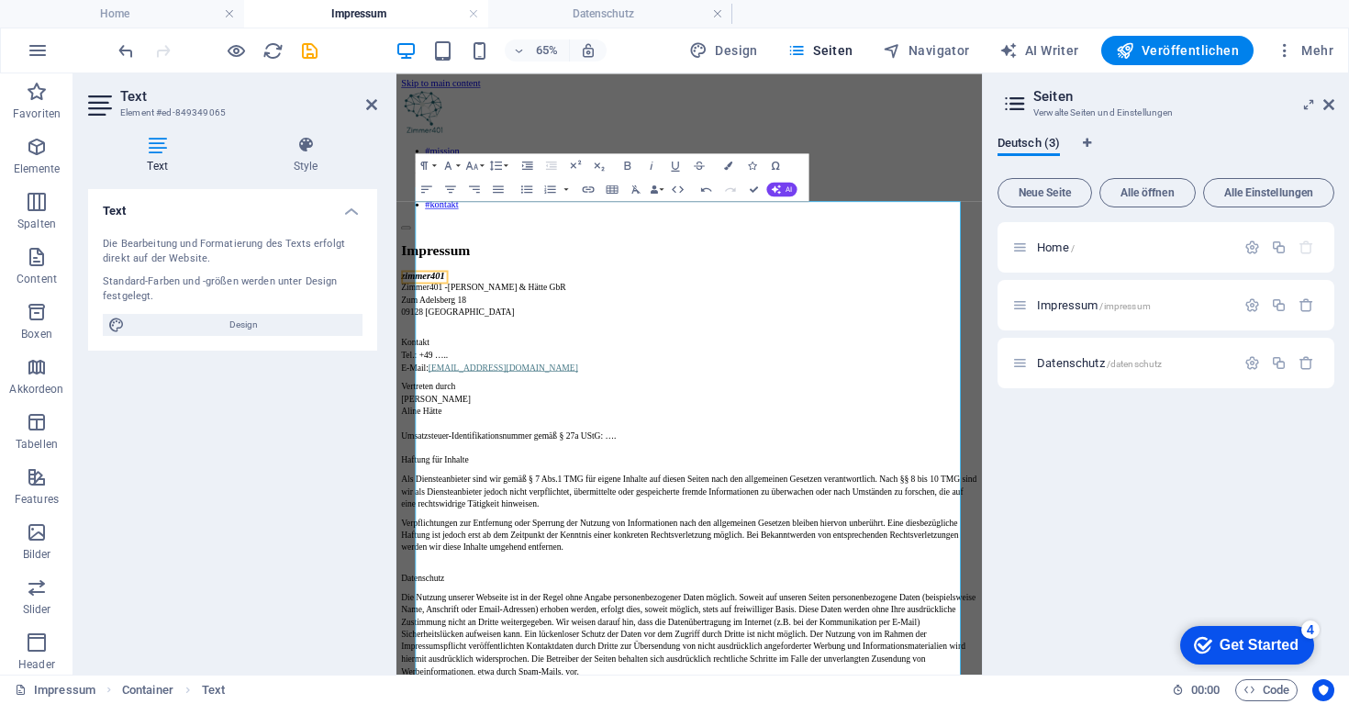
click at [300, 471] on div "Text Die Bearbeitung und Formatierung des Texts erfolgt direkt auf der Website.…" at bounding box center [232, 424] width 289 height 471
click at [273, 49] on icon "reload" at bounding box center [272, 50] width 21 height 21
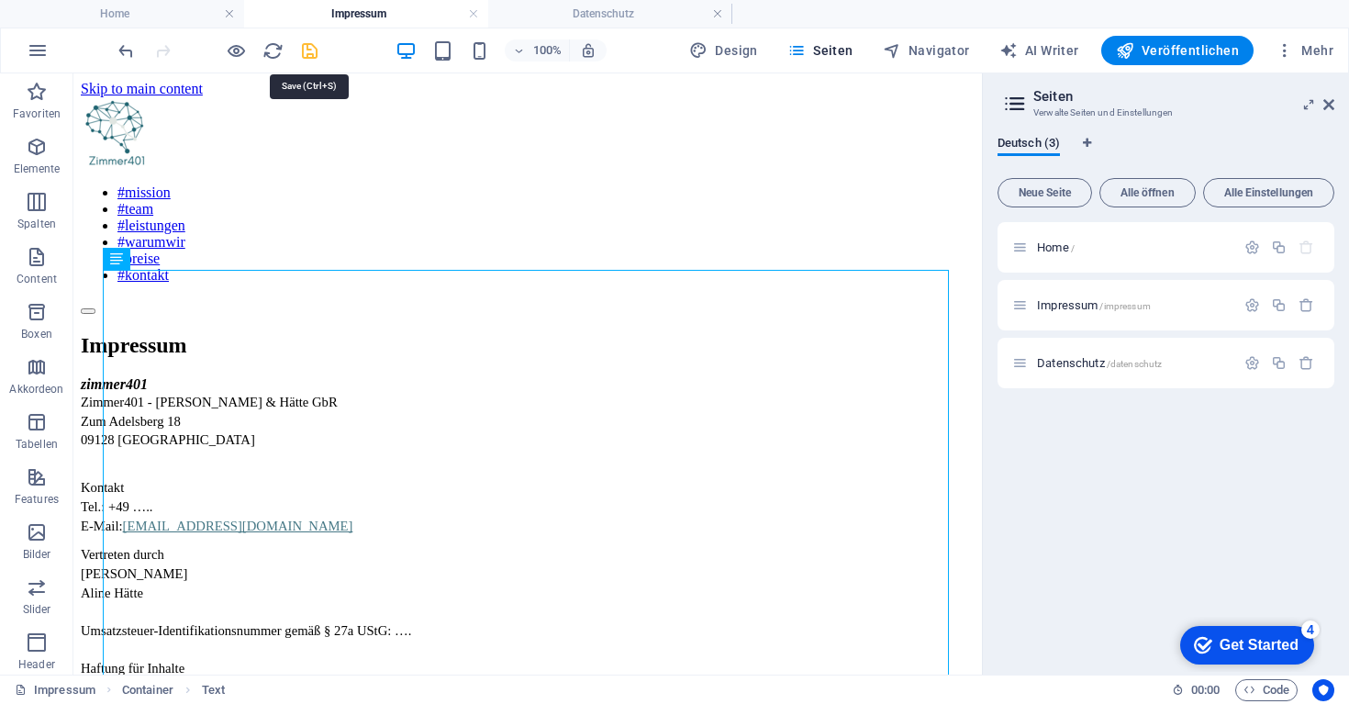
click at [311, 50] on icon "save" at bounding box center [309, 50] width 21 height 21
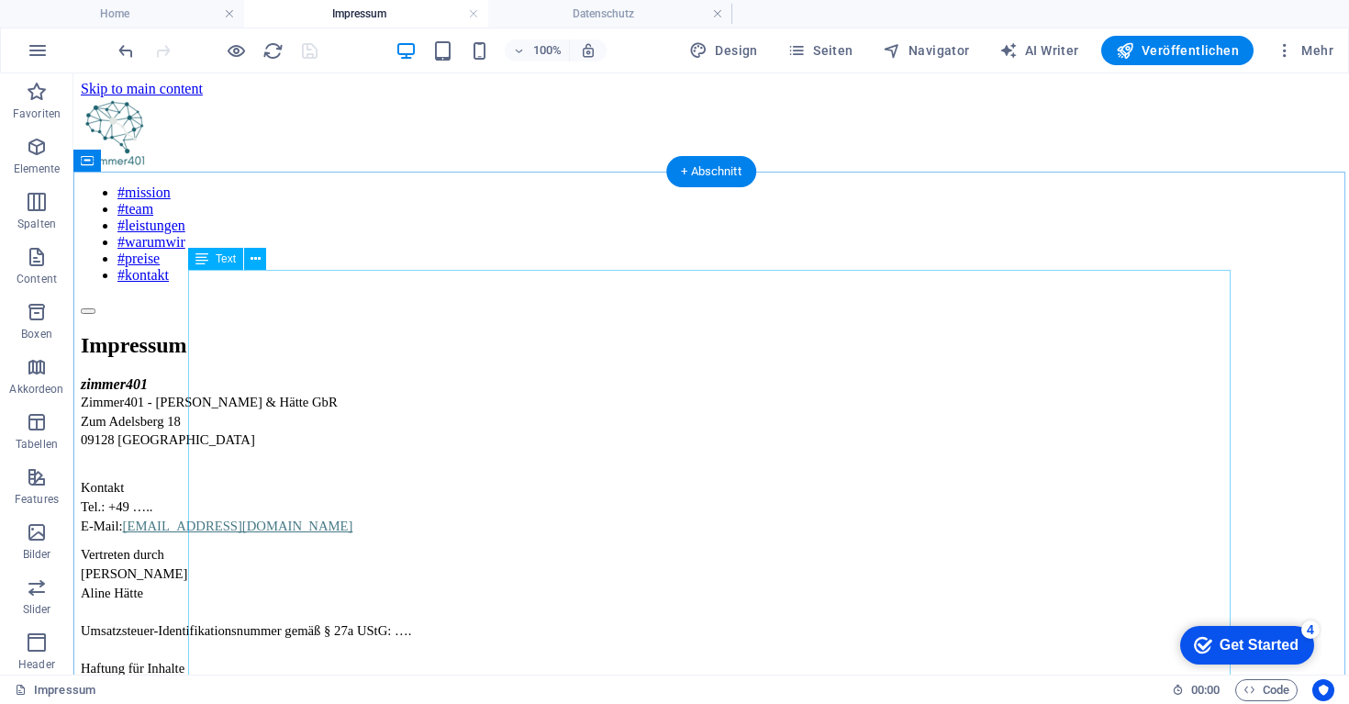
click at [256, 376] on div "zimmer401 Zimmer401 - [PERSON_NAME] & Hätte GbR [STREET_ADDRESS][PHONE_NUMBER] …" at bounding box center [711, 713] width 1260 height 674
click at [259, 376] on div "zimmer401 Zimmer401 - [PERSON_NAME] & Hätte GbR [STREET_ADDRESS][PHONE_NUMBER] …" at bounding box center [711, 713] width 1260 height 674
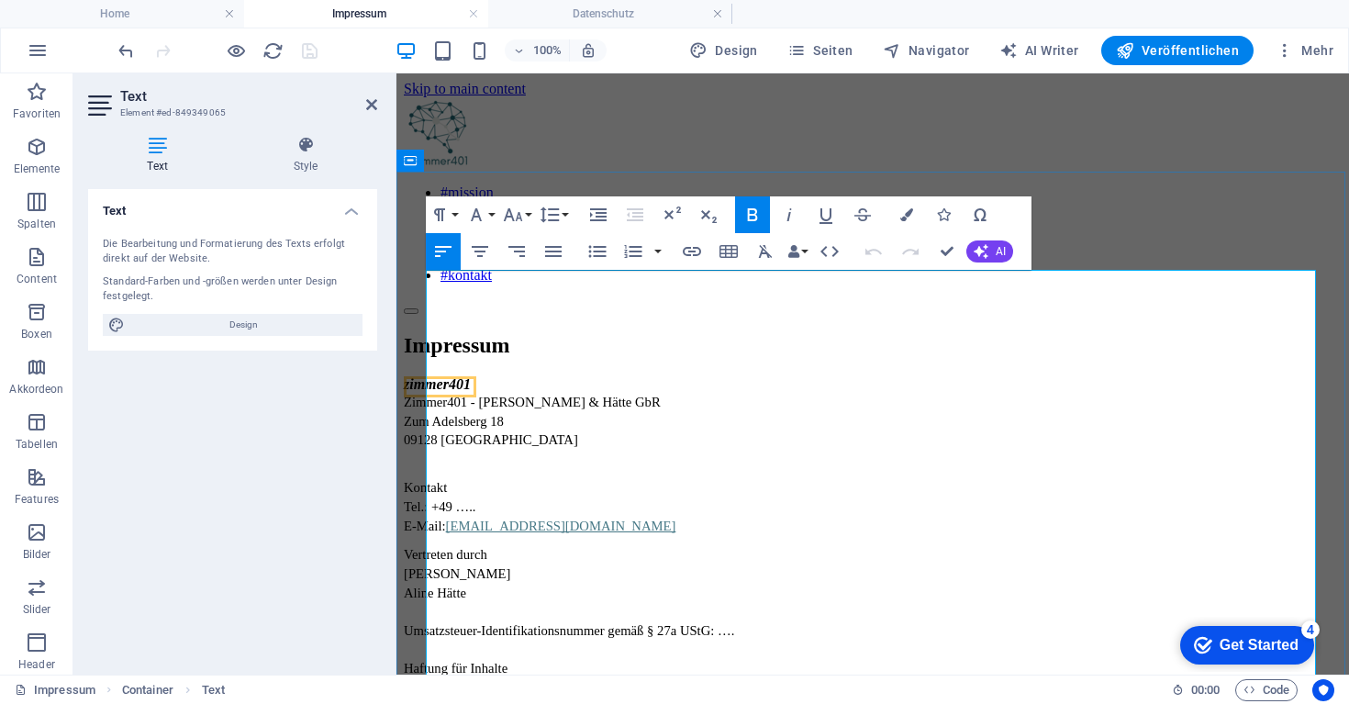
click at [502, 376] on address "zimmer401" at bounding box center [873, 384] width 938 height 17
click at [287, 467] on div "Text Die Bearbeitung und Formatierung des Texts erfolgt direkt auf der Website.…" at bounding box center [232, 424] width 289 height 471
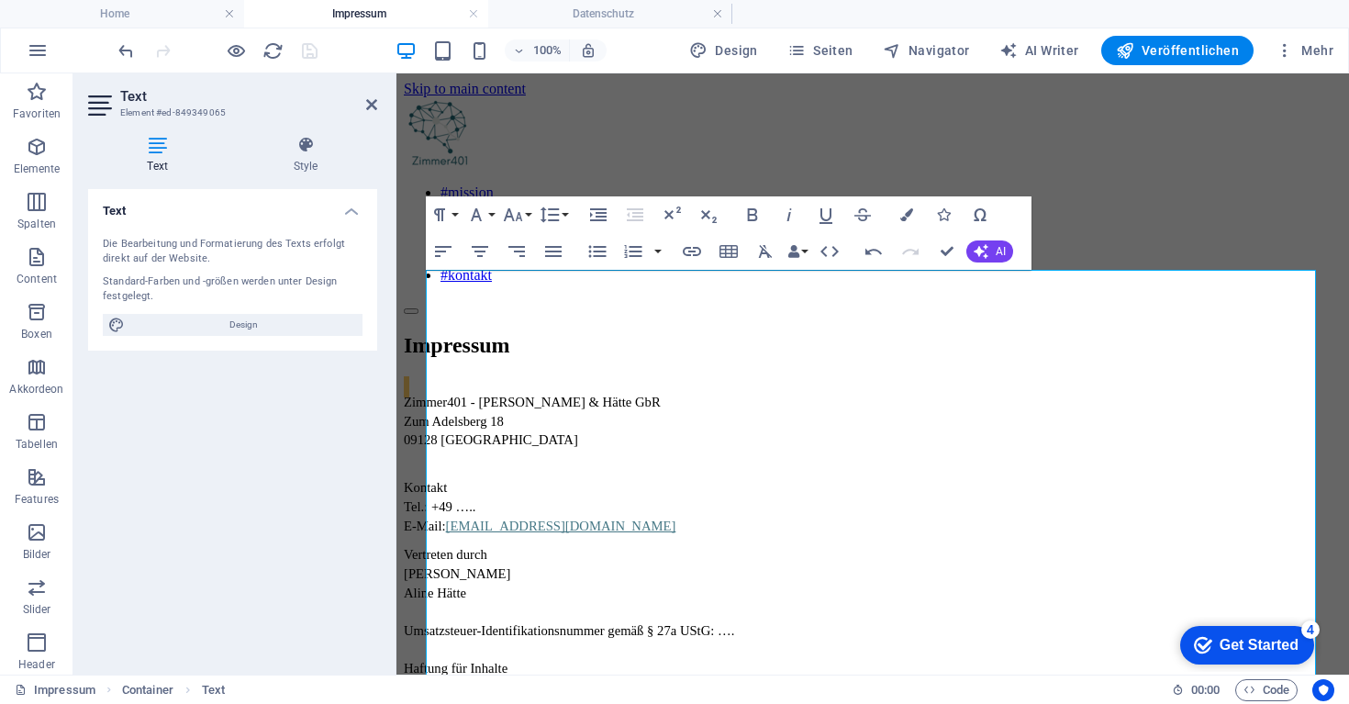
click at [287, 467] on div "Text Die Bearbeitung und Formatierung des Texts erfolgt direkt auf der Website.…" at bounding box center [232, 424] width 289 height 471
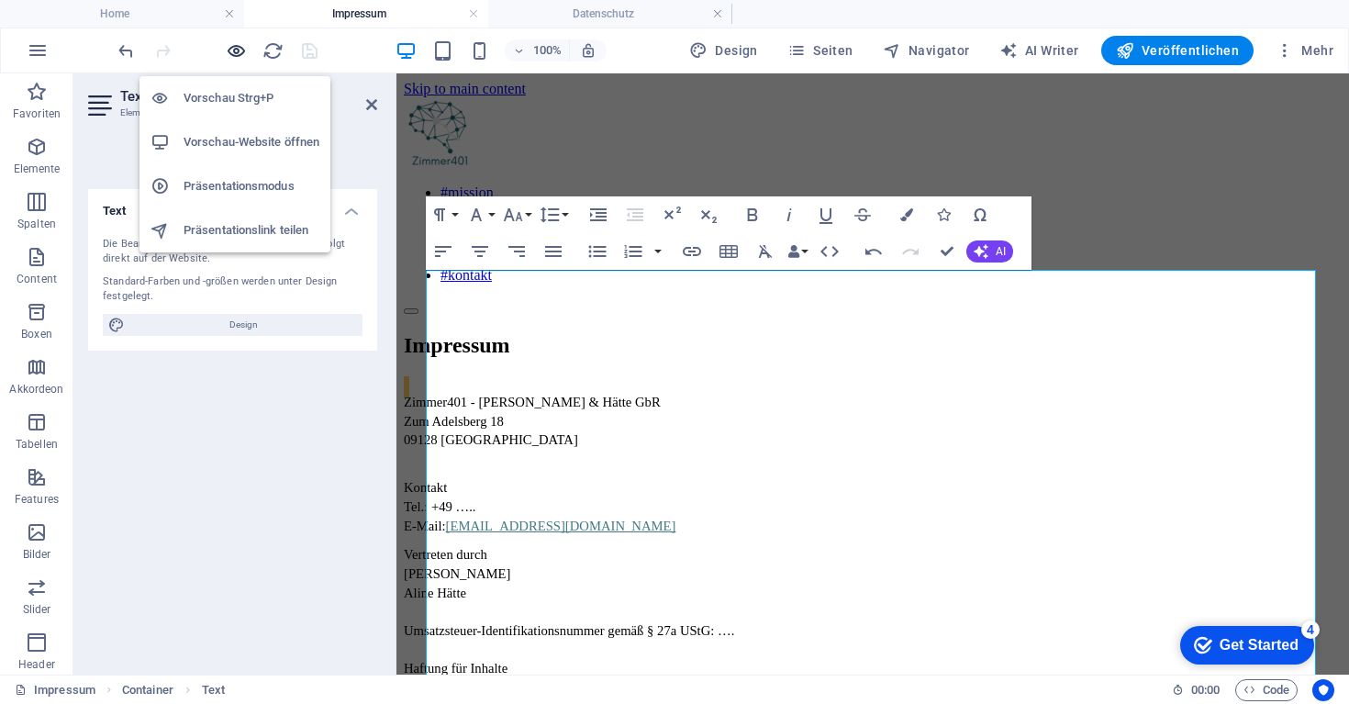
click at [238, 50] on icon "button" at bounding box center [236, 50] width 21 height 21
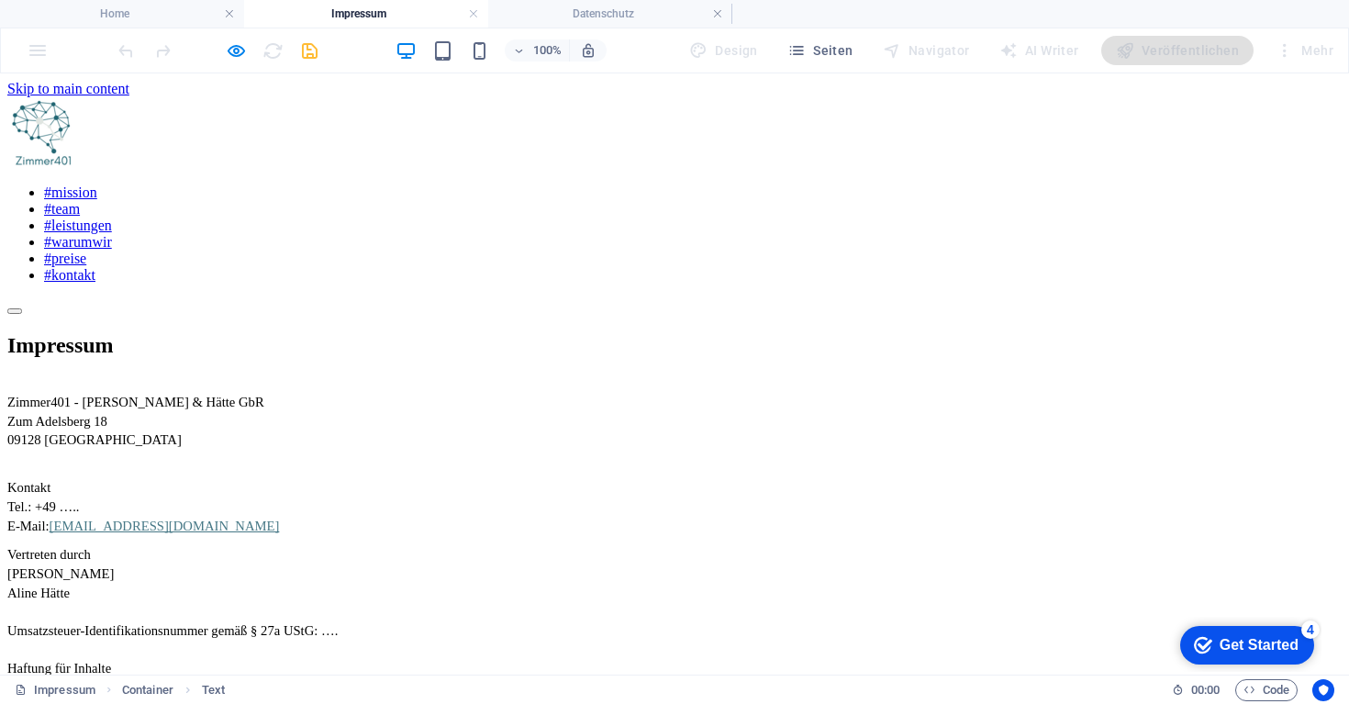
click at [439, 376] on address at bounding box center [674, 384] width 1334 height 17
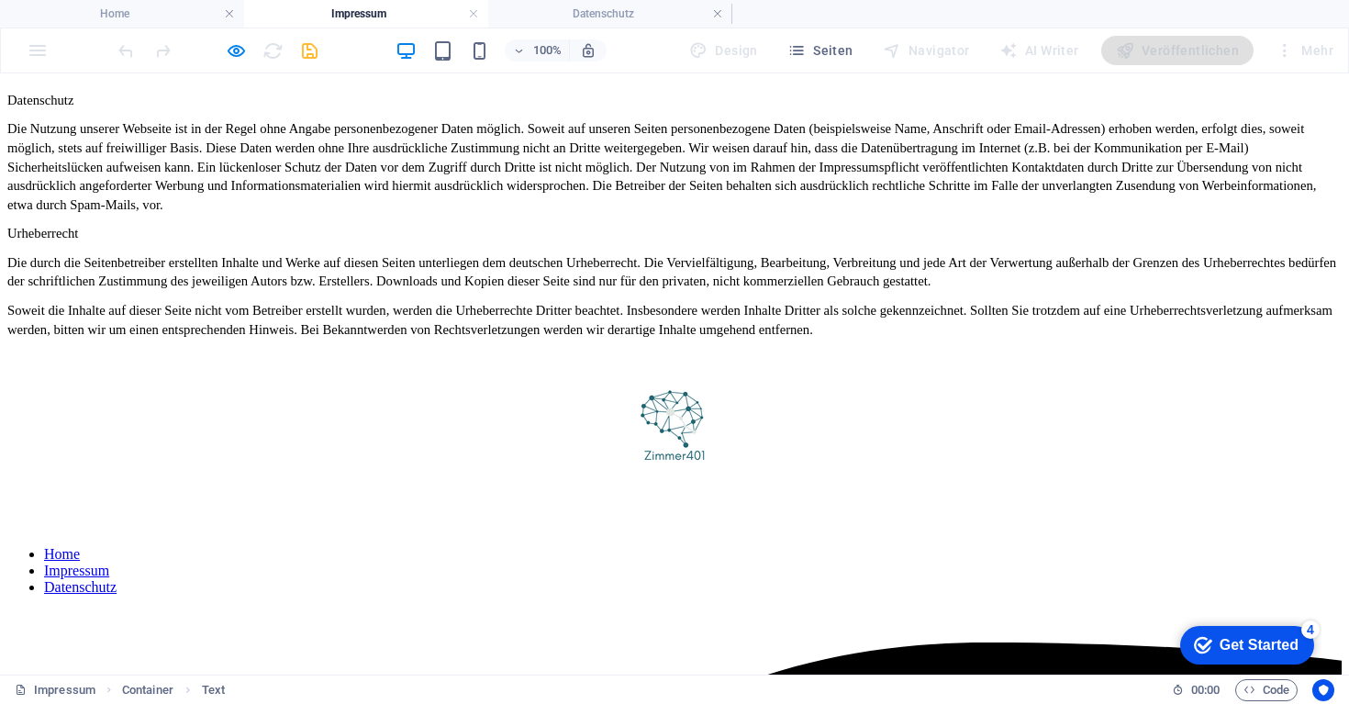
scroll to position [715, 0]
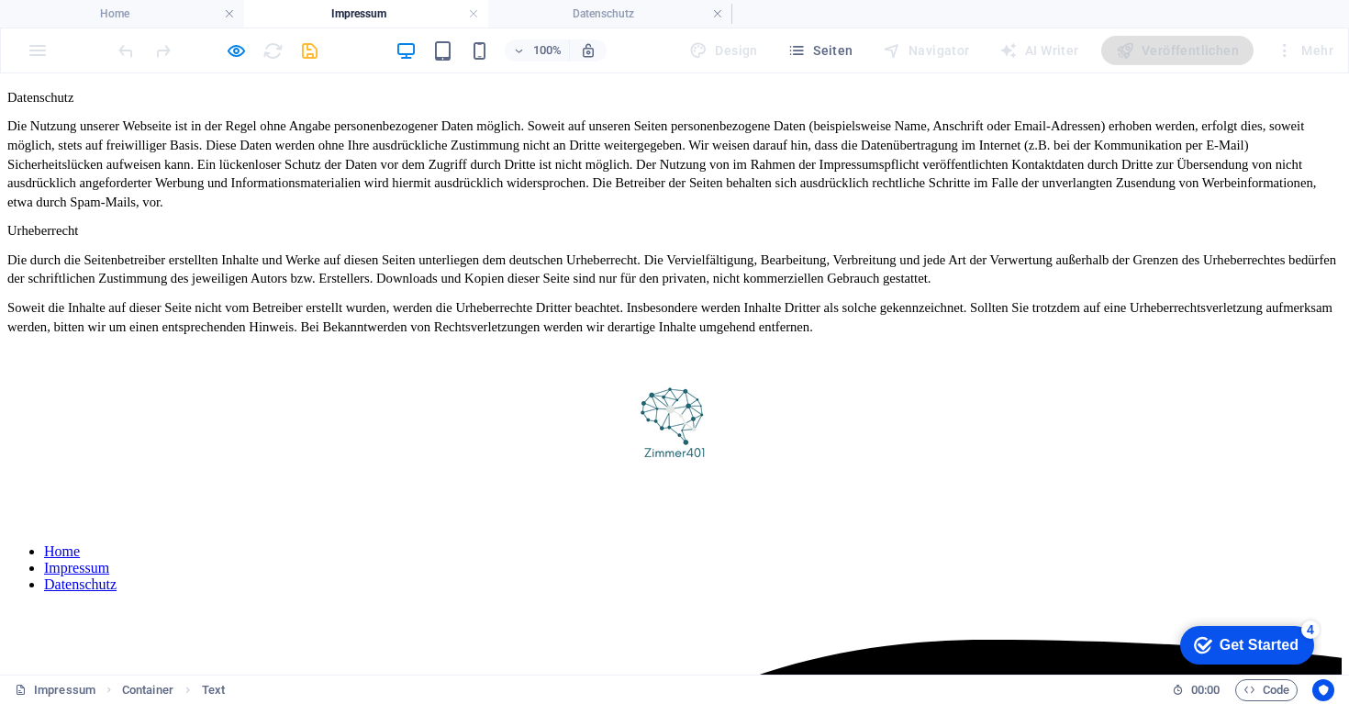
click at [117, 576] on link "Datenschutz" at bounding box center [80, 584] width 72 height 16
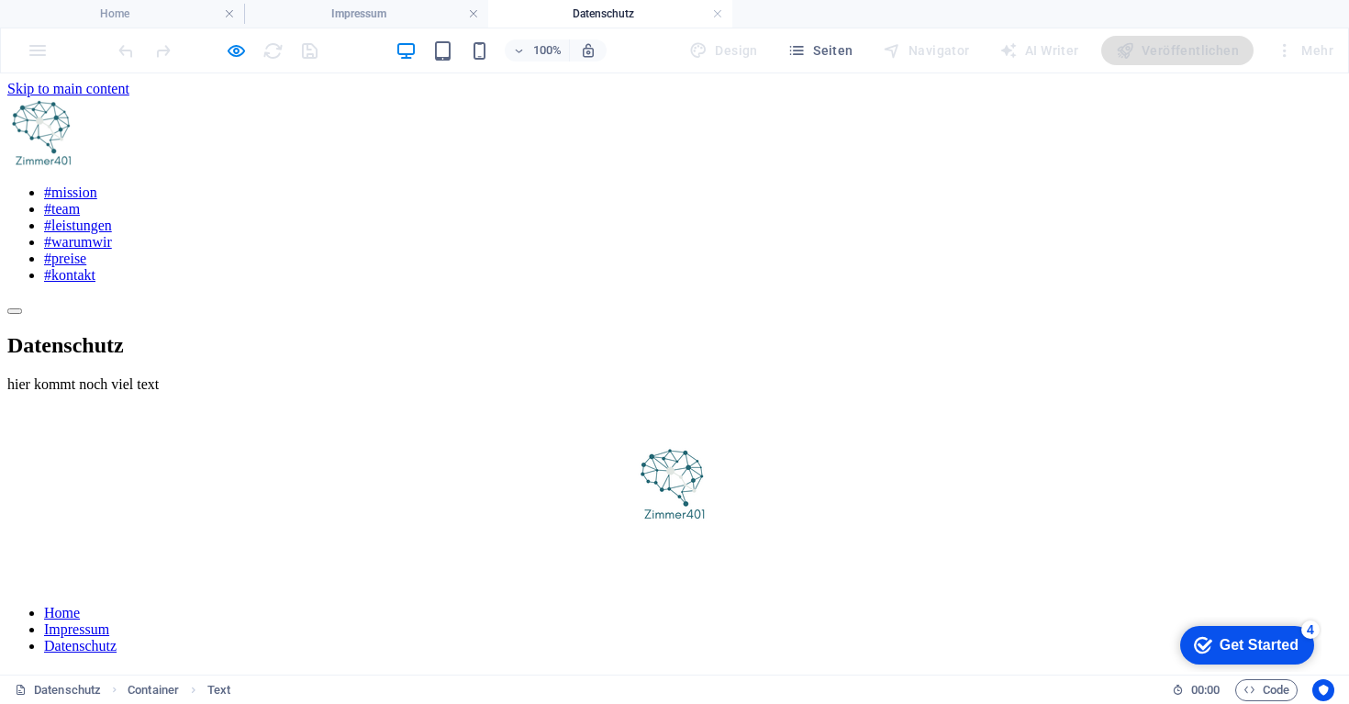
click at [316, 333] on div "Datenschutz hier kommt noch viel text" at bounding box center [674, 363] width 1334 height 60
click at [283, 376] on p "hier kommt noch viel text" at bounding box center [674, 384] width 1334 height 17
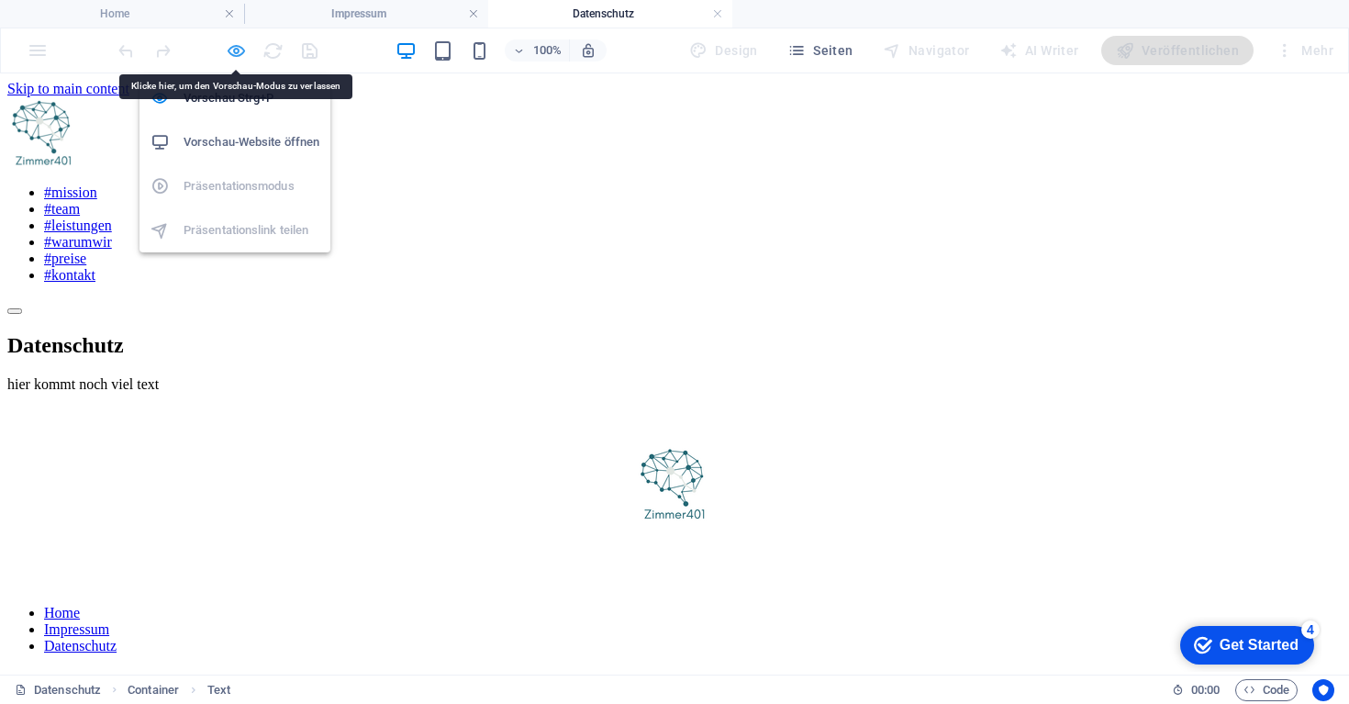
click at [234, 51] on icon "button" at bounding box center [236, 50] width 21 height 21
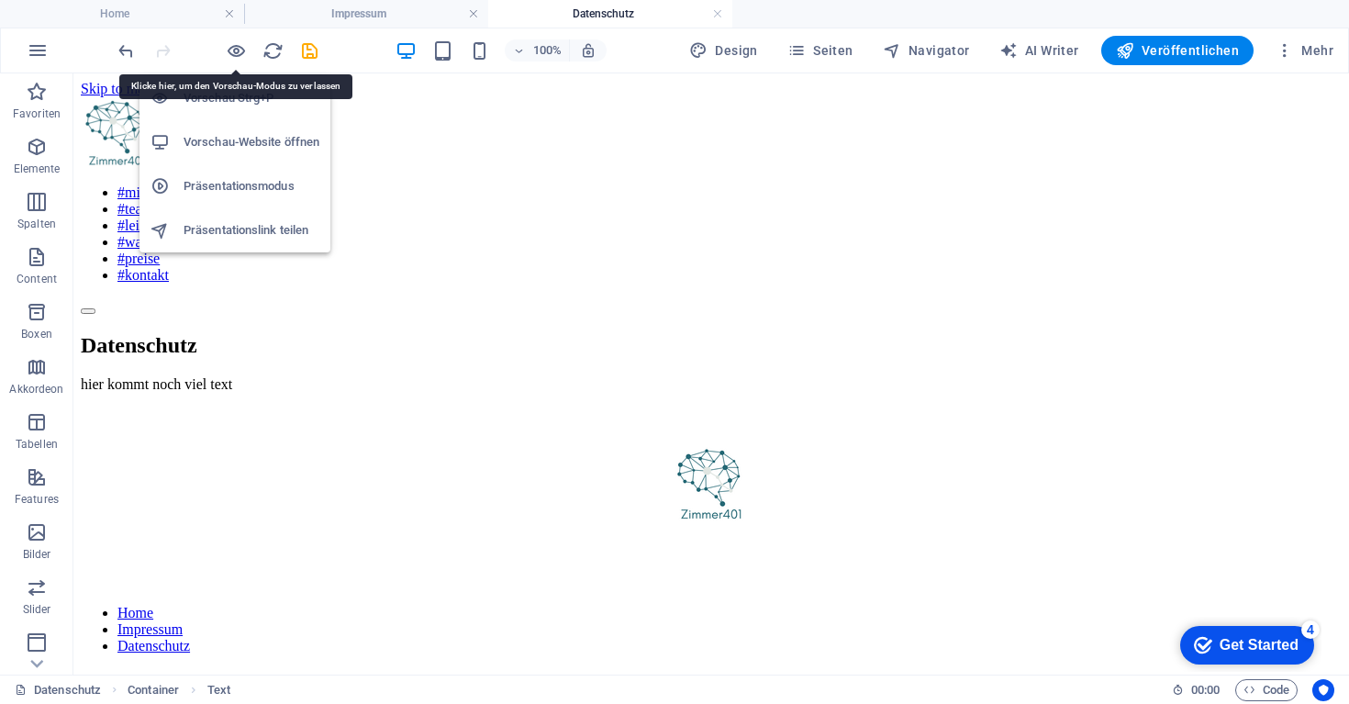
scroll to position [100, 0]
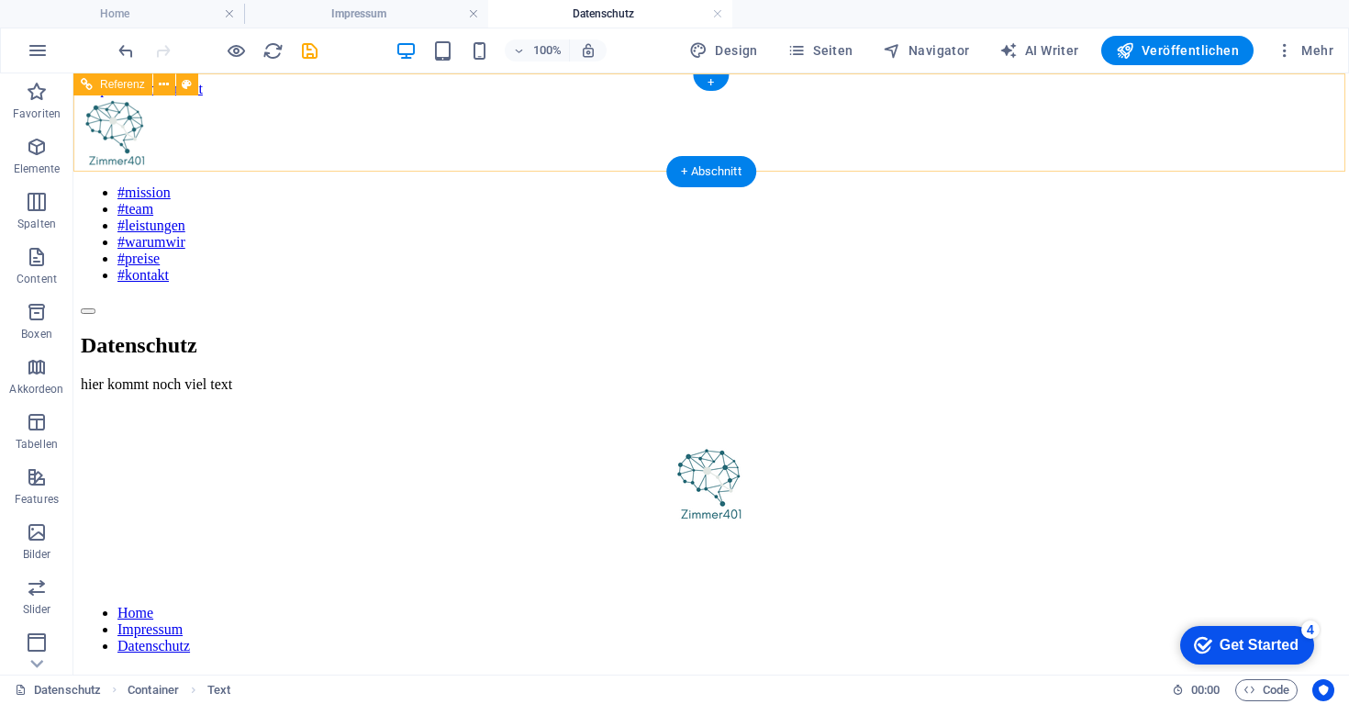
click at [517, 184] on nav "#mission #team #leistungen #warumwir #preise #kontakt" at bounding box center [711, 233] width 1260 height 99
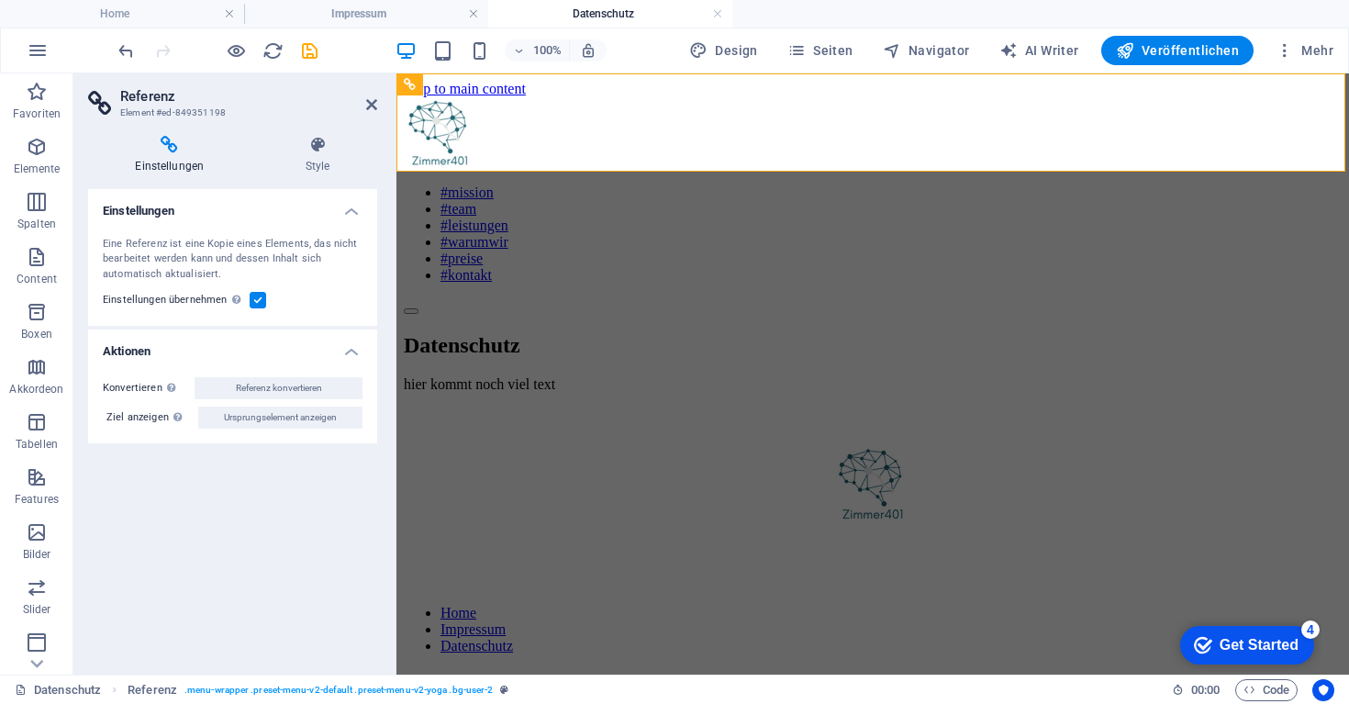
click at [318, 478] on div "Einstellungen Eine Referenz ist eine Kopie eines Elements, das nicht bearbeitet…" at bounding box center [232, 424] width 289 height 471
click at [577, 184] on nav "#mission #team #leistungen #warumwir #preise #kontakt" at bounding box center [873, 233] width 938 height 99
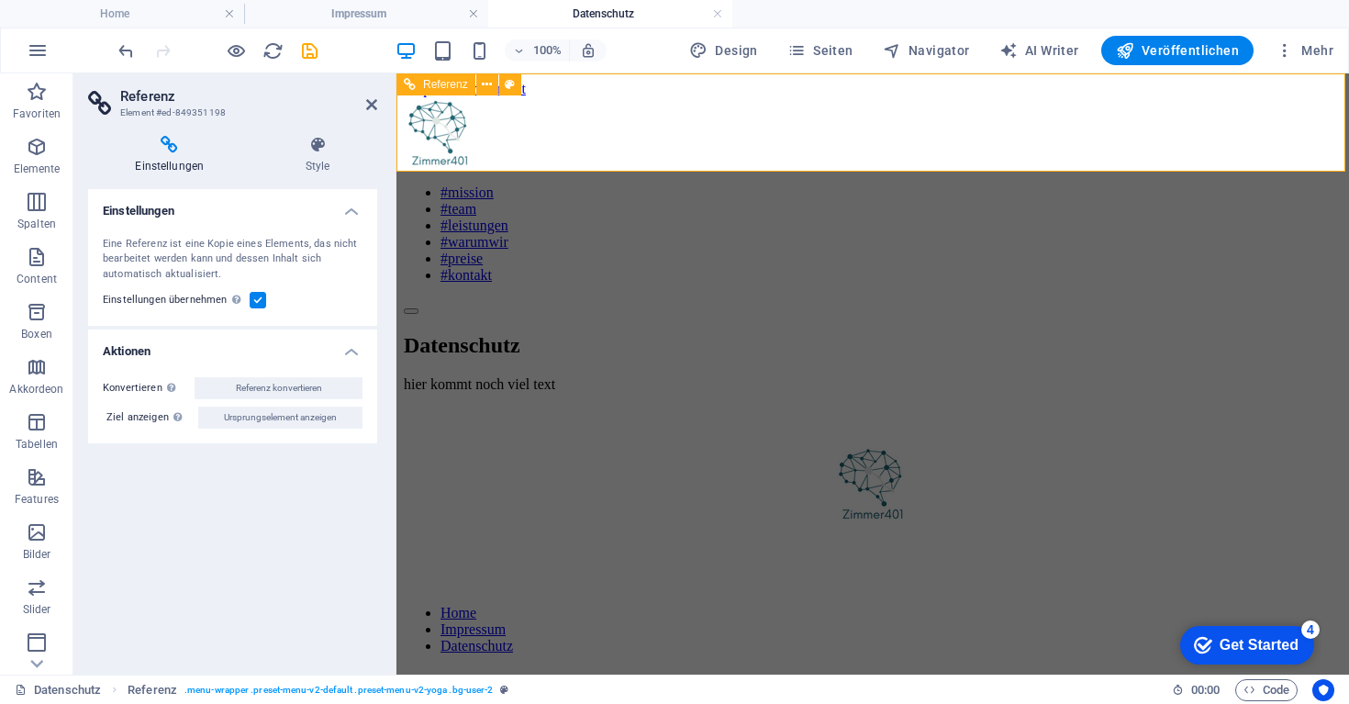
click at [577, 184] on nav "#mission #team #leistungen #warumwir #preise #kontakt" at bounding box center [873, 233] width 938 height 99
click at [372, 104] on icon at bounding box center [371, 104] width 11 height 15
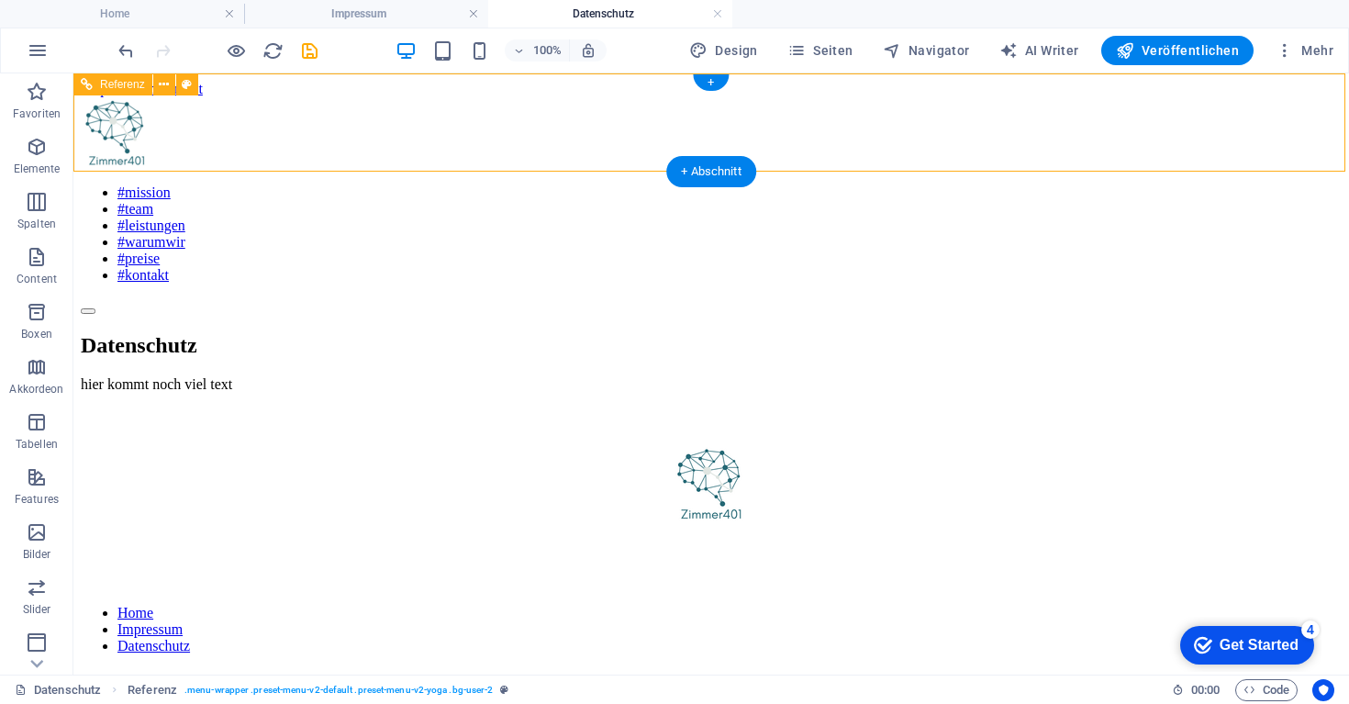
click at [430, 184] on nav "#mission #team #leistungen #warumwir #preise #kontakt" at bounding box center [711, 233] width 1260 height 99
click at [484, 184] on nav "#mission #team #leistungen #warumwir #preise #kontakt" at bounding box center [711, 233] width 1260 height 99
click at [523, 184] on nav "#mission #team #leistungen #warumwir #preise #kontakt" at bounding box center [711, 233] width 1260 height 99
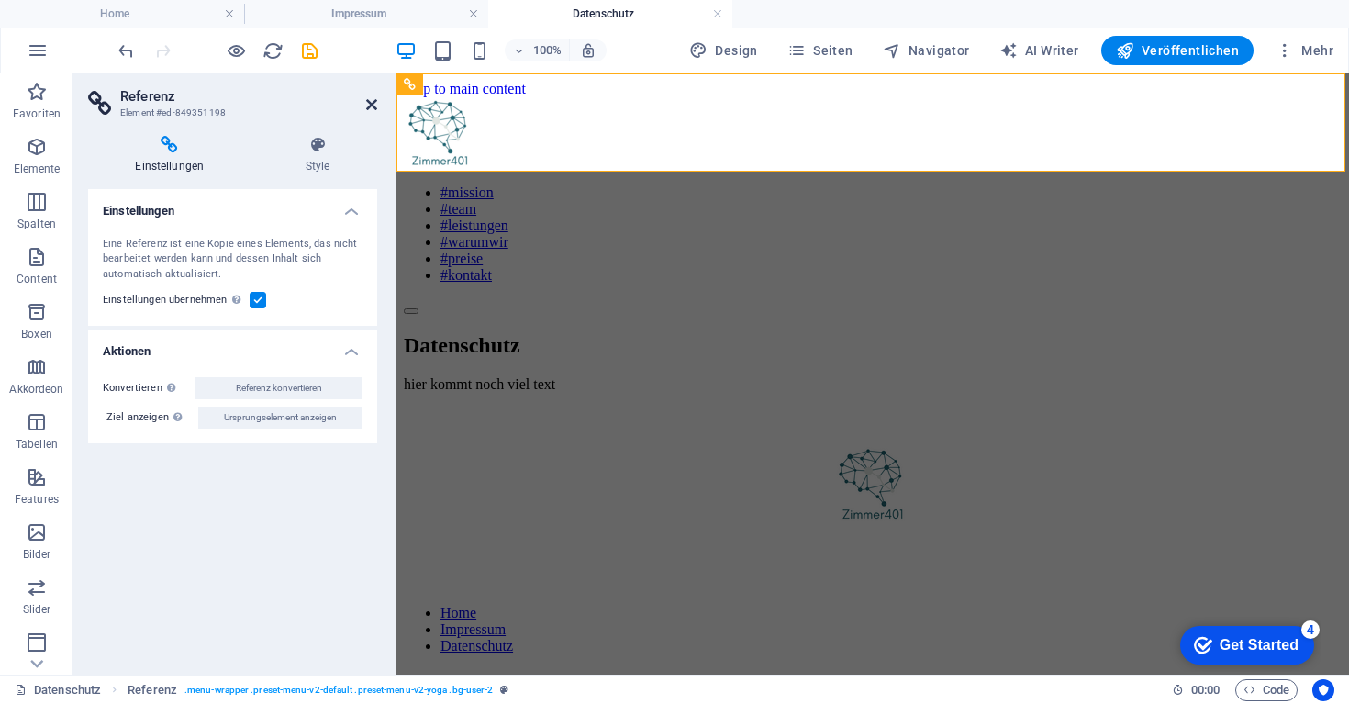
click at [367, 105] on icon at bounding box center [371, 104] width 11 height 15
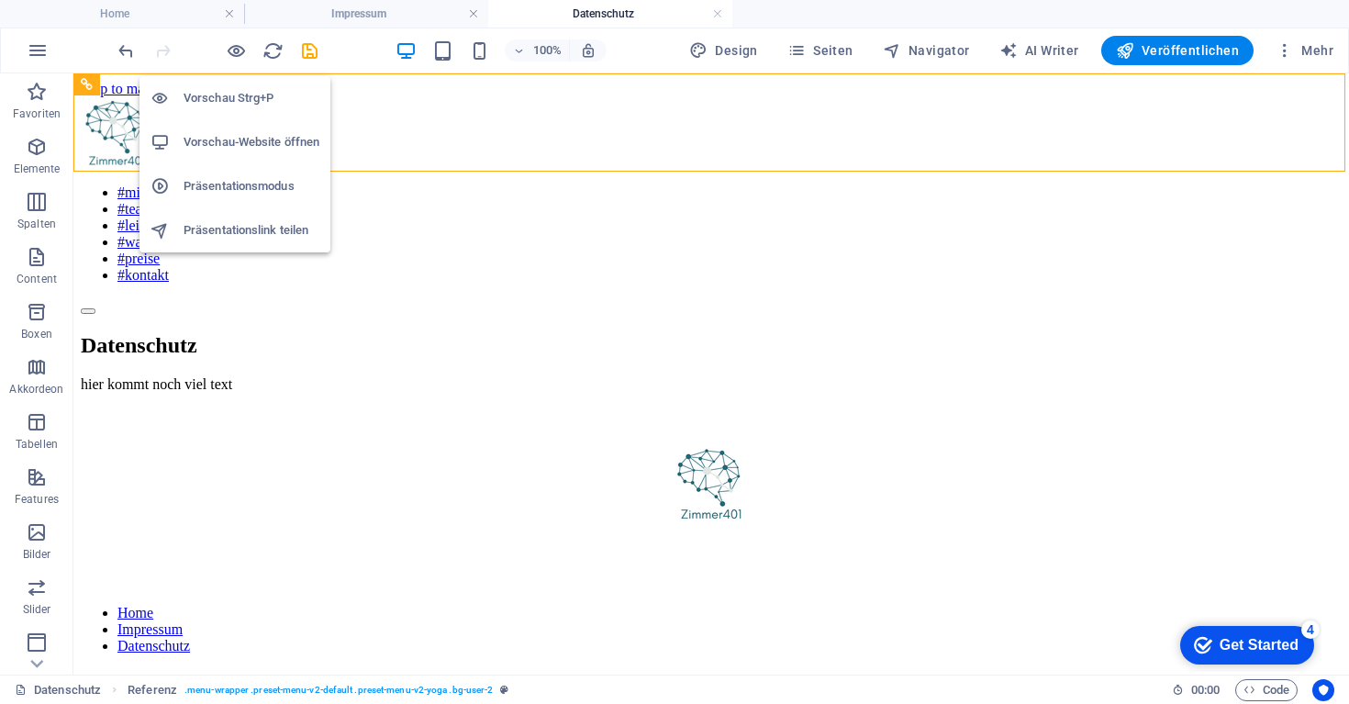
click at [231, 139] on h6 "Vorschau-Website öffnen" at bounding box center [251, 142] width 136 height 22
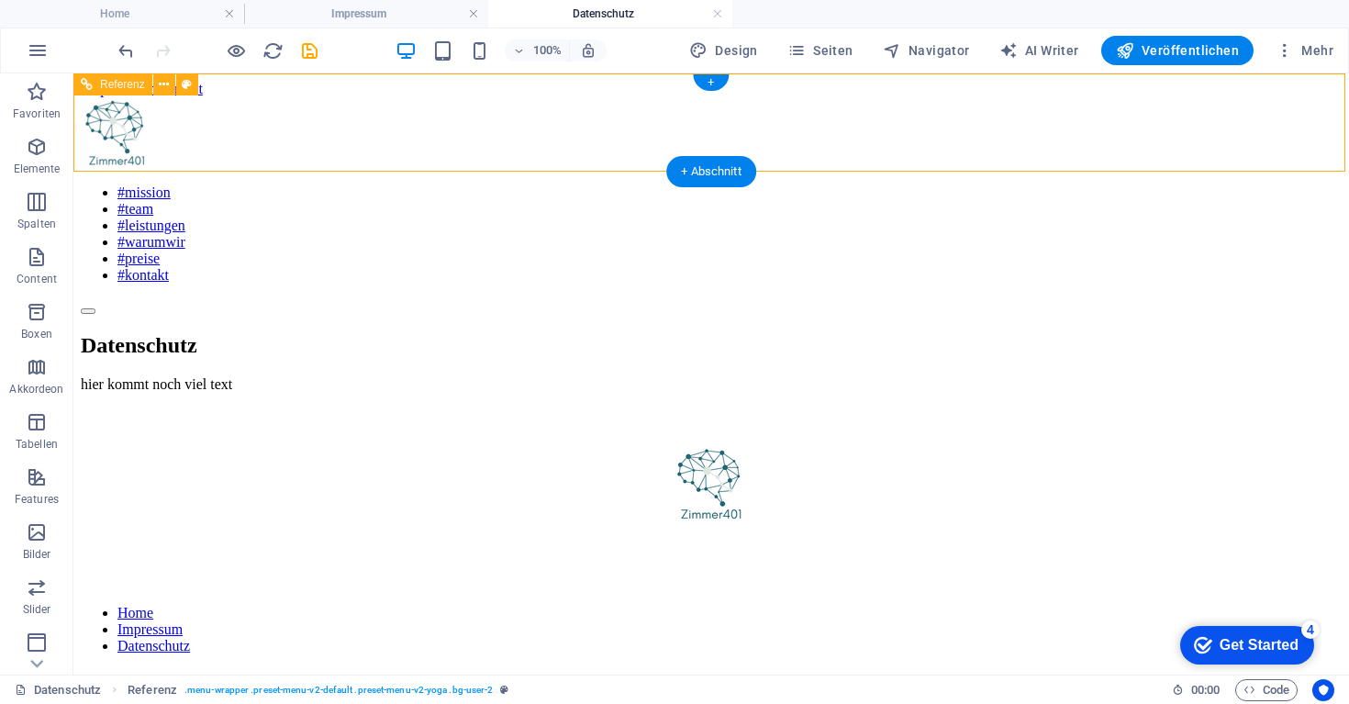
click at [839, 184] on nav "#mission #team #leistungen #warumwir #preise #kontakt" at bounding box center [711, 233] width 1260 height 99
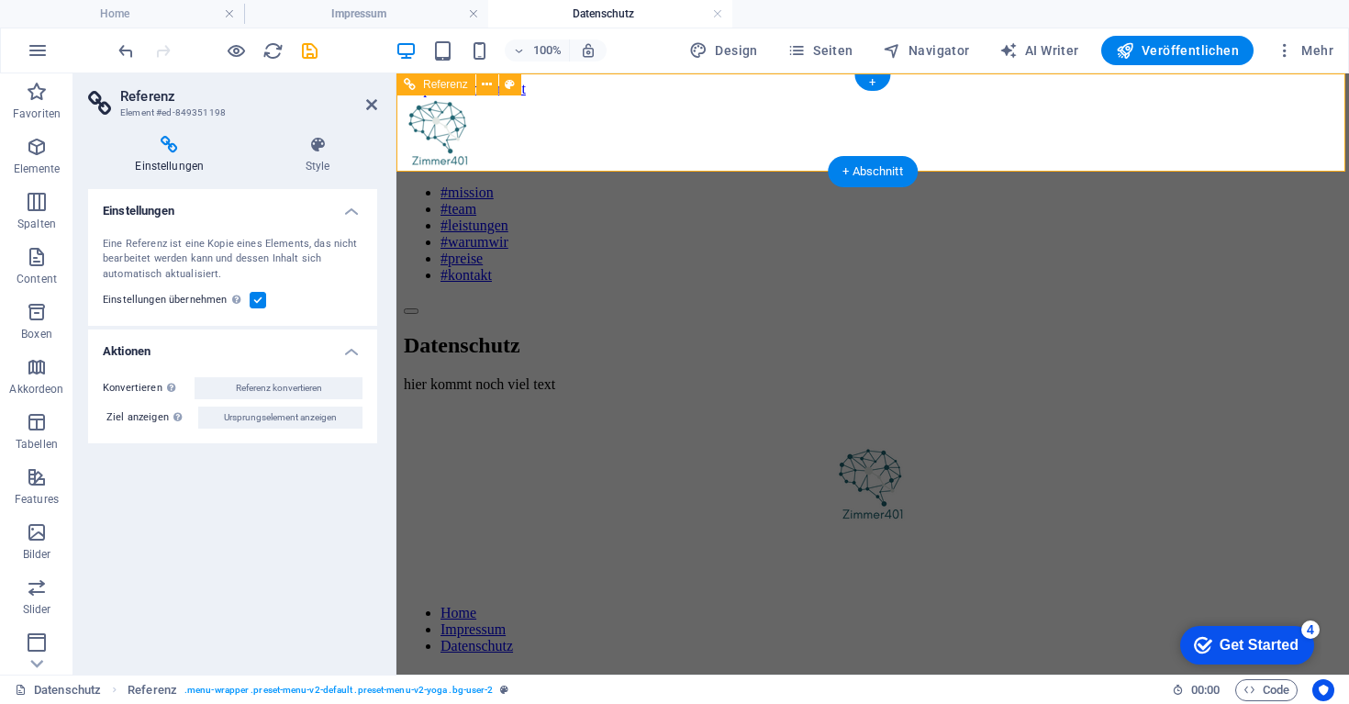
click at [830, 184] on nav "#mission #team #leistungen #warumwir #preise #kontakt" at bounding box center [873, 233] width 938 height 99
click at [371, 107] on icon at bounding box center [371, 104] width 11 height 15
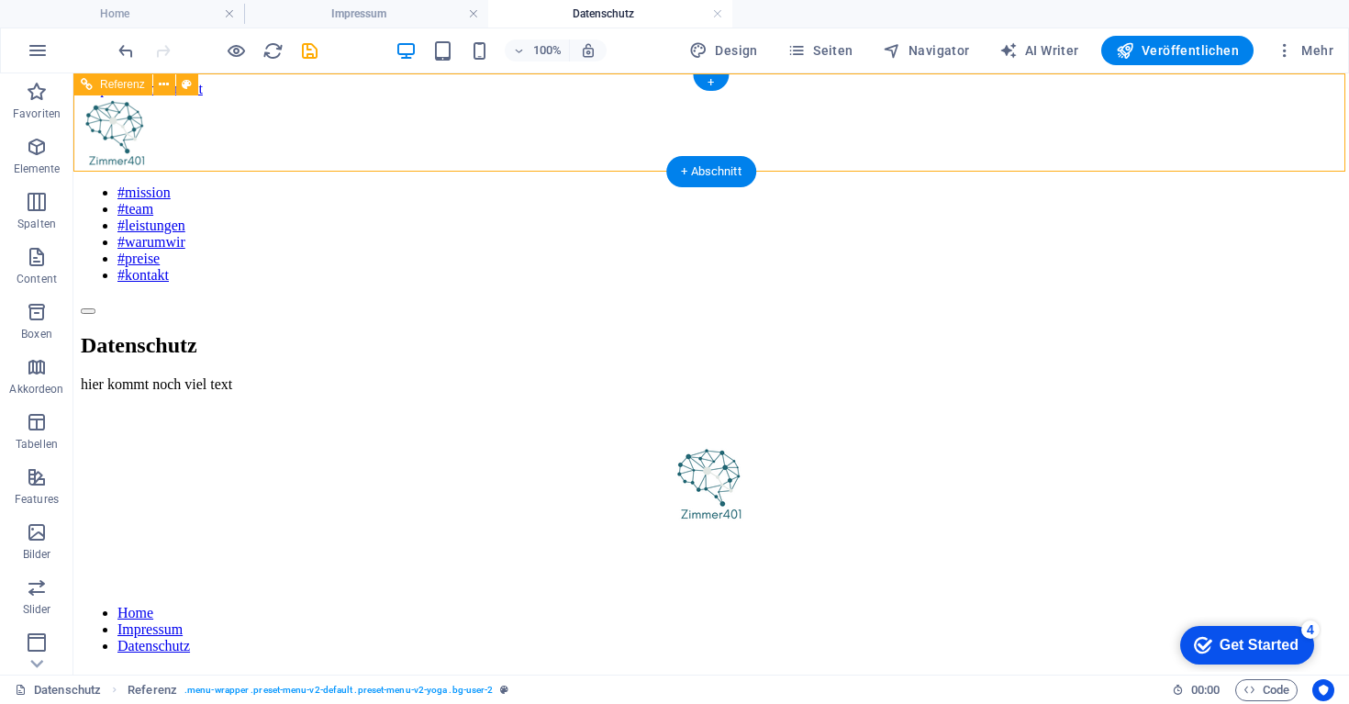
click at [415, 184] on nav "#mission #team #leistungen #warumwir #preise #kontakt" at bounding box center [711, 233] width 1260 height 99
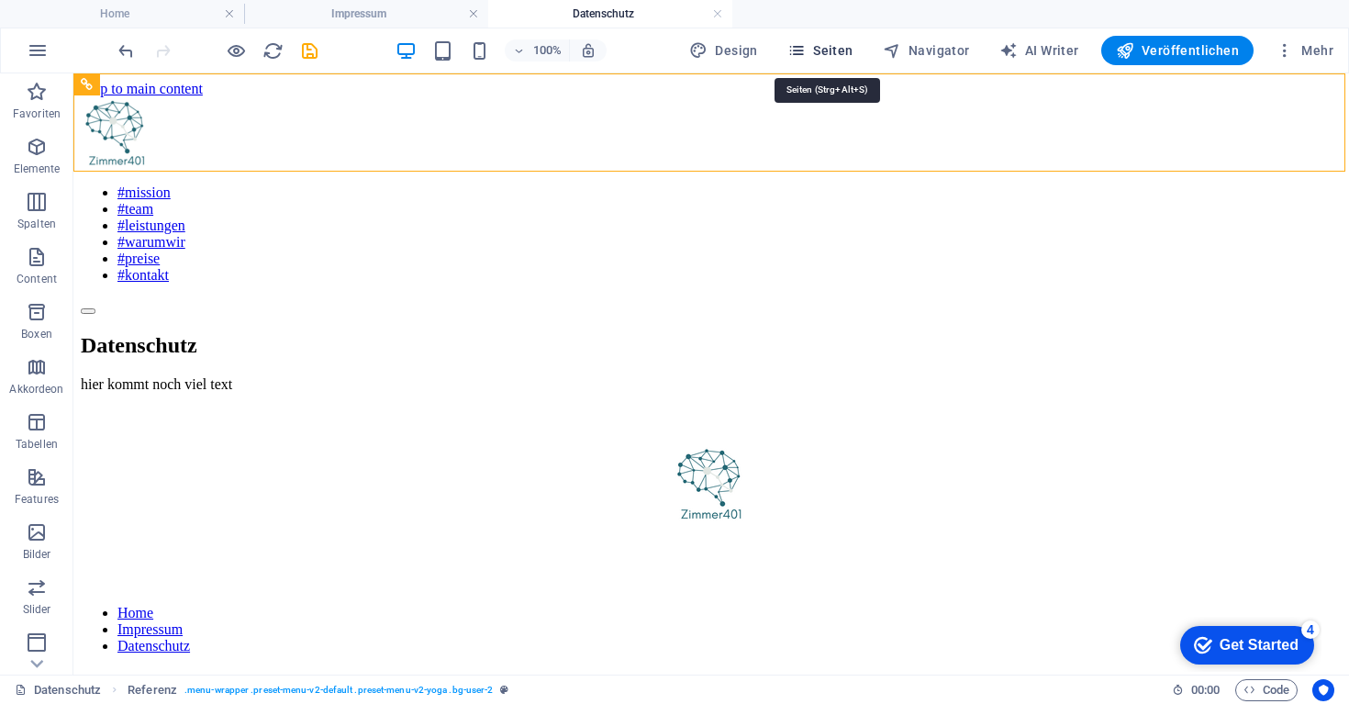
click at [822, 44] on span "Seiten" at bounding box center [820, 50] width 66 height 18
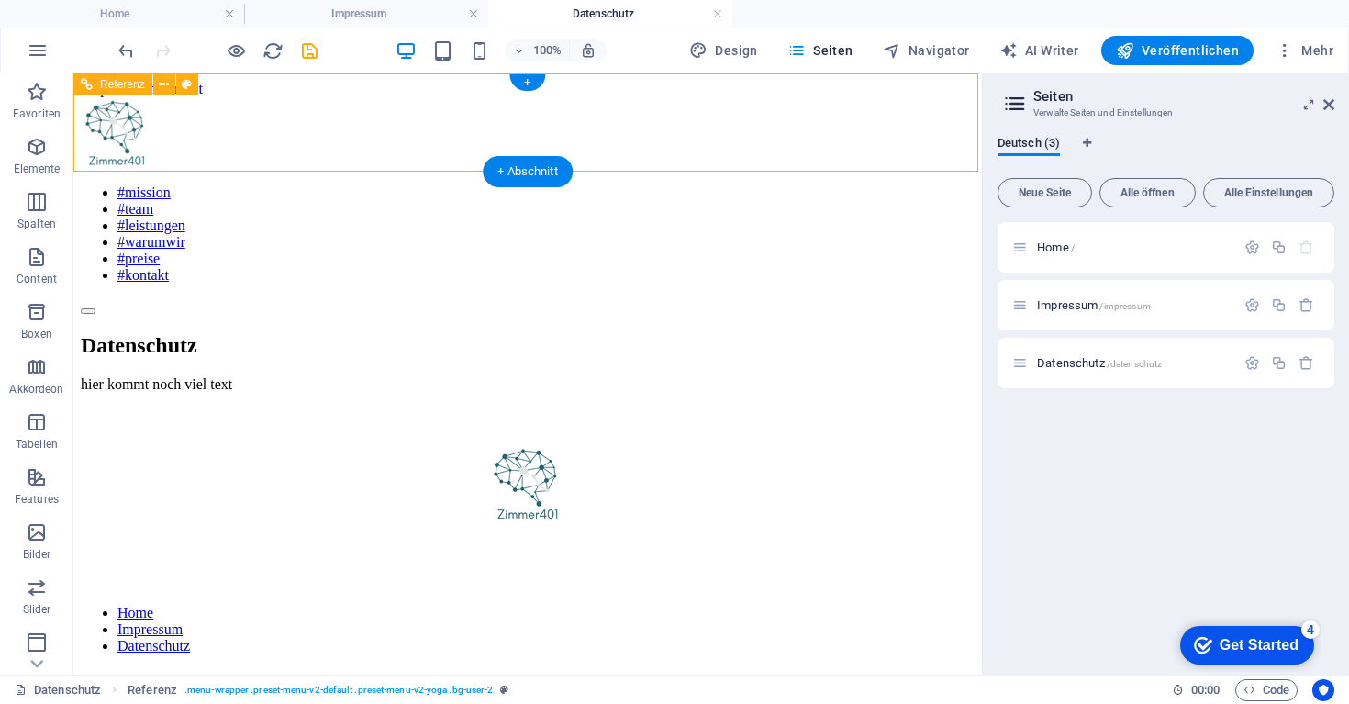
click at [358, 184] on nav "#mission #team #leistungen #warumwir #preise #kontakt" at bounding box center [528, 233] width 894 height 99
click at [352, 184] on nav "#mission #team #leistungen #warumwir #preise #kontakt" at bounding box center [528, 233] width 894 height 99
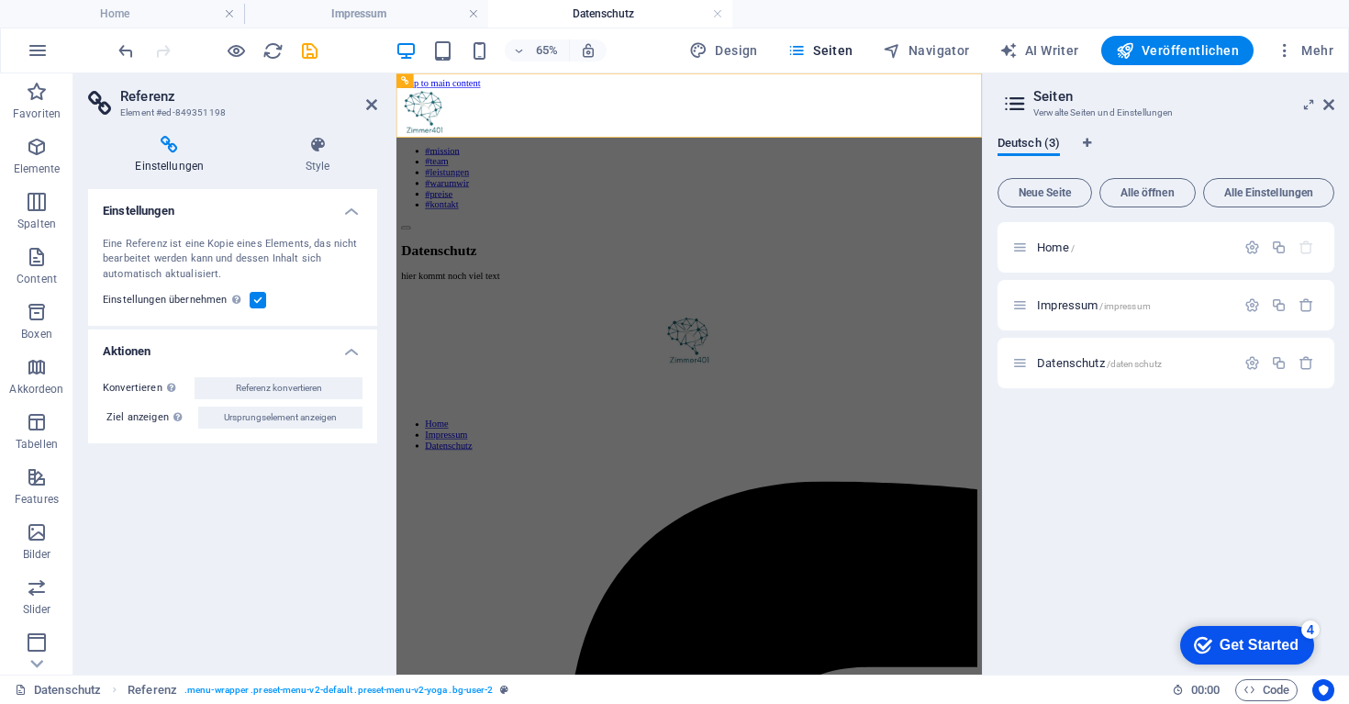
click at [378, 105] on aside "Referenz Element #ed-849351198 Einstellungen Style Einstellungen Eine Referenz …" at bounding box center [234, 373] width 323 height 601
click at [367, 107] on icon at bounding box center [371, 104] width 11 height 15
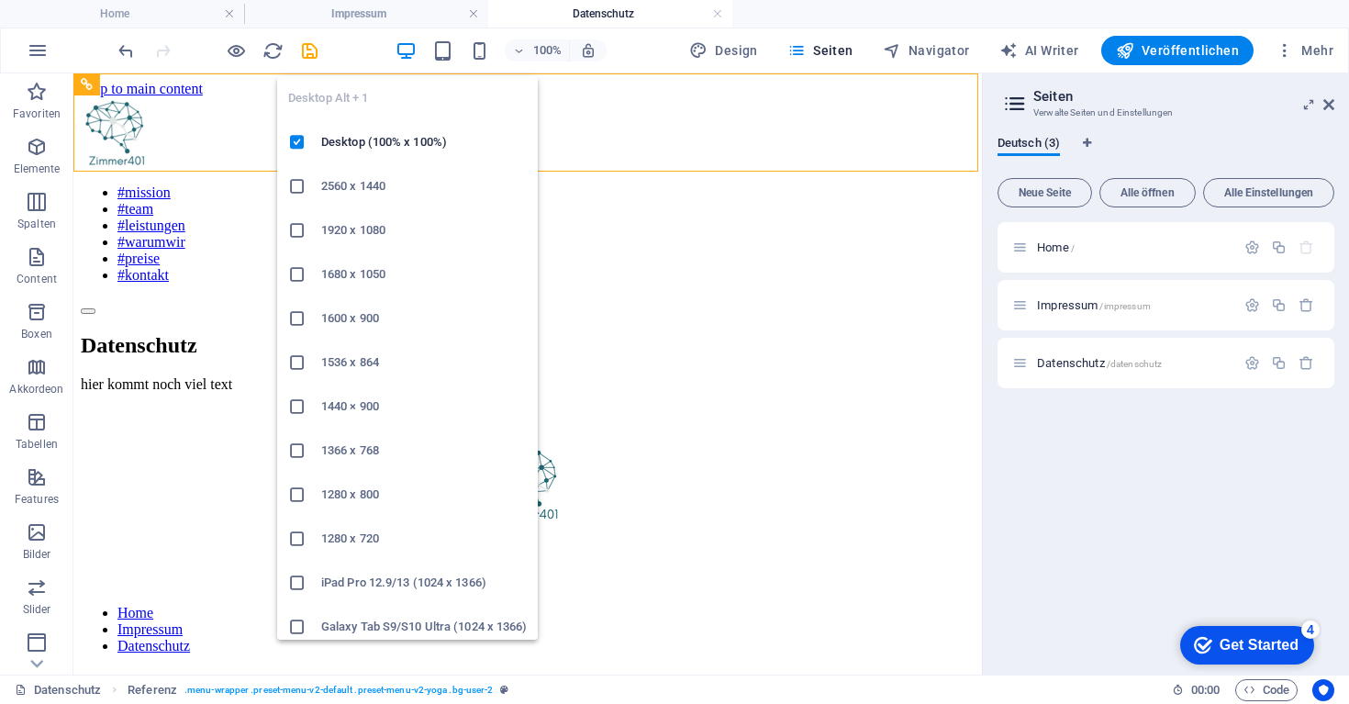
click at [405, 47] on icon "button" at bounding box center [405, 50] width 21 height 21
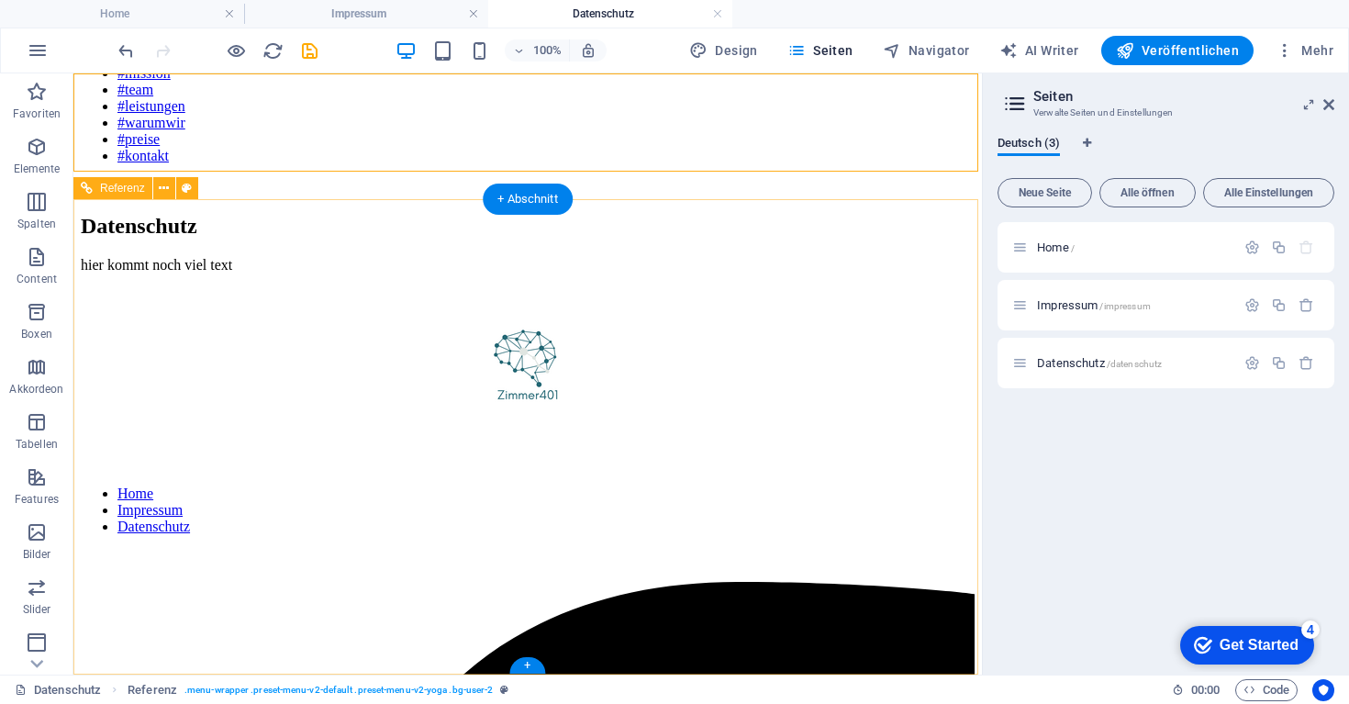
scroll to position [0, 0]
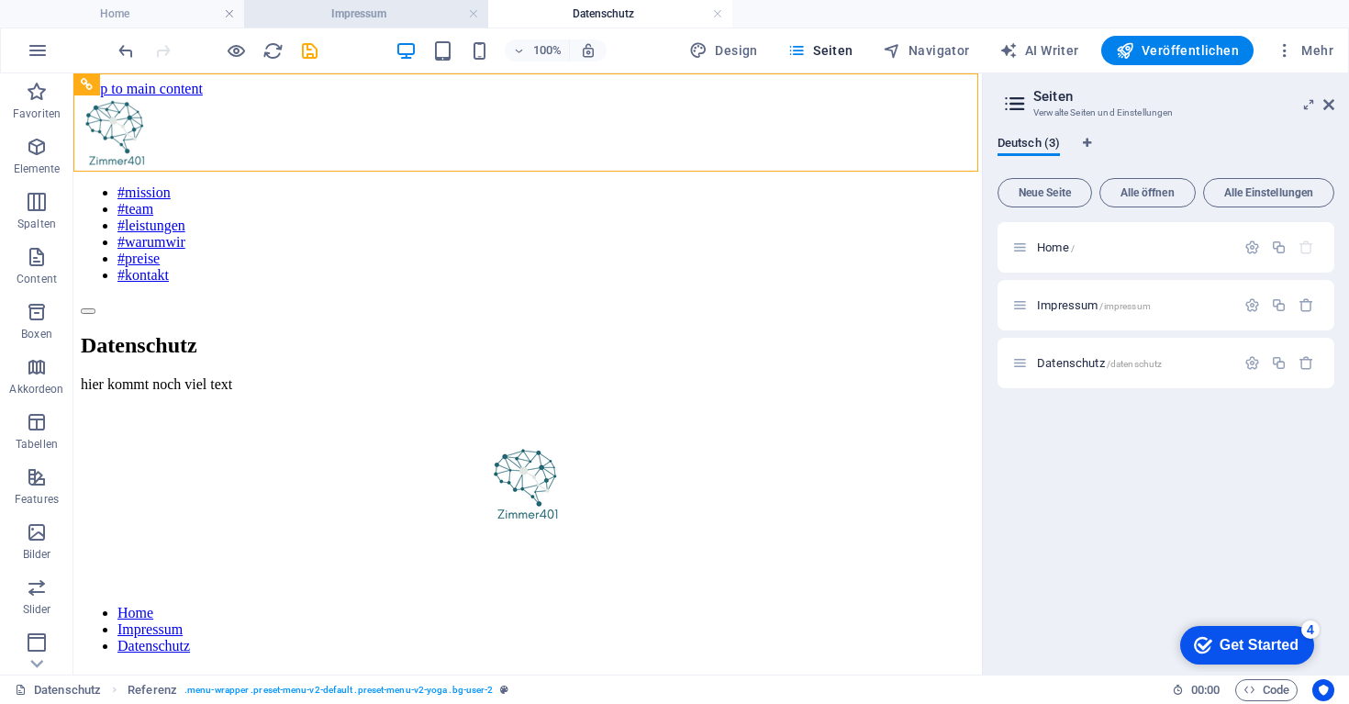
drag, startPoint x: 392, startPoint y: 20, endPoint x: 559, endPoint y: 687, distance: 687.5
click at [392, 20] on h4 "Impressum" at bounding box center [366, 14] width 244 height 20
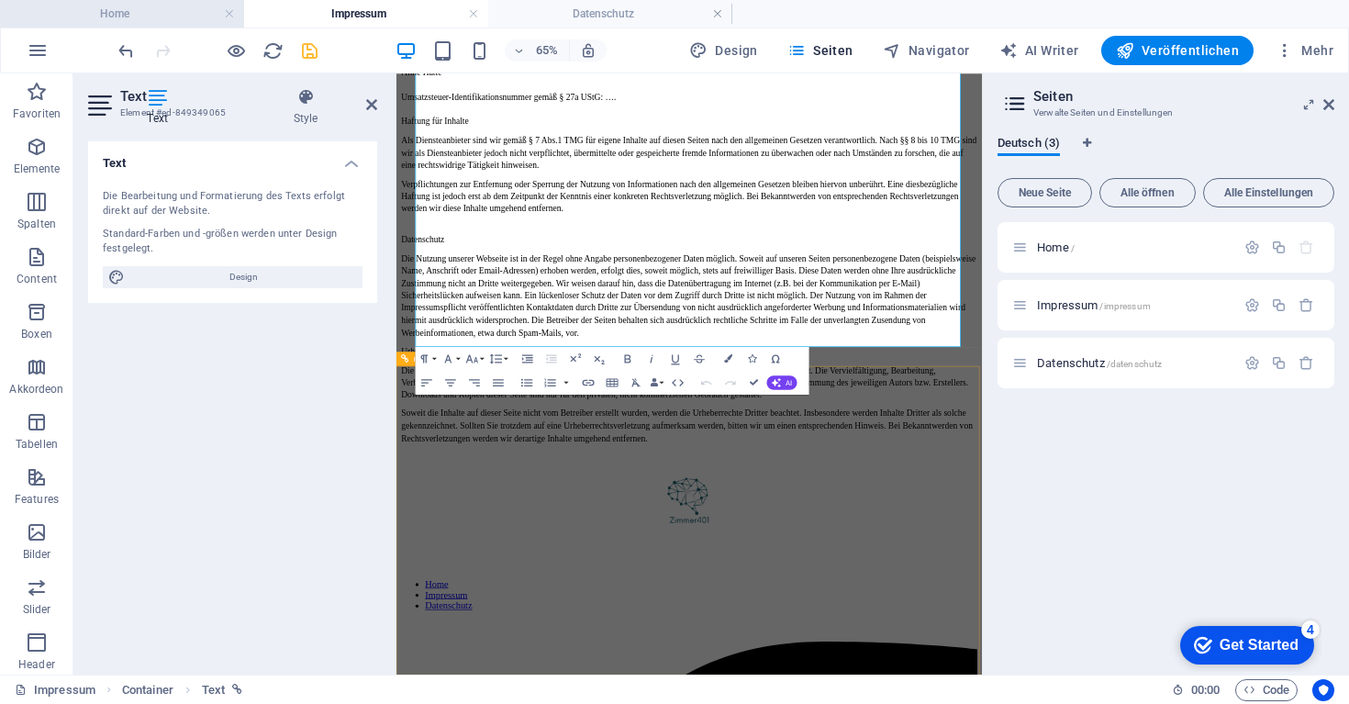
click at [165, 11] on h4 "Home" at bounding box center [122, 14] width 244 height 20
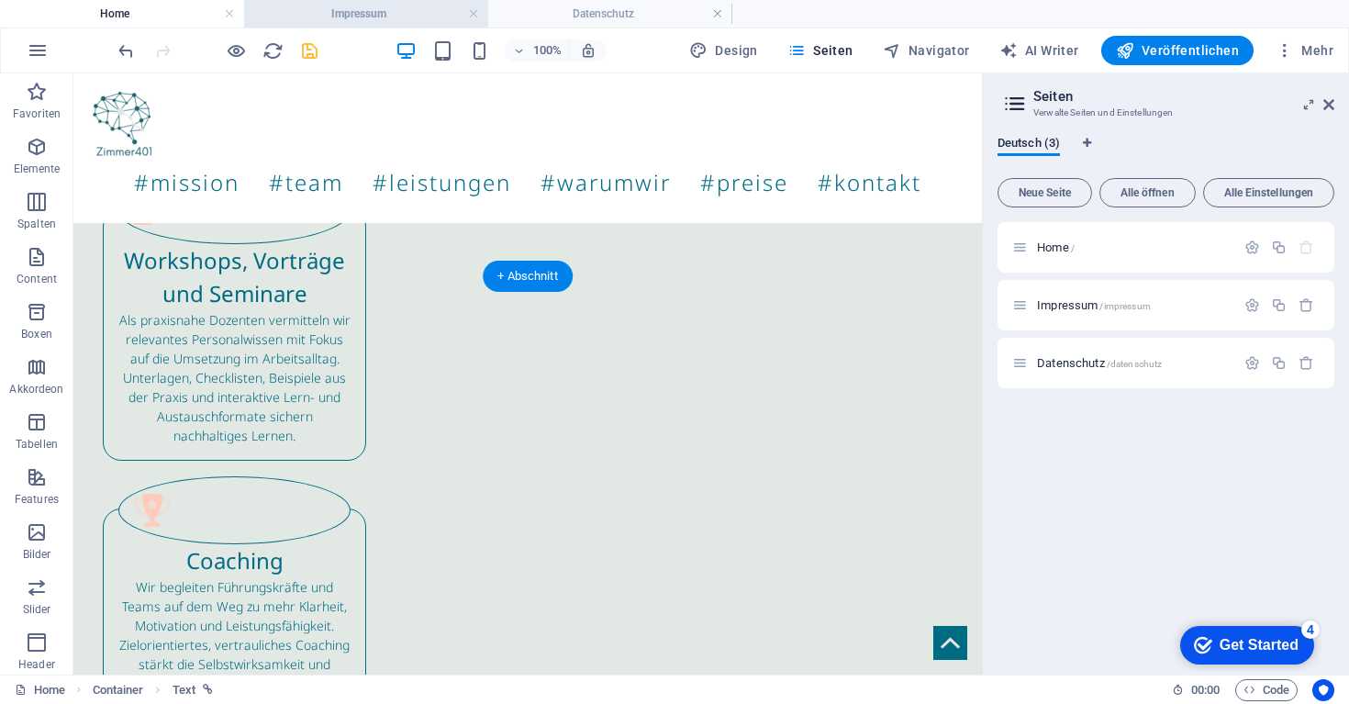
click at [361, 14] on h4 "Impressum" at bounding box center [366, 14] width 244 height 20
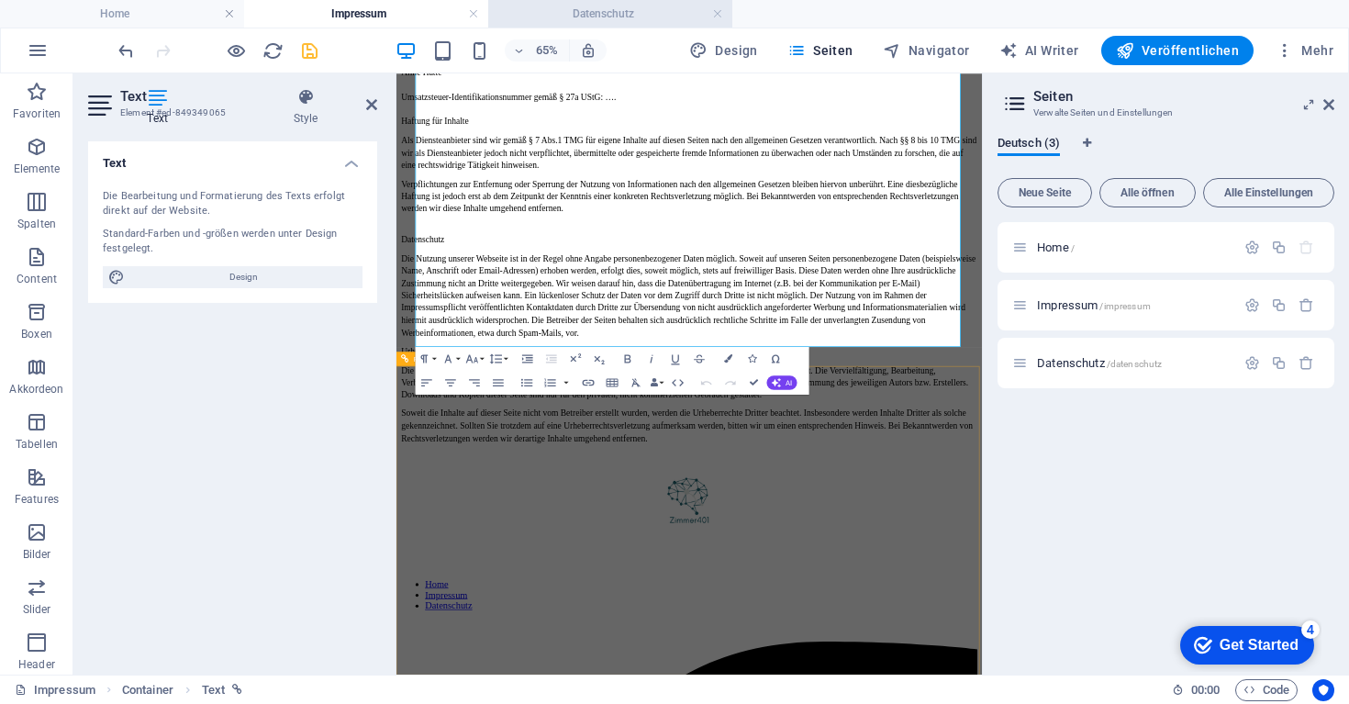
click at [575, 13] on h4 "Datenschutz" at bounding box center [610, 14] width 244 height 20
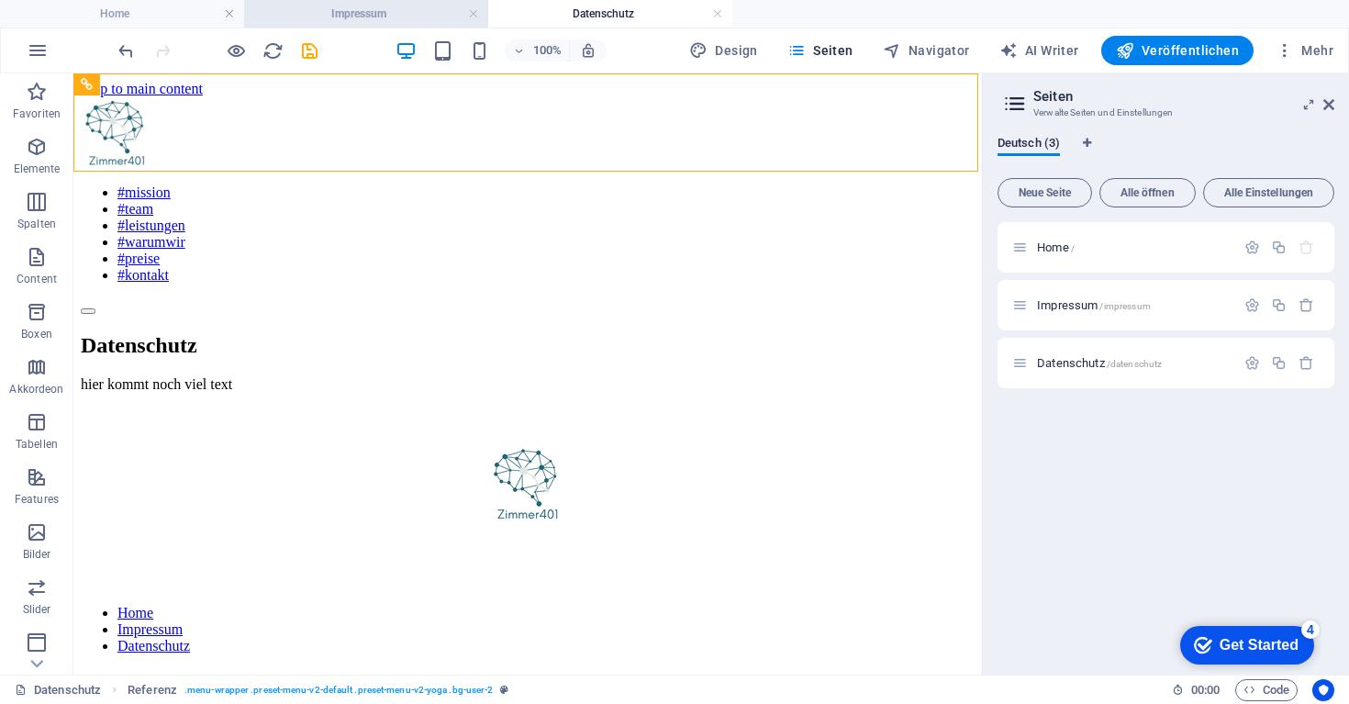
click at [364, 11] on h4 "Impressum" at bounding box center [366, 14] width 244 height 20
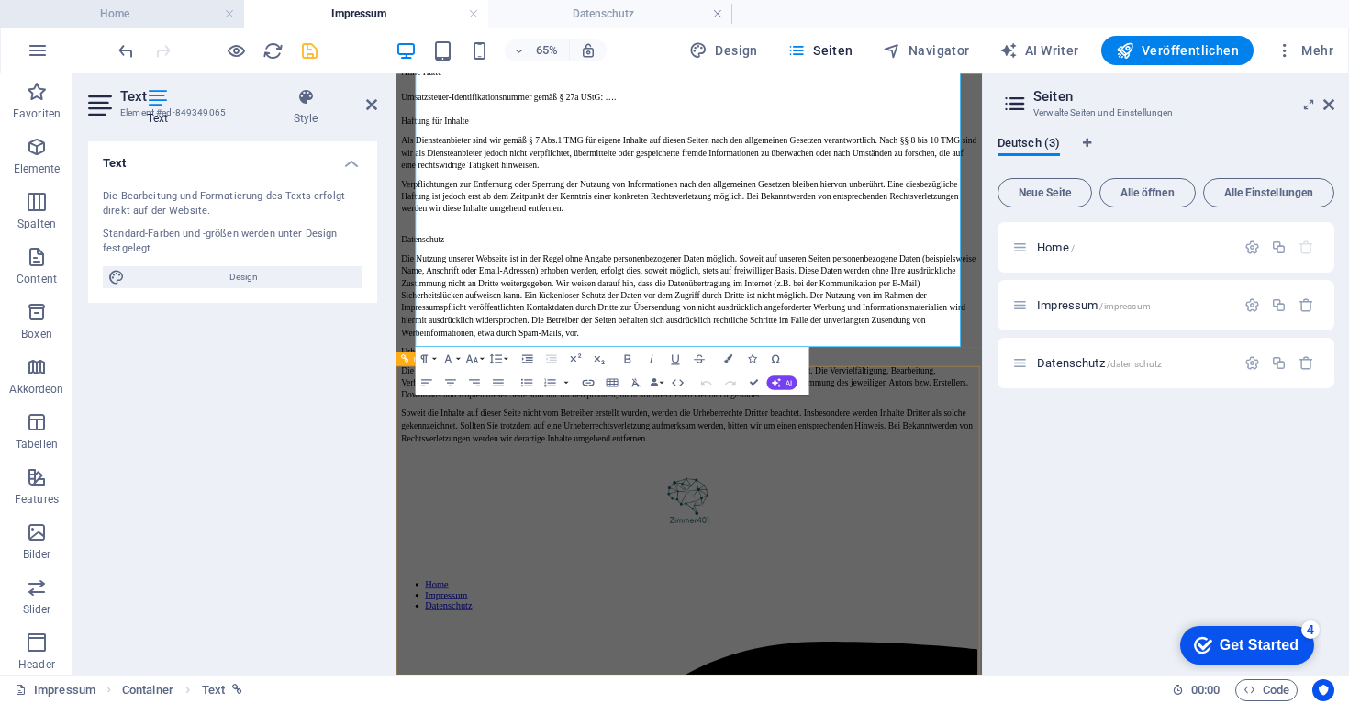
click at [202, 18] on h4 "Home" at bounding box center [122, 14] width 244 height 20
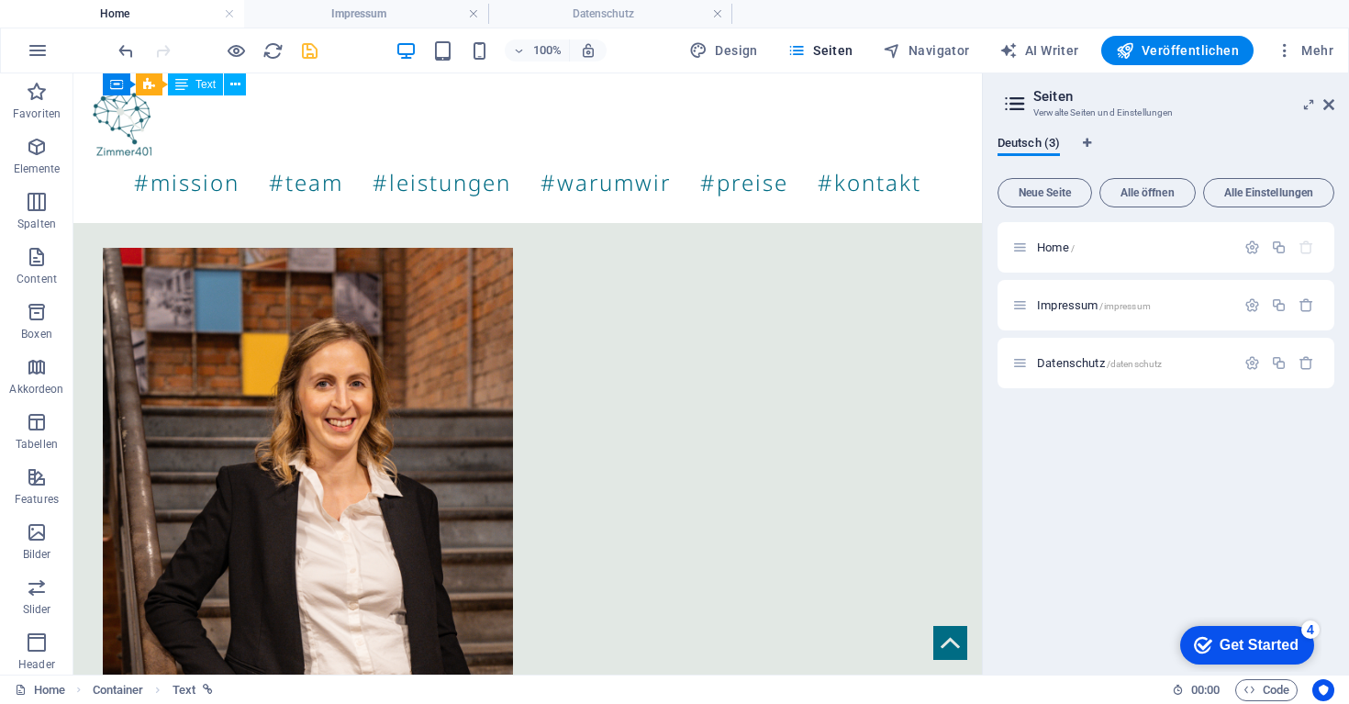
scroll to position [1481, 0]
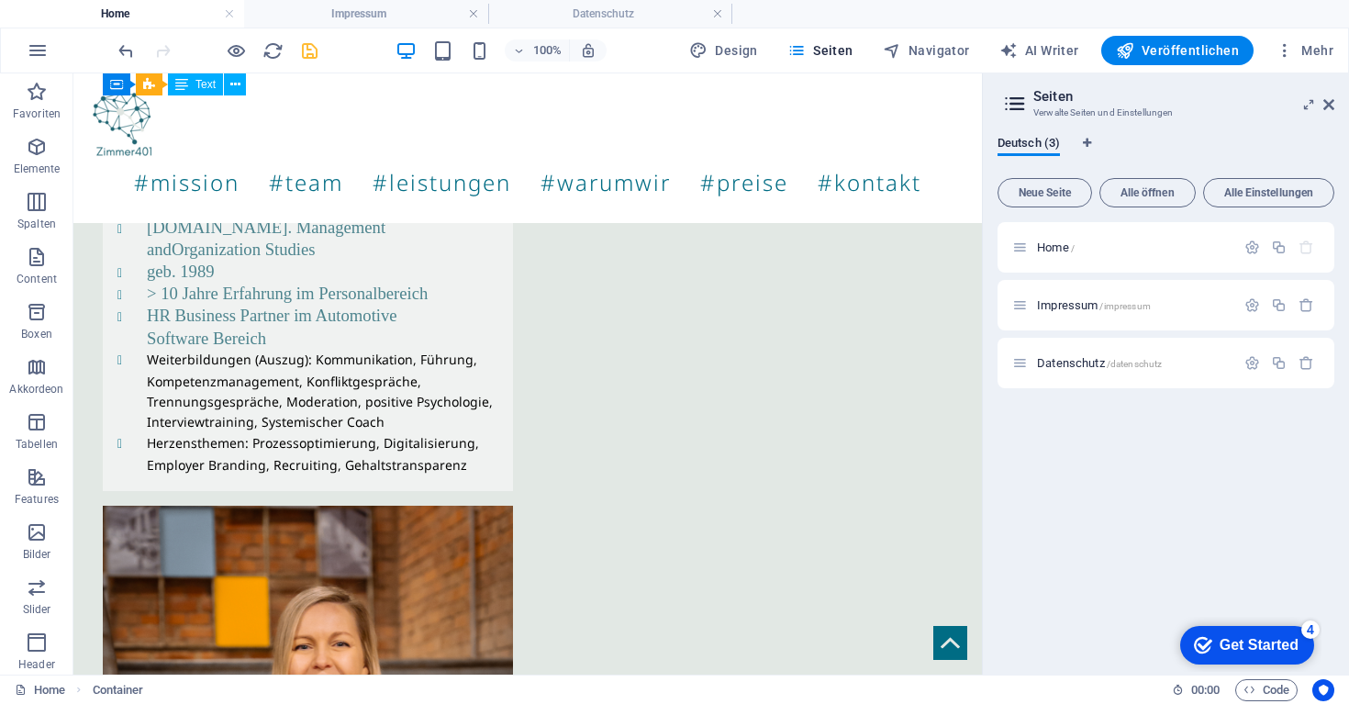
scroll to position [2180, 0]
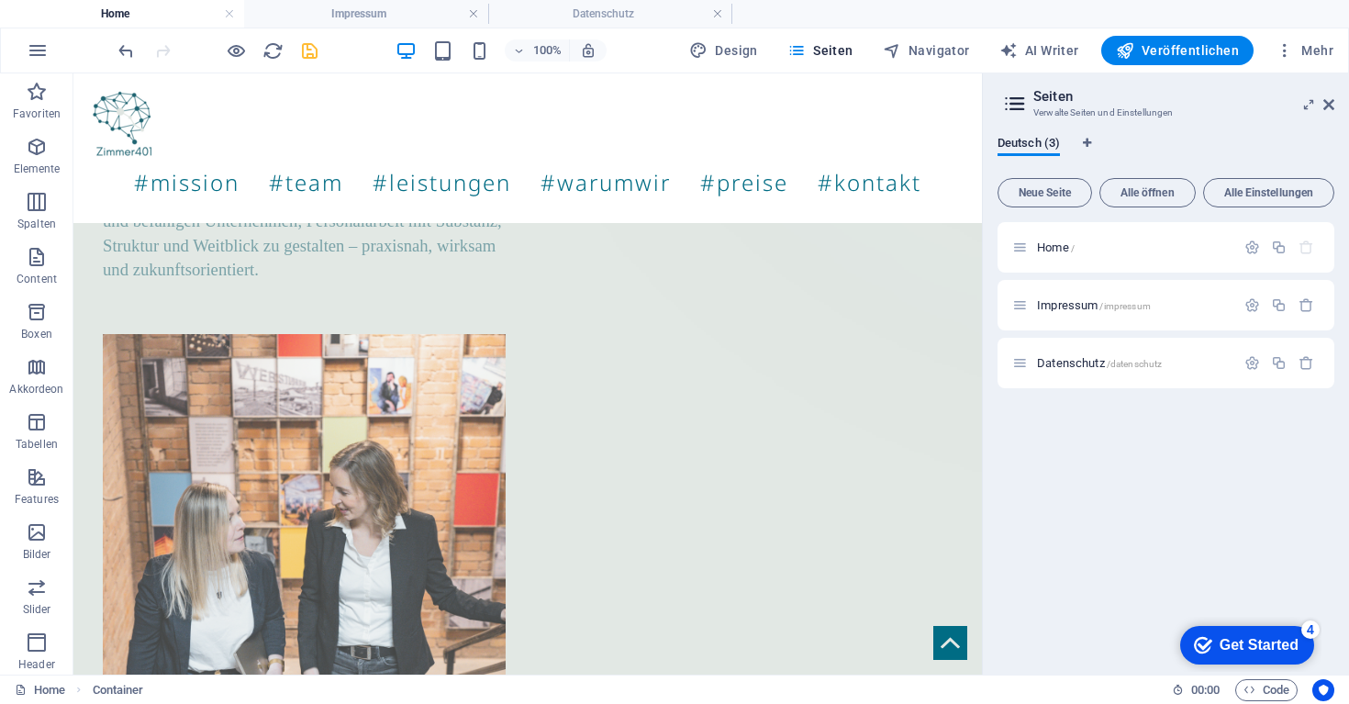
scroll to position [541, 0]
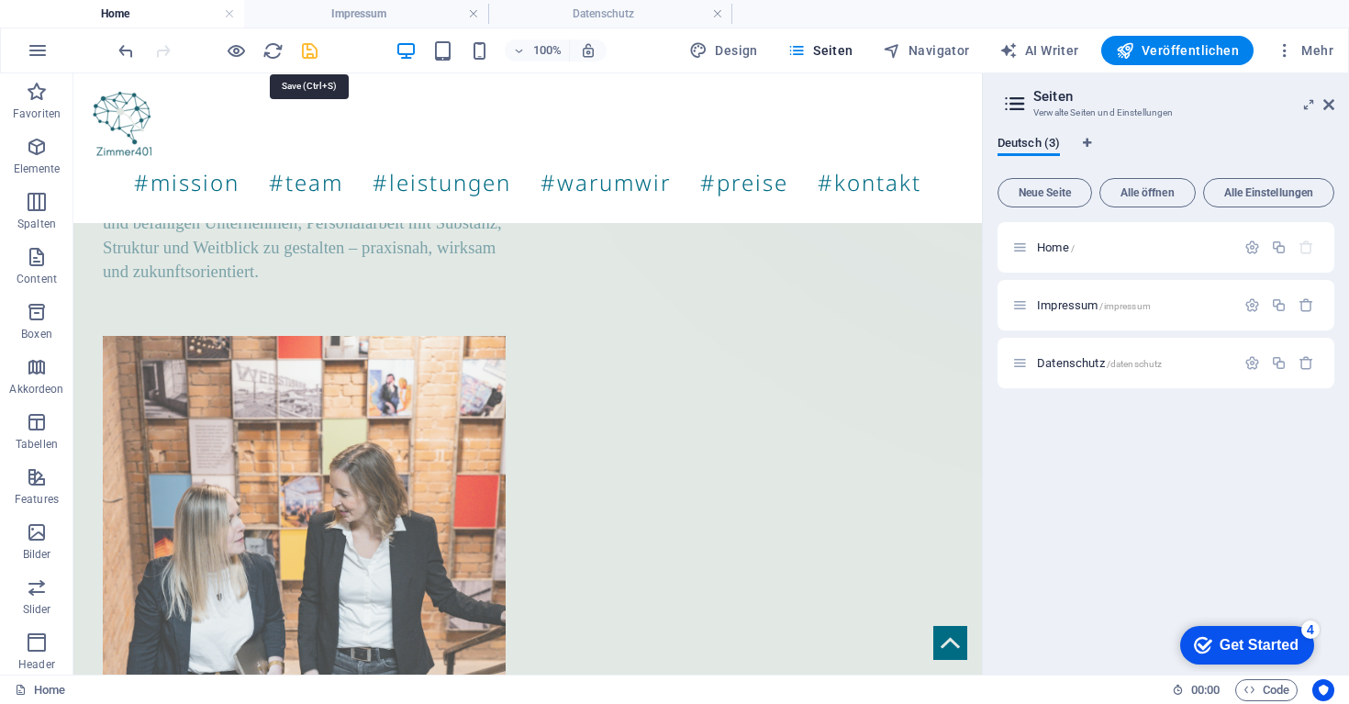
click at [315, 44] on icon "save" at bounding box center [309, 50] width 21 height 21
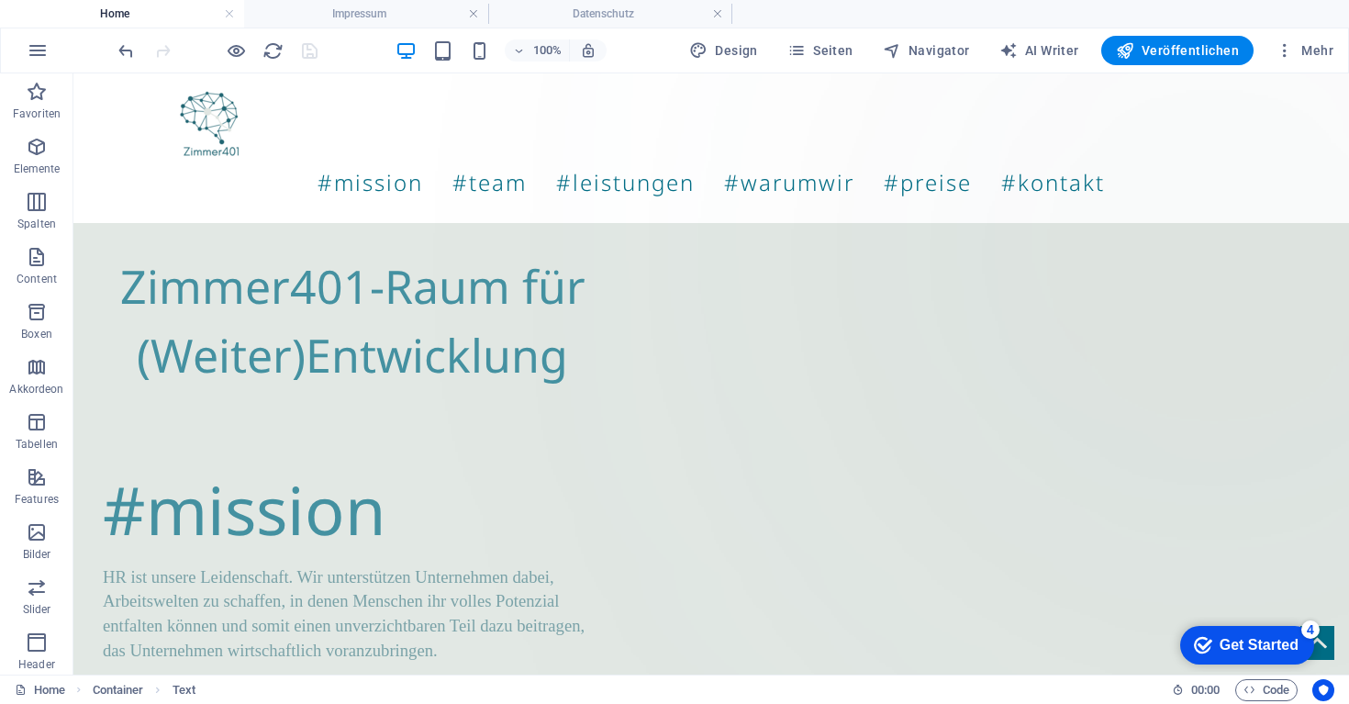
scroll to position [0, 0]
